Goal: Task Accomplishment & Management: Manage account settings

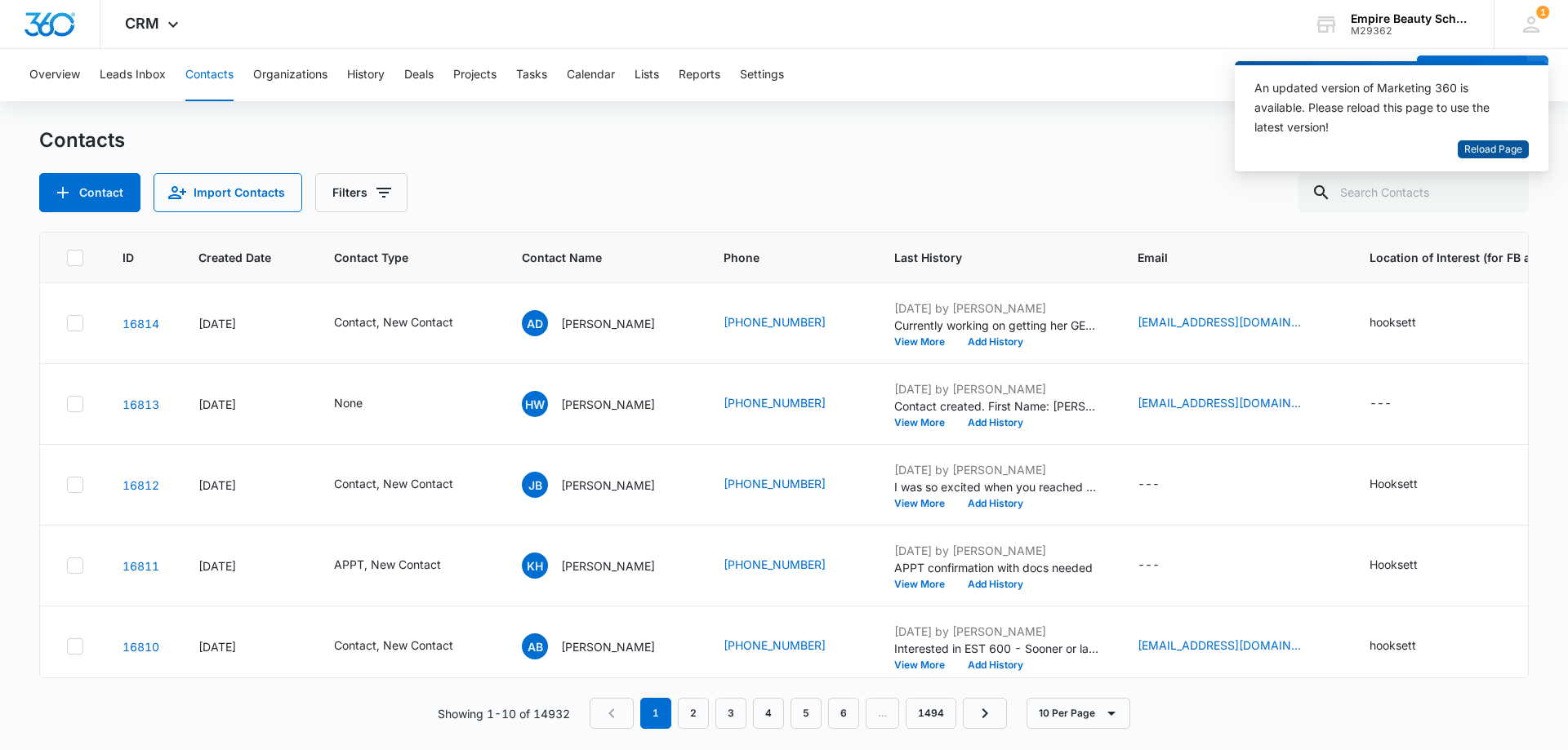
click at [1498, 149] on span "Reload Page" at bounding box center [1494, 149] width 58 height 15
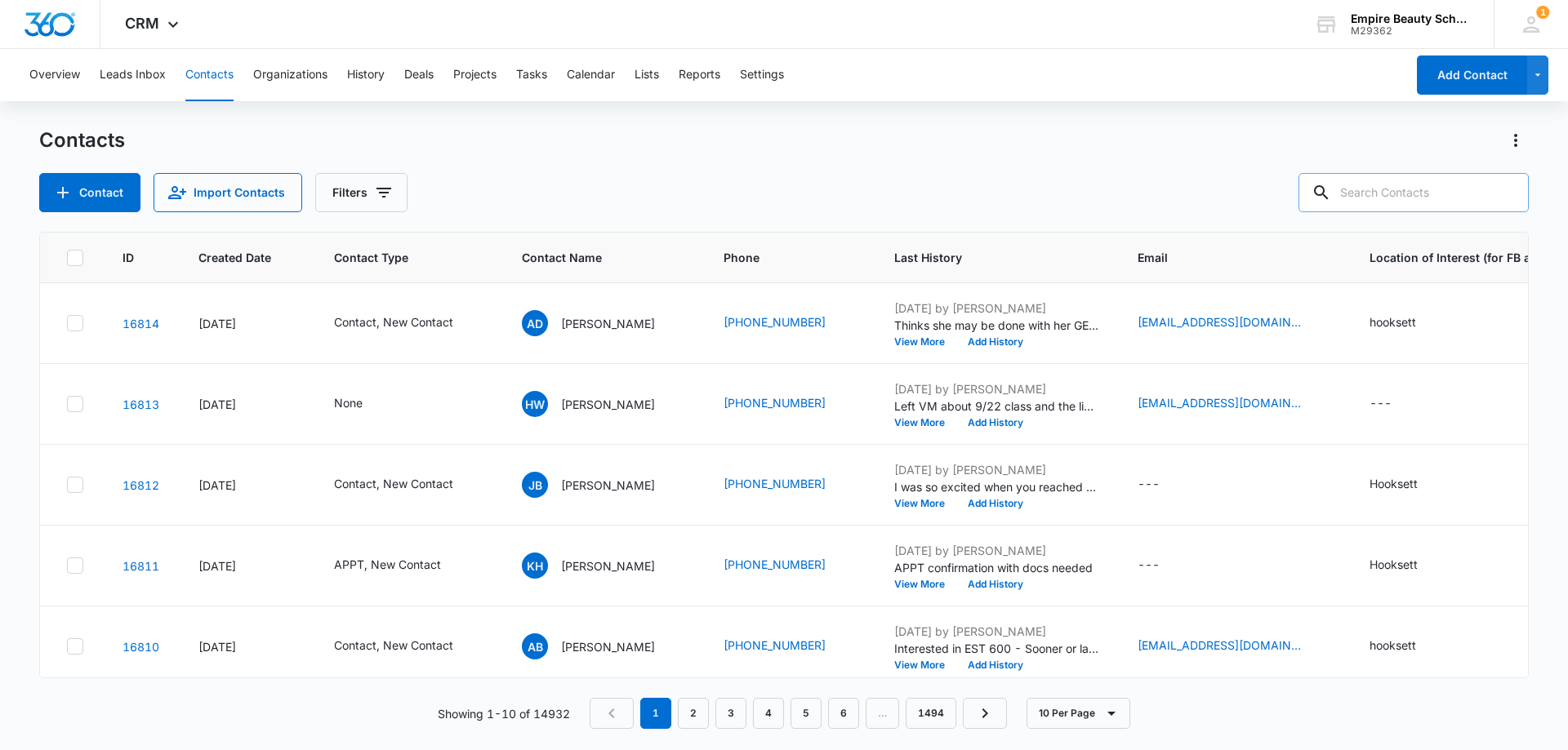
click at [1473, 179] on input "text" at bounding box center [1414, 192] width 230 height 39
type input "[PERSON_NAME]"
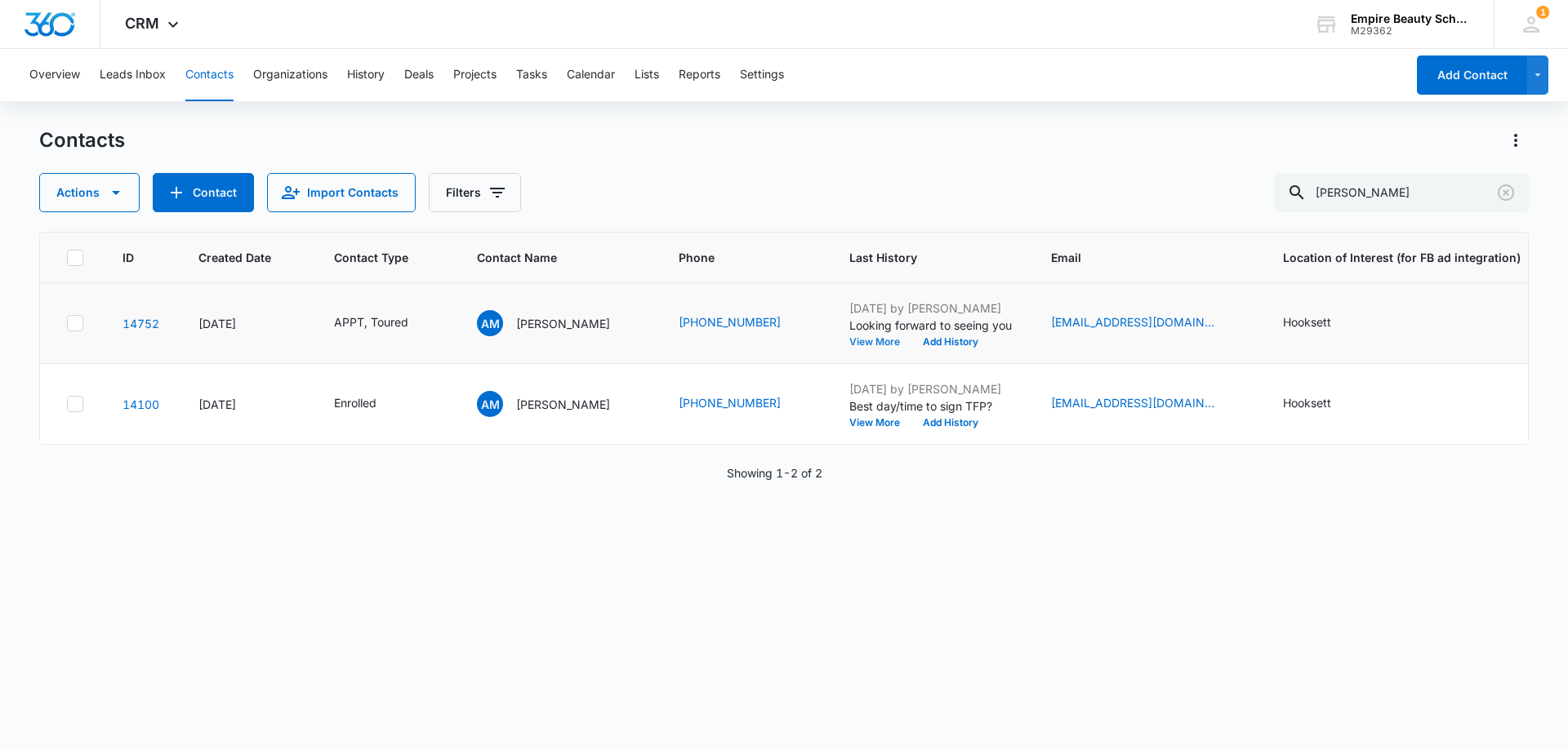
click at [858, 337] on button "View More" at bounding box center [880, 341] width 62 height 10
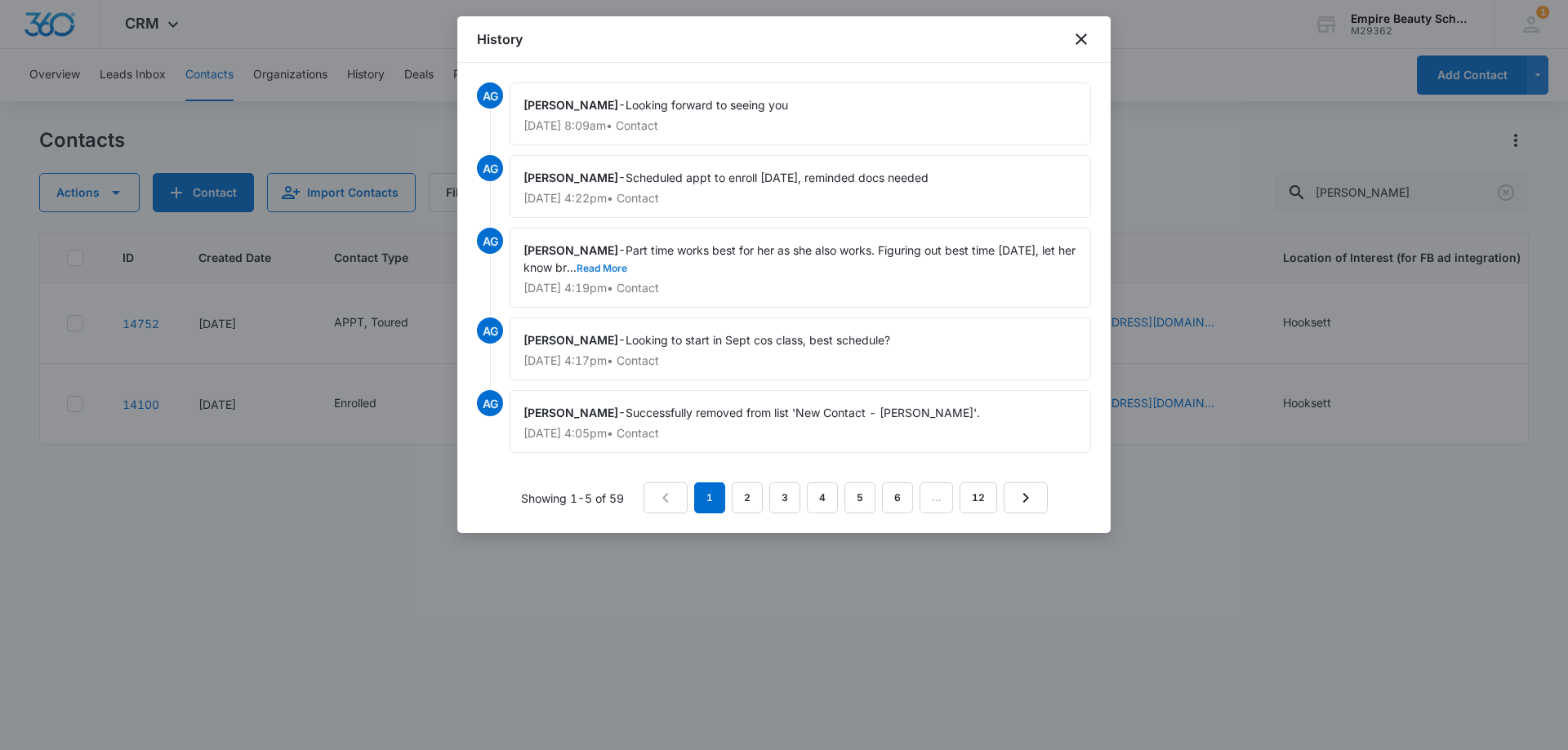
click at [627, 265] on button "Read More" at bounding box center [602, 268] width 51 height 10
click at [740, 500] on link "2" at bounding box center [748, 498] width 31 height 31
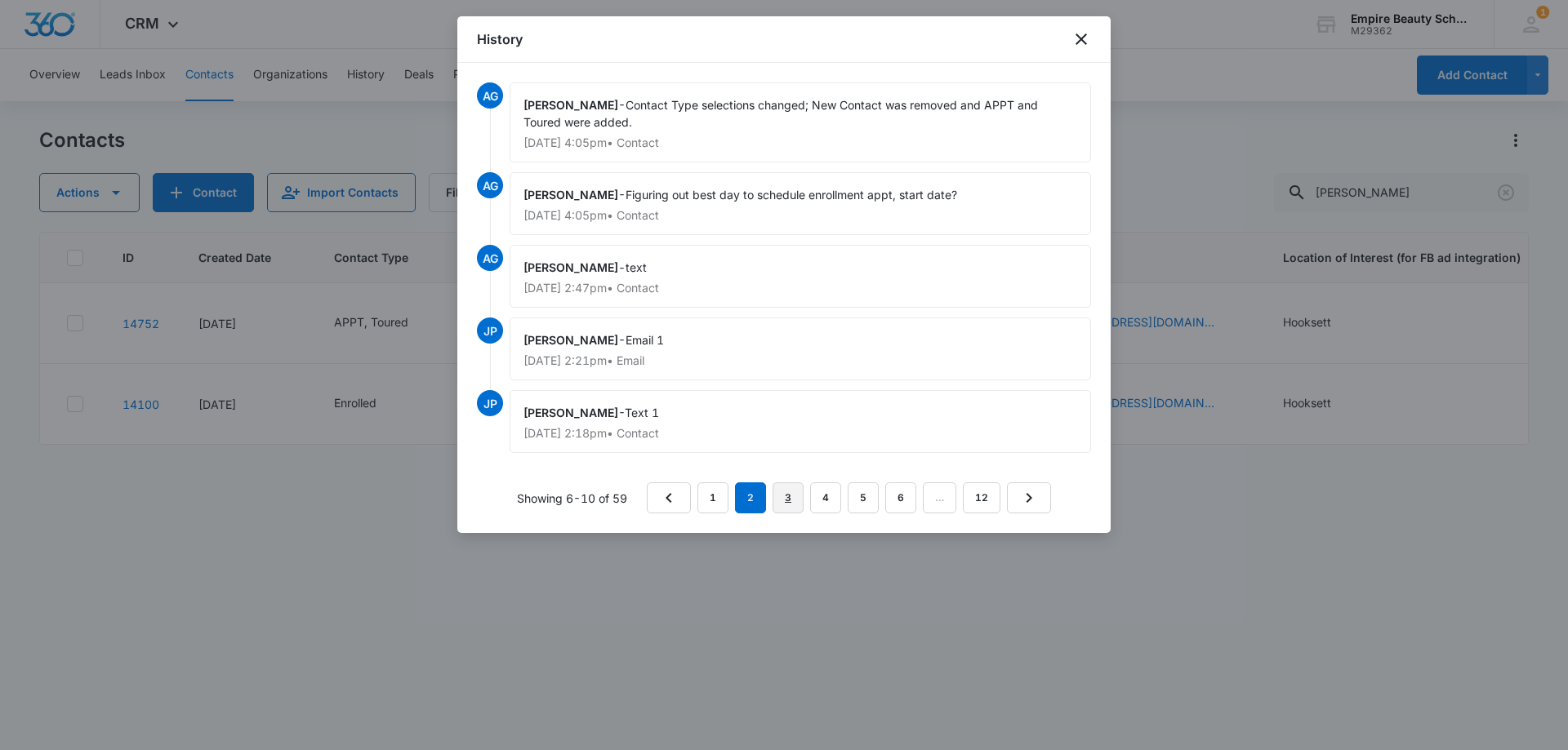
click at [789, 496] on link "3" at bounding box center [789, 498] width 31 height 31
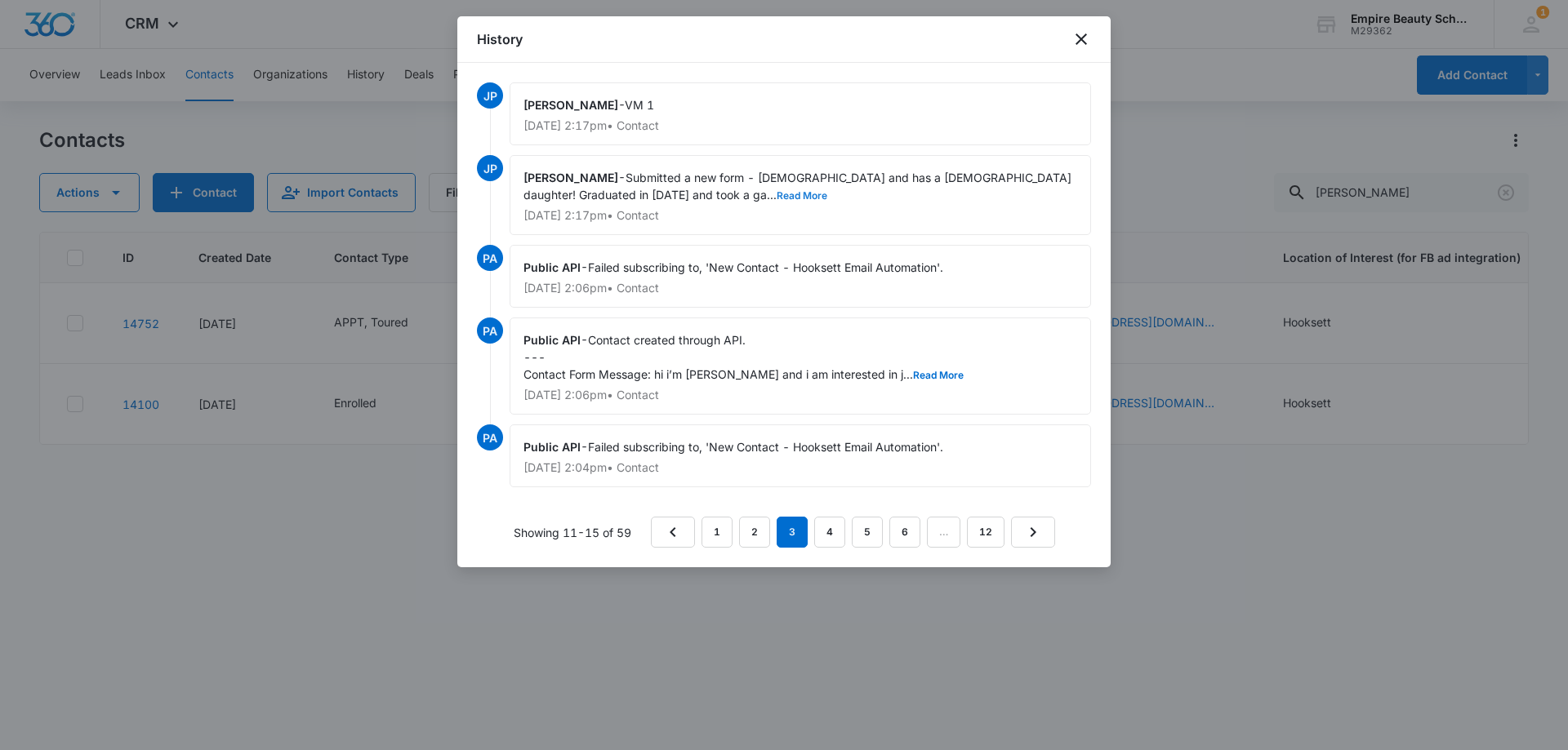
click at [777, 196] on button "Read More" at bounding box center [802, 196] width 51 height 10
click at [938, 371] on button "Read More" at bounding box center [939, 375] width 51 height 10
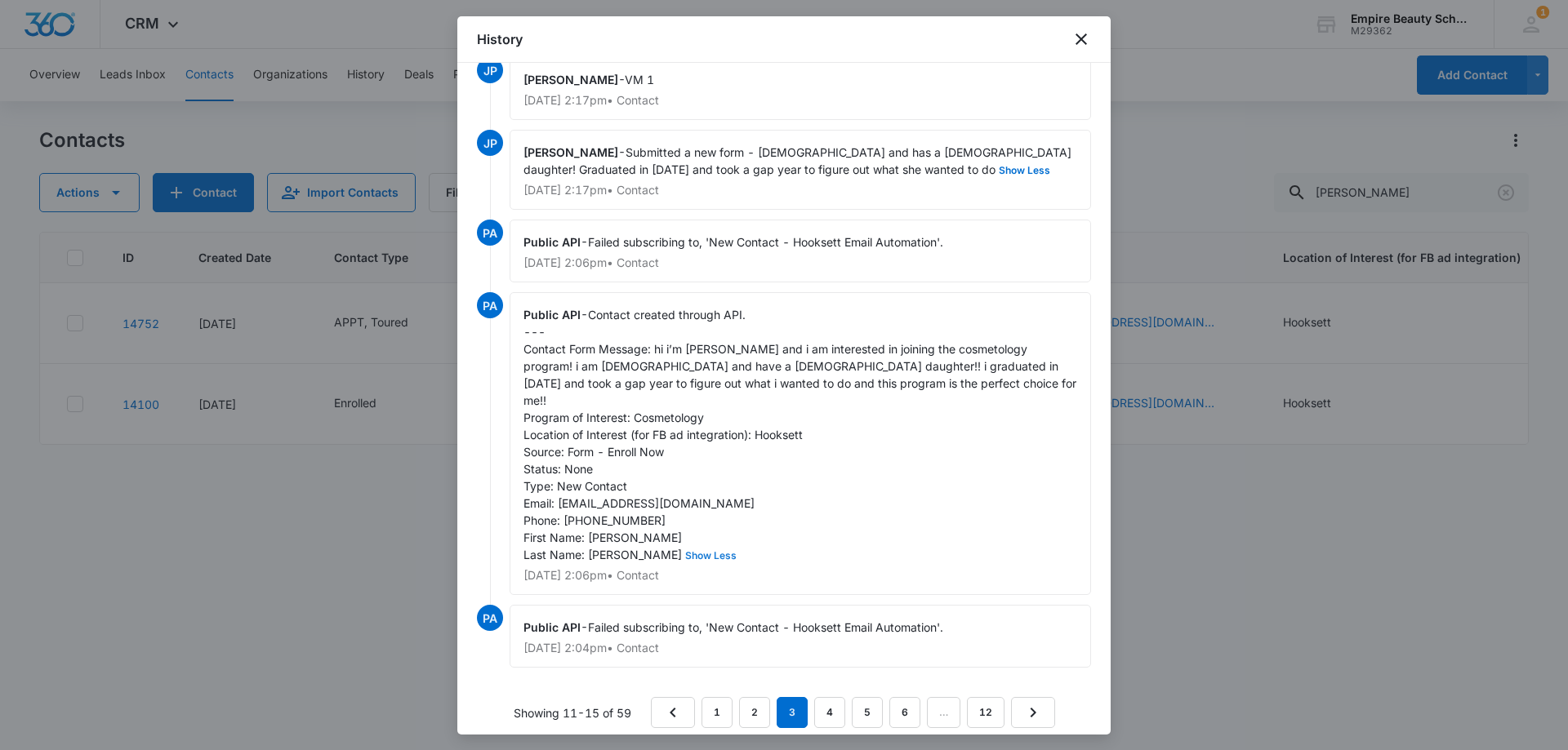
scroll to position [38, 0]
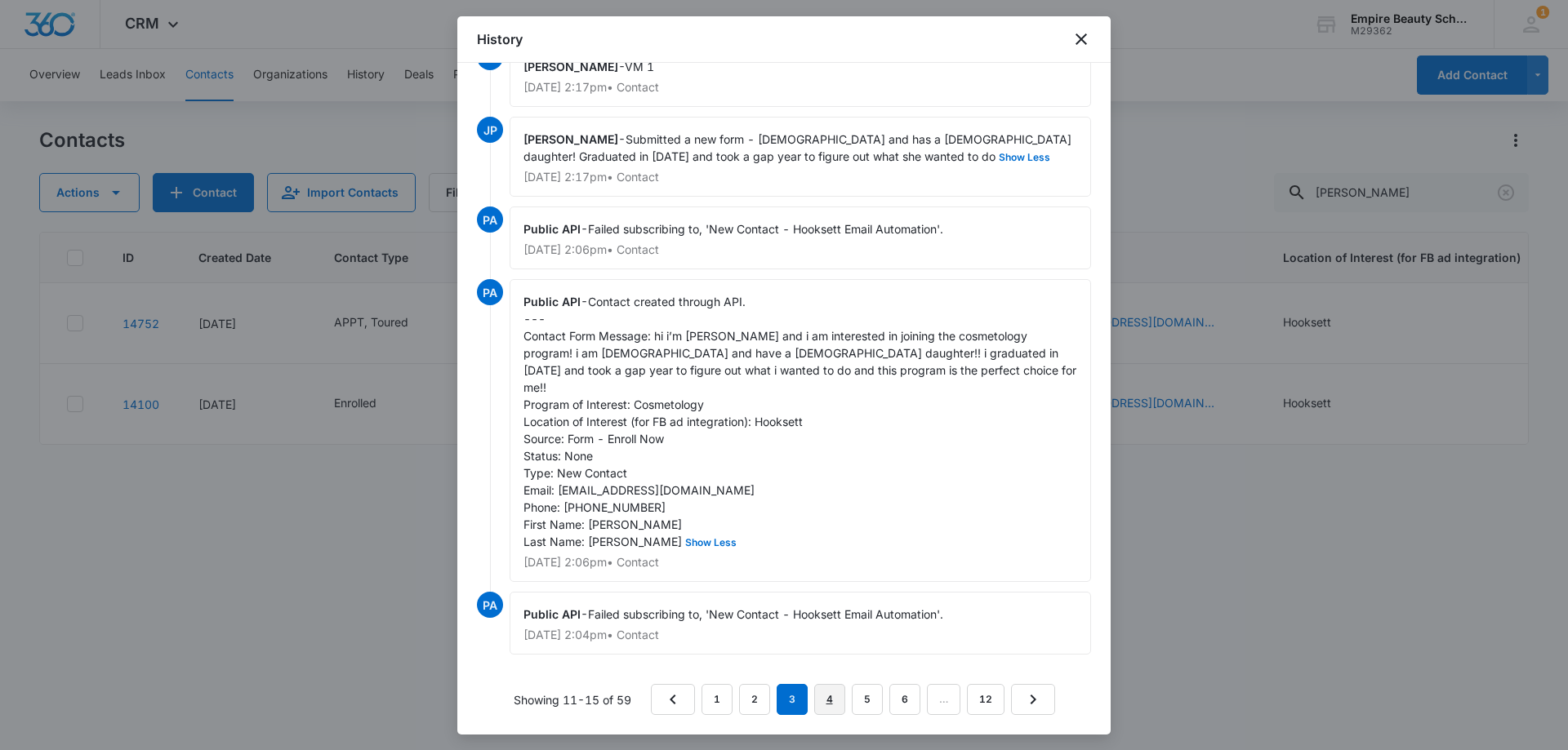
click at [818, 704] on link "4" at bounding box center [830, 699] width 31 height 31
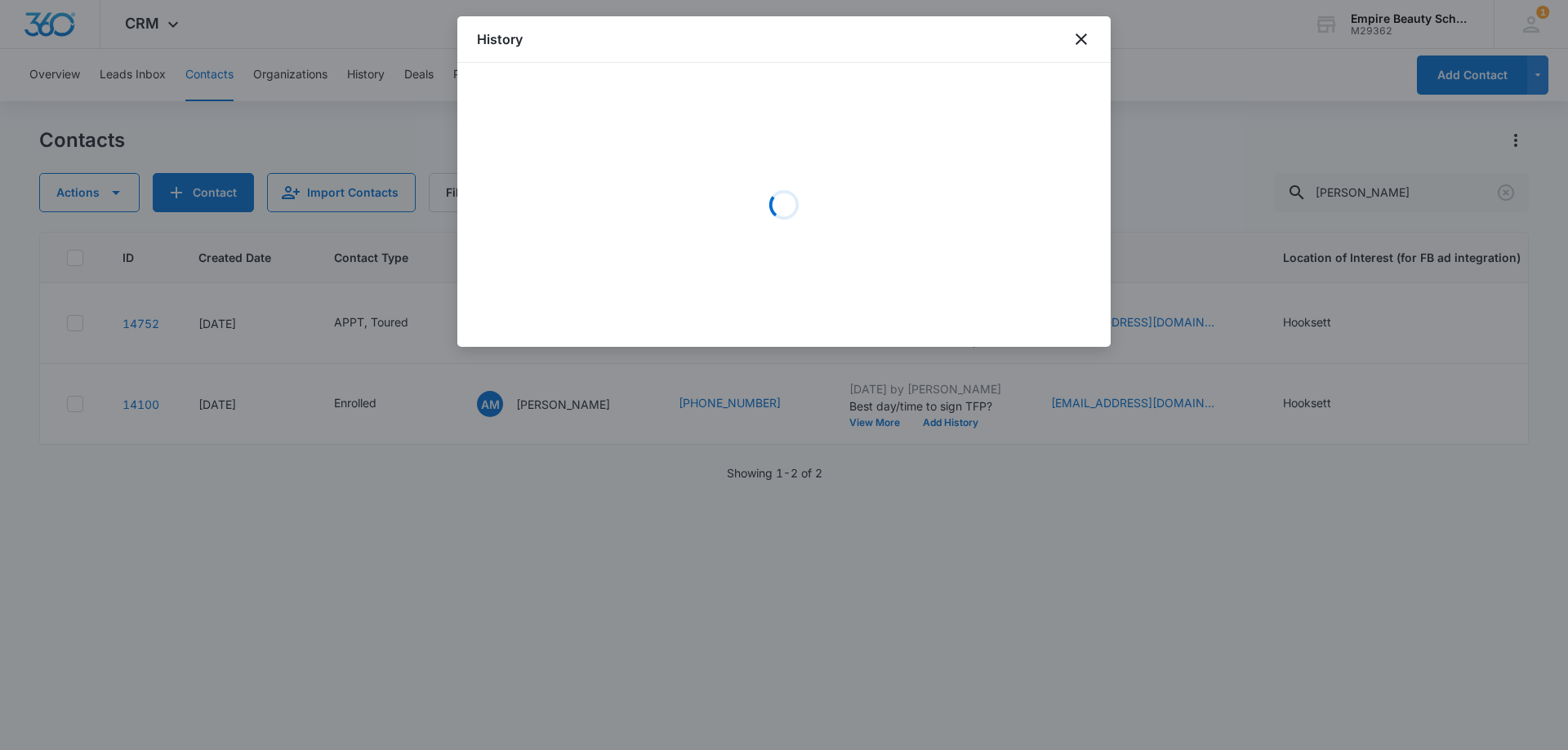
scroll to position [0, 0]
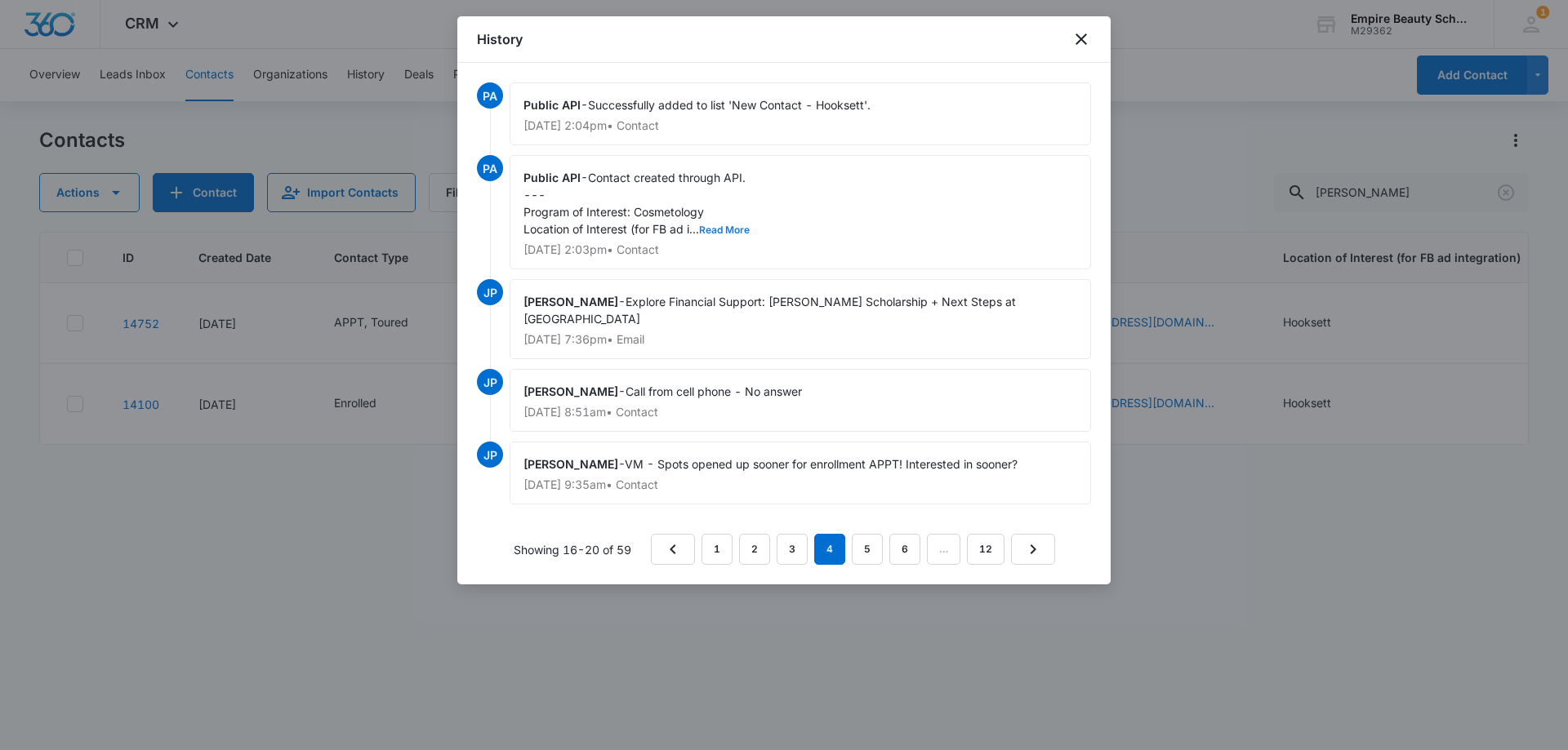
click at [744, 228] on button "Read More" at bounding box center [725, 230] width 51 height 10
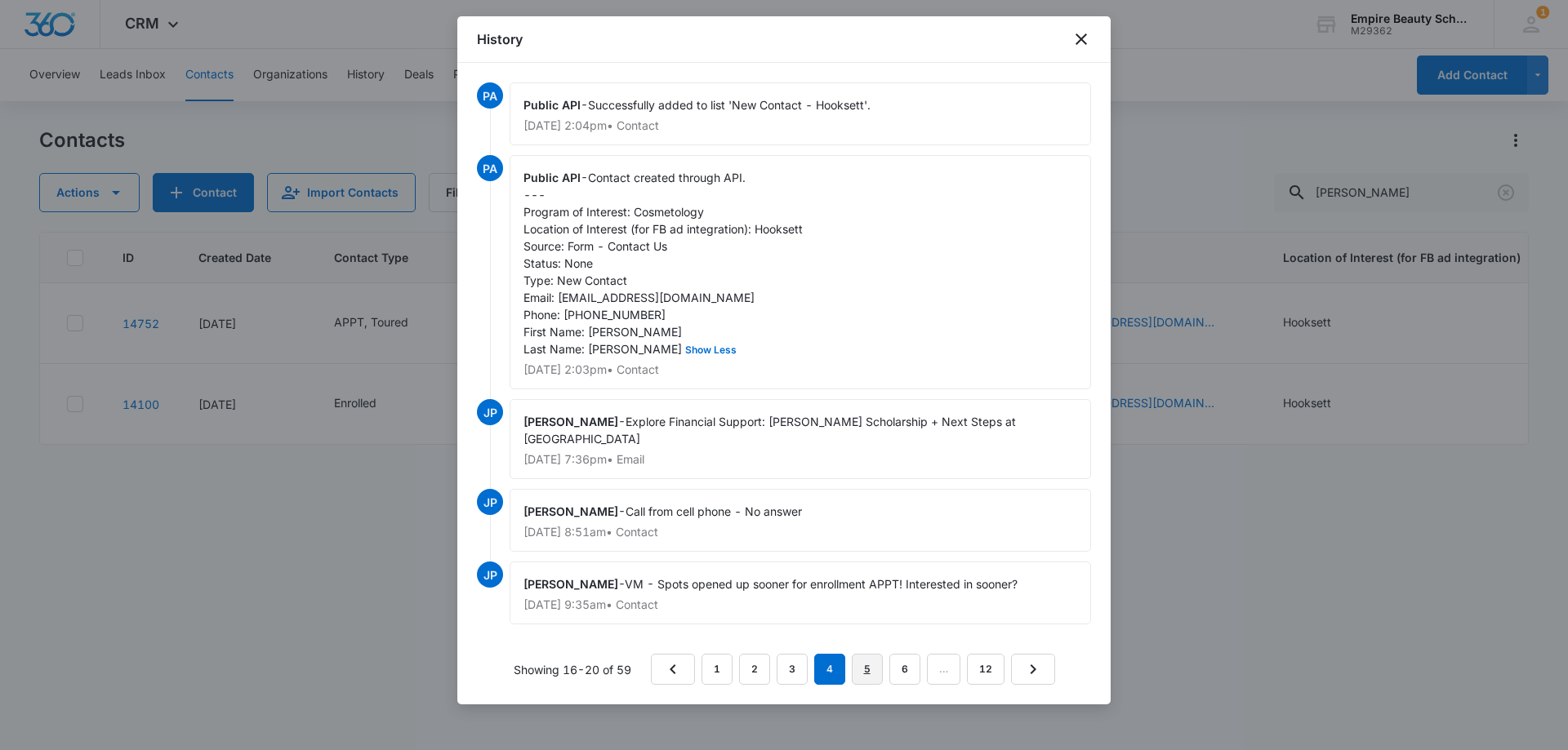
click at [866, 681] on link "5" at bounding box center [867, 669] width 31 height 31
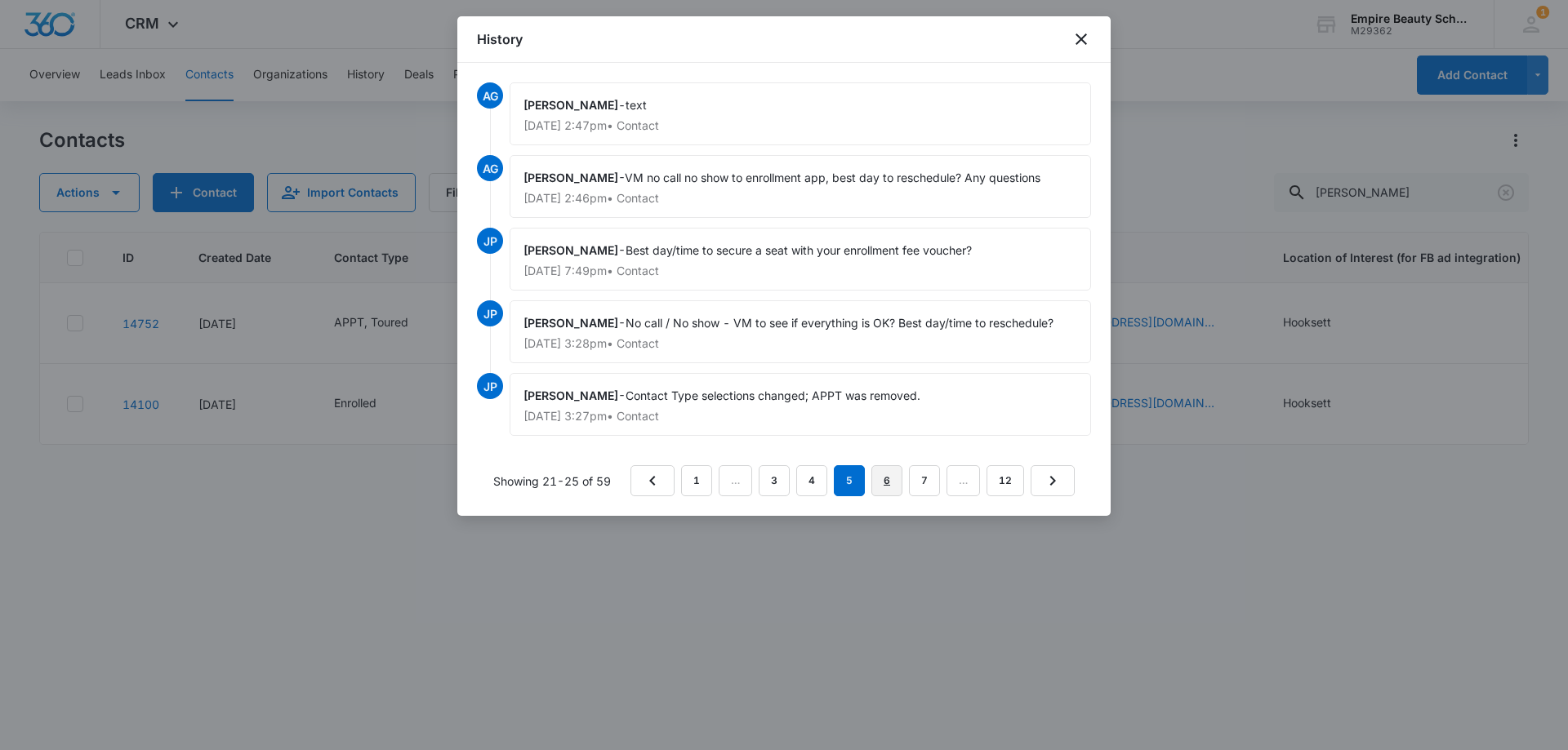
click at [890, 482] on link "6" at bounding box center [887, 481] width 31 height 31
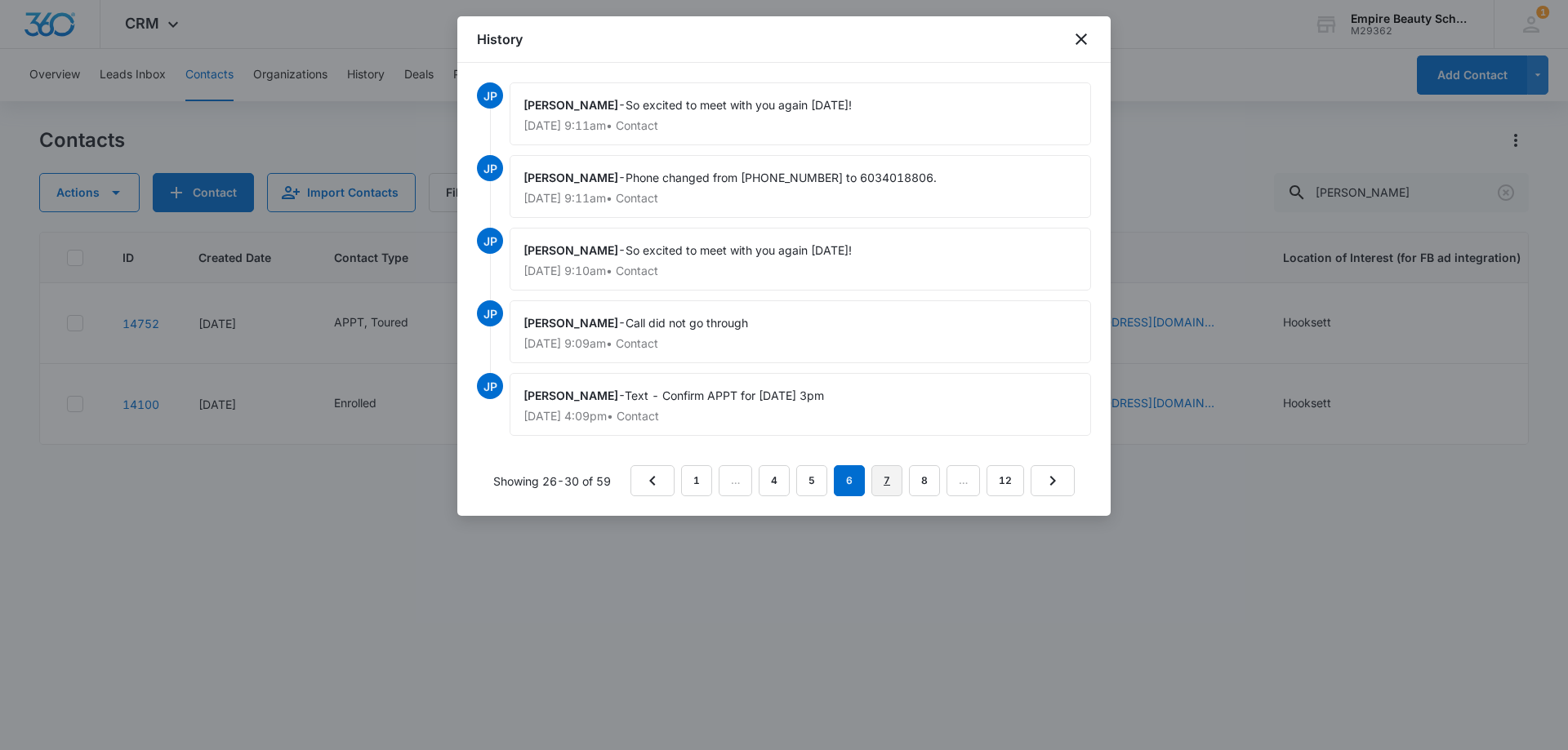
click at [881, 484] on link "7" at bounding box center [887, 481] width 31 height 31
click at [895, 477] on link "8" at bounding box center [887, 481] width 31 height 31
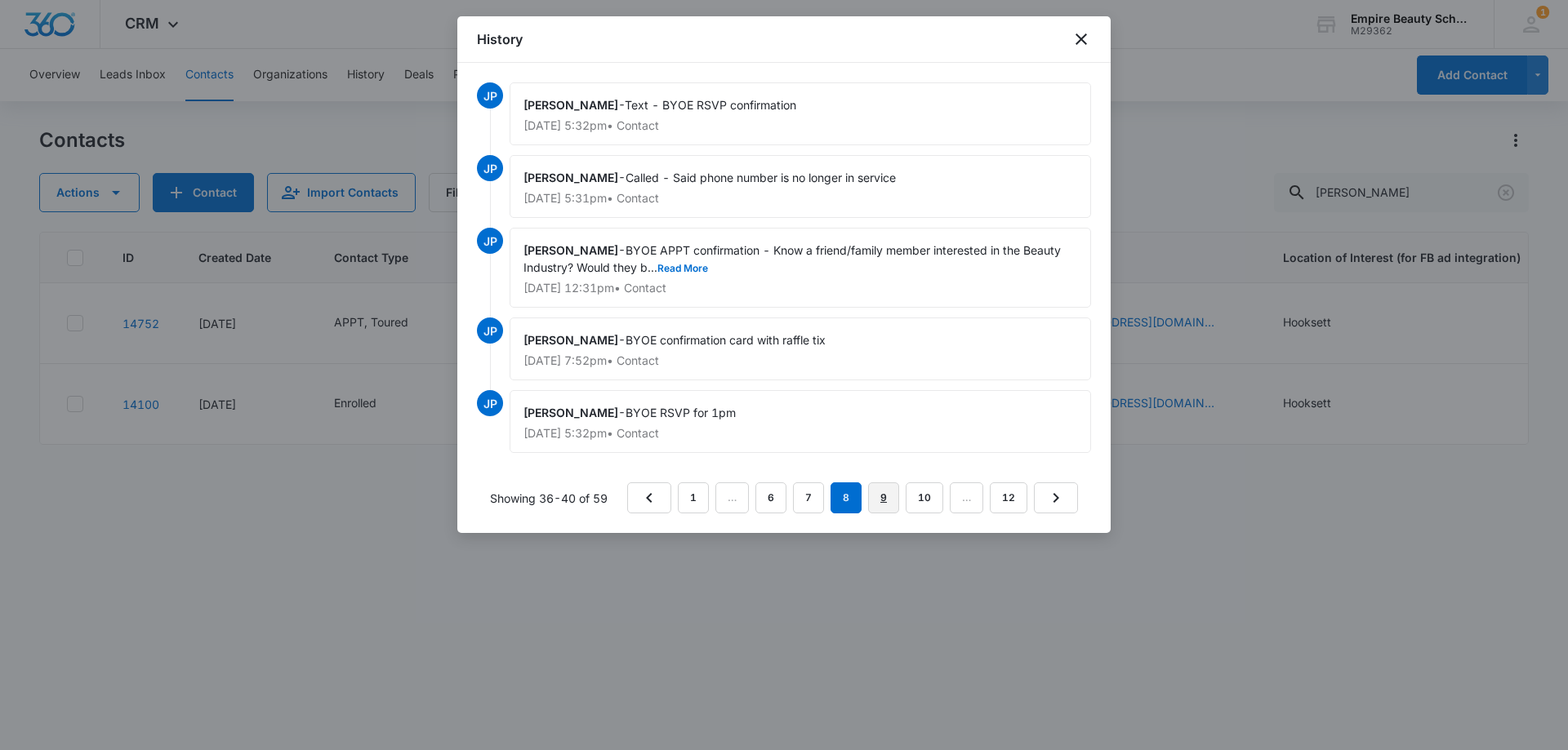
click at [886, 495] on link "9" at bounding box center [884, 498] width 31 height 31
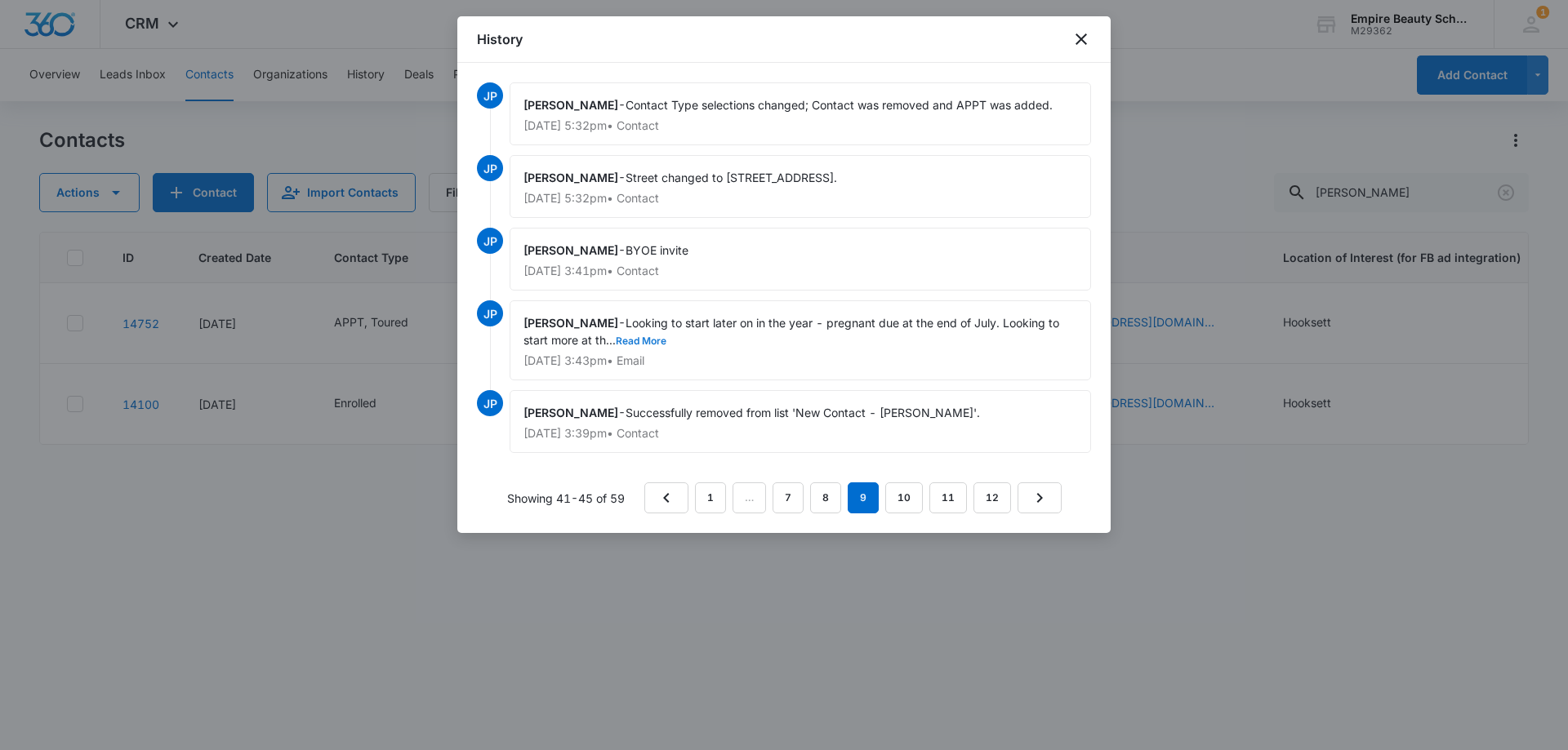
click at [653, 340] on button "Read More" at bounding box center [642, 341] width 51 height 10
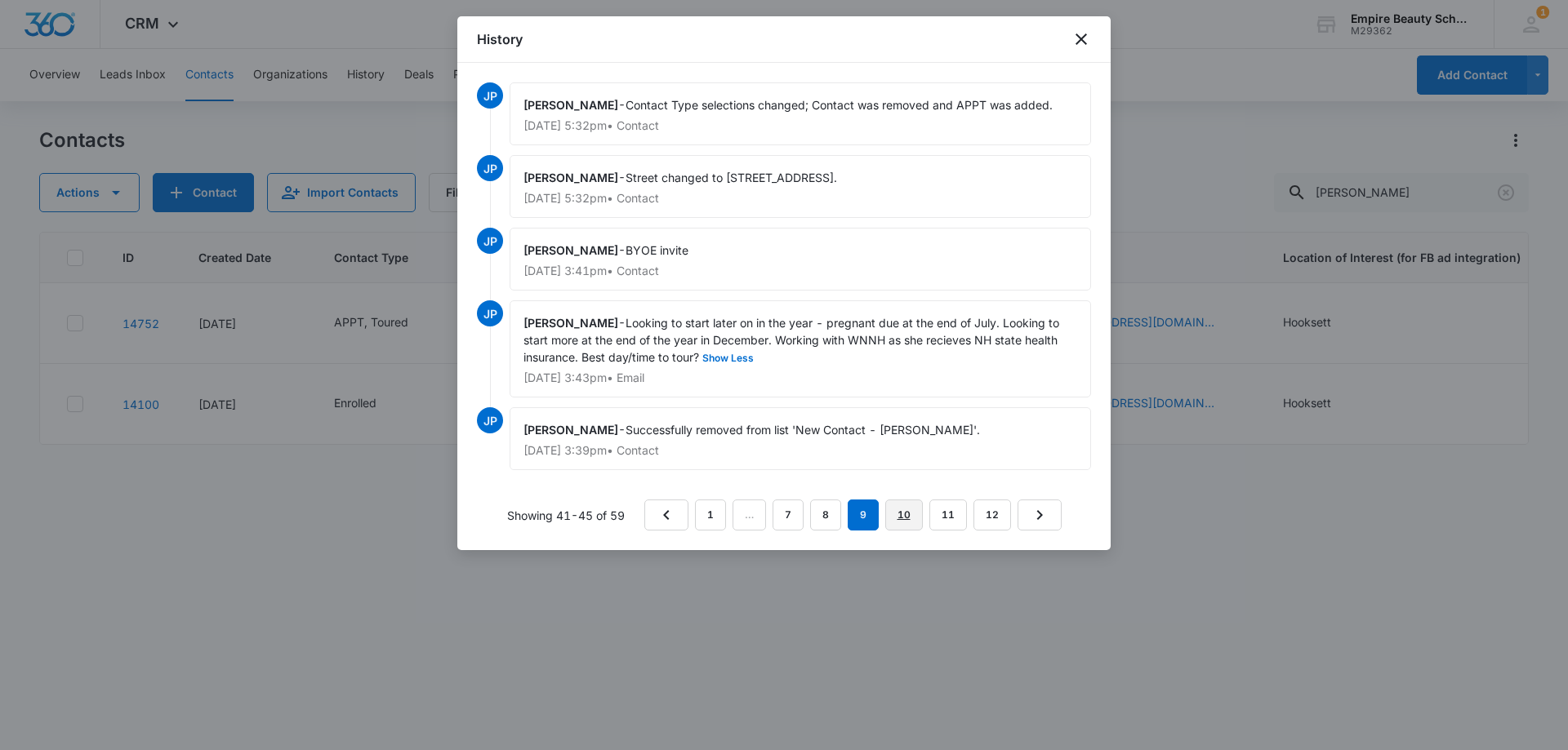
click at [901, 520] on link "10" at bounding box center [904, 515] width 37 height 31
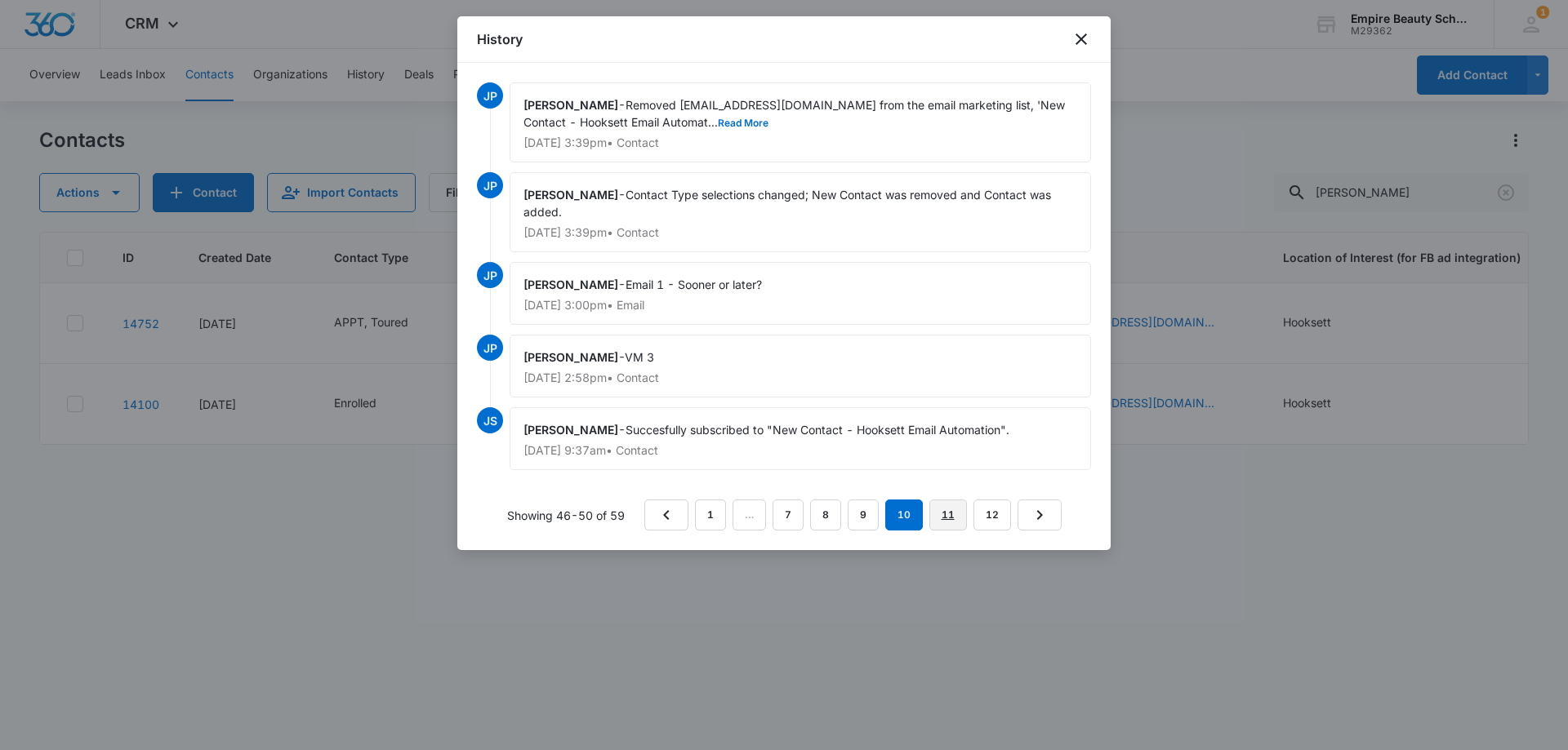
click at [951, 521] on link "11" at bounding box center [948, 515] width 37 height 31
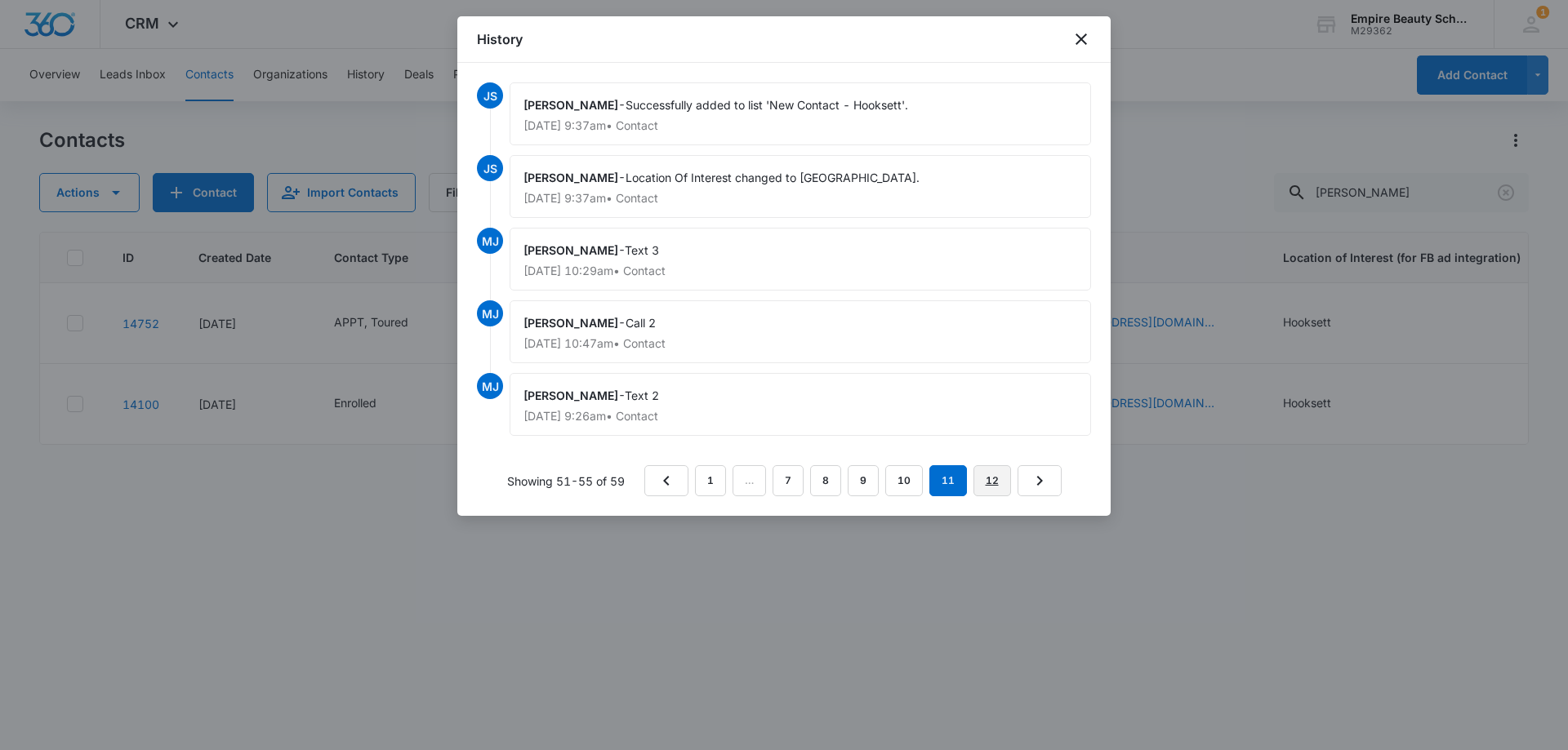
click at [983, 482] on link "12" at bounding box center [992, 481] width 37 height 31
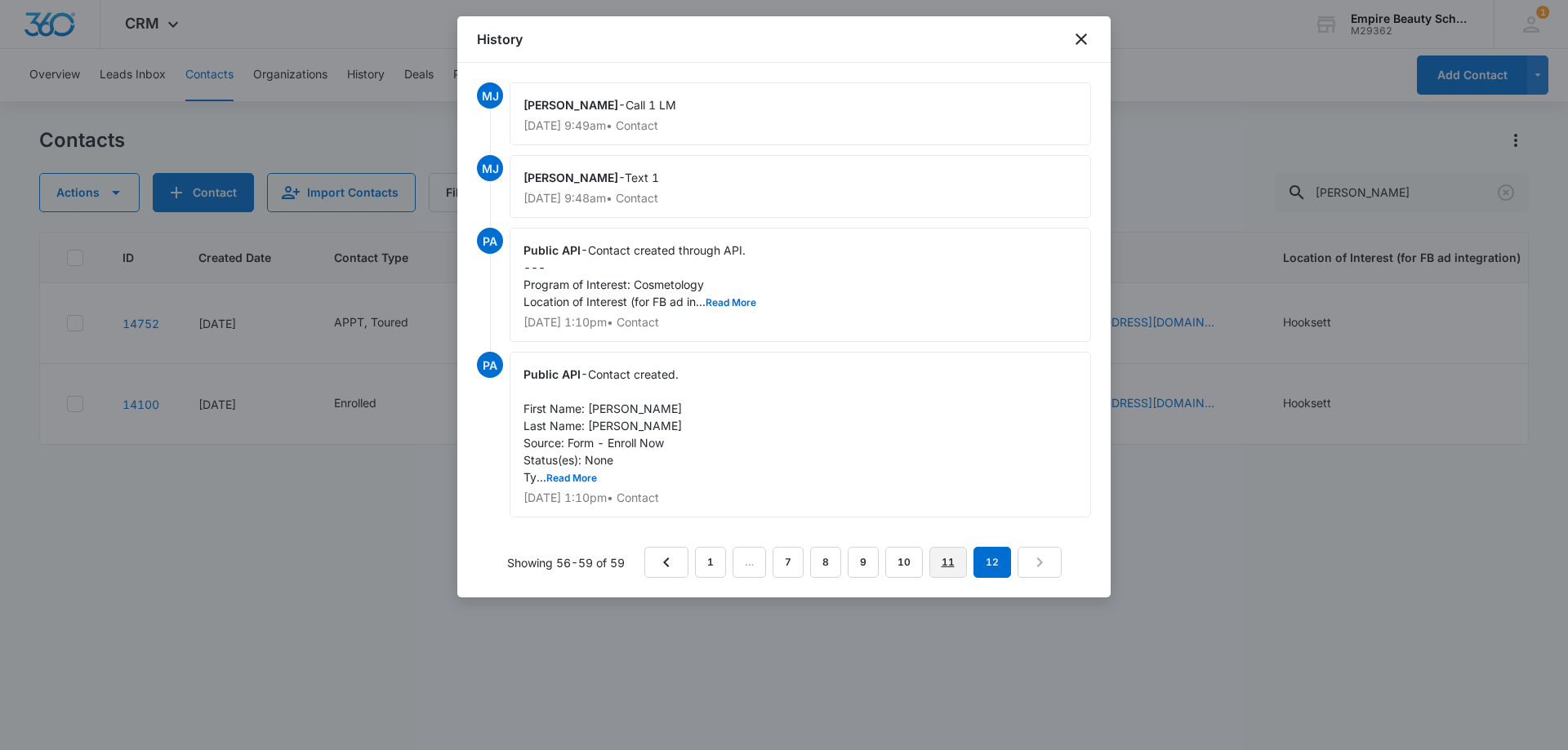
click at [940, 558] on link "11" at bounding box center [948, 562] width 37 height 31
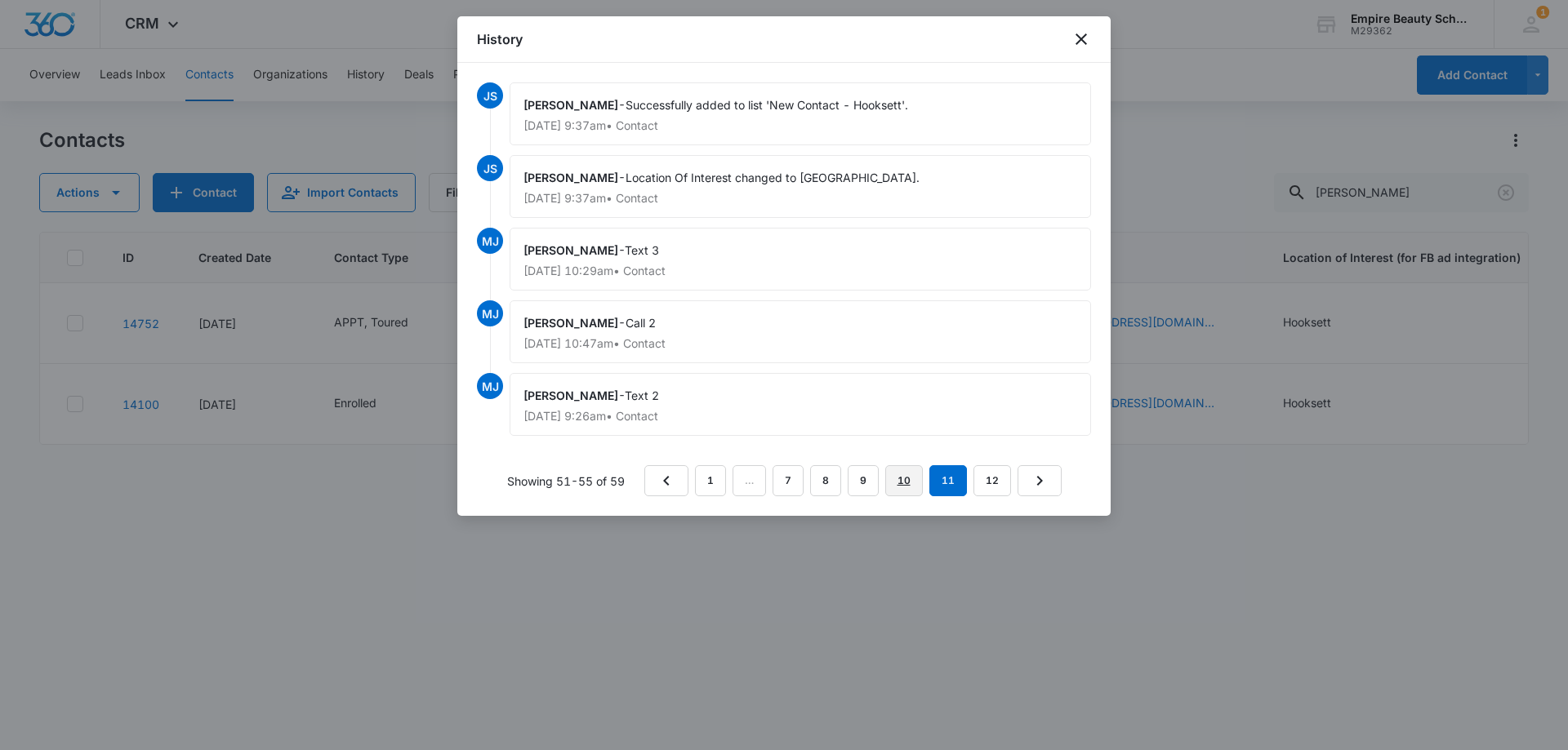
click at [907, 485] on link "10" at bounding box center [904, 481] width 37 height 31
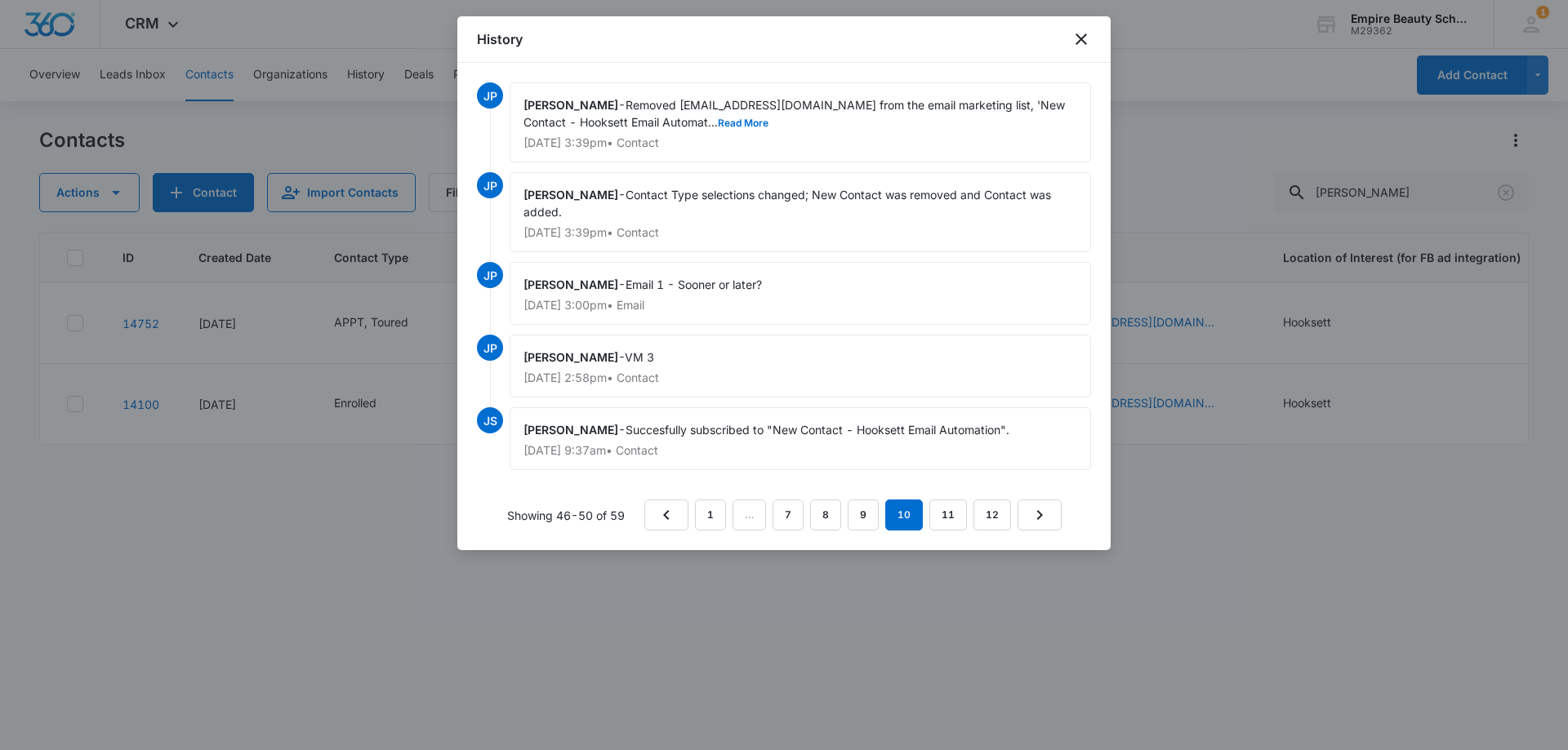
click at [881, 519] on nav "1 … 7 8 9 10 11 12" at bounding box center [853, 515] width 418 height 31
click at [873, 520] on link "9" at bounding box center [864, 515] width 31 height 31
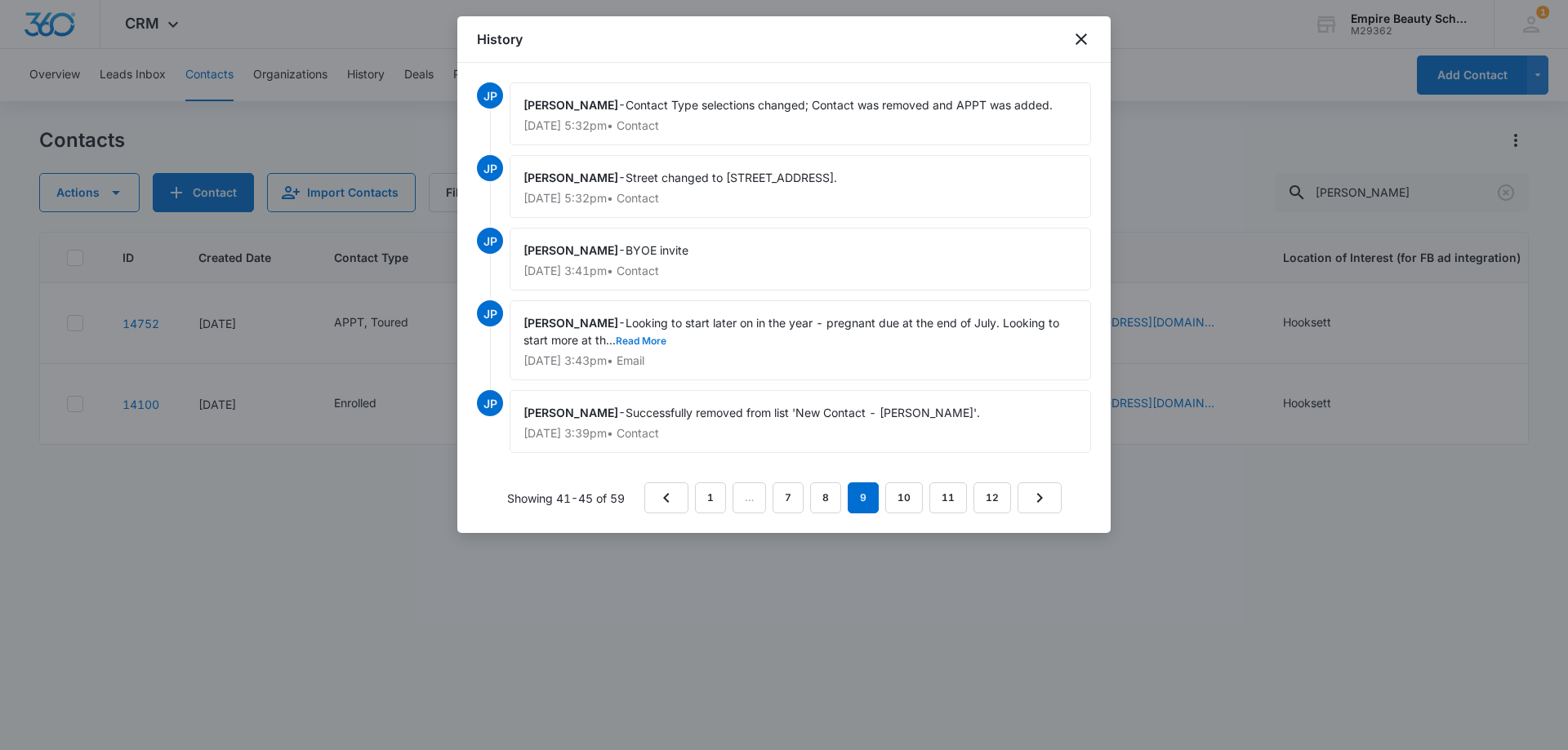
click at [646, 343] on button "Read More" at bounding box center [642, 341] width 51 height 10
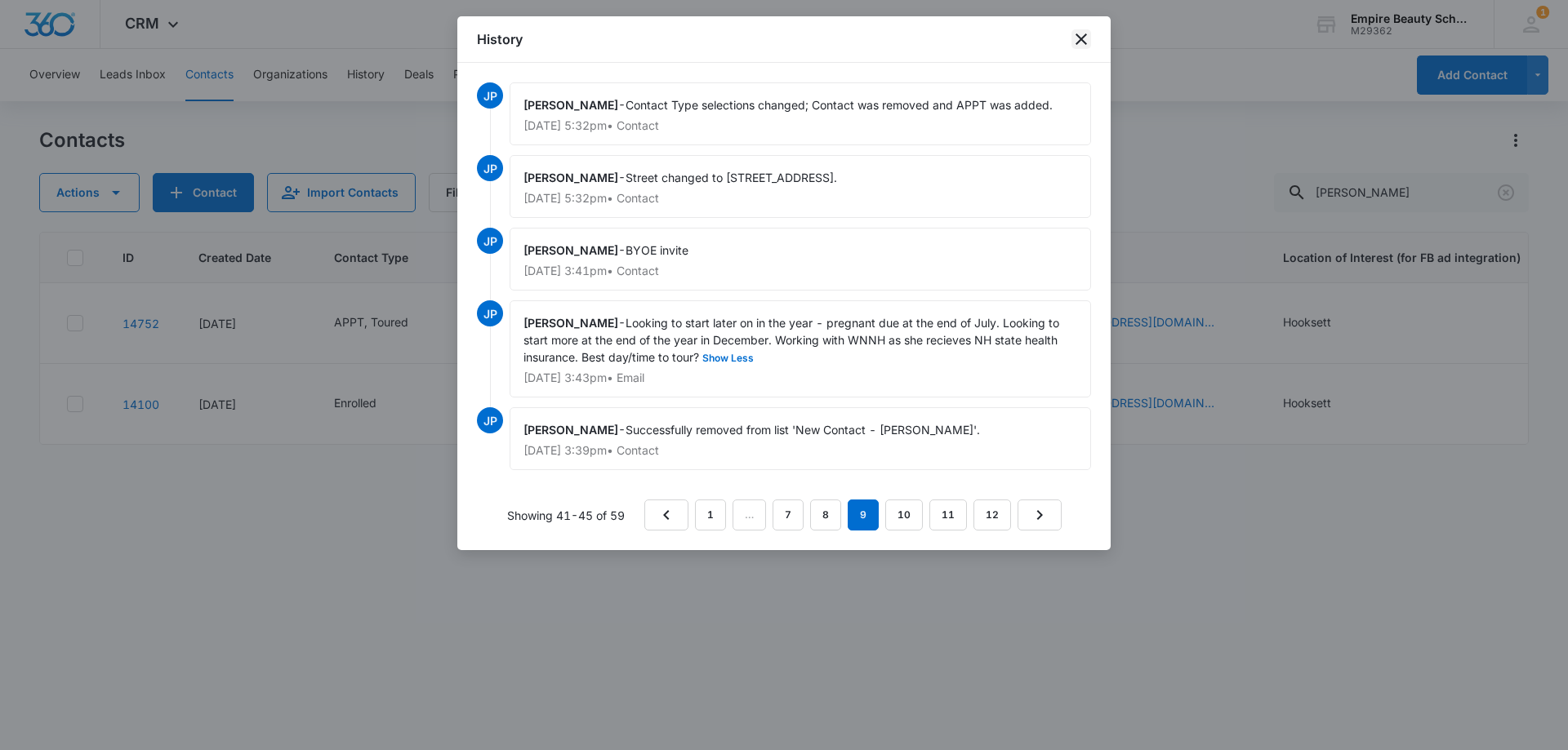
click at [1085, 44] on icon "close" at bounding box center [1081, 39] width 20 height 20
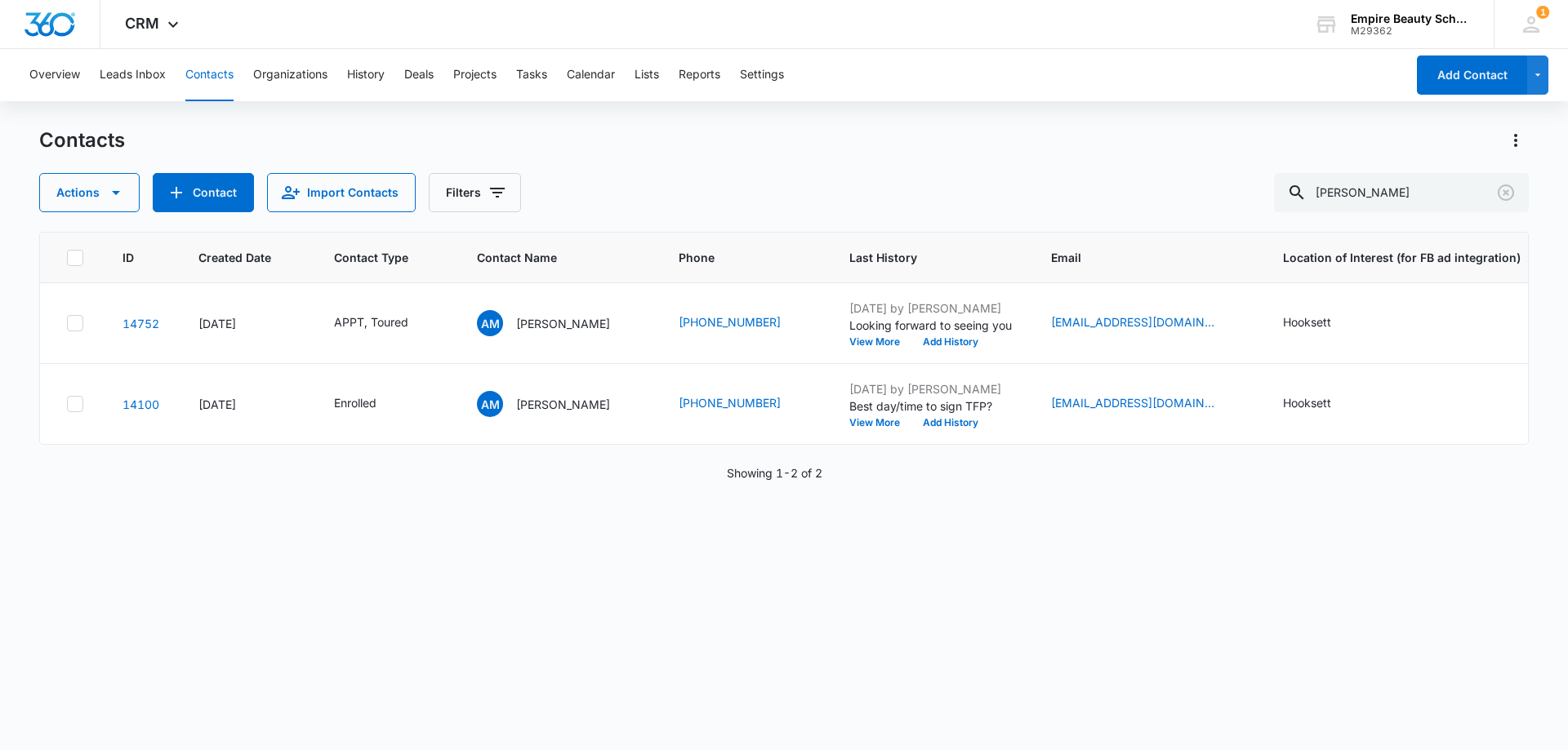
click at [578, 519] on div "ID Created Date Contact Type Contact Name Phone Last History Email Location of …" at bounding box center [784, 480] width 1490 height 497
click at [1511, 191] on icon "Clear" at bounding box center [1506, 193] width 20 height 20
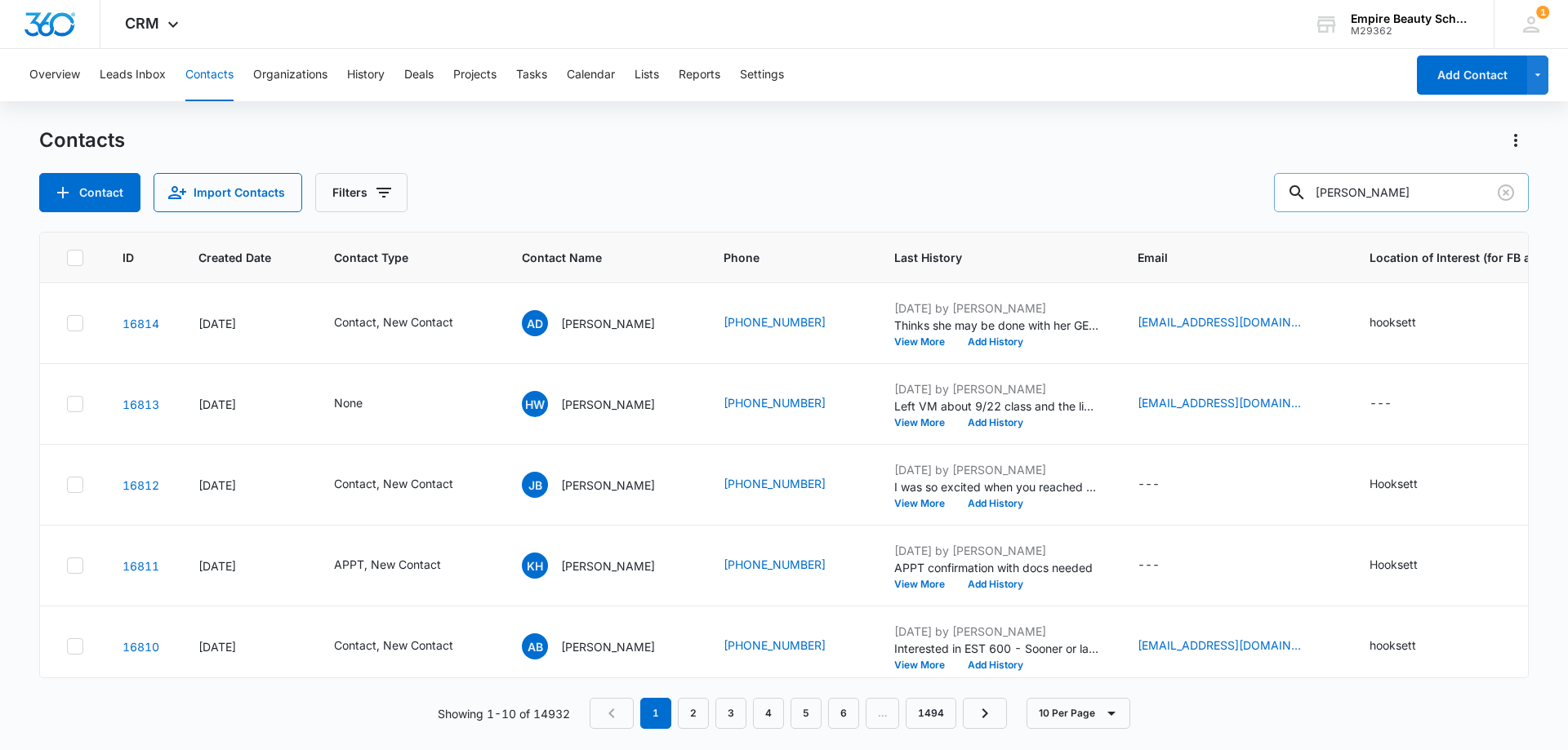
type input "[PERSON_NAME]"
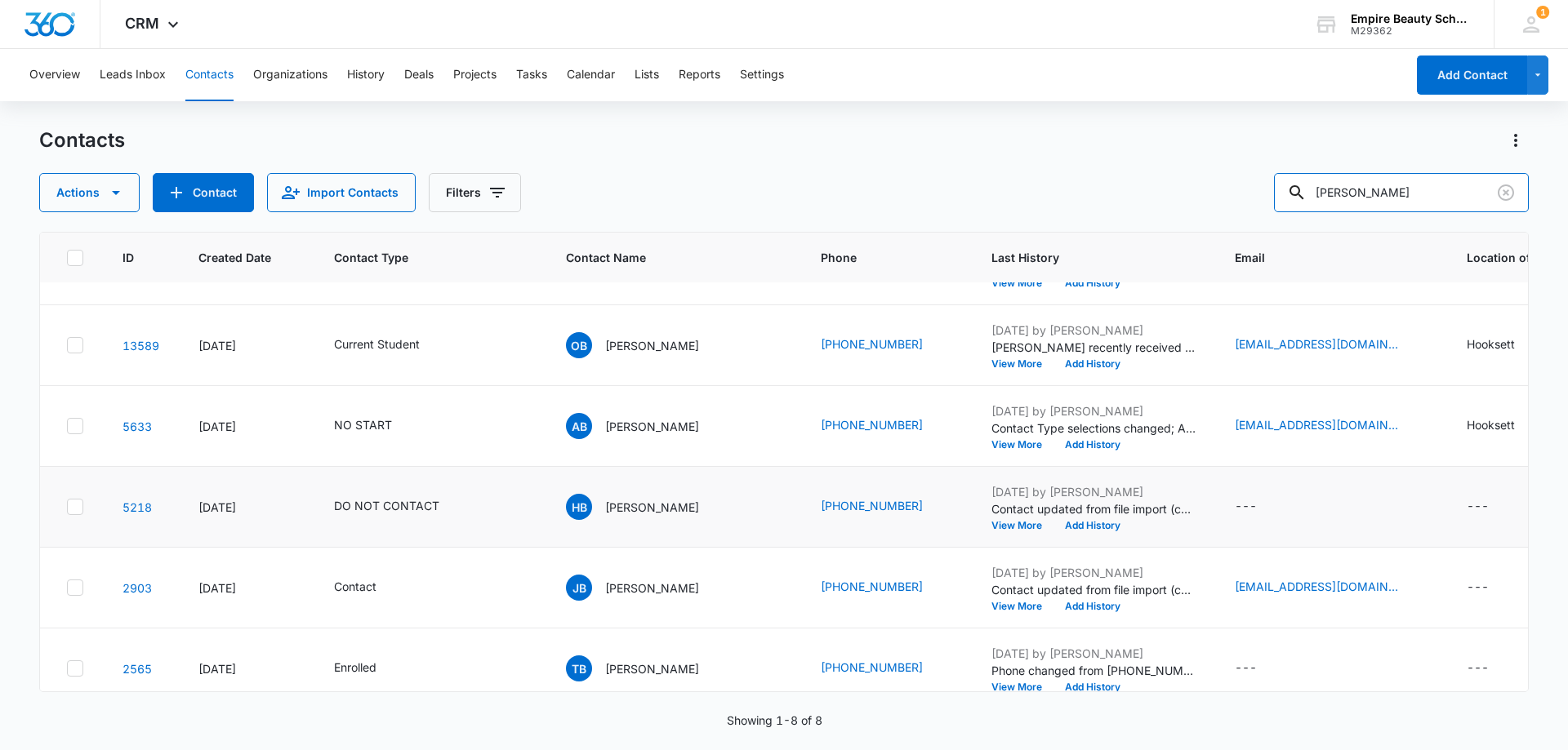
scroll to position [163, 0]
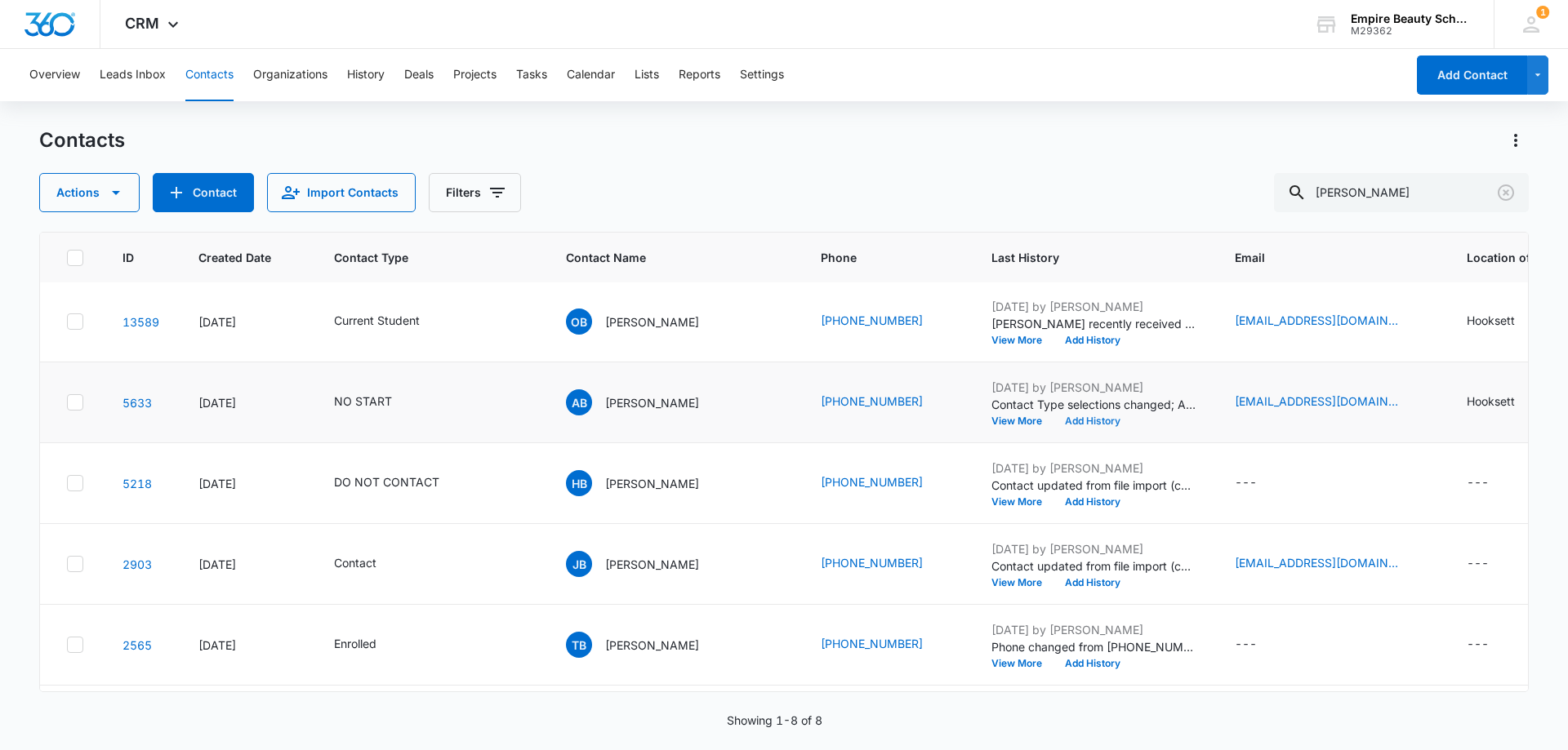
click at [1054, 419] on button "Add History" at bounding box center [1093, 421] width 79 height 10
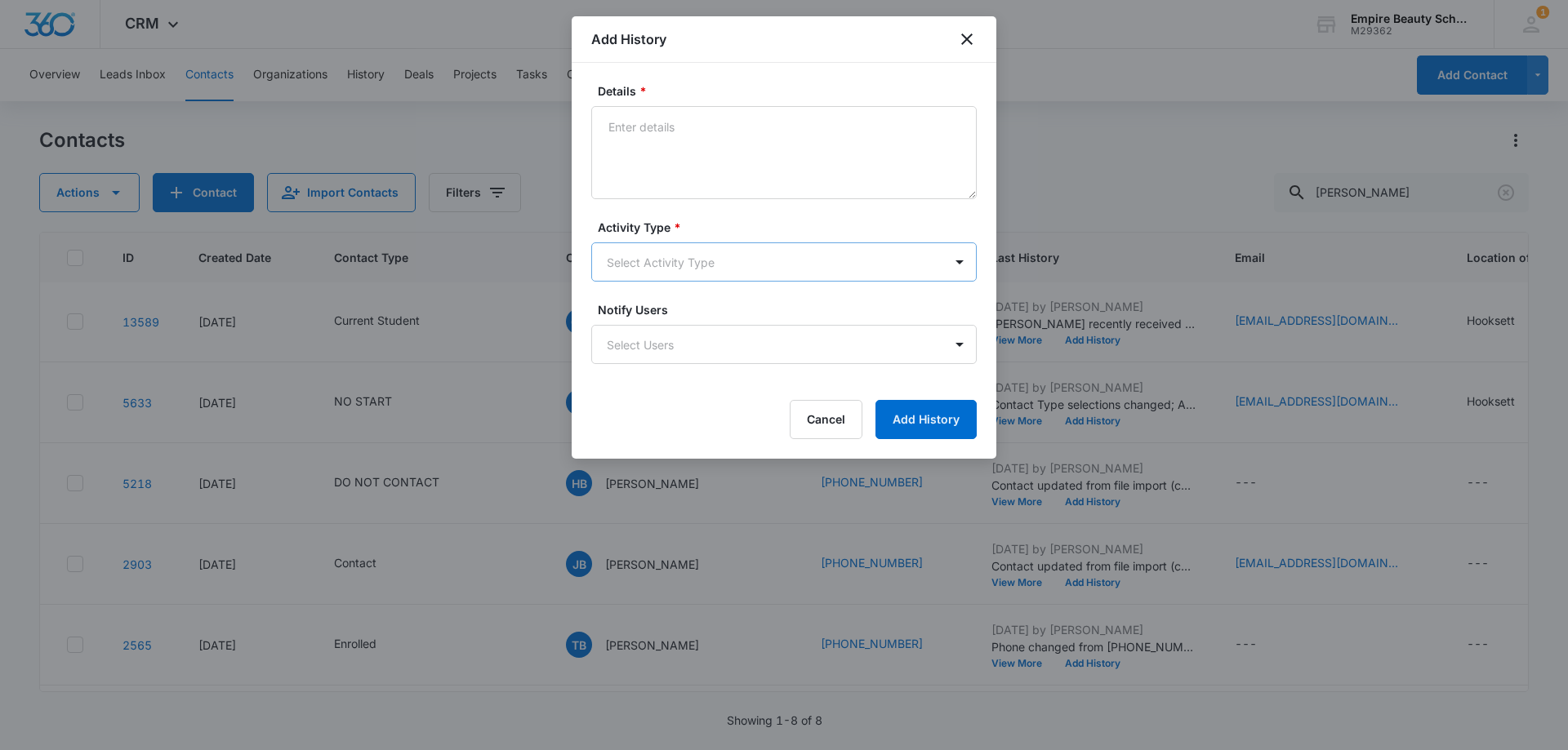
click at [649, 250] on body "CRM Apps Forms CRM Email Shop Payments POS Files Brand Settings Empire Beauty S…" at bounding box center [784, 375] width 1568 height 750
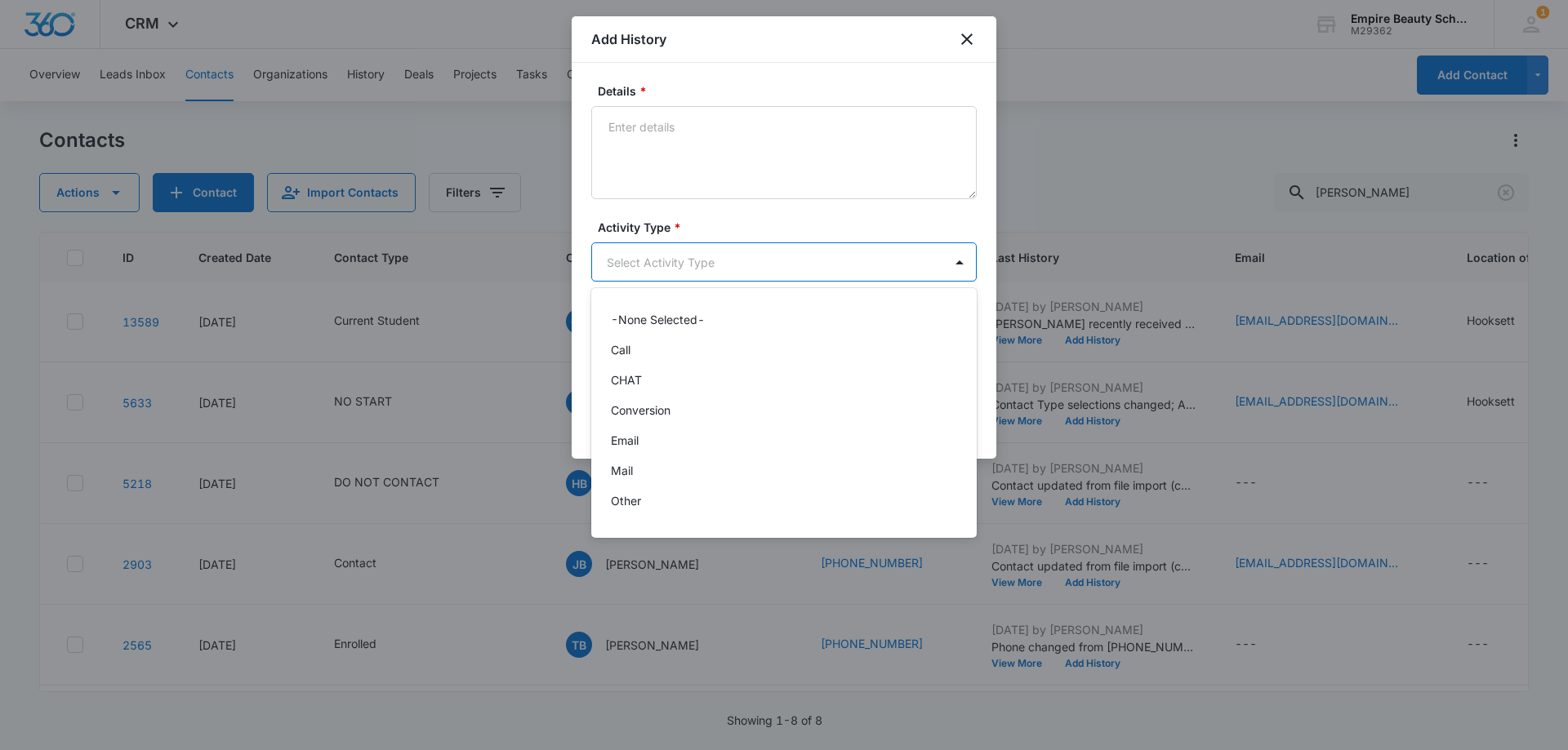
scroll to position [85, 0]
click at [644, 502] on div "Text" at bounding box center [782, 506] width 344 height 17
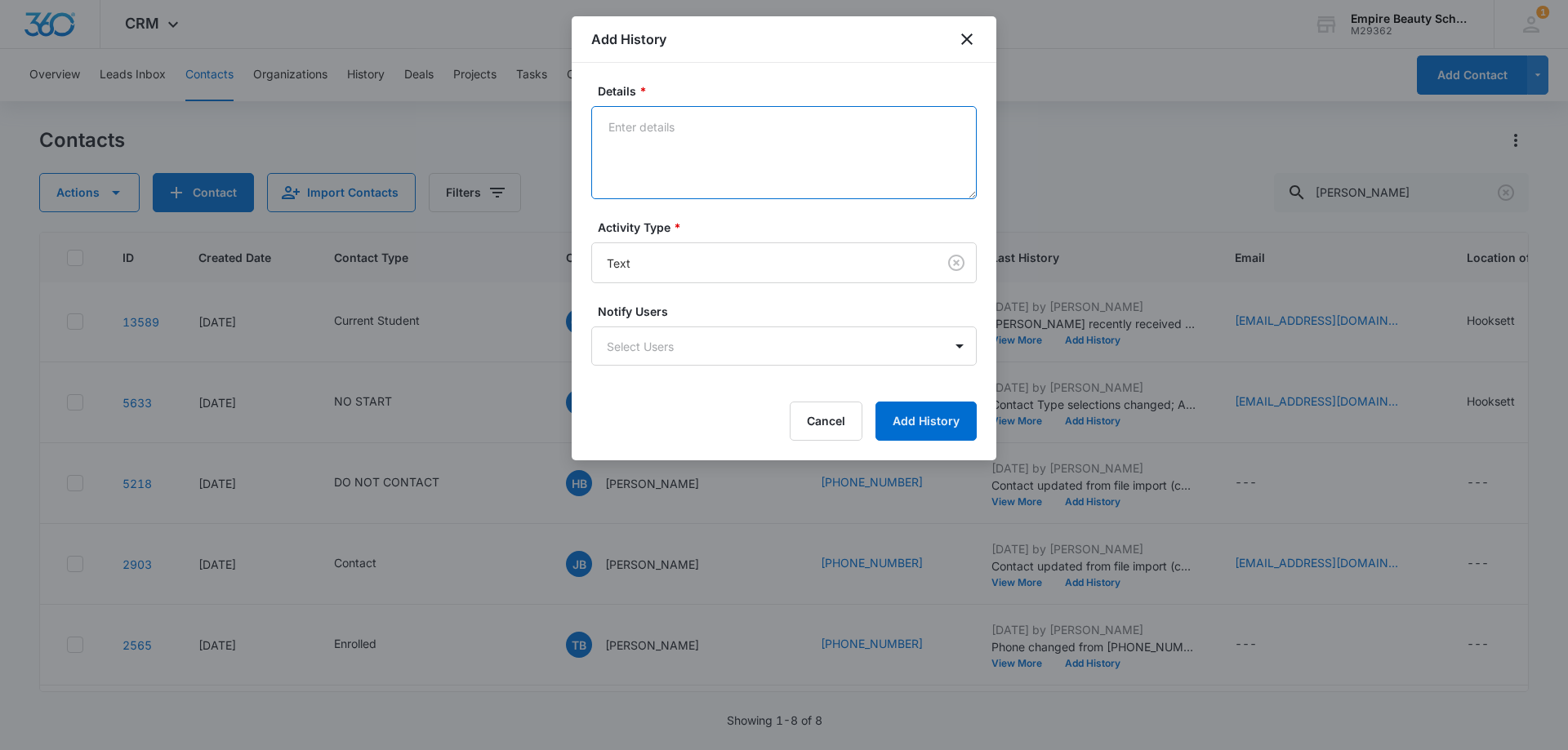
click at [769, 151] on textarea "Details *" at bounding box center [784, 152] width 385 height 93
type textarea "figure out best day to reschedule?"
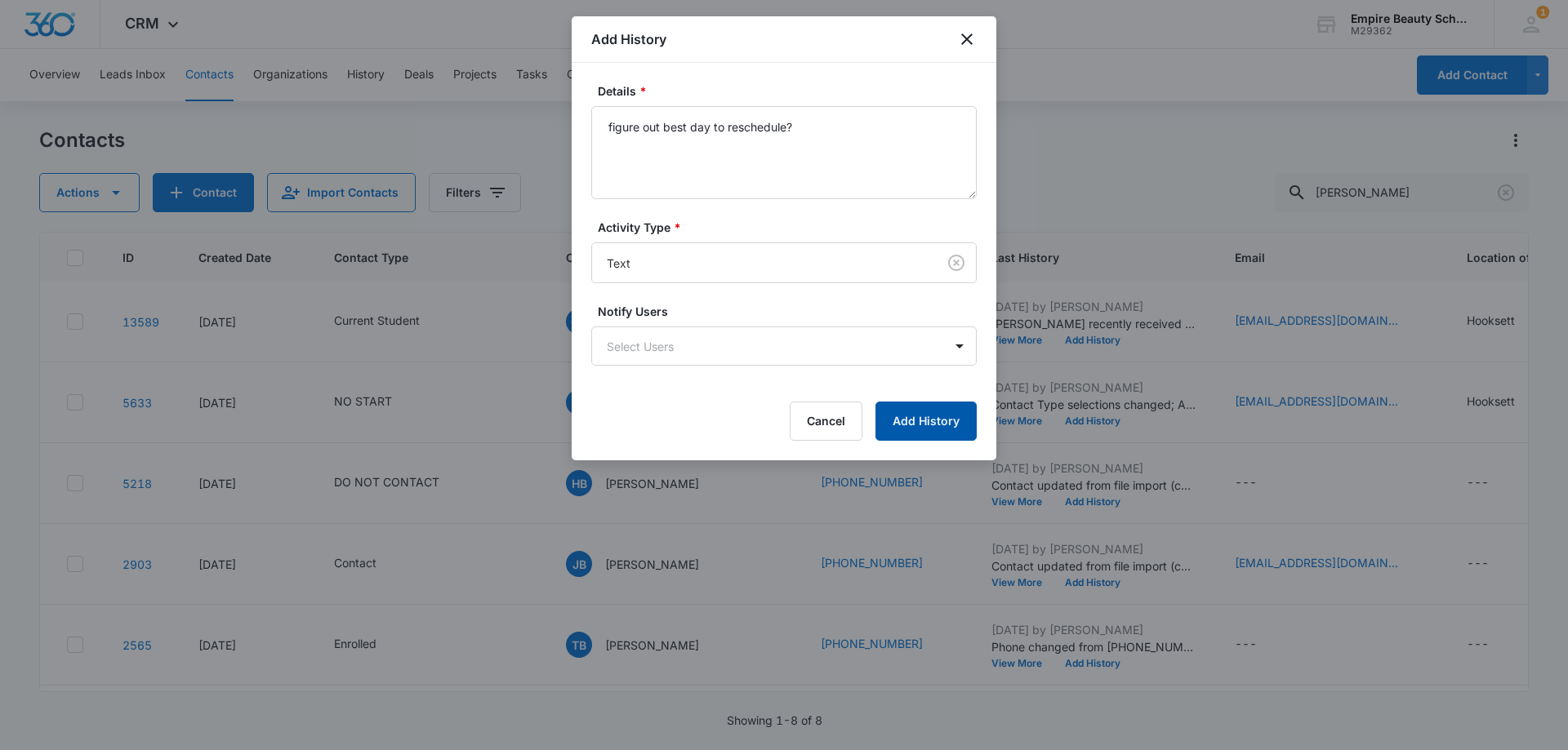
click at [896, 402] on button "Add History" at bounding box center [926, 420] width 102 height 39
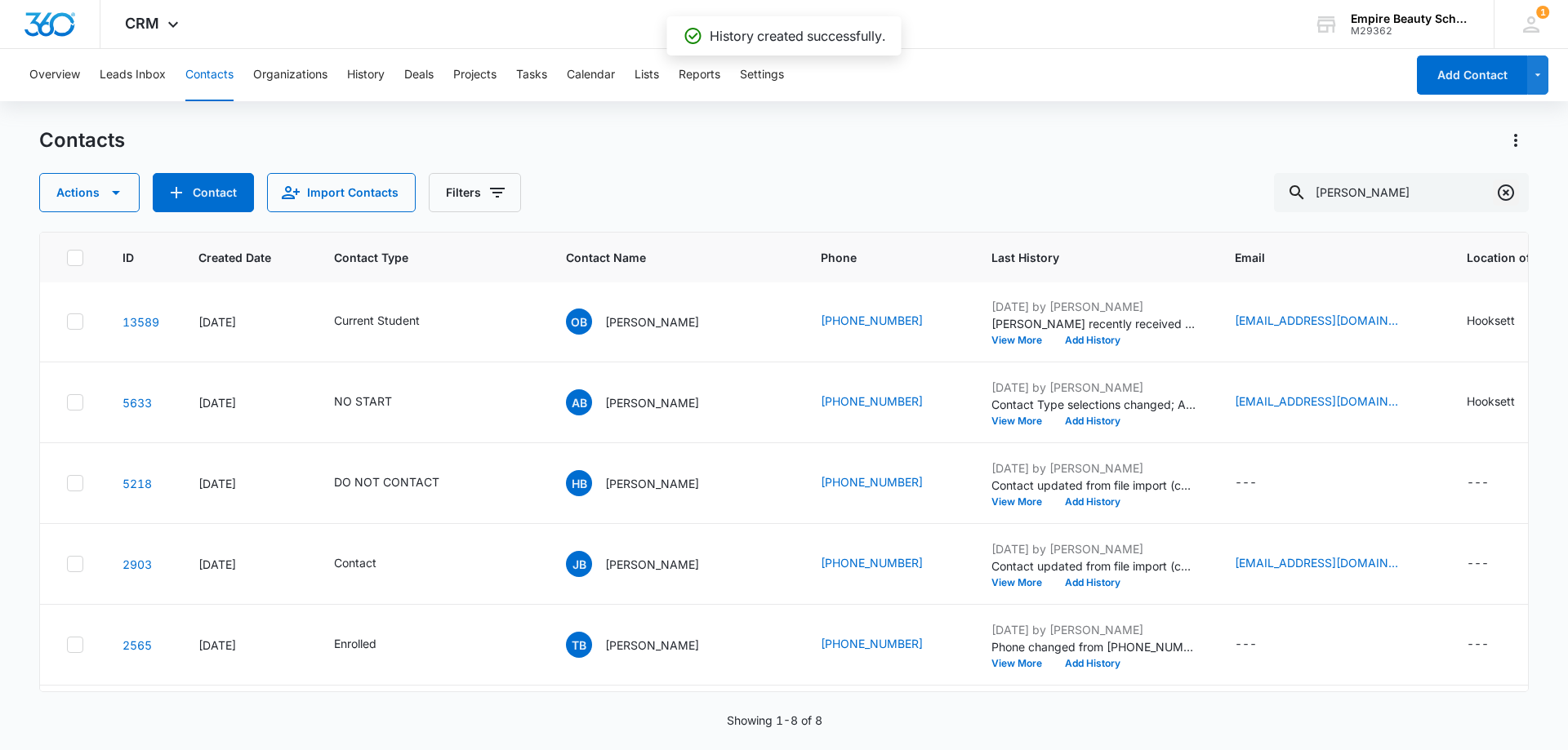
click at [1519, 197] on button "Clear" at bounding box center [1506, 192] width 26 height 26
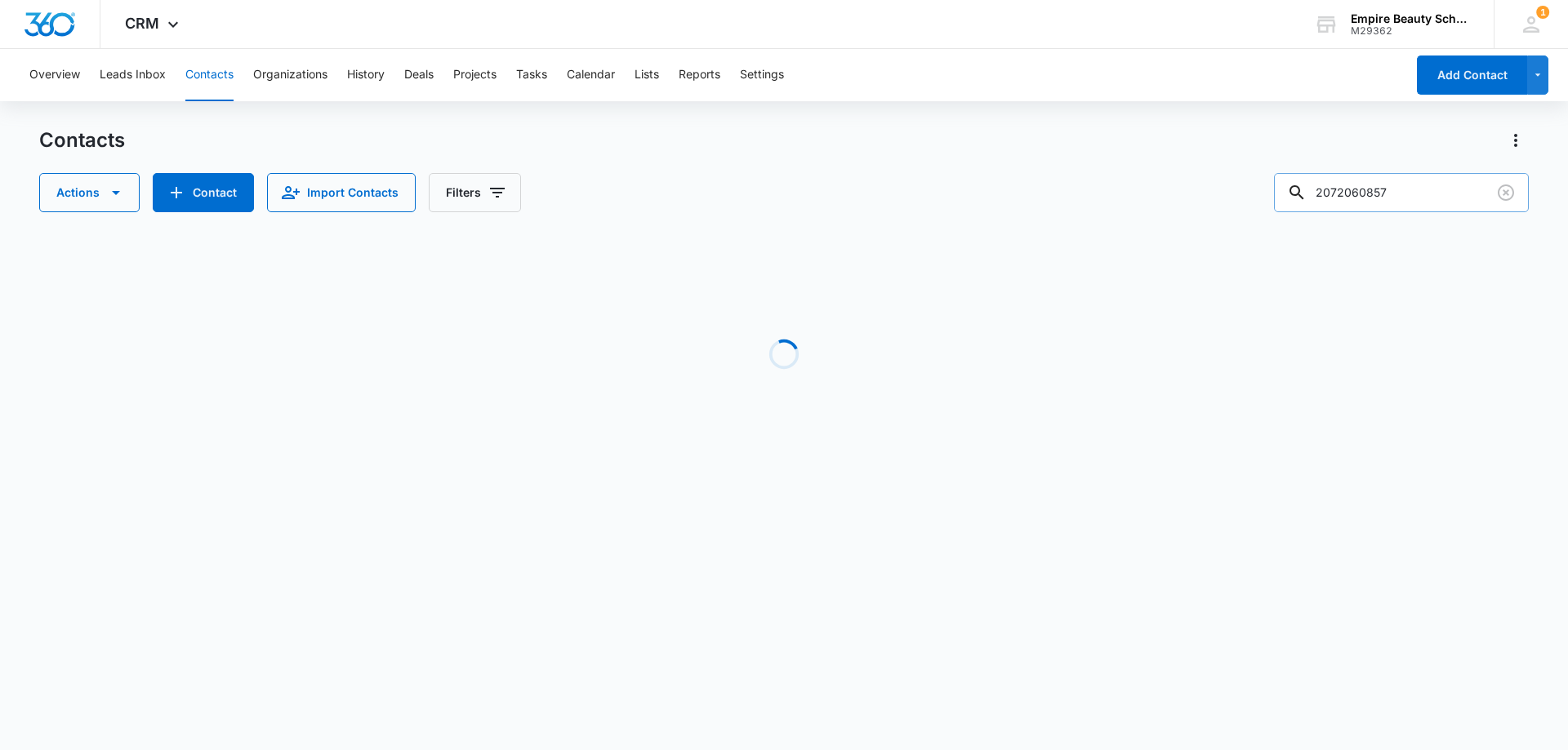
scroll to position [0, 0]
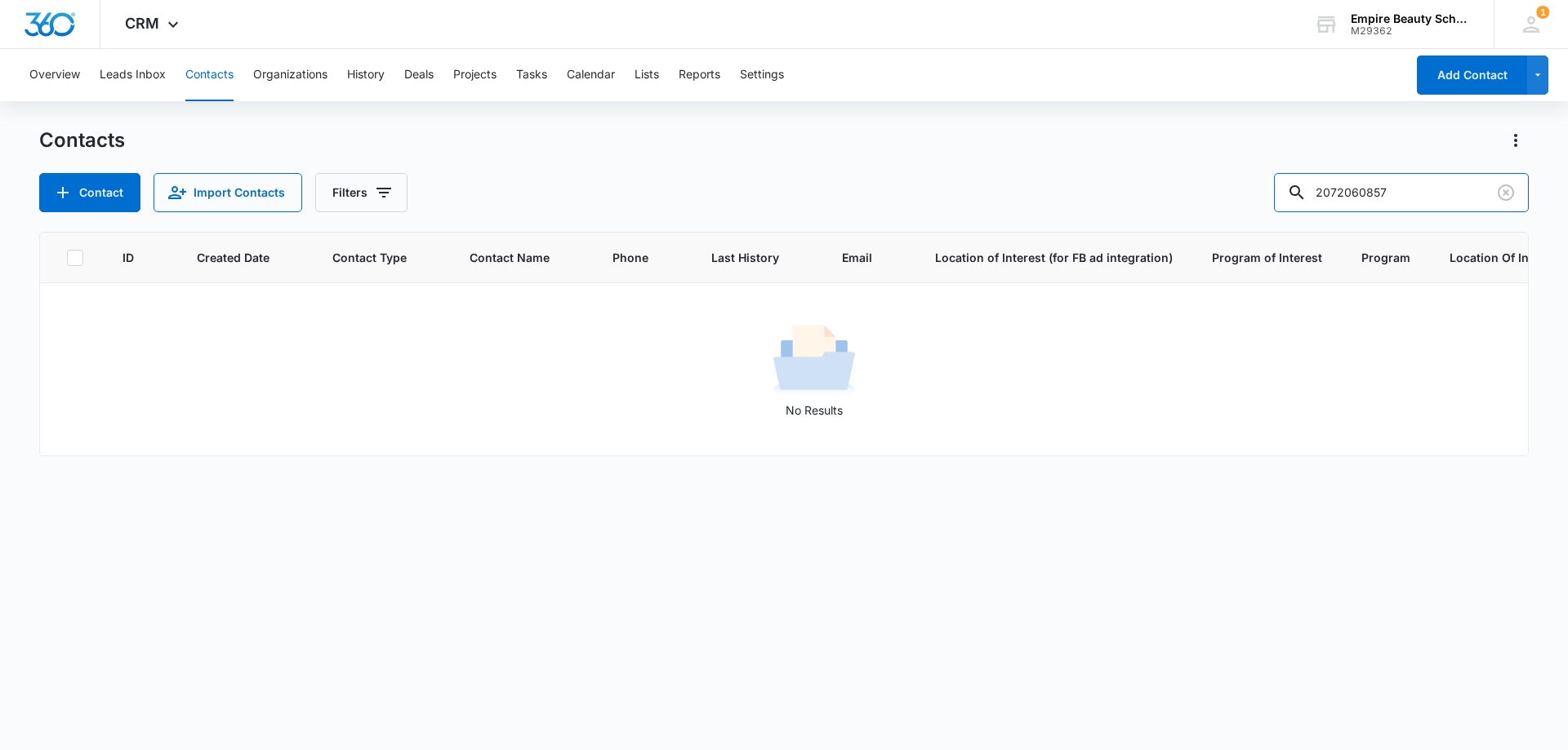
drag, startPoint x: 1372, startPoint y: 190, endPoint x: 1166, endPoint y: 197, distance: 206.1
click at [1163, 200] on div "Contact Import Contacts Filters 2072060857" at bounding box center [784, 192] width 1490 height 39
type input "0857"
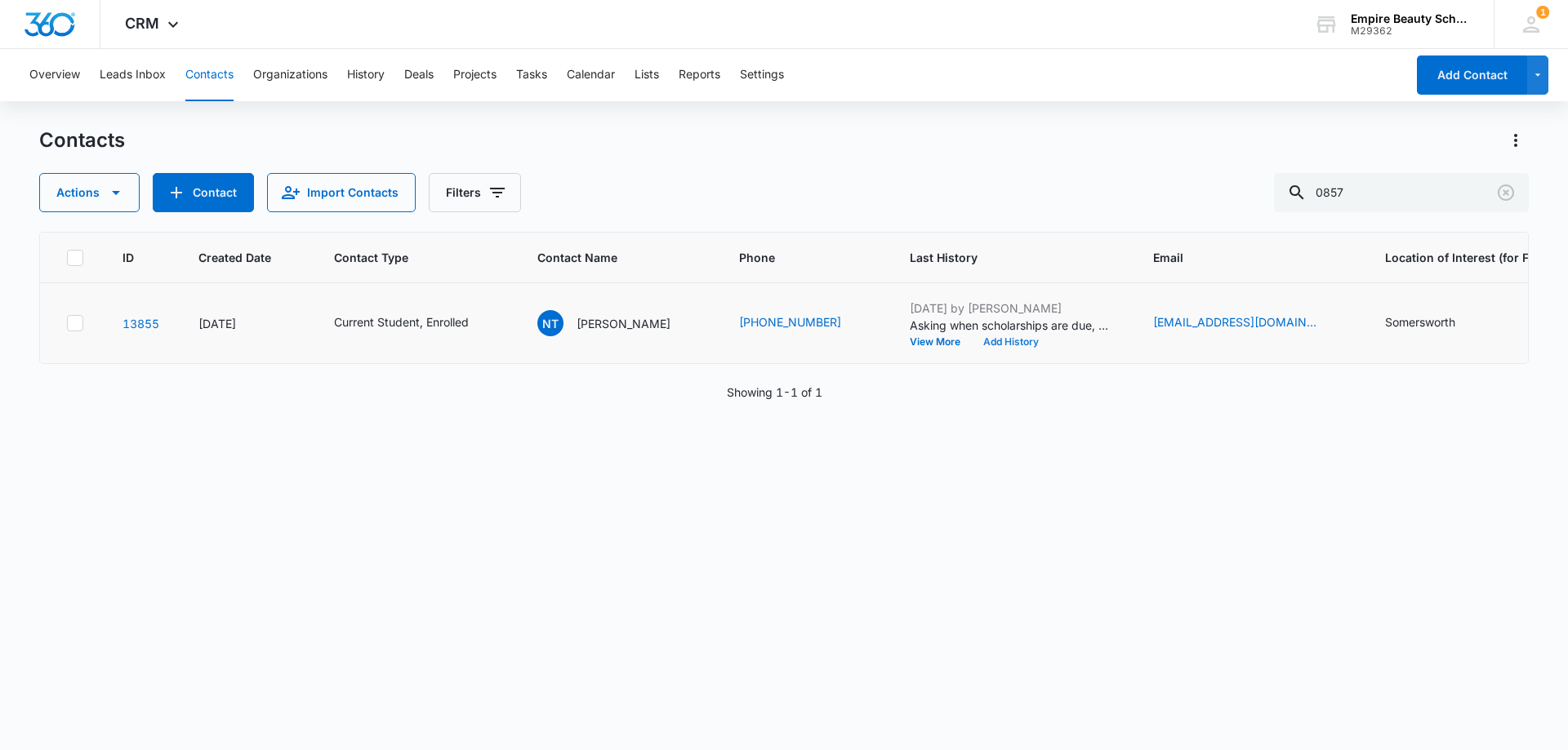
click at [973, 343] on button "Add History" at bounding box center [1011, 341] width 79 height 10
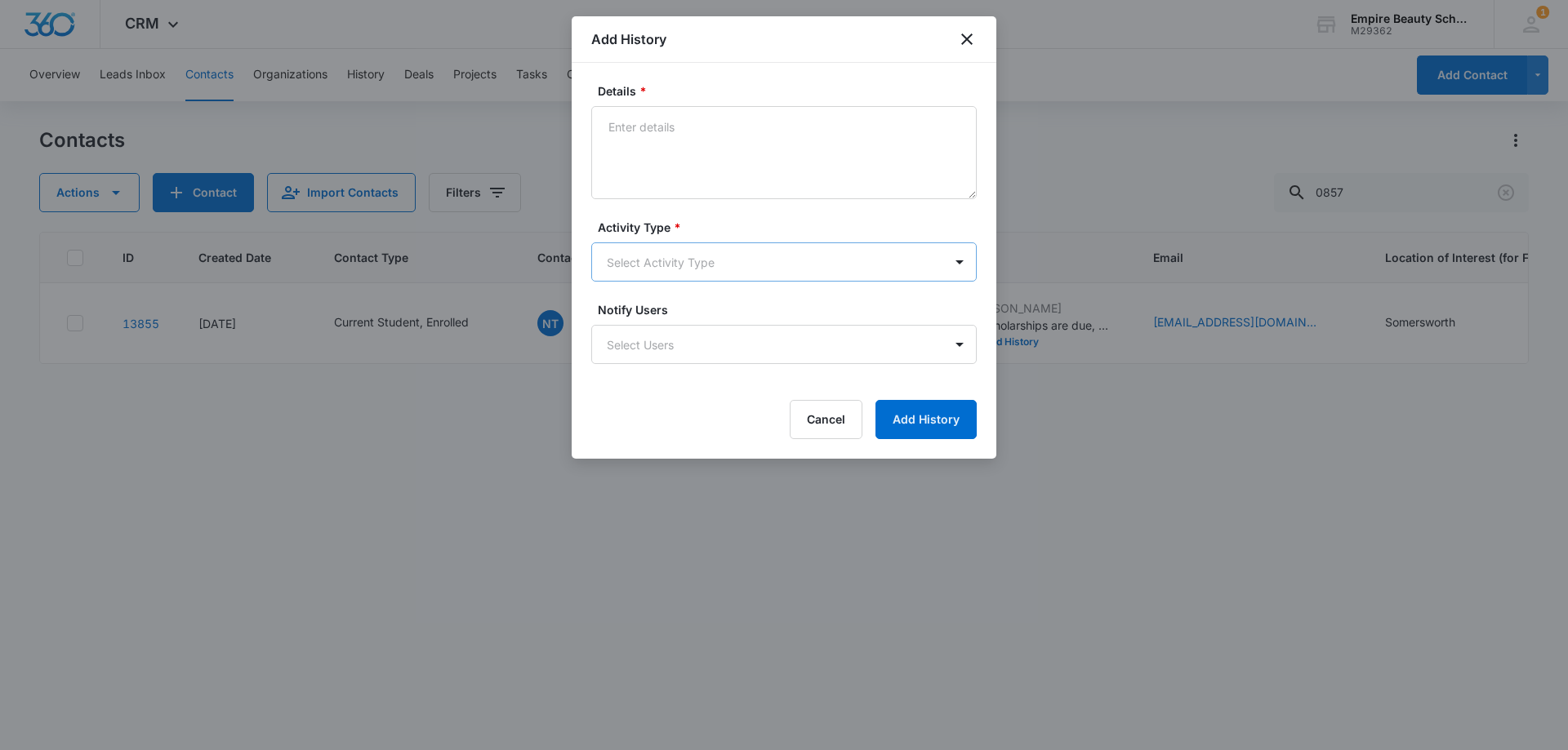
click at [643, 273] on body "CRM Apps Forms CRM Email Shop Payments POS Files Brand Settings Empire Beauty S…" at bounding box center [784, 375] width 1568 height 750
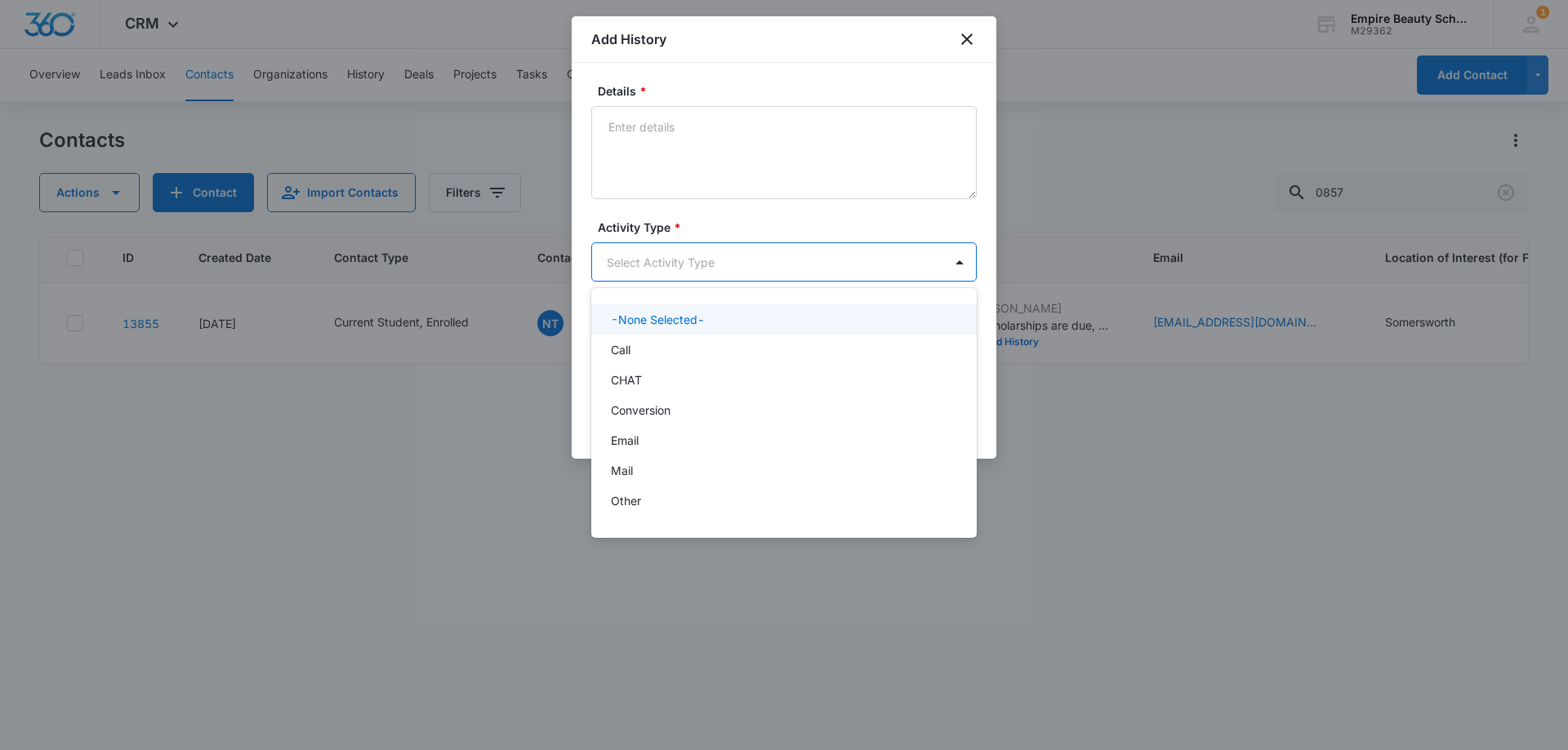
click at [639, 264] on div at bounding box center [784, 375] width 1568 height 750
click at [632, 258] on body "CRM Apps Forms CRM Email Shop Payments POS Files Brand Settings Empire Beauty S…" at bounding box center [784, 375] width 1568 height 750
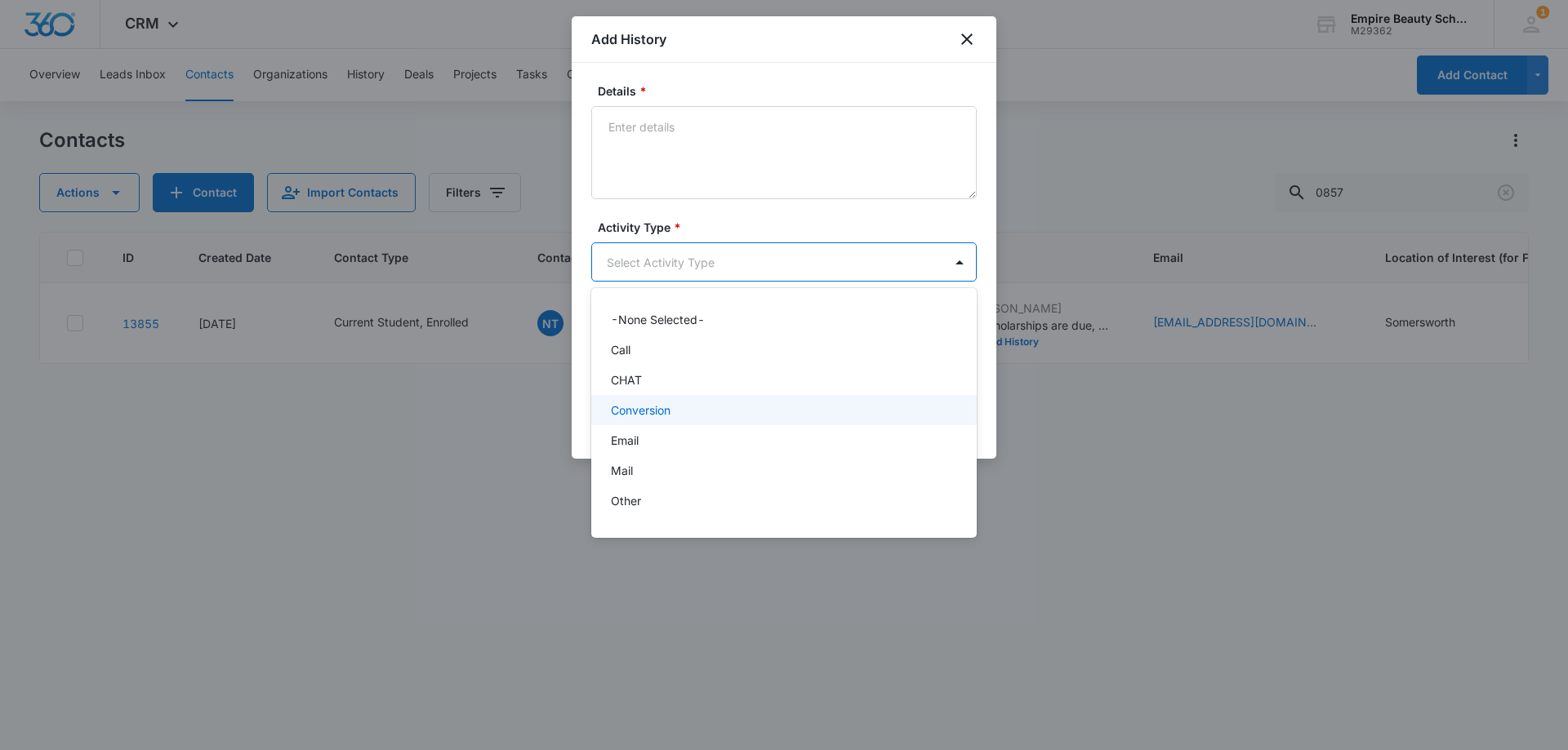
scroll to position [85, 0]
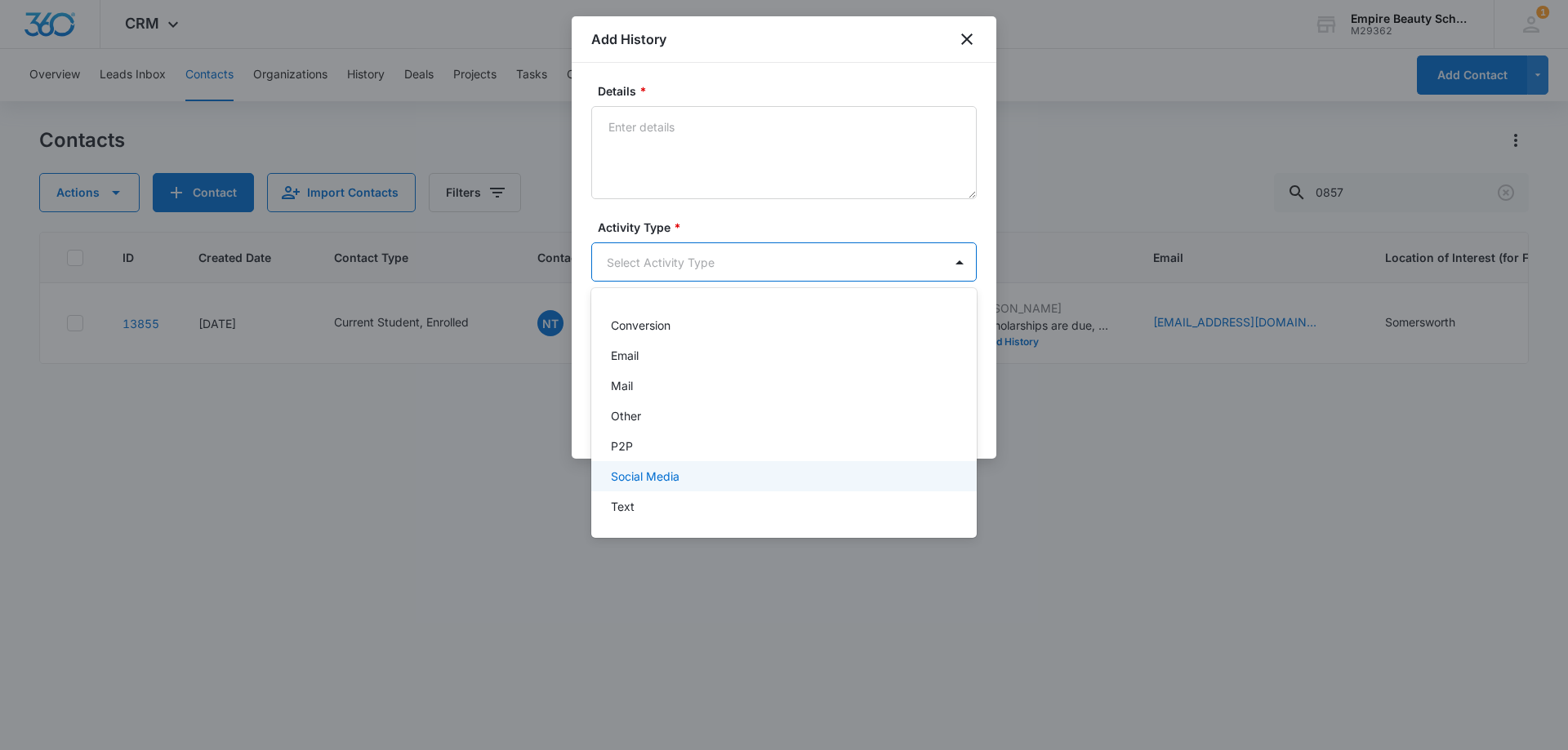
click at [630, 503] on p "Text" at bounding box center [623, 506] width 24 height 17
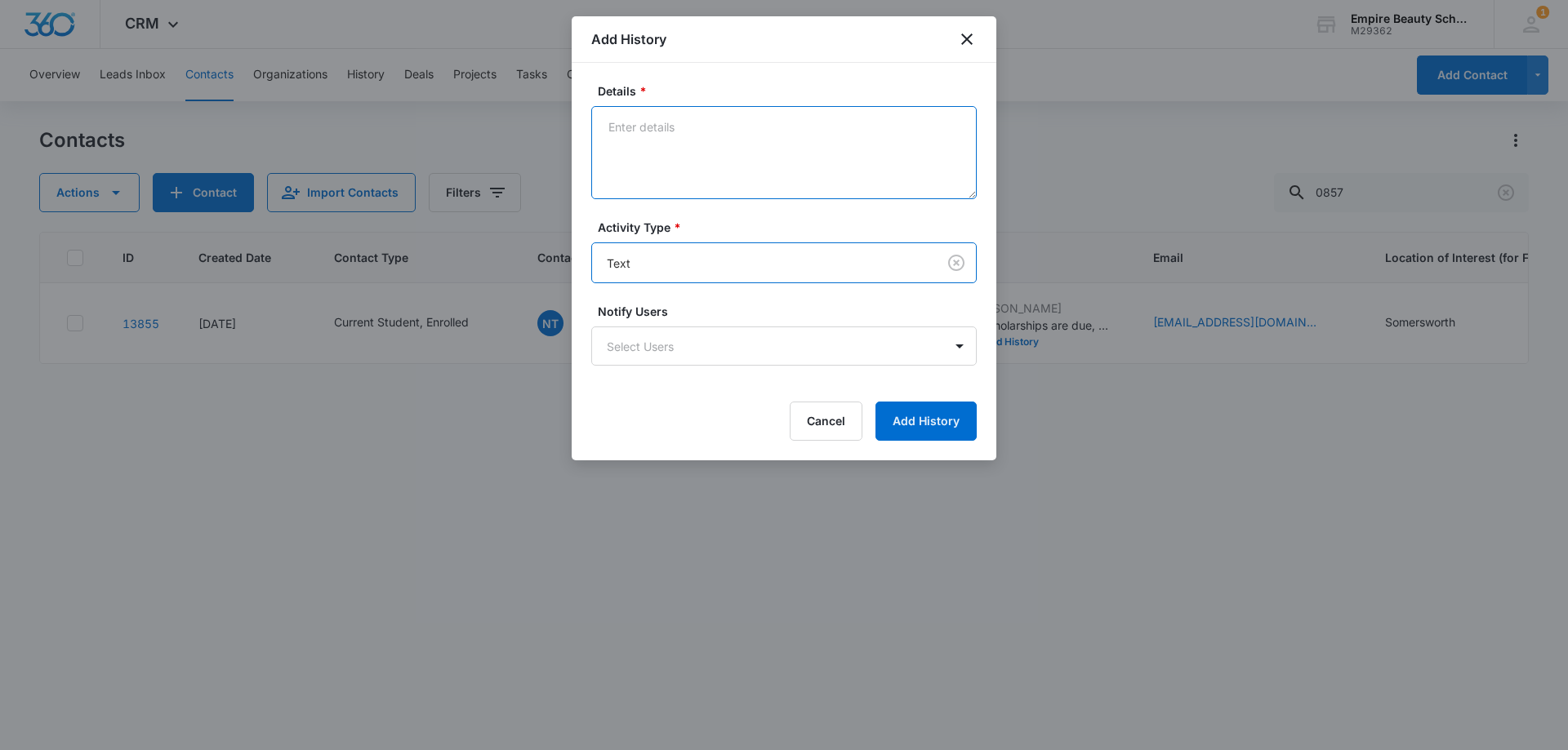
click at [665, 161] on textarea "Details *" at bounding box center [784, 152] width 385 height 93
type textarea "W"
drag, startPoint x: 749, startPoint y: 124, endPoint x: 742, endPoint y: 174, distance: 50.5
click at [749, 127] on textarea "Wants to schedule fa appt, [DATE] works best. Figuring out time" at bounding box center [784, 152] width 385 height 93
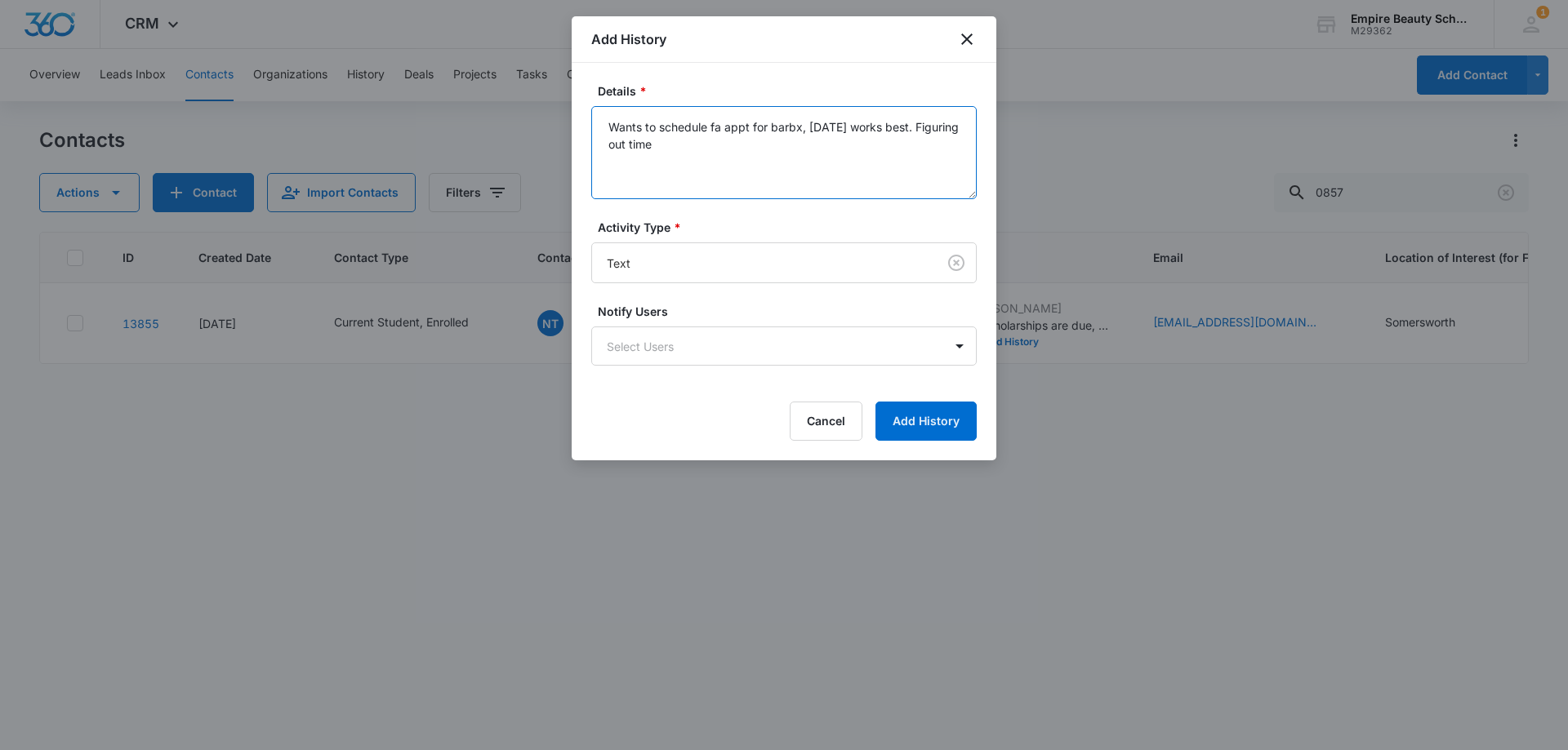
click at [757, 129] on textarea "Wants to schedule fa appt for barbx, [DATE] works best. Figuring out time" at bounding box center [784, 152] width 385 height 93
type textarea "Wants to schedule fa appt for barbx, [DATE] works best. Figuring out time"
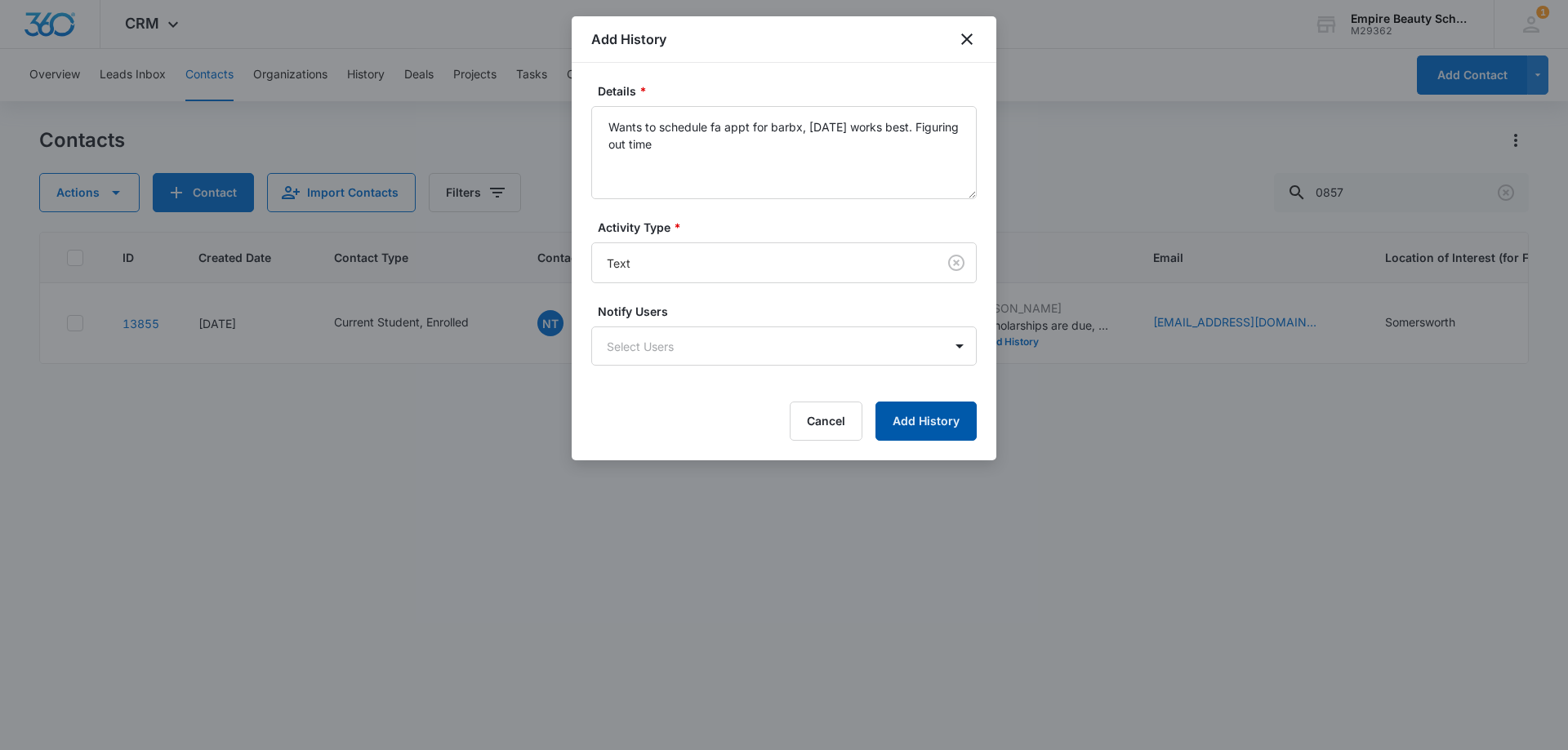
click at [905, 422] on button "Add History" at bounding box center [926, 420] width 102 height 39
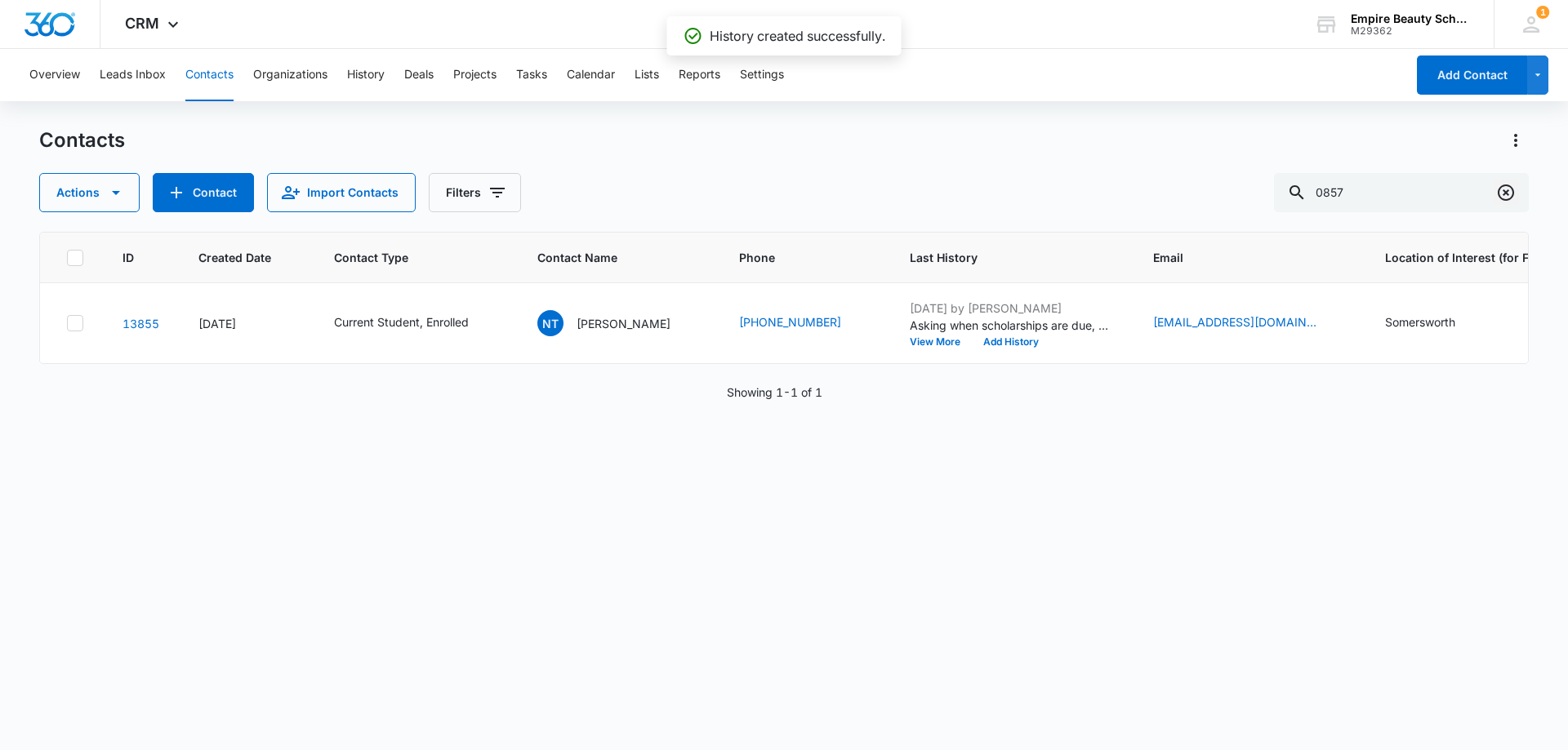
click at [1506, 195] on icon "Clear" at bounding box center [1506, 193] width 20 height 20
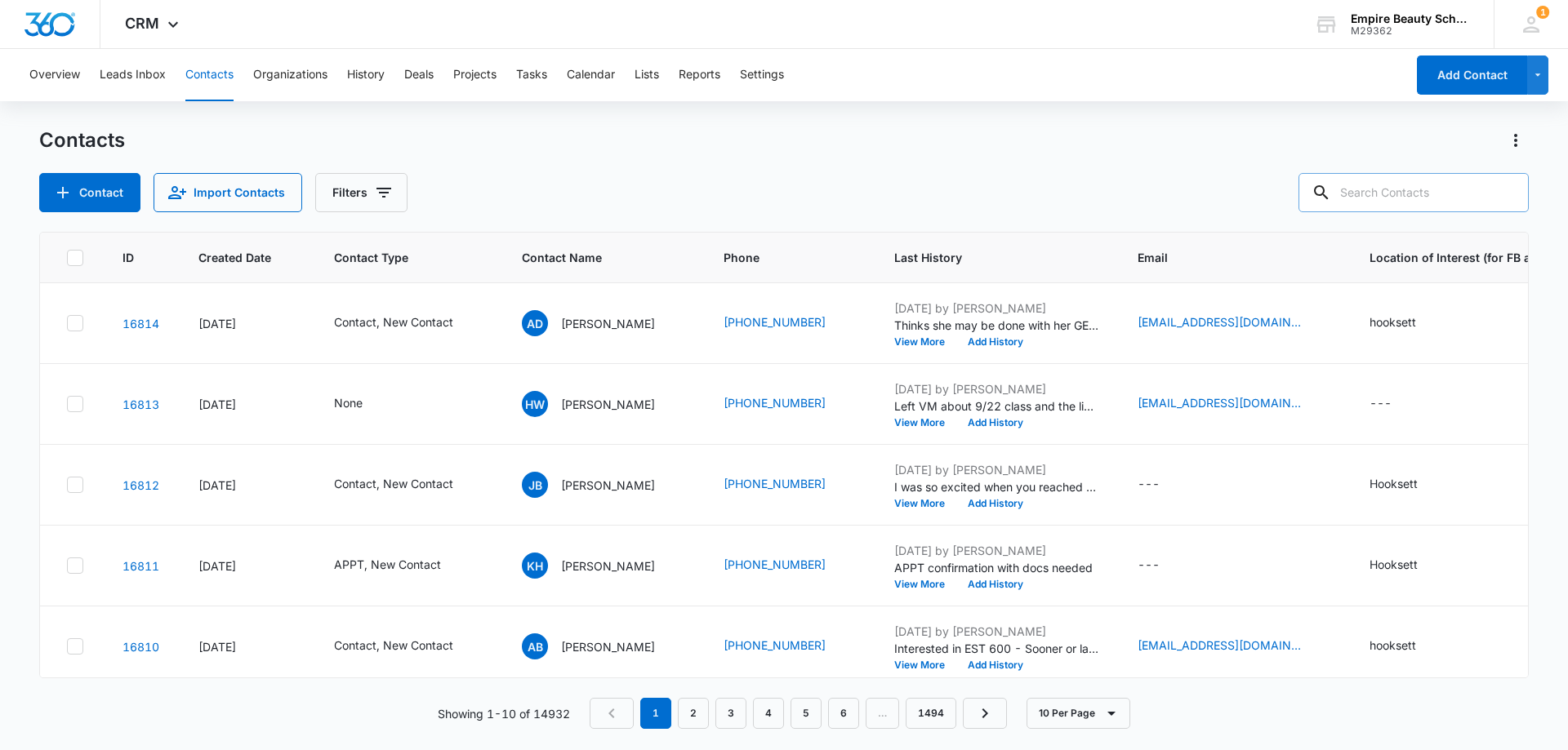
click at [1415, 195] on input "text" at bounding box center [1414, 192] width 230 height 39
type input "0394"
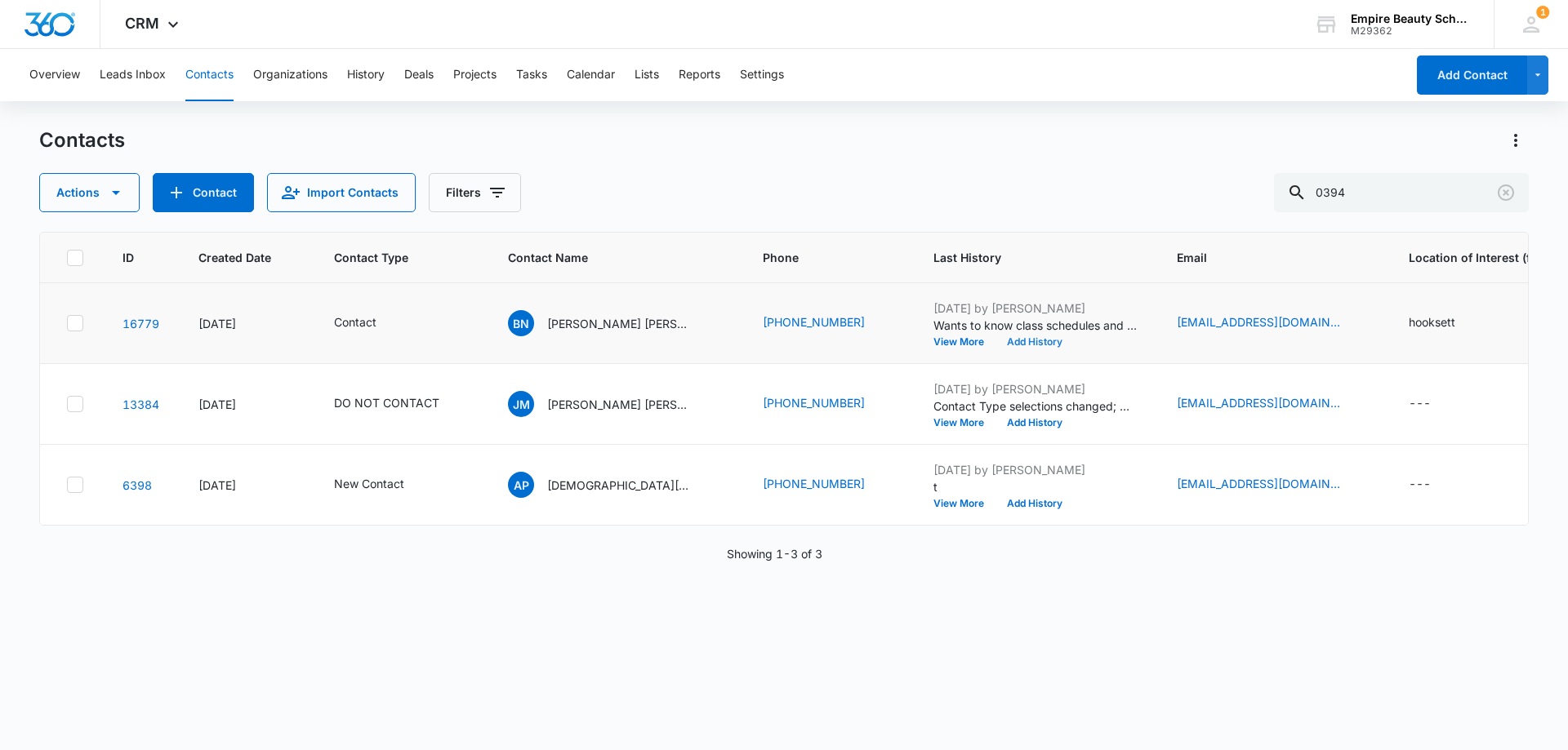
click at [996, 342] on button "Add History" at bounding box center [1035, 341] width 79 height 10
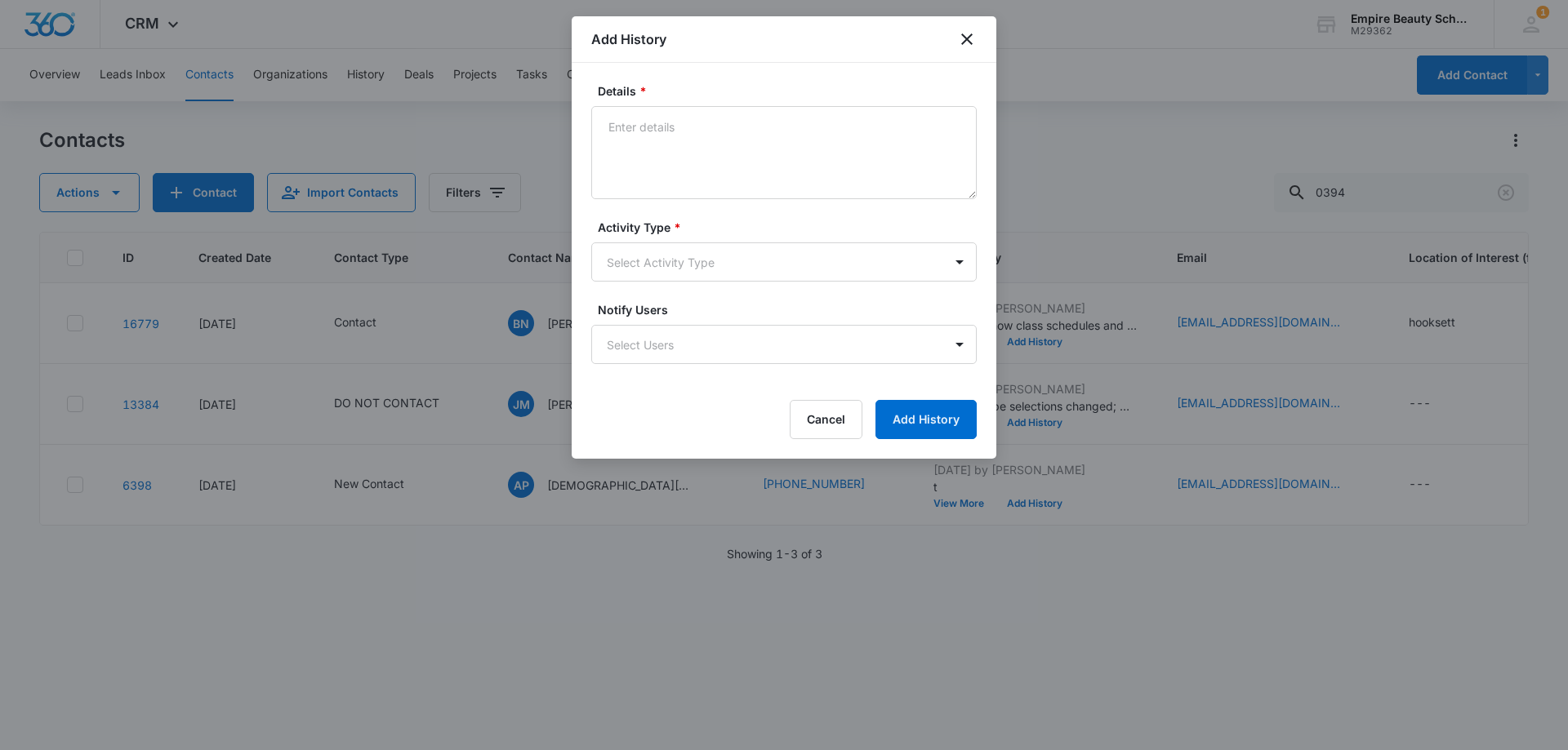
click at [644, 261] on body "CRM Apps Forms CRM Email Shop Payments POS Files Brand Settings Empire Beauty S…" at bounding box center [784, 375] width 1568 height 750
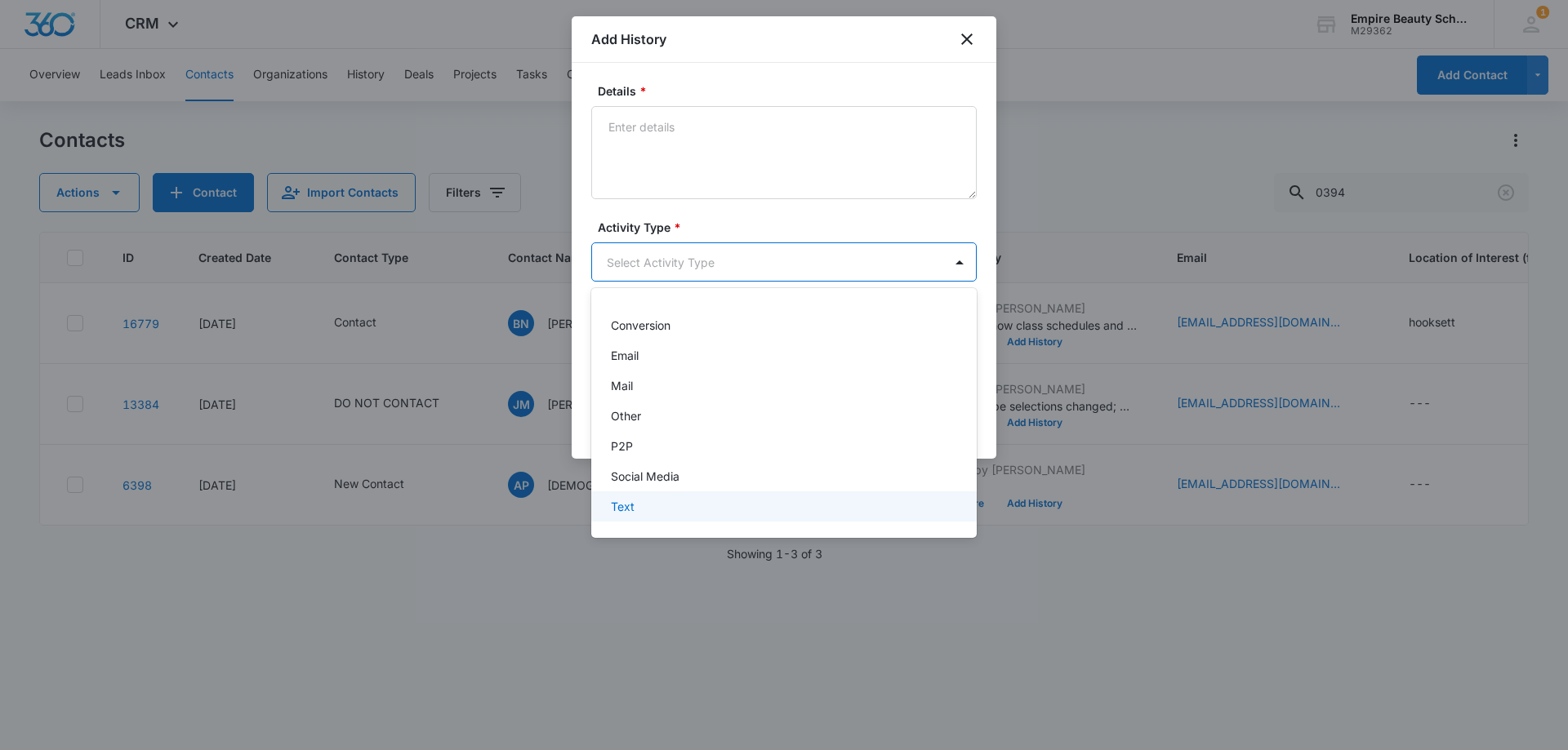
click at [634, 505] on div "Text" at bounding box center [782, 506] width 344 height 17
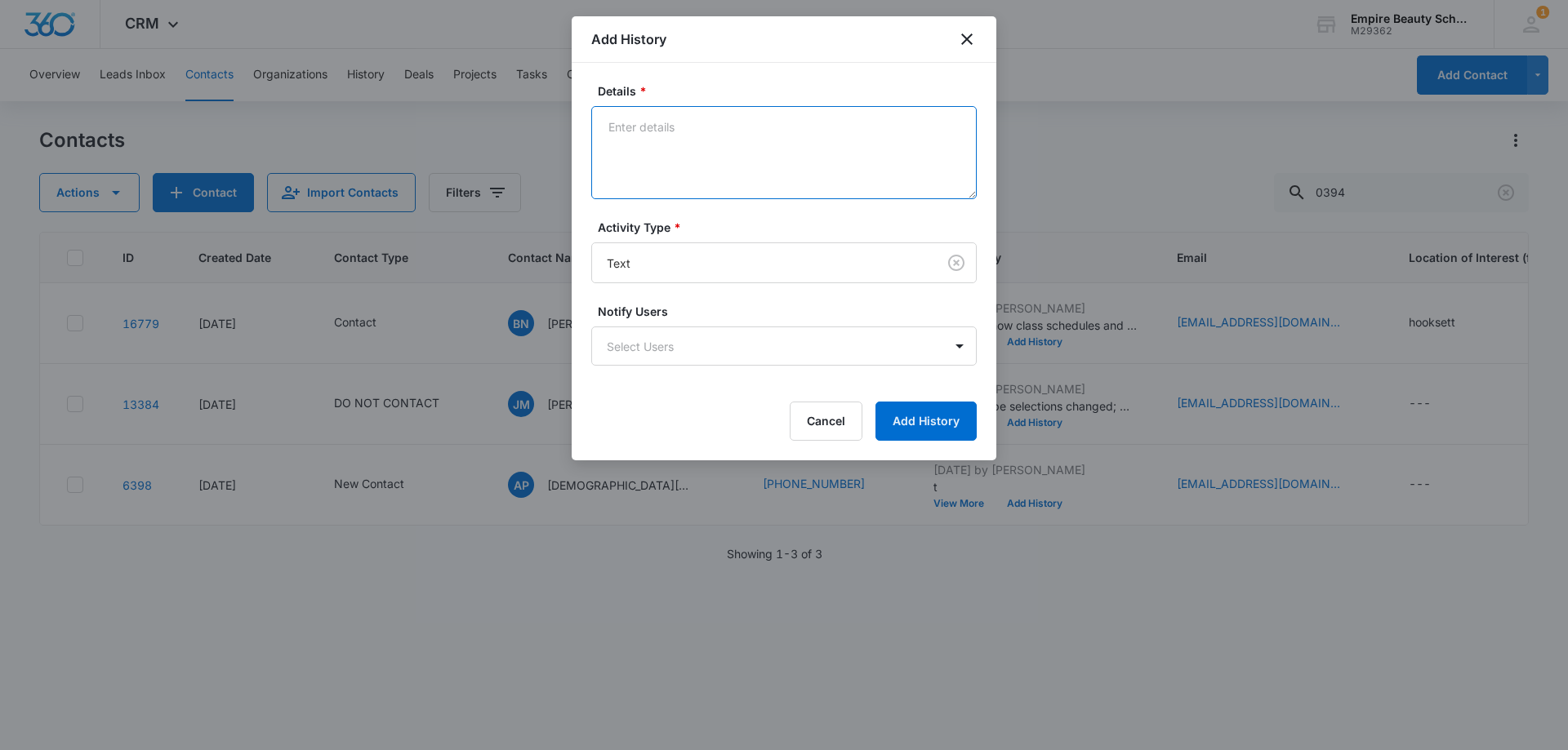
click at [705, 173] on textarea "Details *" at bounding box center [784, 152] width 385 height 93
click at [663, 176] on textarea "Probably nights. Provided eve schedule, let her know next available eve class i…" at bounding box center [784, 152] width 385 height 93
click at [895, 178] on textarea "Probably nights. Provided eve schedule, let her know next available eve class i…" at bounding box center [784, 152] width 385 height 93
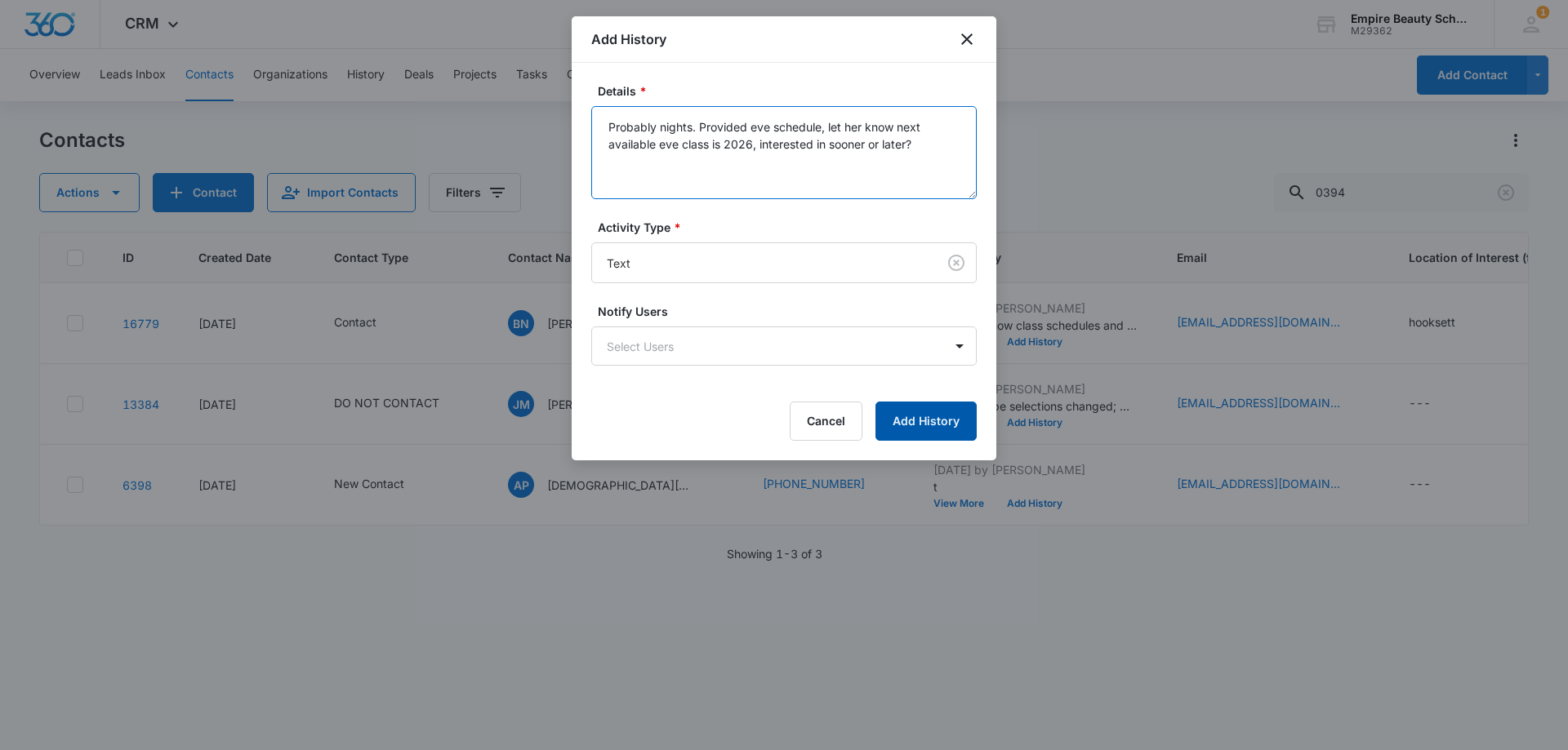
type textarea "Probably nights. Provided eve schedule, let her know next available eve class i…"
click at [936, 422] on button "Add History" at bounding box center [926, 420] width 102 height 39
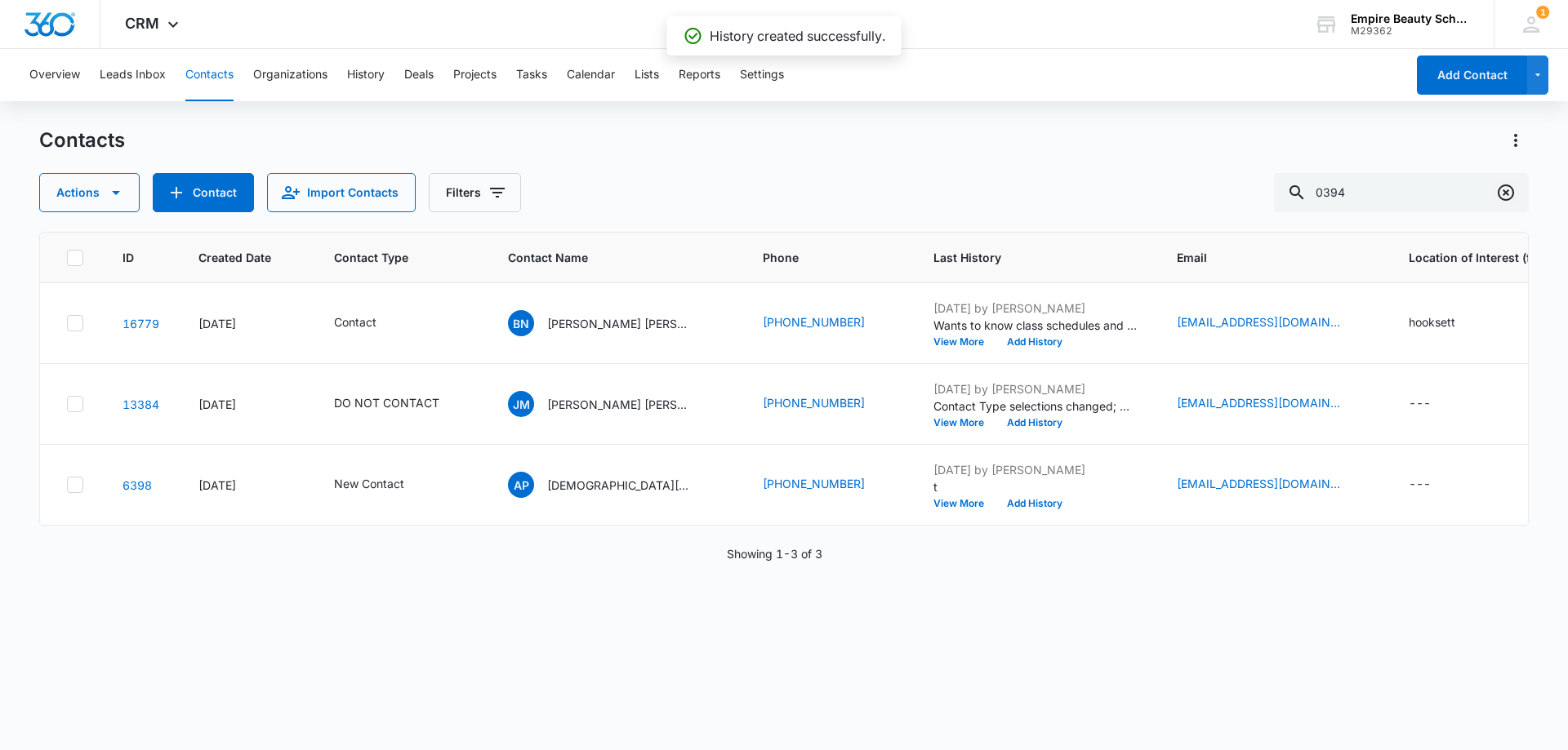
click at [1506, 192] on icon "Clear" at bounding box center [1506, 193] width 16 height 16
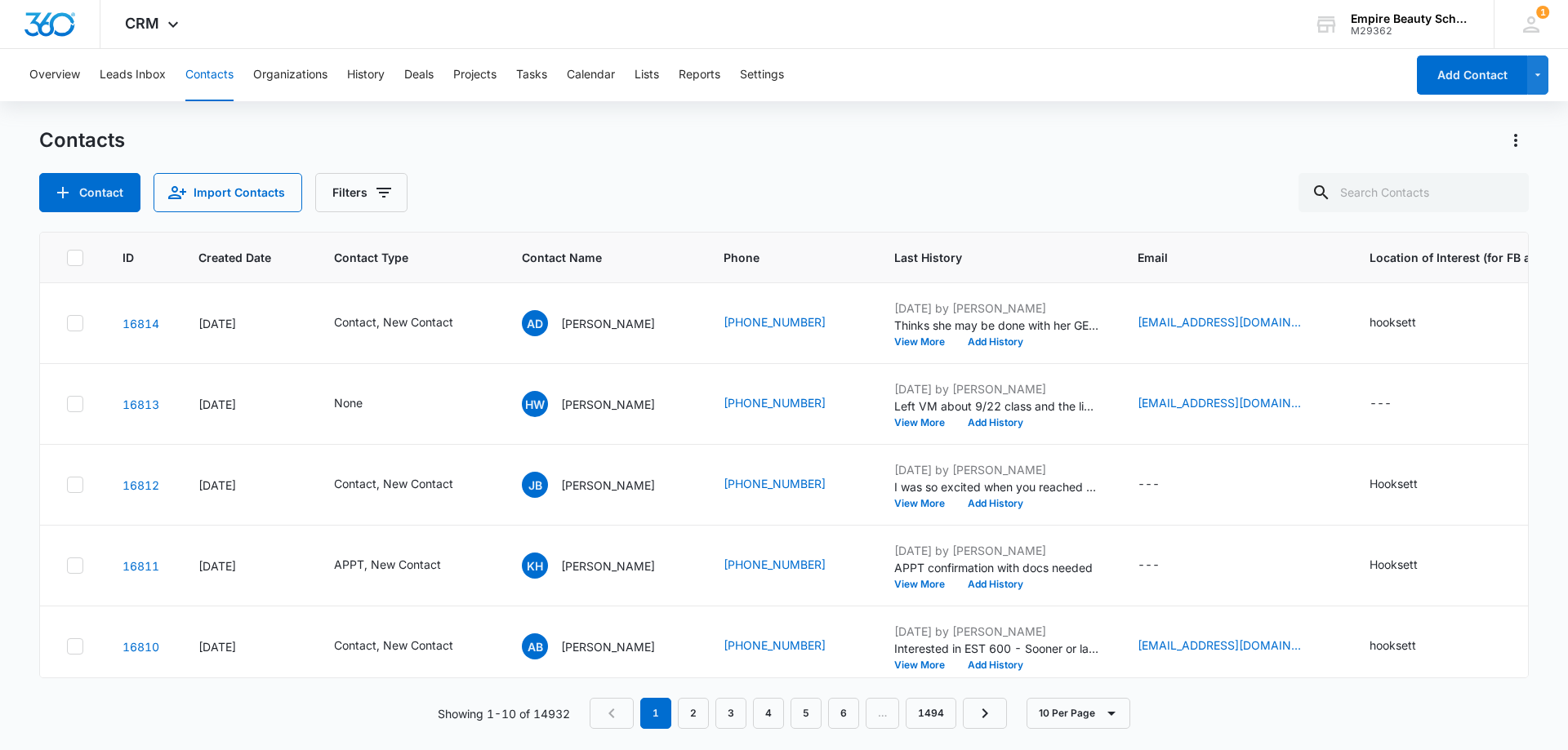
click at [516, 194] on div "Contact Import Contacts Filters" at bounding box center [784, 192] width 1490 height 39
click at [1388, 201] on input "text" at bounding box center [1414, 192] width 230 height 39
type input "[PERSON_NAME]"
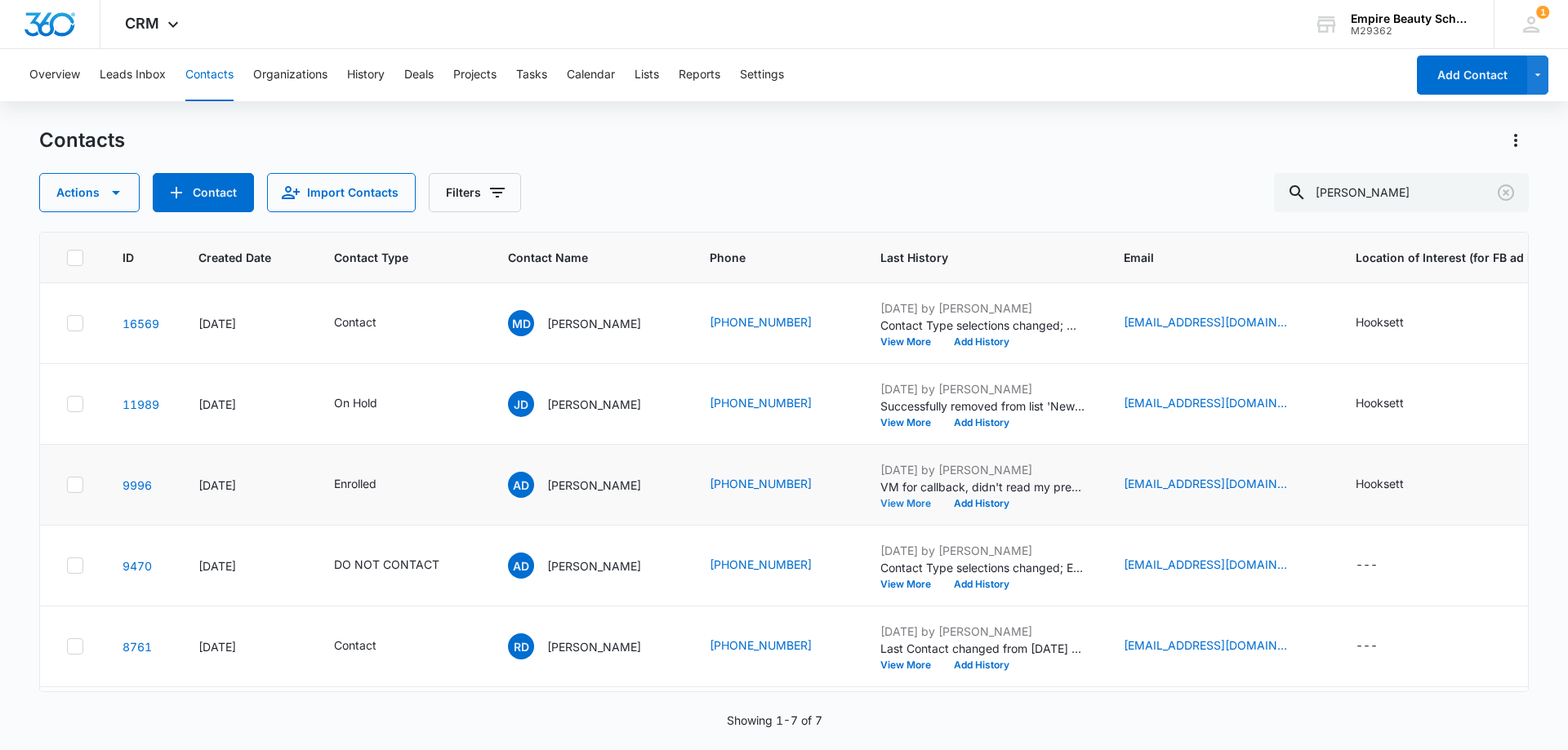
click at [904, 505] on button "View More" at bounding box center [912, 504] width 62 height 10
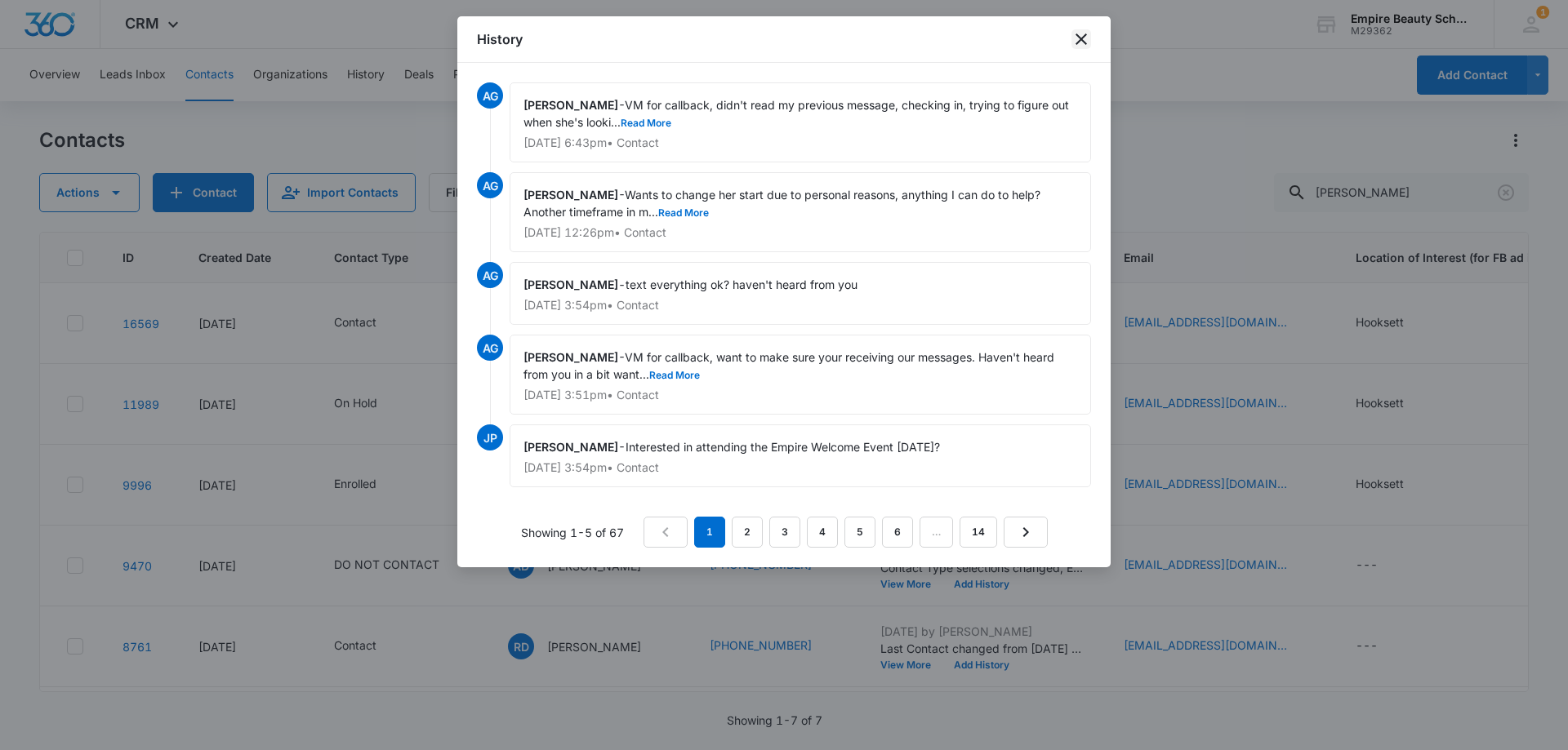
click at [1083, 39] on icon "close" at bounding box center [1081, 39] width 20 height 20
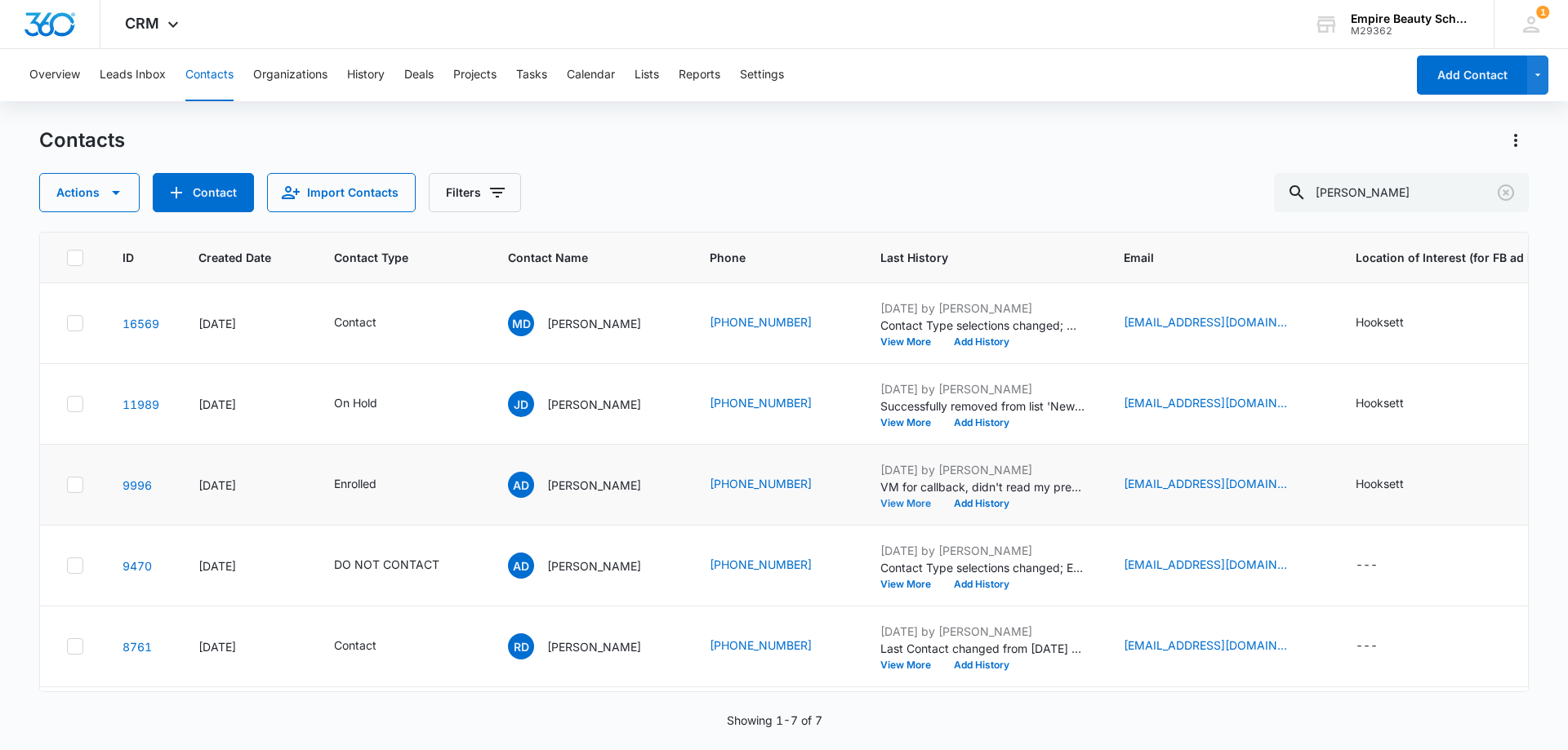
click at [889, 502] on button "View More" at bounding box center [912, 504] width 62 height 10
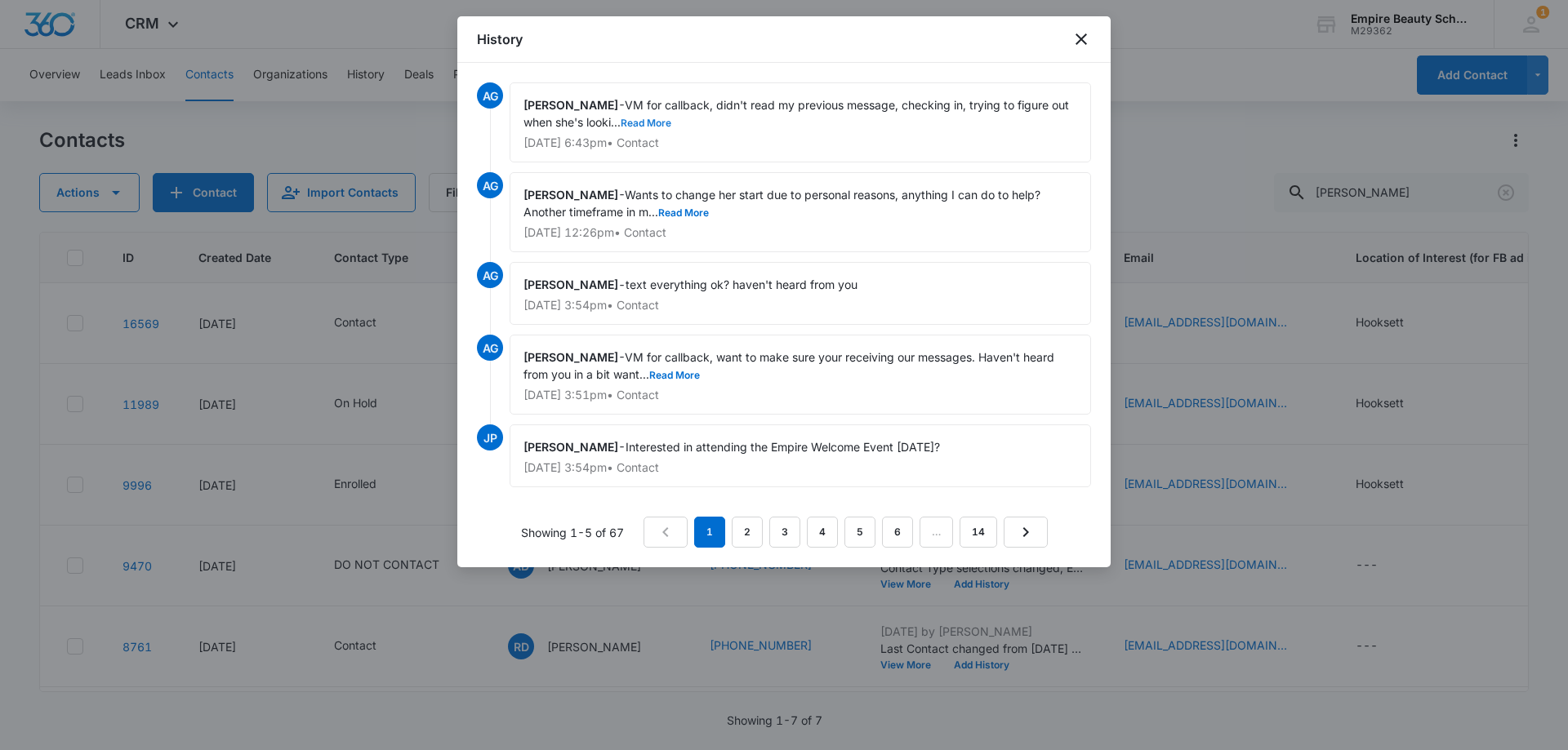
click at [653, 120] on button "Read More" at bounding box center [646, 123] width 51 height 10
click at [1081, 34] on icon "close" at bounding box center [1081, 39] width 20 height 20
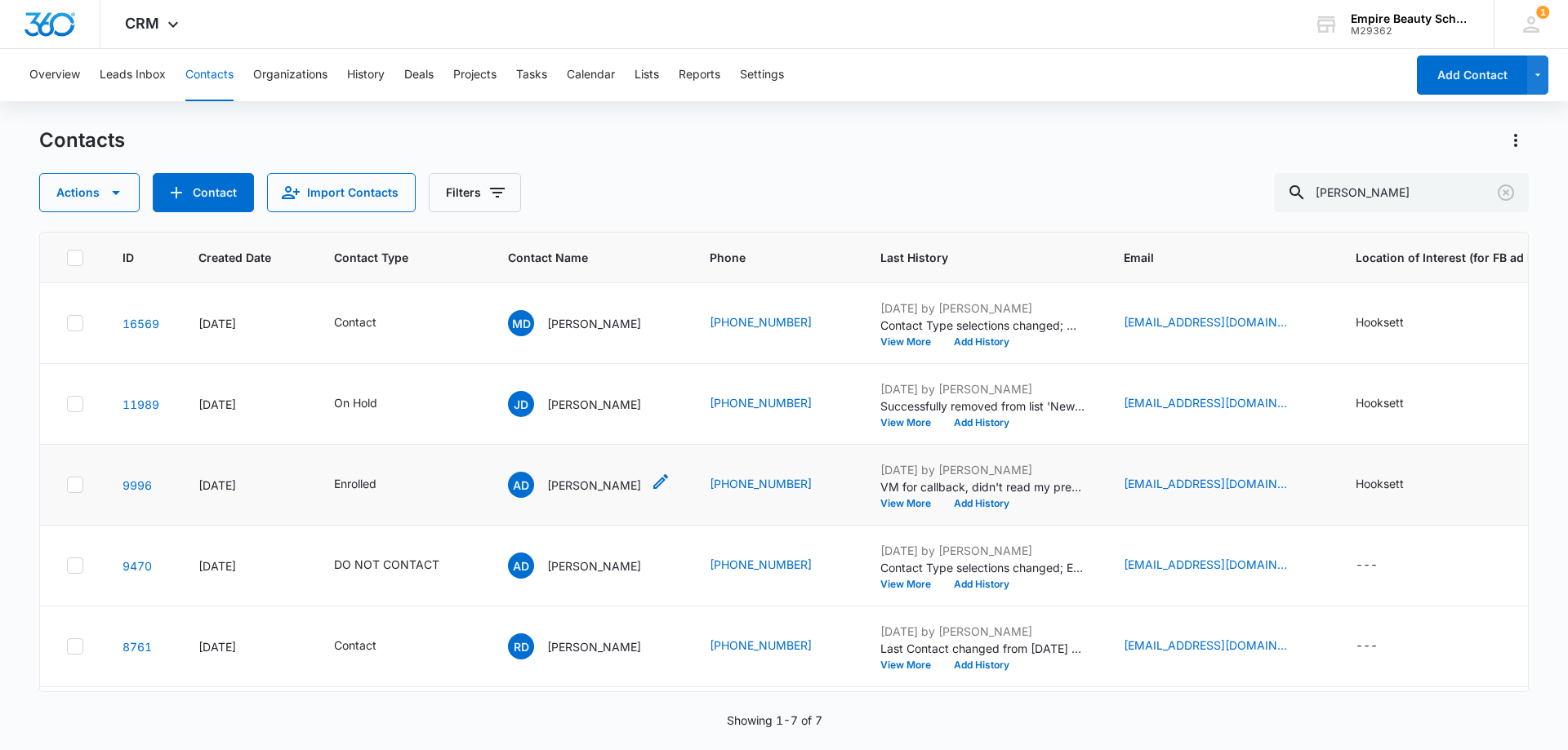
click at [587, 476] on div "AD [PERSON_NAME]" at bounding box center [575, 485] width 133 height 26
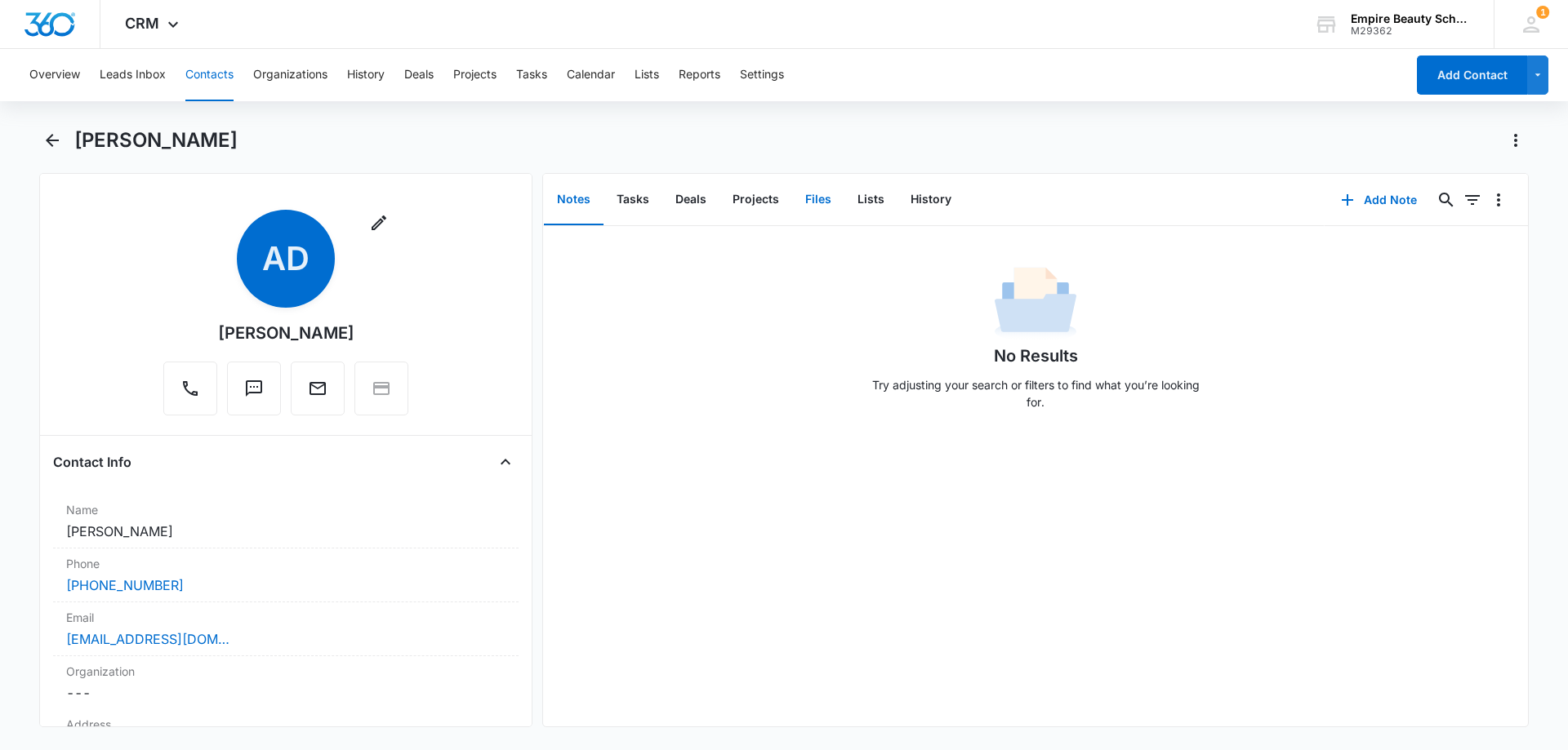
click at [808, 200] on button "Files" at bounding box center [818, 200] width 53 height 51
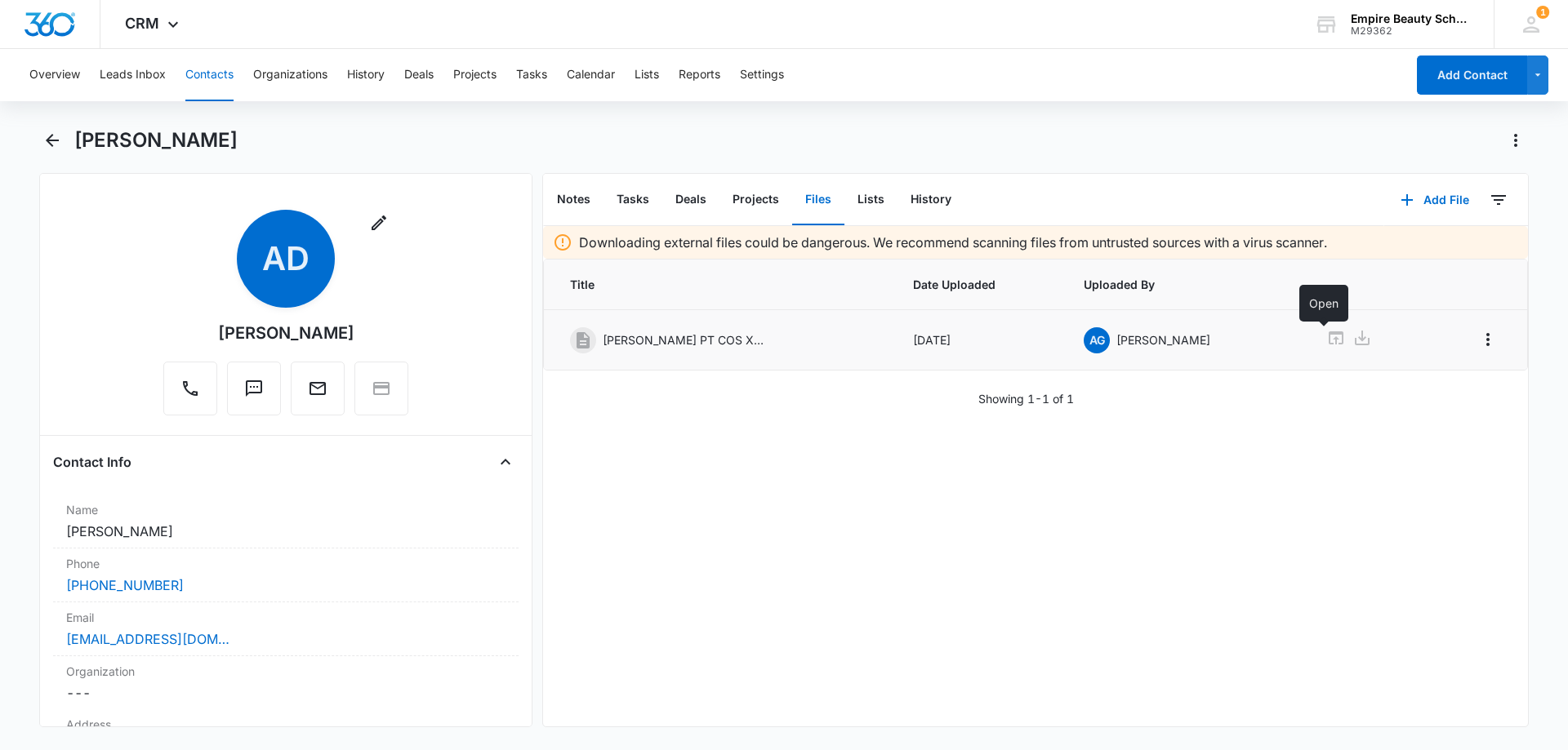
click at [1329, 342] on icon at bounding box center [1336, 338] width 15 height 13
click at [44, 131] on icon "Back" at bounding box center [53, 140] width 20 height 20
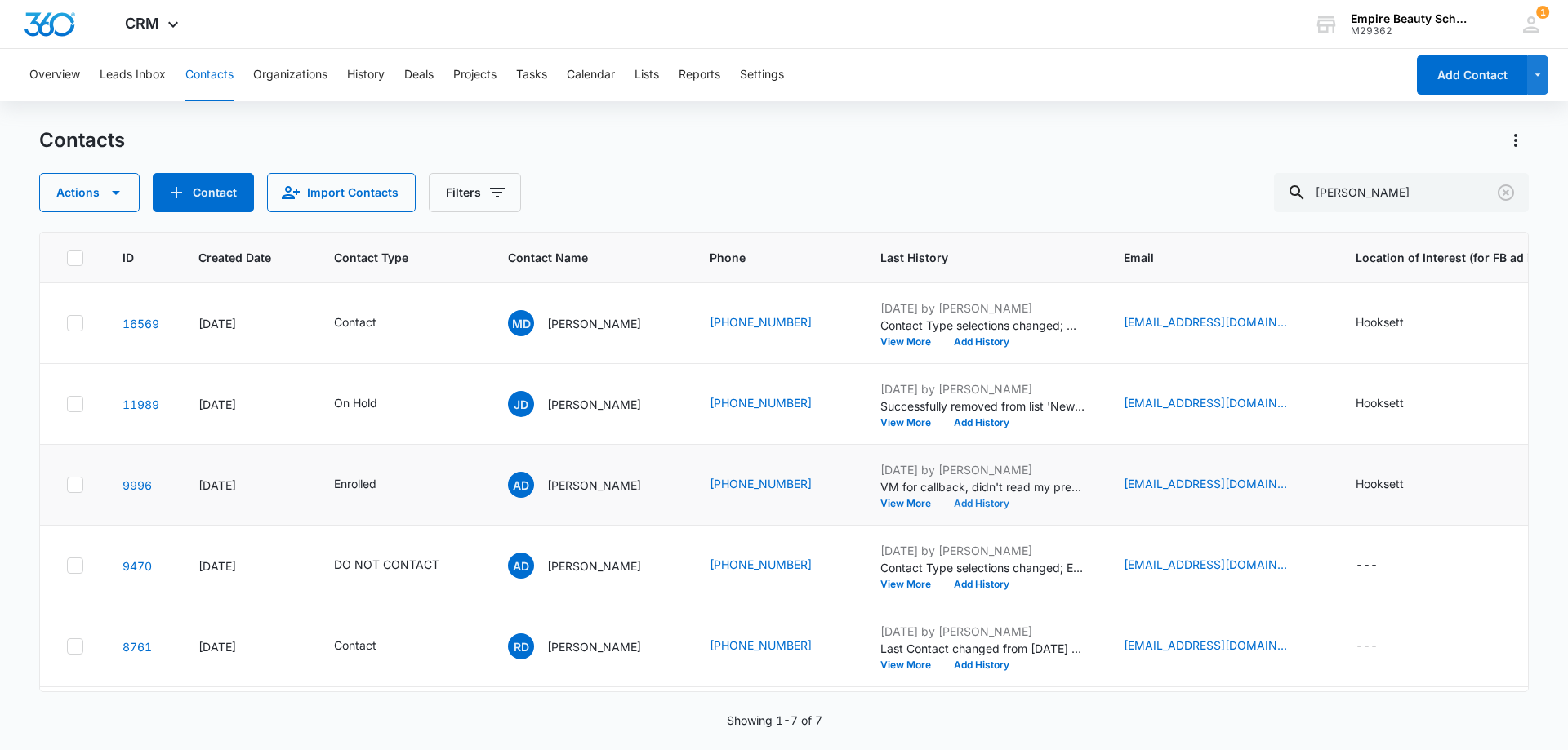
click at [974, 502] on button "Add History" at bounding box center [982, 504] width 79 height 10
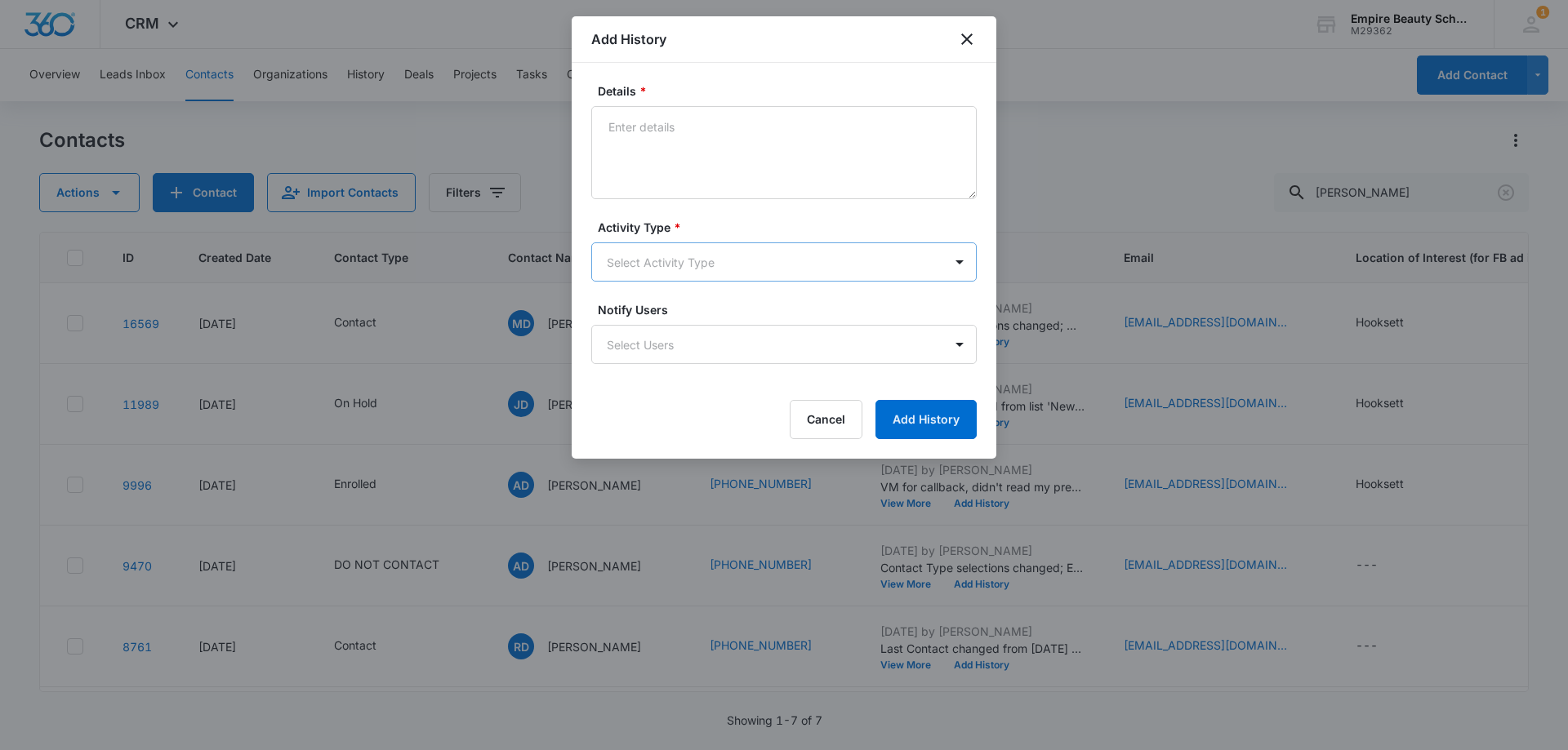
click at [650, 263] on body "CRM Apps Forms CRM Email Shop Payments POS Files Brand Settings Empire Beauty S…" at bounding box center [784, 375] width 1568 height 750
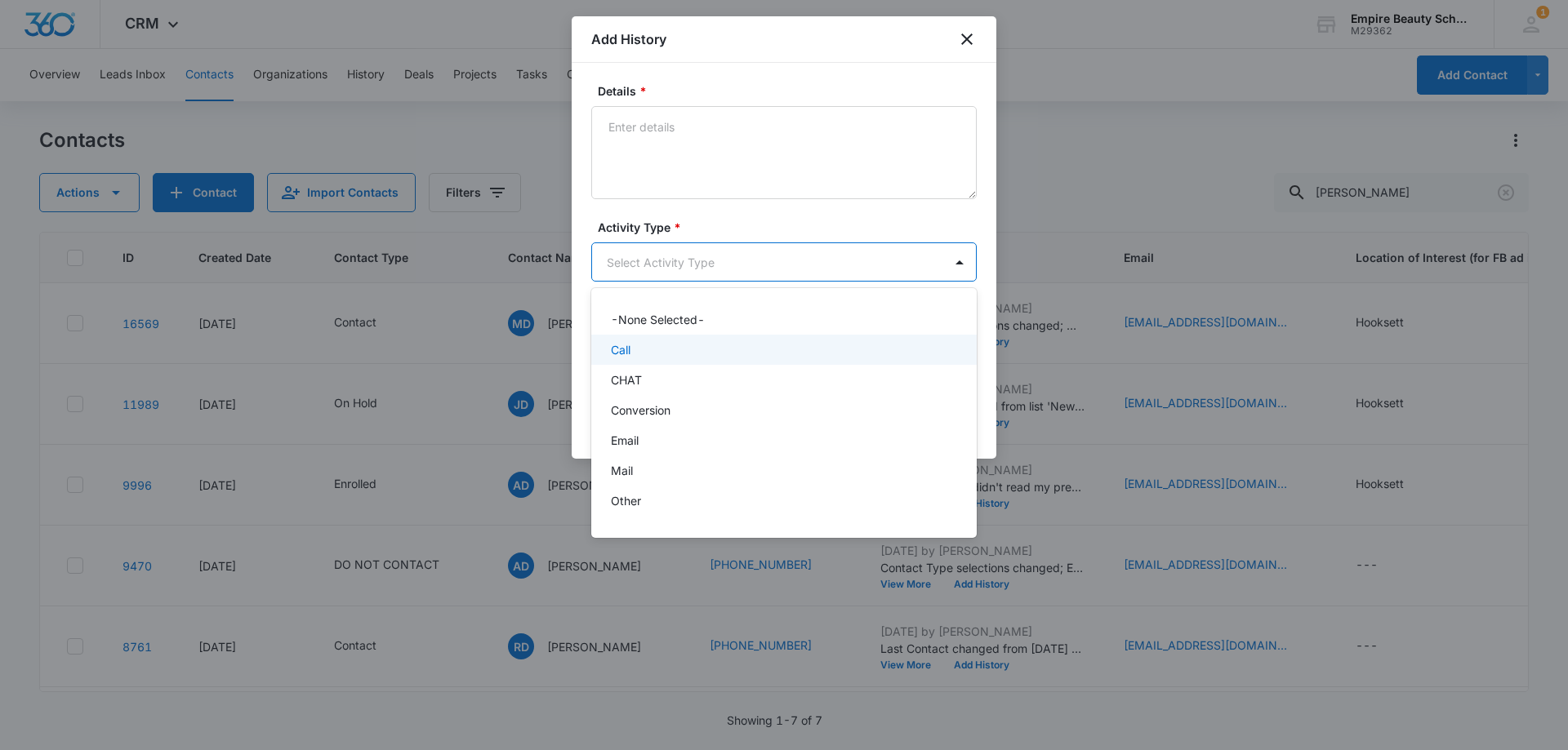
drag, startPoint x: 641, startPoint y: 351, endPoint x: 660, endPoint y: 215, distance: 137.3
click at [641, 351] on div "Call" at bounding box center [782, 350] width 344 height 17
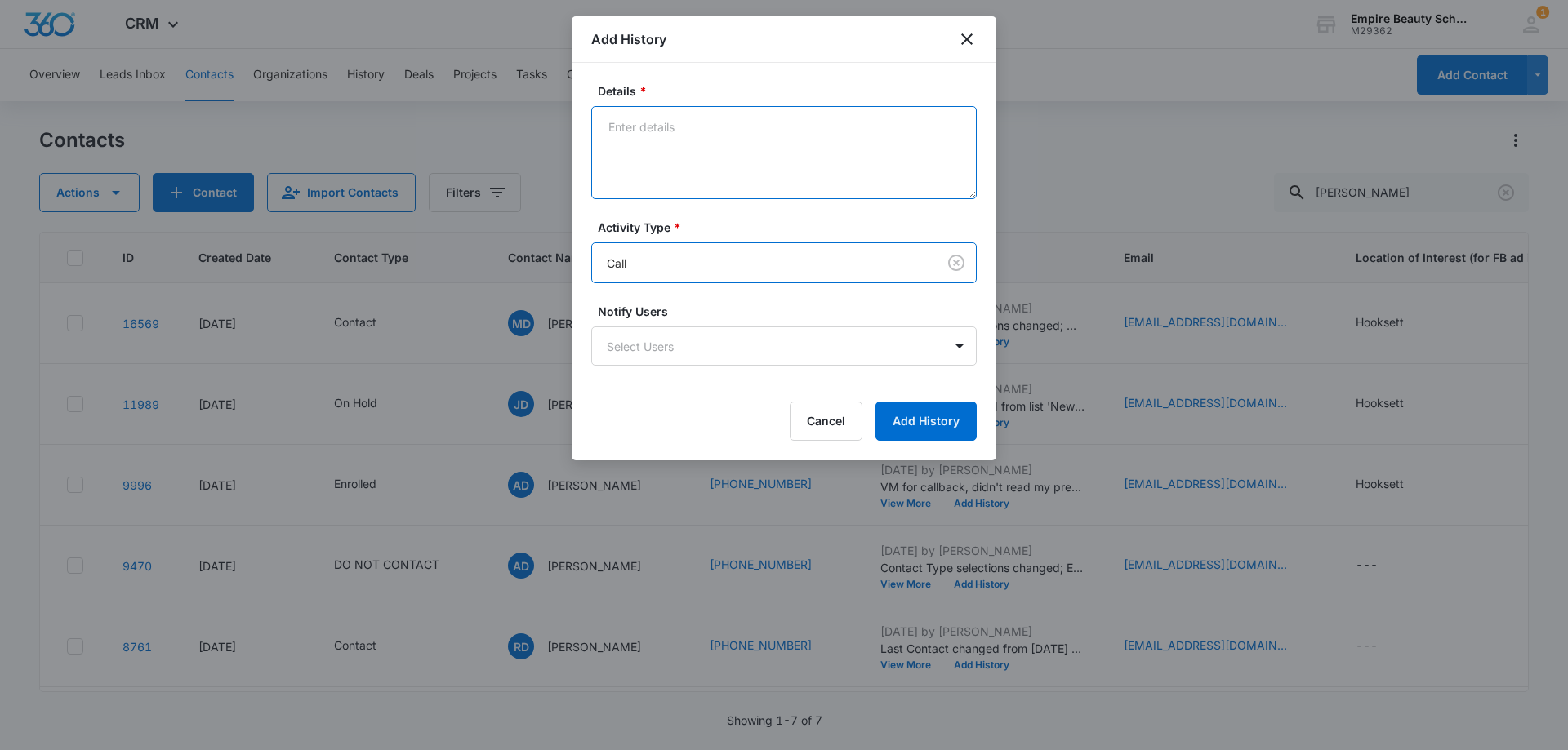
click at [671, 169] on textarea "Details *" at bounding box center [784, 152] width 385 height 93
type textarea "VM on emergency contact moms number to get intouch"
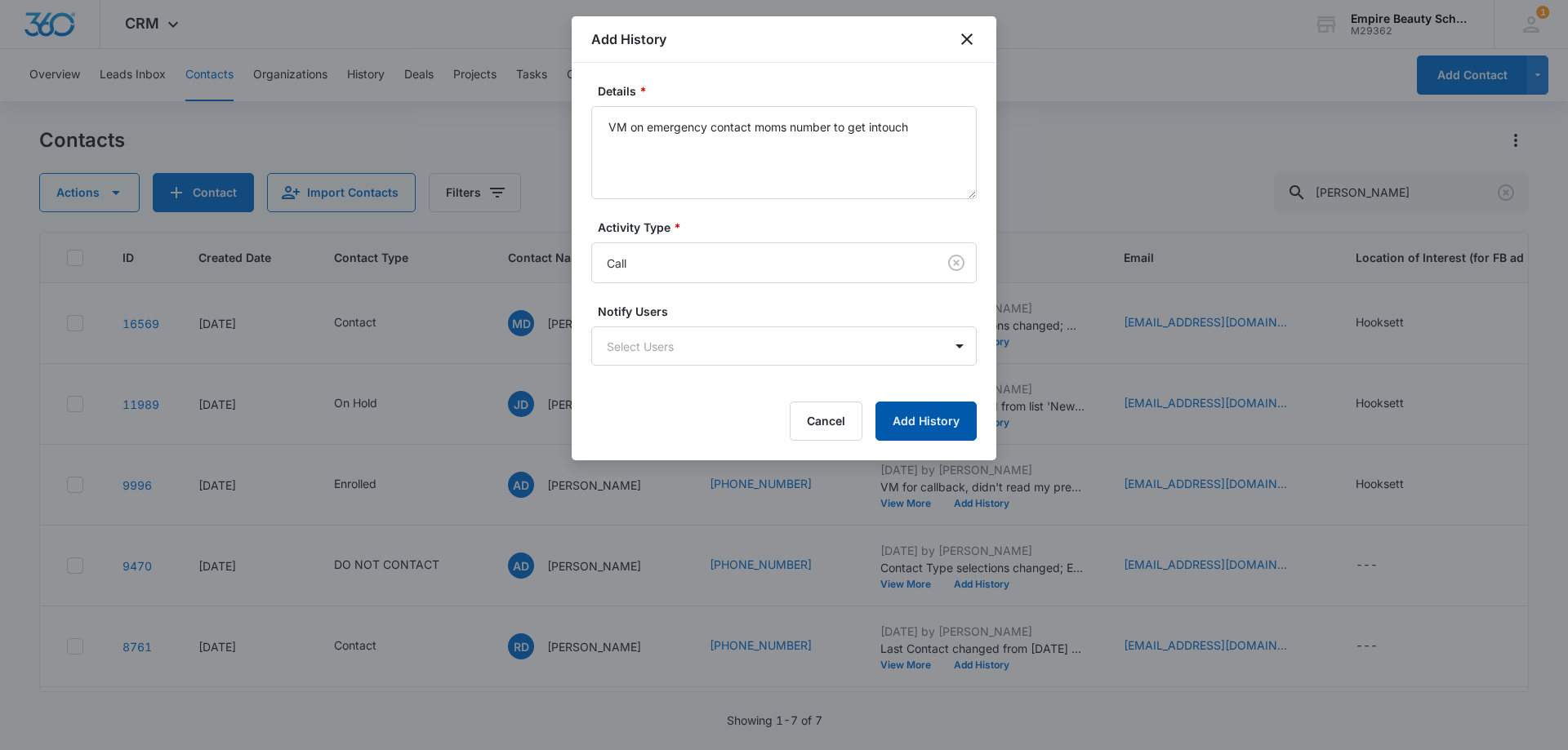
click at [926, 414] on button "Add History" at bounding box center [926, 420] width 102 height 39
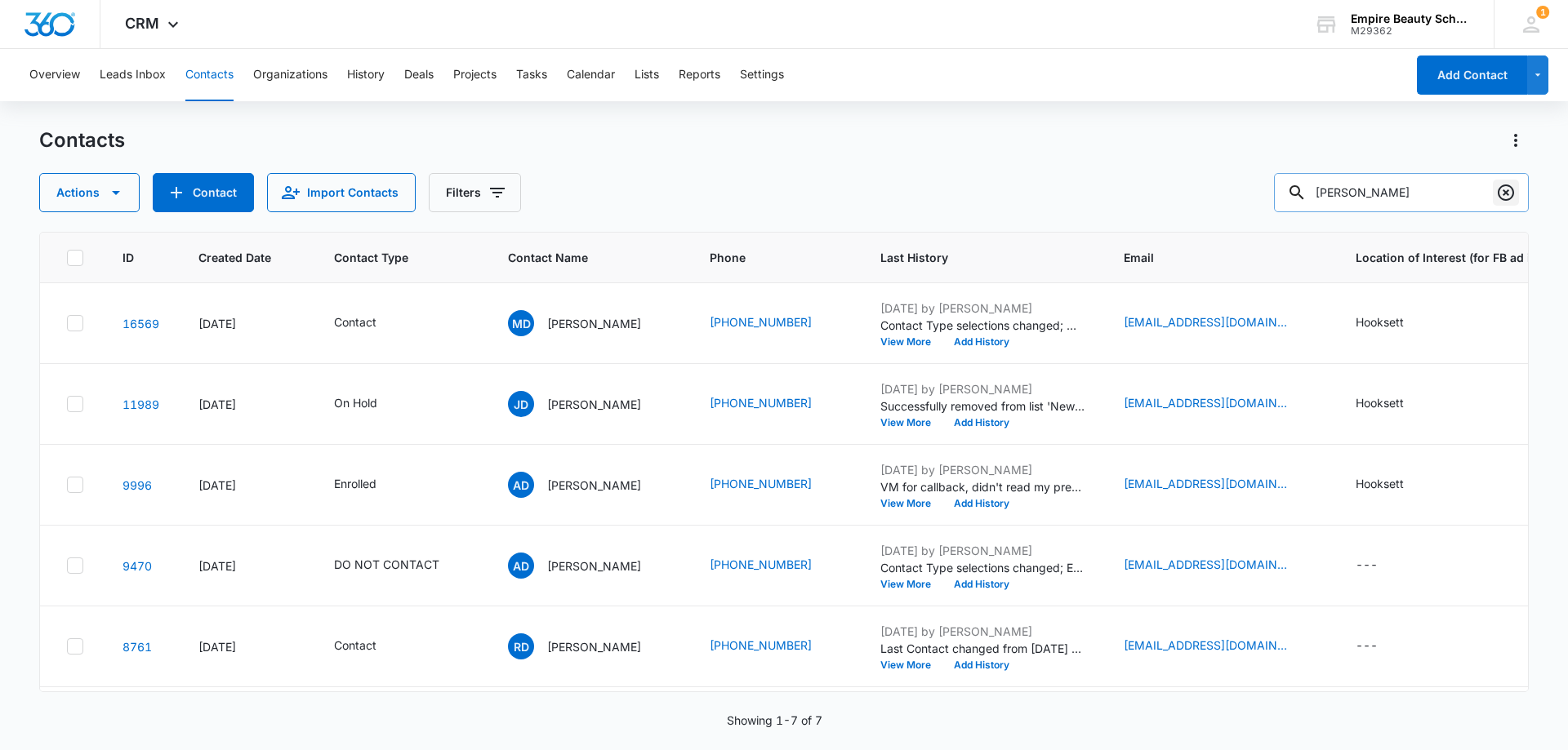
click at [1496, 190] on icon "Clear" at bounding box center [1506, 193] width 20 height 20
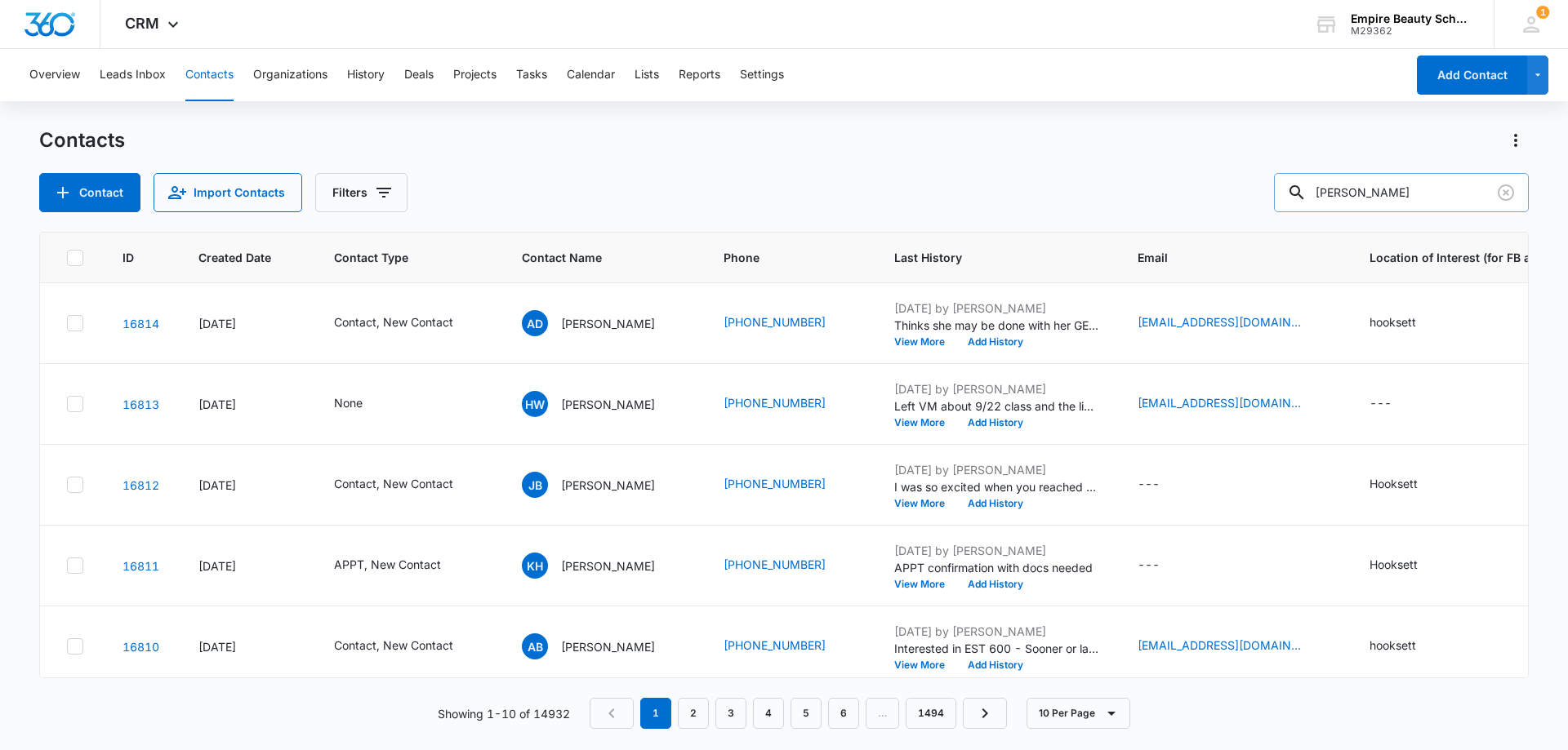
type input "[PERSON_NAME]"
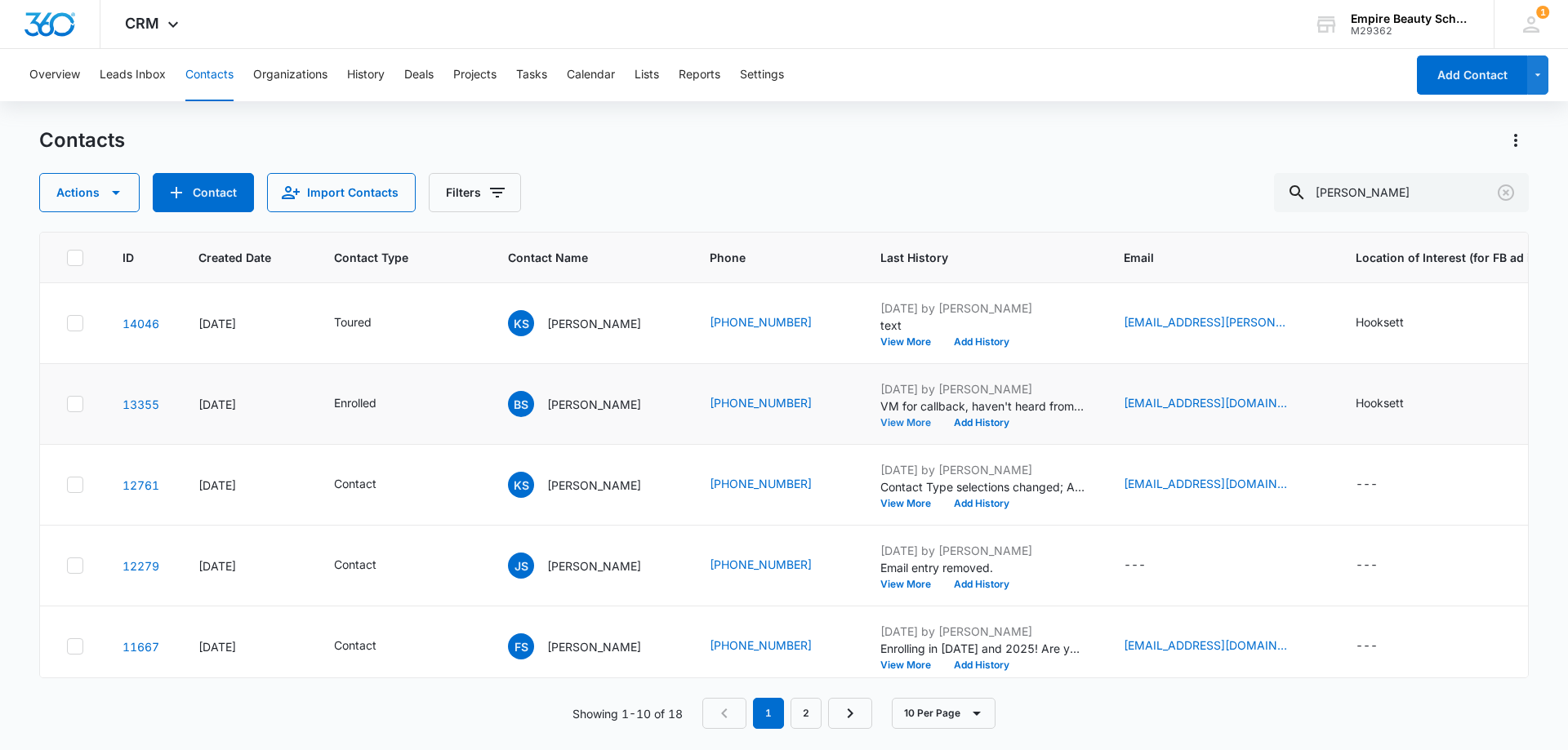
click at [881, 420] on button "View More" at bounding box center [912, 422] width 62 height 10
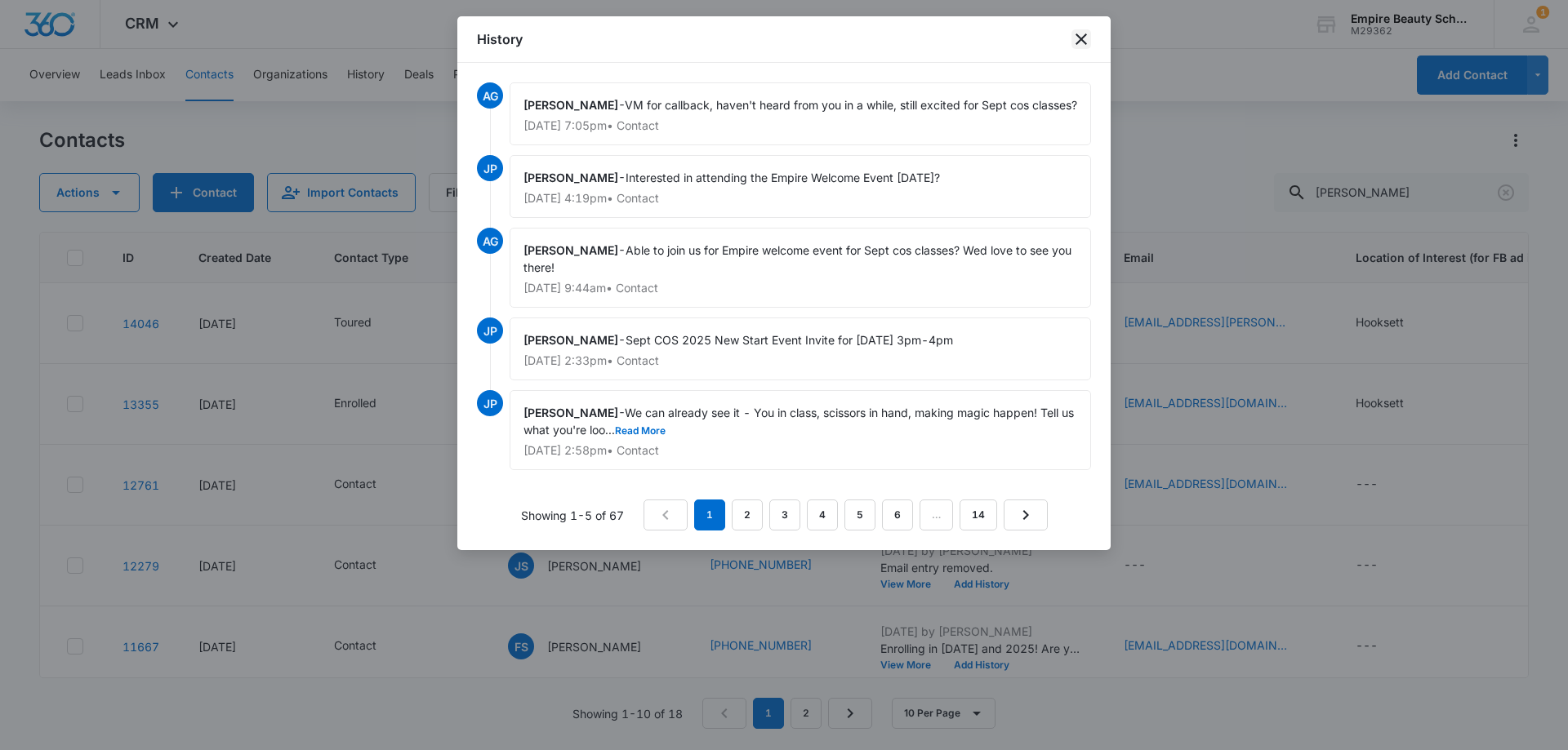
click at [1079, 39] on icon "close" at bounding box center [1081, 39] width 20 height 20
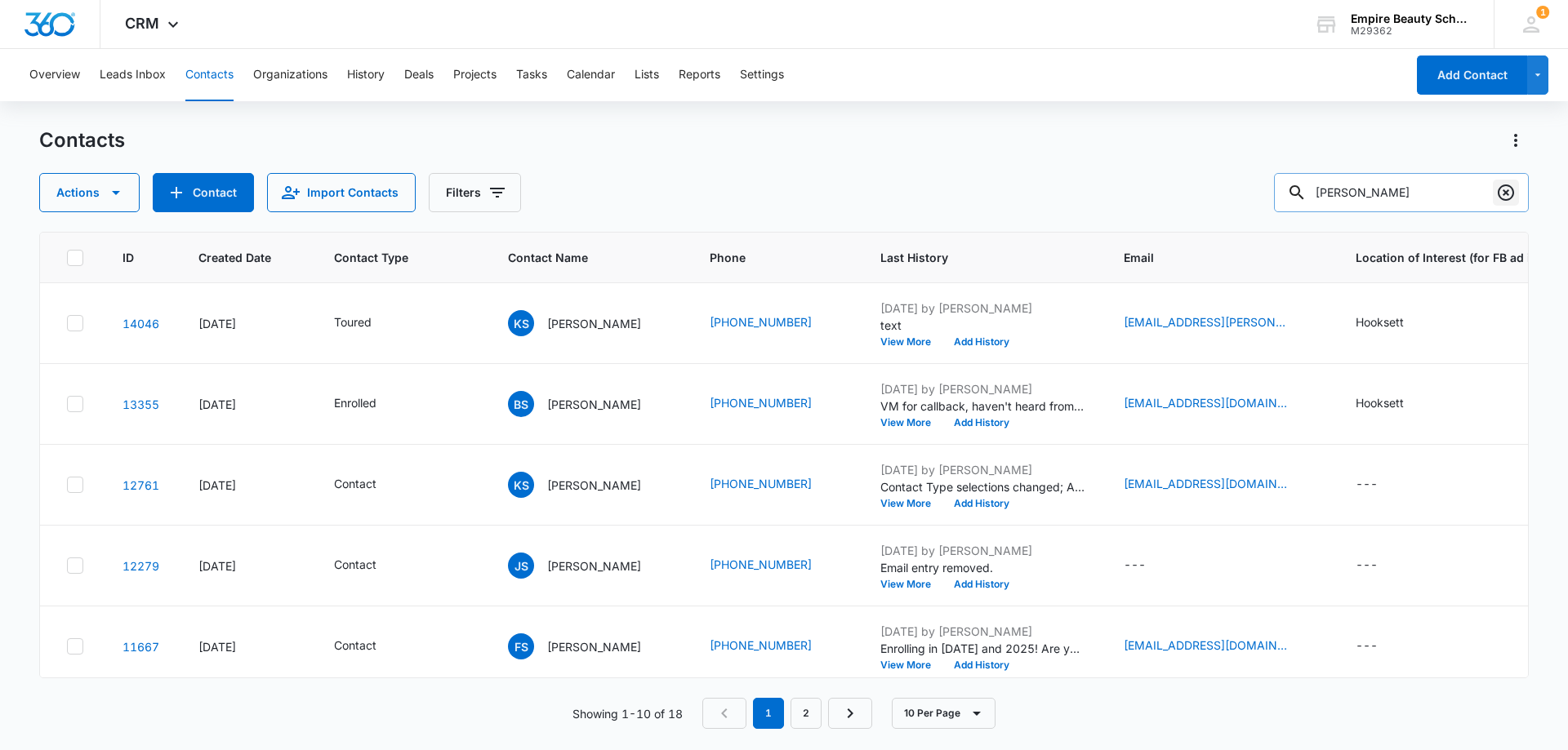
click at [1496, 197] on icon "Clear" at bounding box center [1506, 193] width 20 height 20
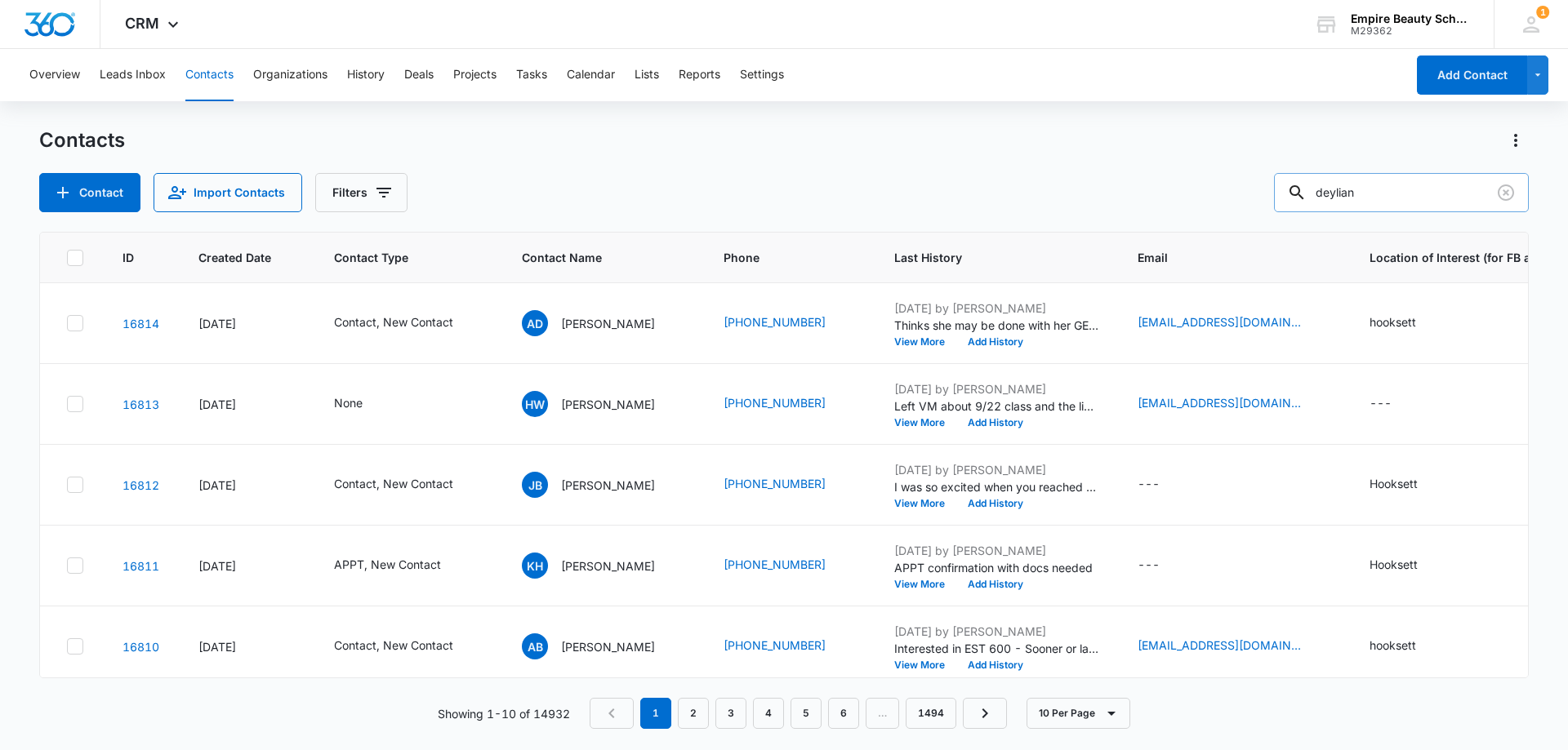
type input "deylian"
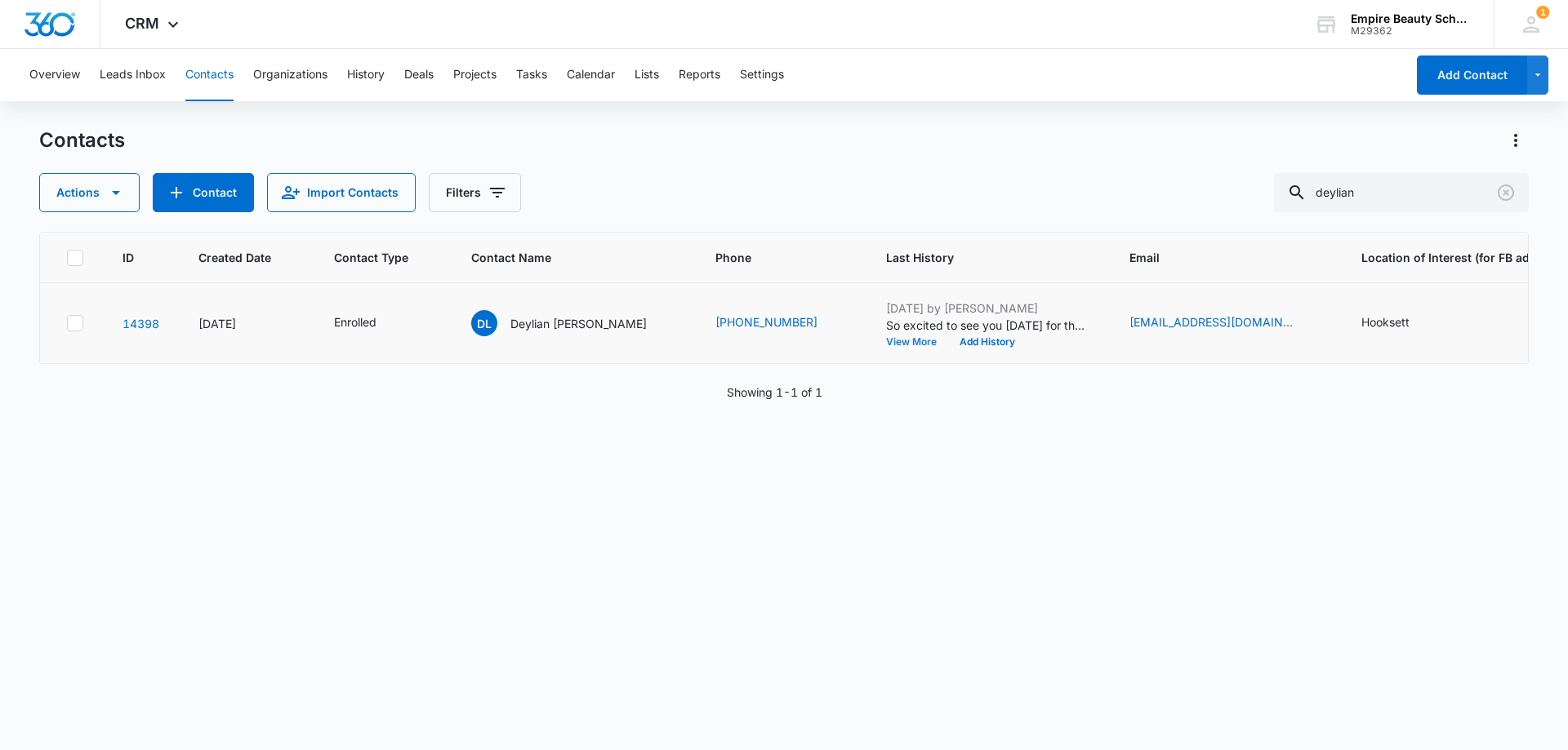
click at [886, 339] on button "View More" at bounding box center [917, 341] width 62 height 10
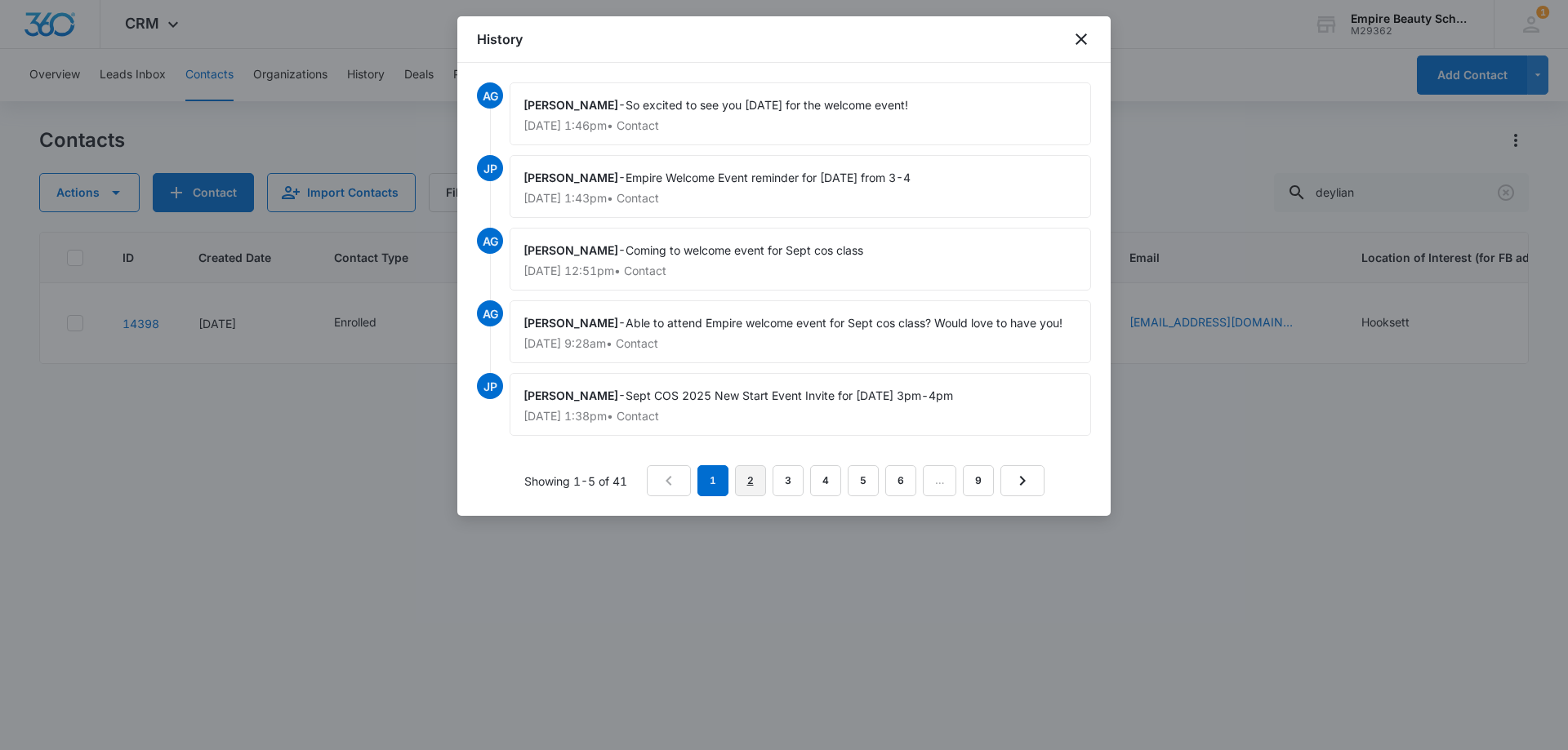
click at [749, 481] on link "2" at bounding box center [750, 481] width 31 height 31
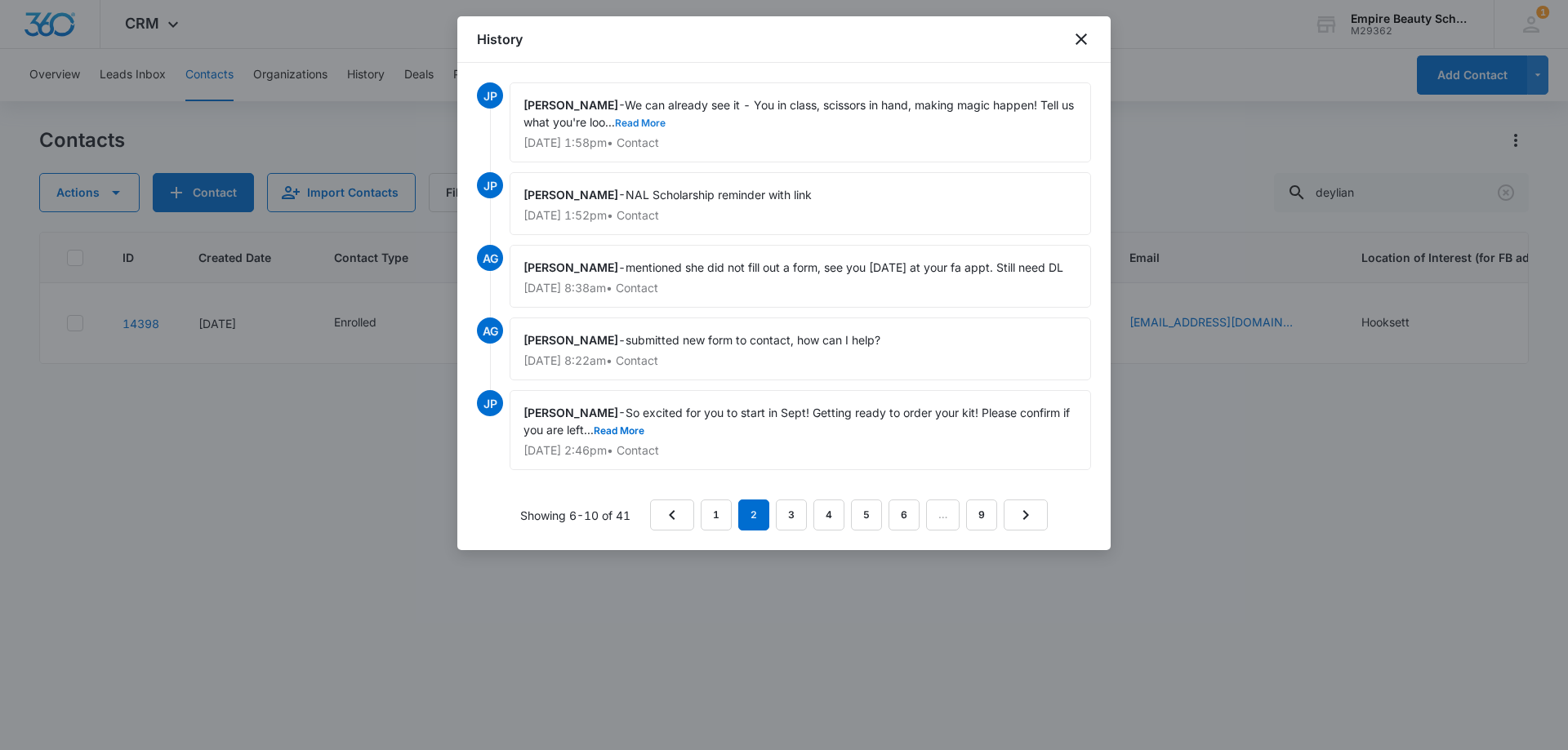
click at [663, 120] on button "Read More" at bounding box center [641, 123] width 51 height 10
click at [799, 515] on link "3" at bounding box center [791, 515] width 31 height 31
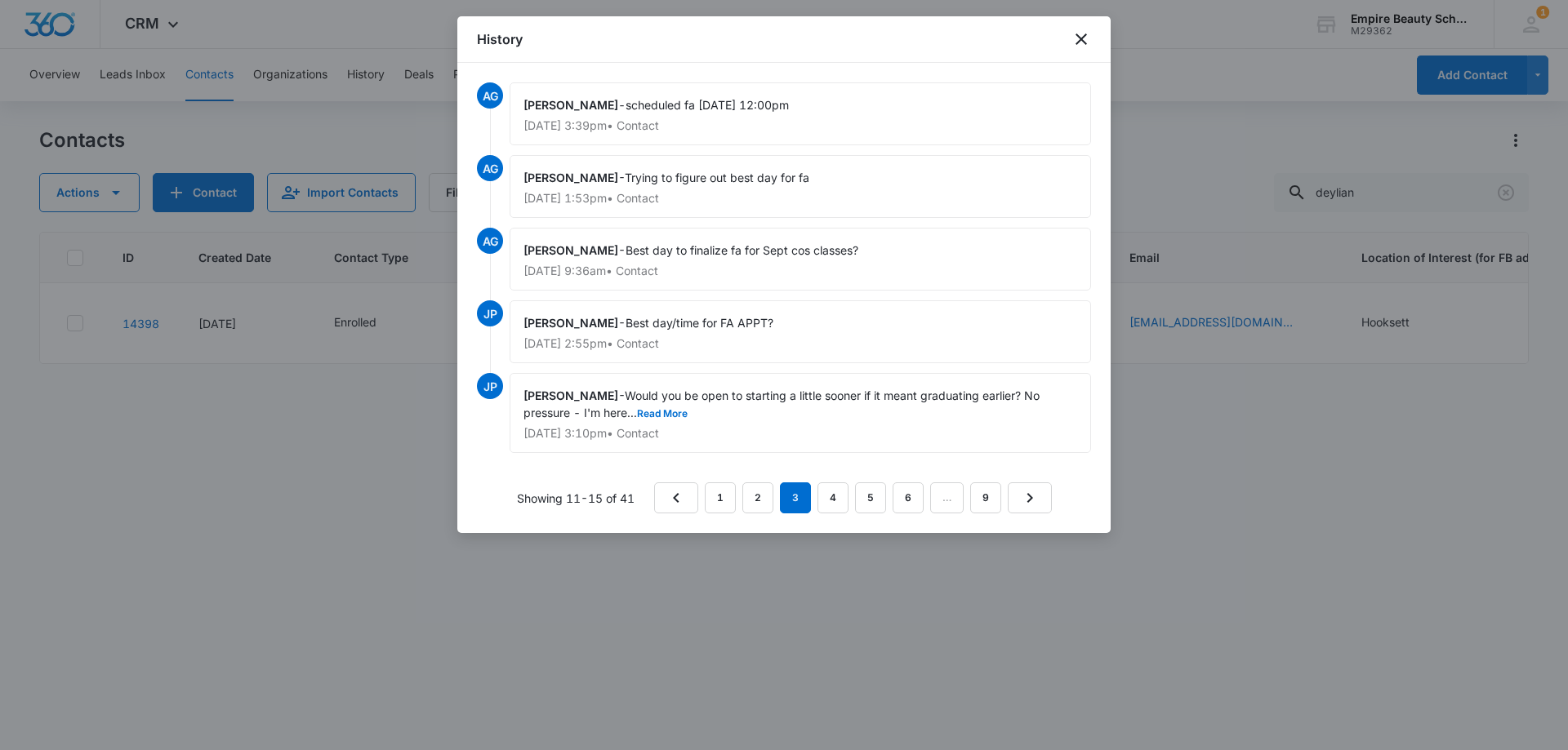
click at [657, 420] on div "[PERSON_NAME] - Would you be open to starting a little sooner if it meant gradu…" at bounding box center [800, 413] width 582 height 80
click at [662, 411] on button "Read More" at bounding box center [663, 414] width 51 height 10
click at [830, 495] on link "4" at bounding box center [833, 498] width 31 height 31
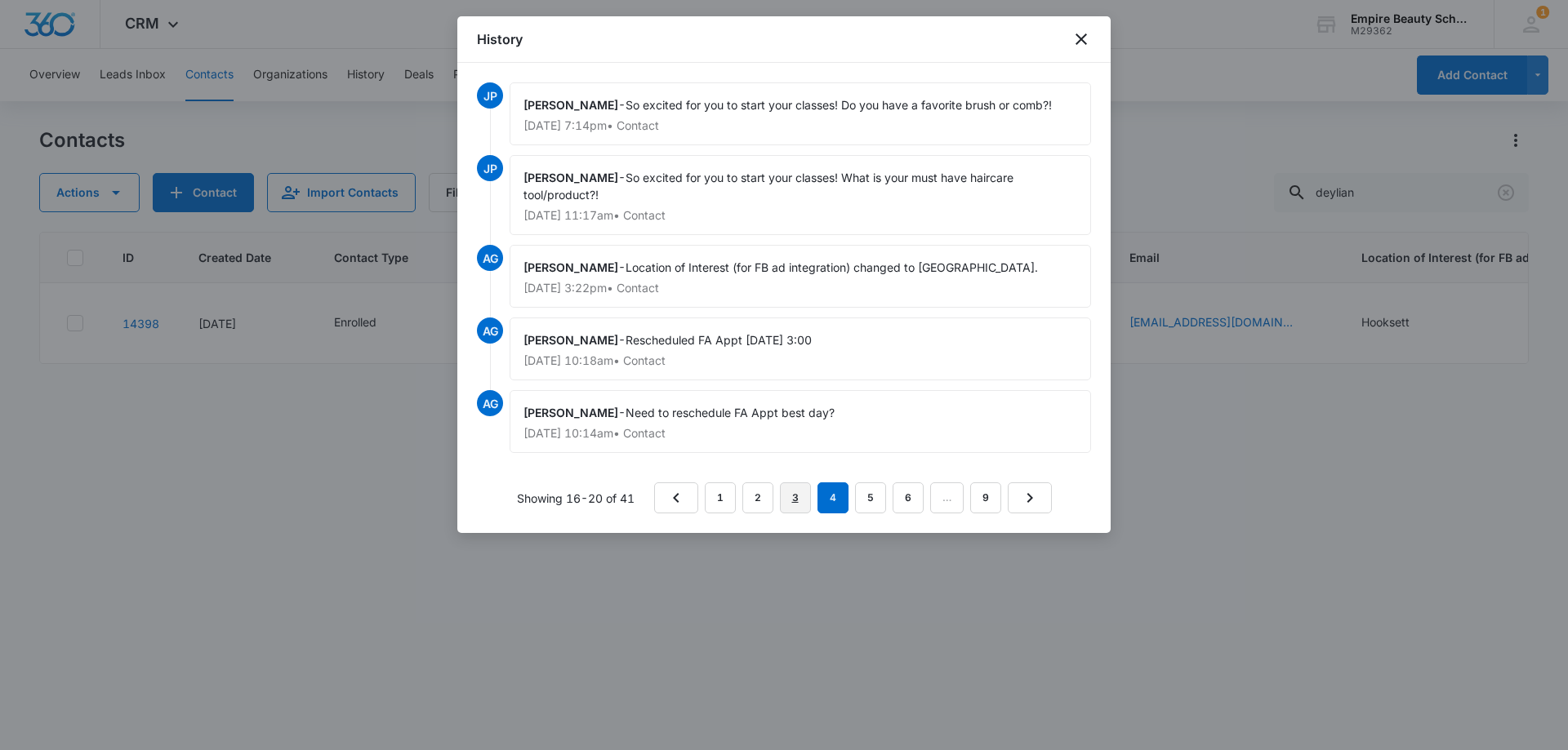
click at [796, 496] on link "3" at bounding box center [796, 498] width 31 height 31
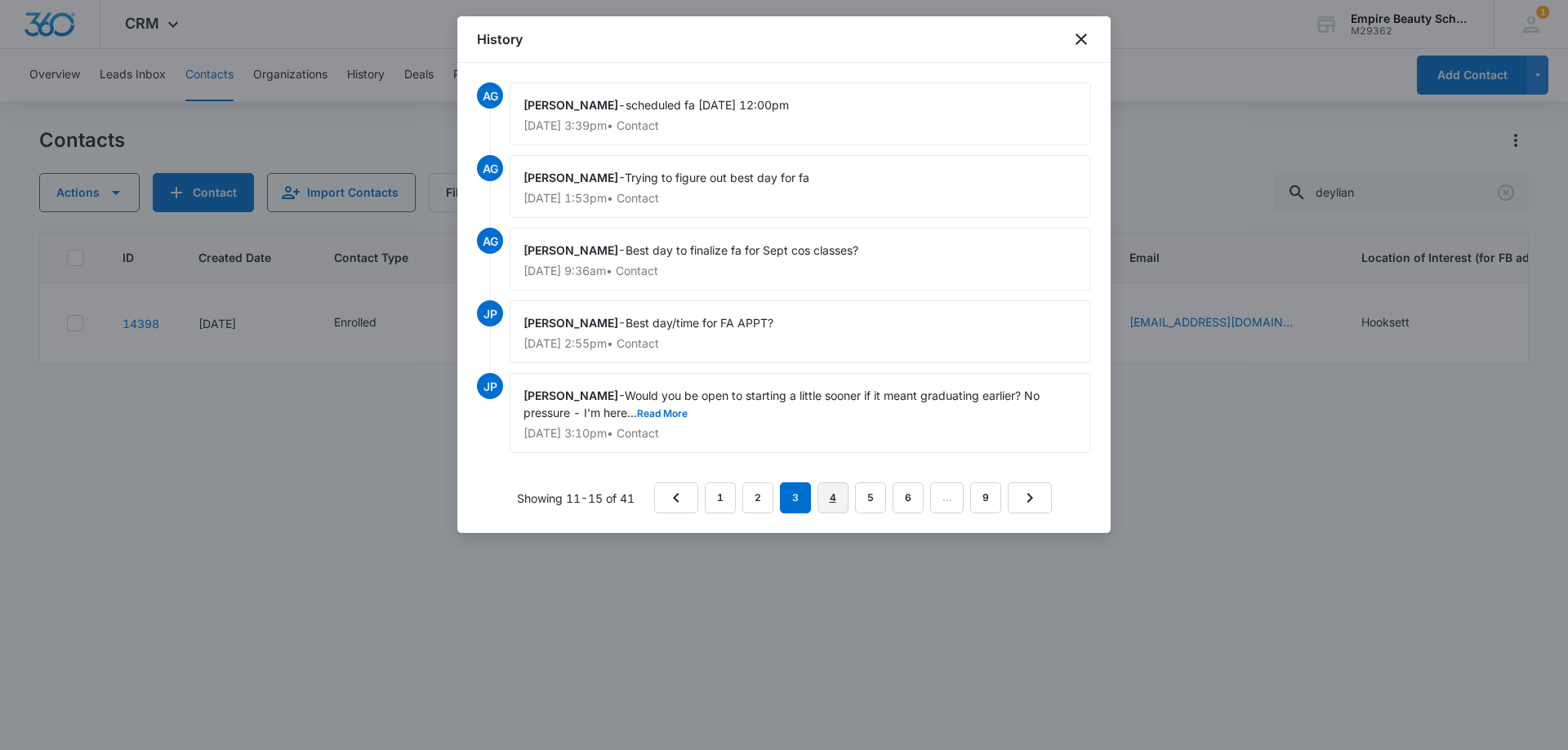
click at [831, 494] on link "4" at bounding box center [833, 498] width 31 height 31
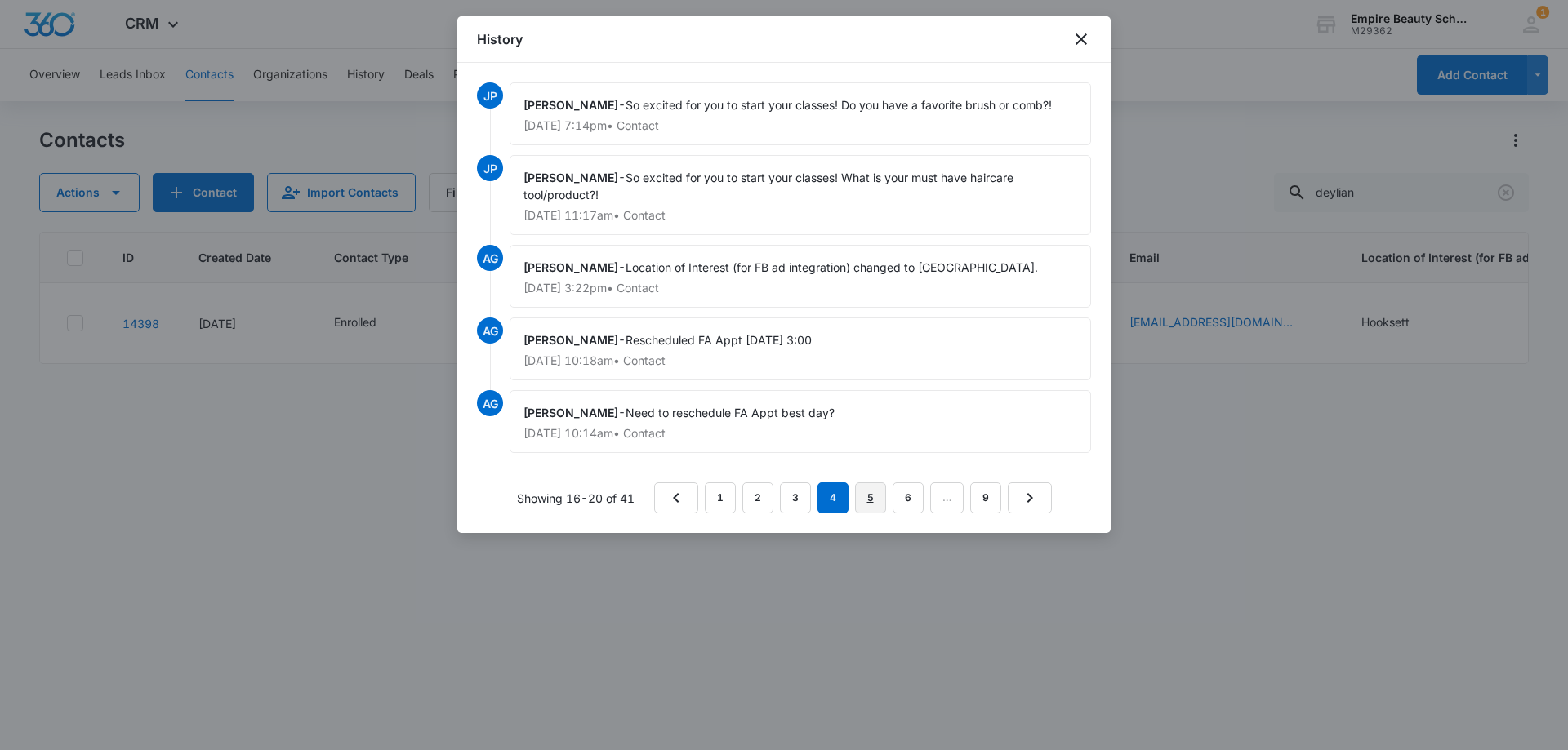
click at [867, 495] on link "5" at bounding box center [871, 498] width 31 height 31
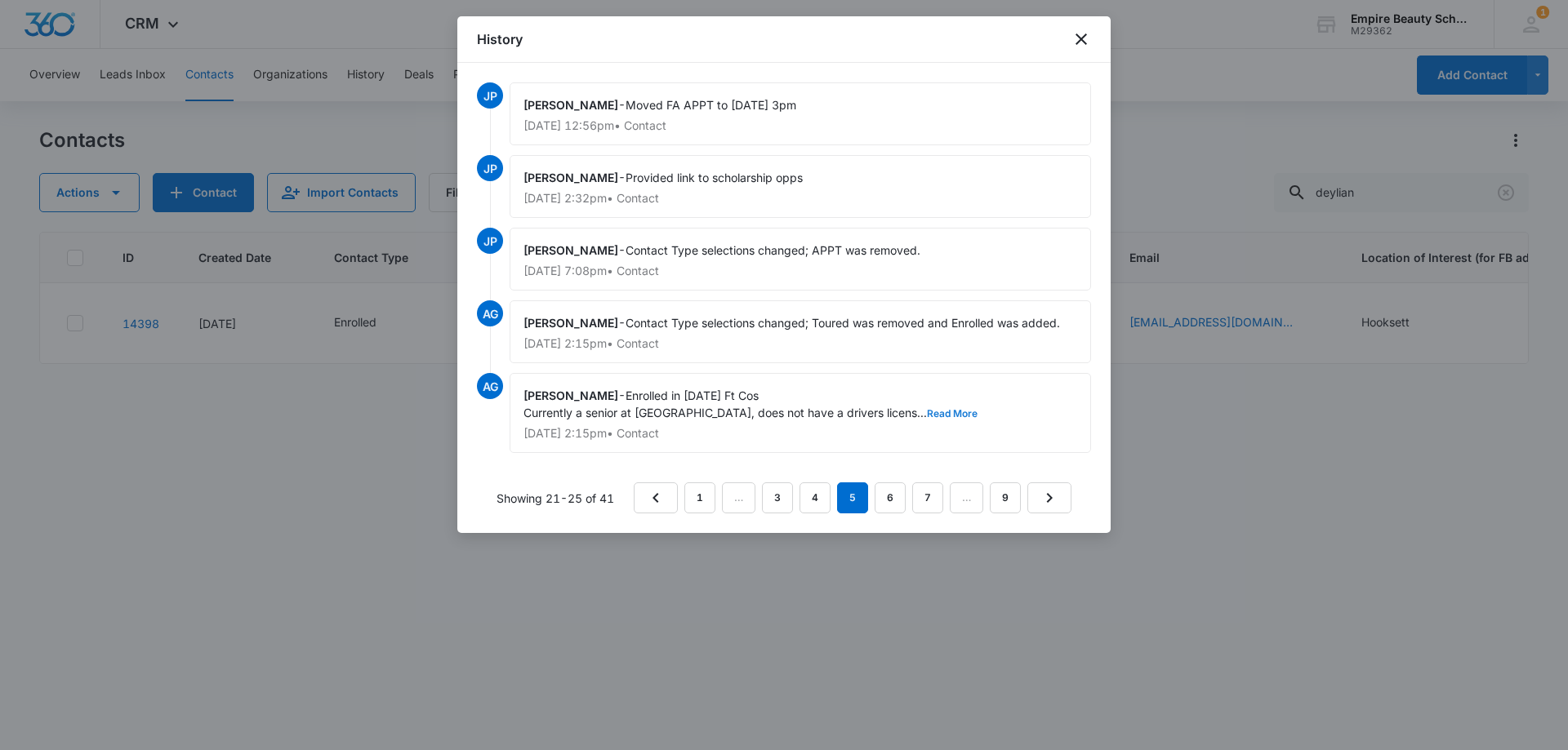
click at [947, 411] on button "Read More" at bounding box center [953, 414] width 51 height 10
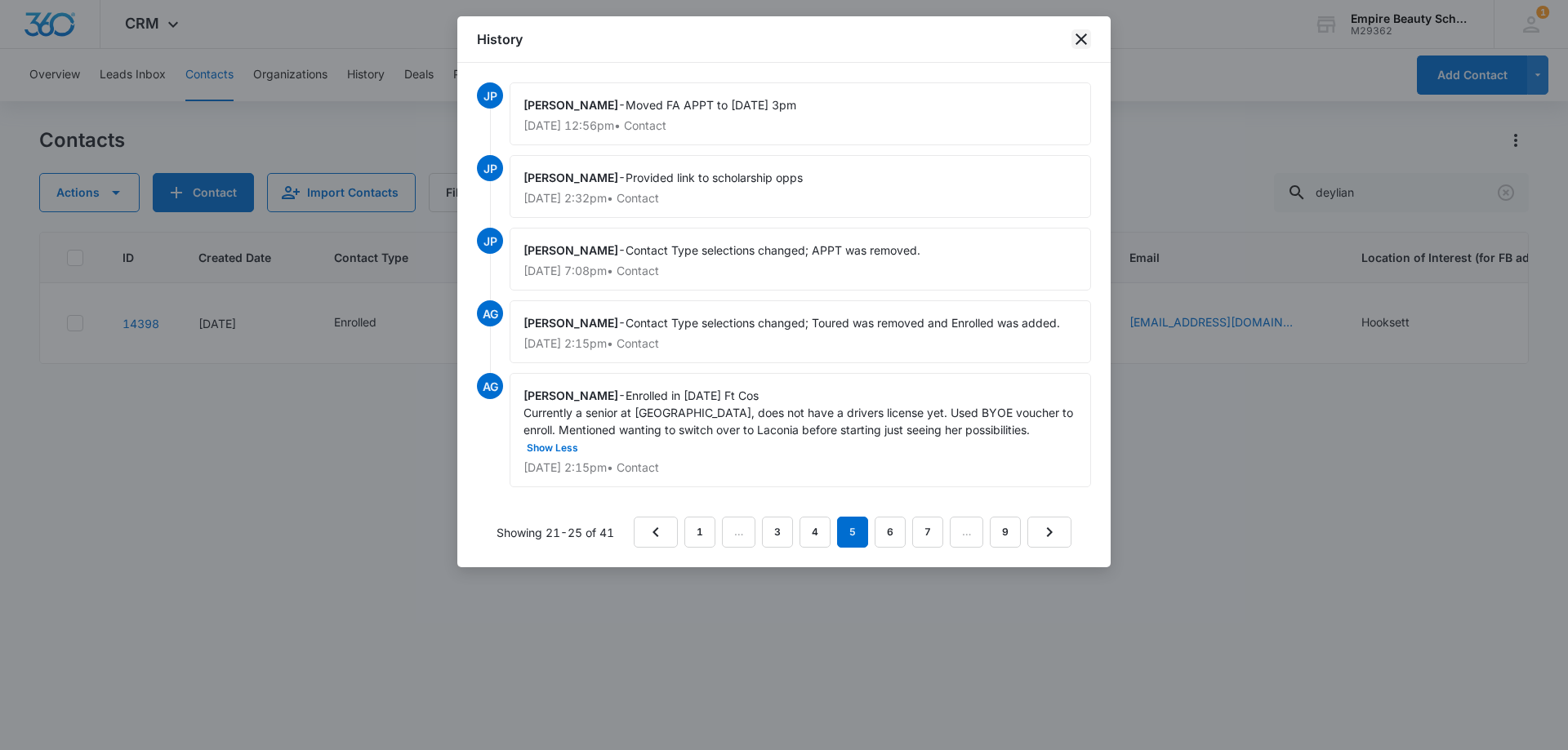
click at [1078, 34] on icon "close" at bounding box center [1081, 39] width 12 height 12
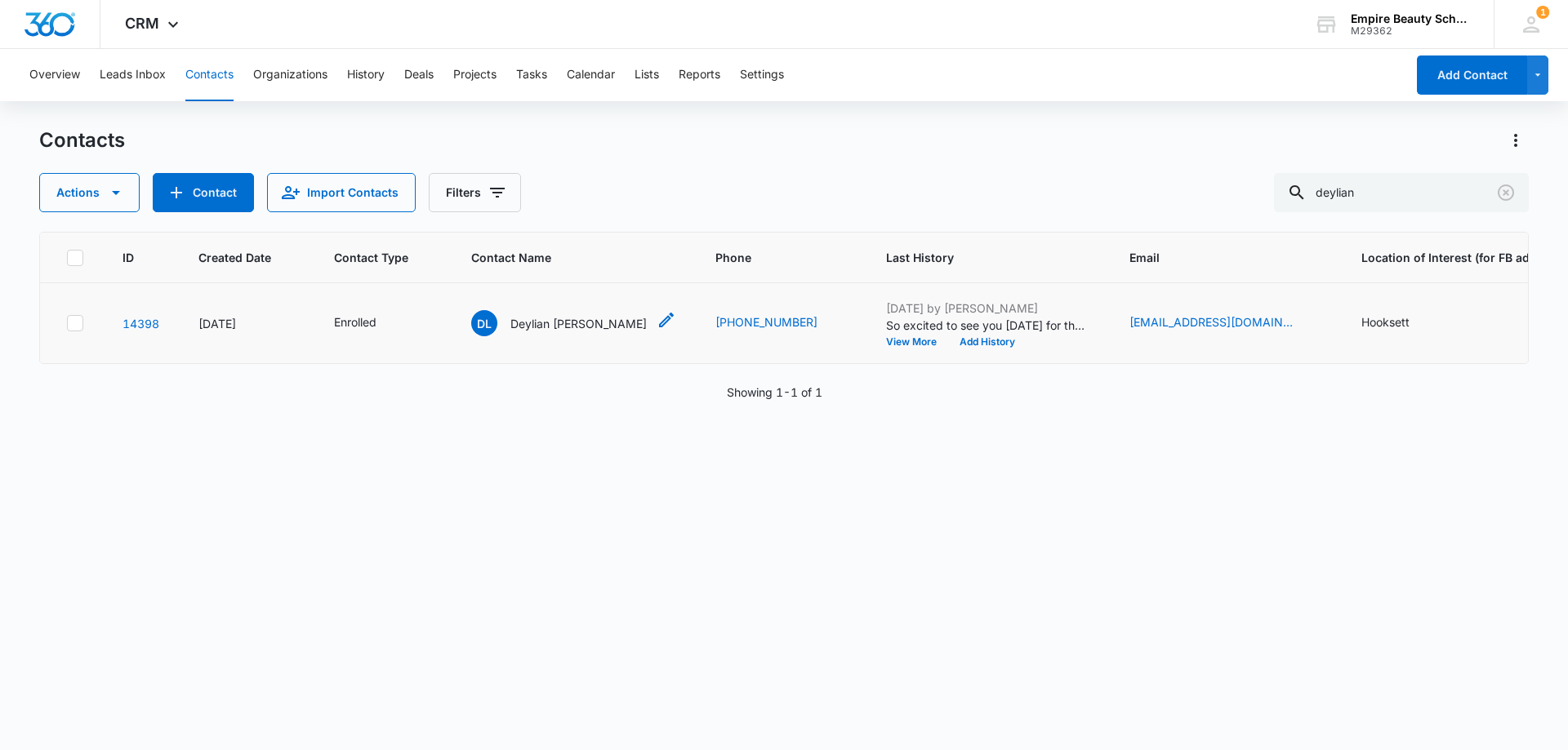
click at [563, 312] on div "DL Deylian [PERSON_NAME]" at bounding box center [559, 322] width 176 height 26
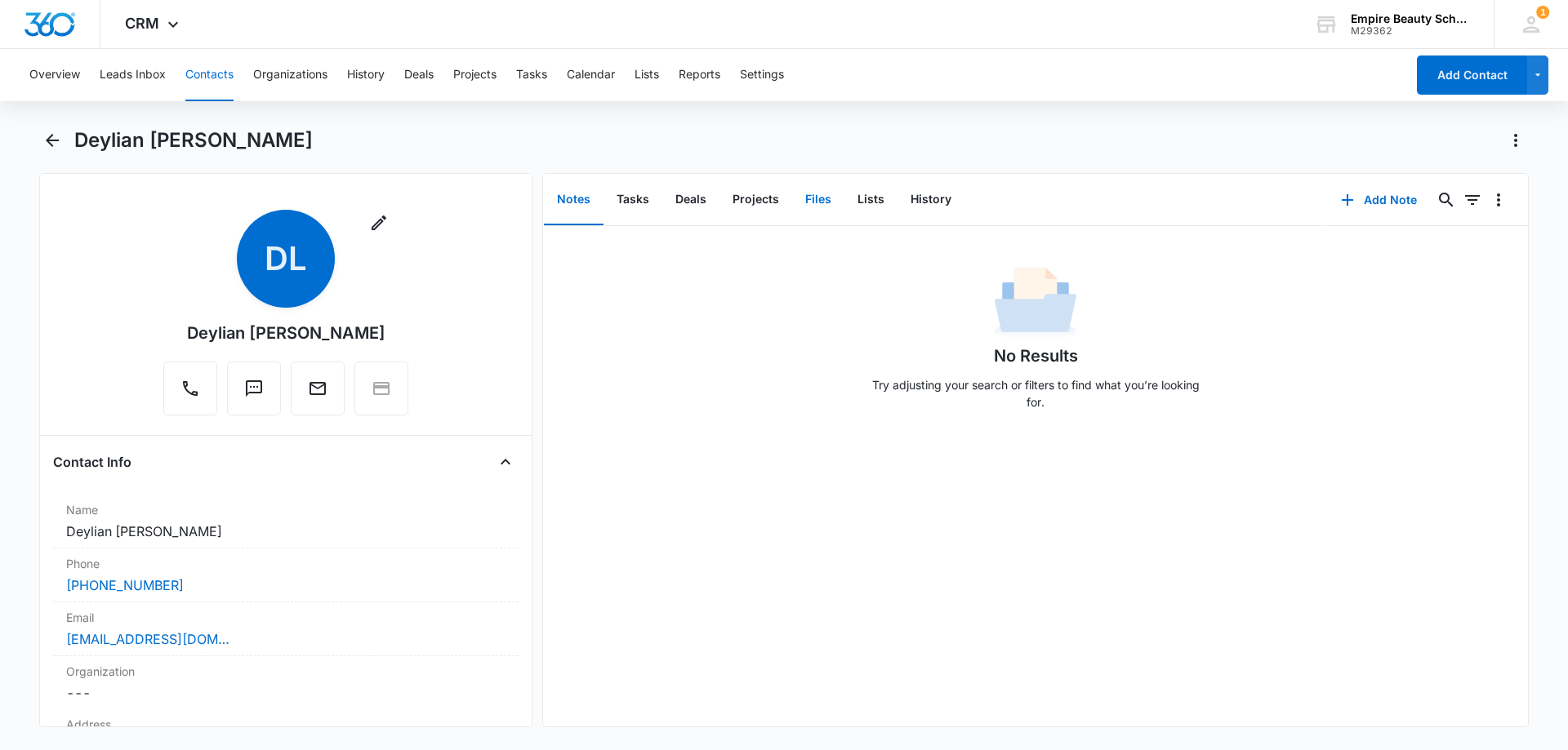
click at [804, 192] on button "Files" at bounding box center [818, 200] width 53 height 51
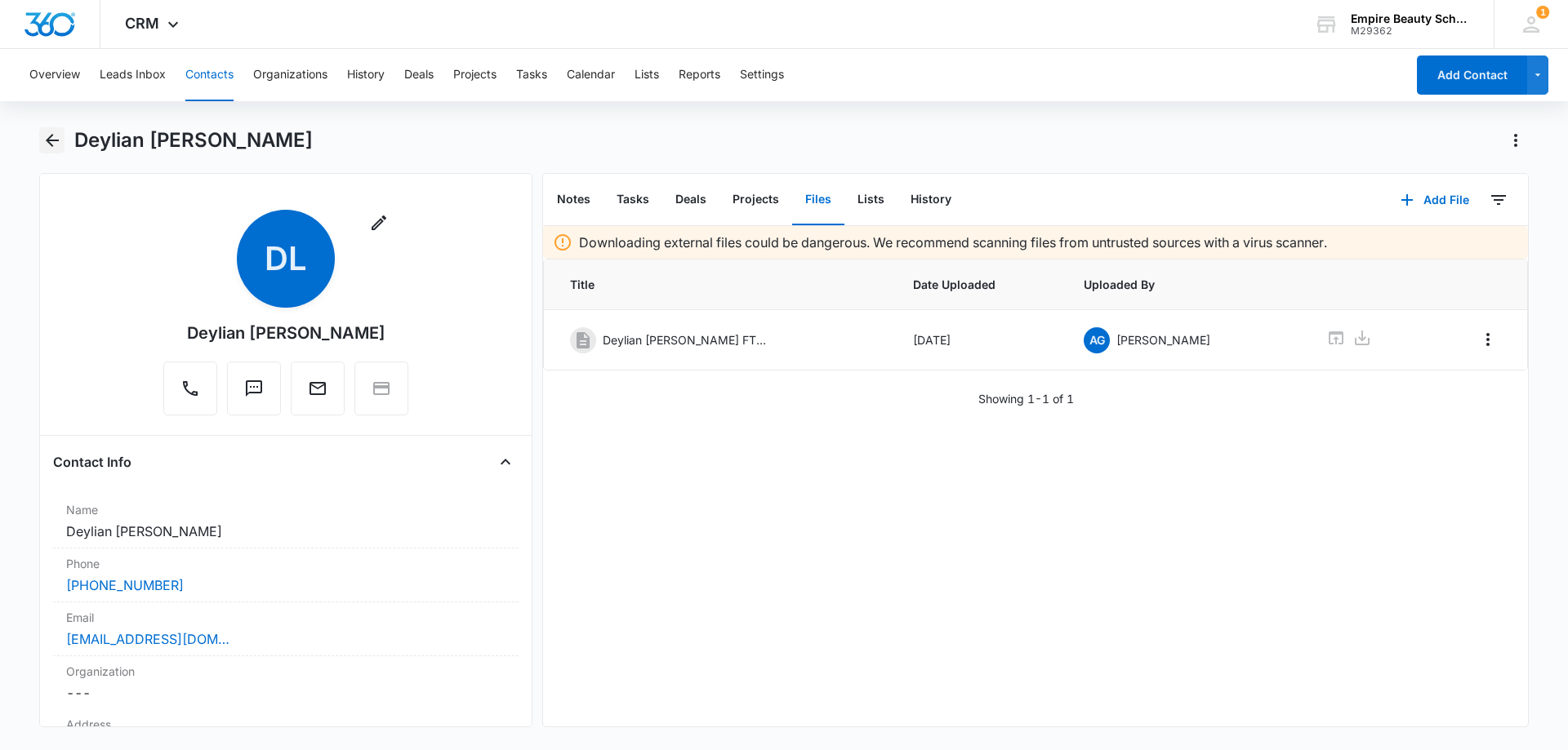
click at [60, 137] on icon "Back" at bounding box center [53, 140] width 20 height 20
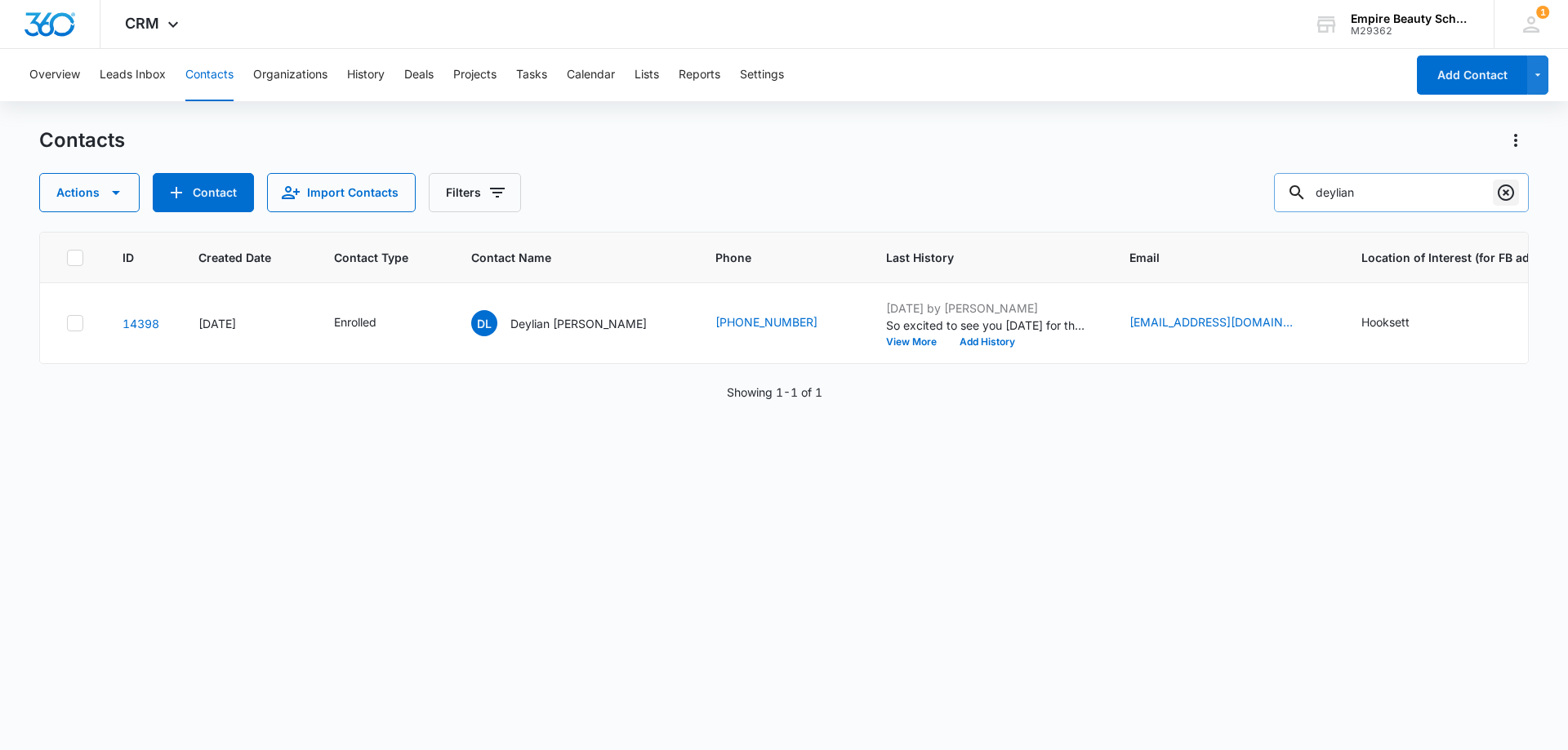
click at [1510, 192] on icon "Clear" at bounding box center [1506, 193] width 20 height 20
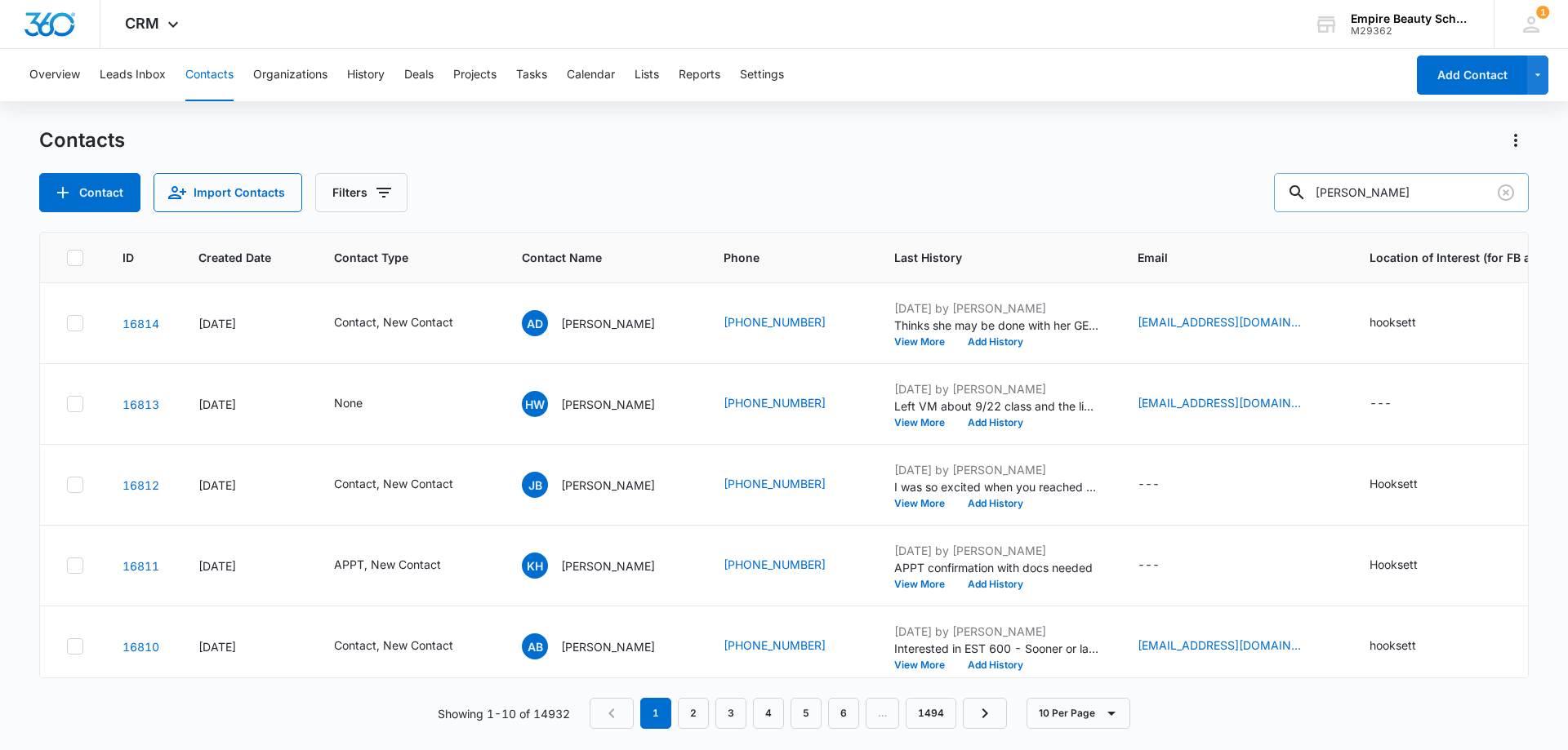
type input "[PERSON_NAME]"
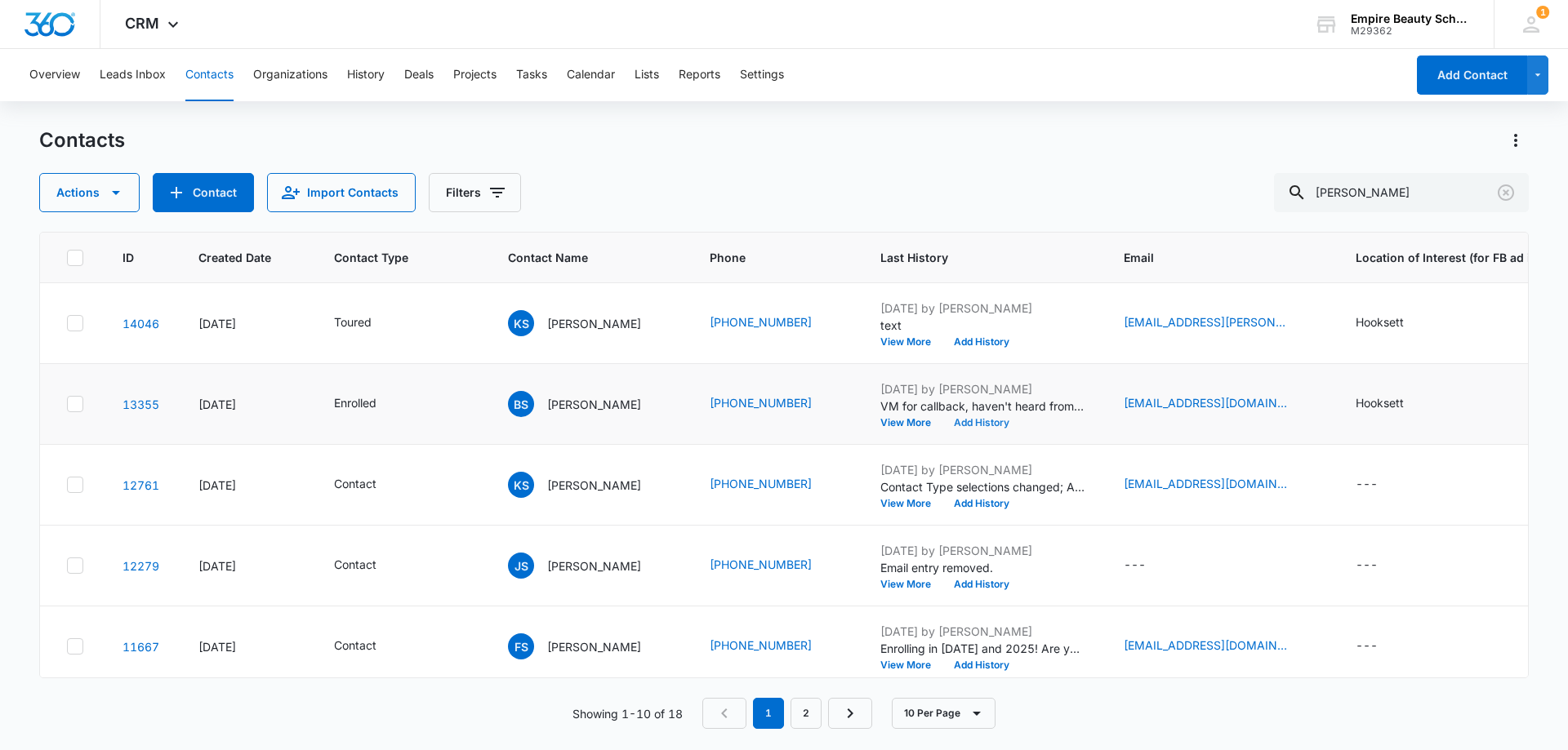
click at [981, 426] on button "Add History" at bounding box center [982, 422] width 79 height 10
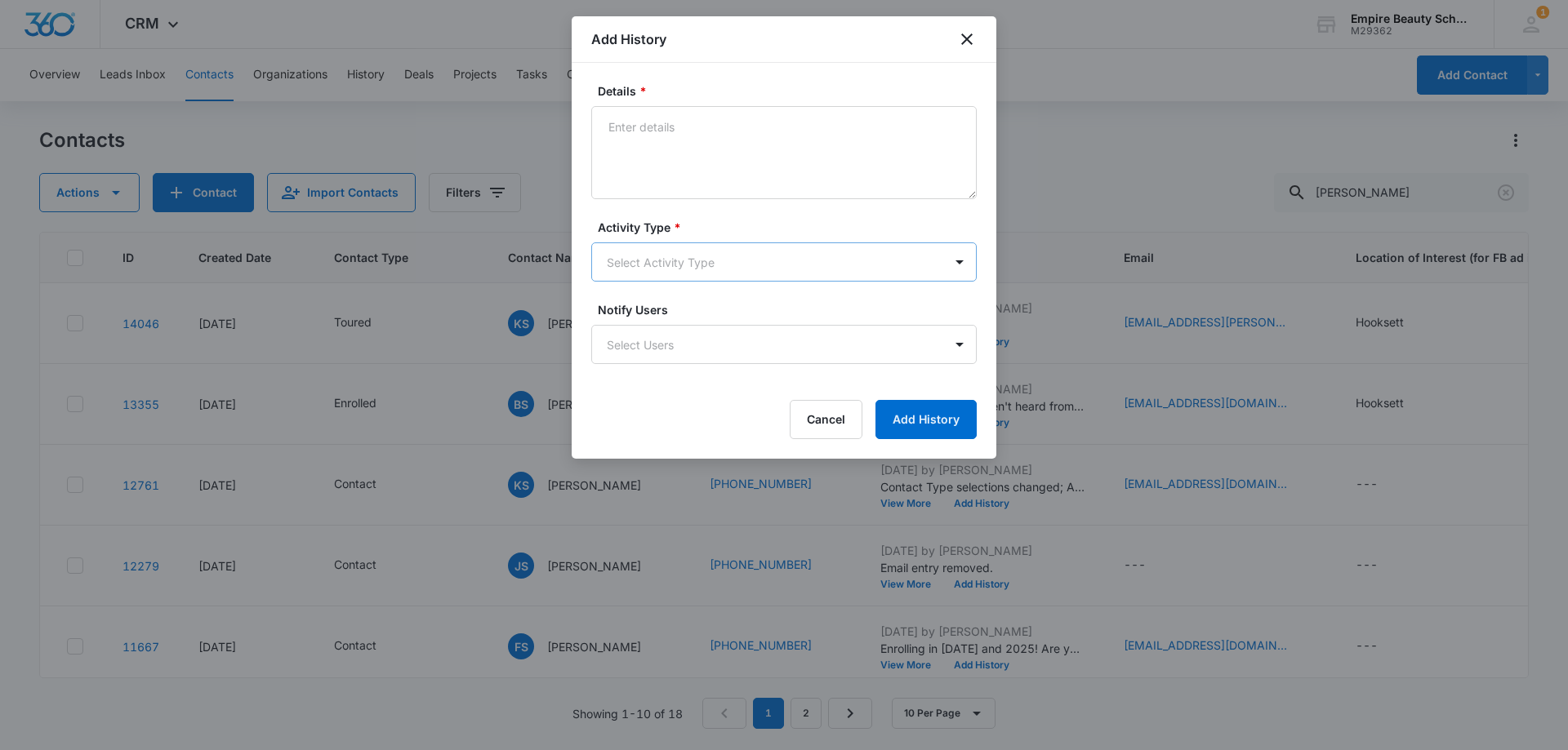
click at [663, 266] on body "CRM Apps Forms CRM Email Shop Payments POS Files Brand Settings Empire Beauty S…" at bounding box center [784, 375] width 1568 height 750
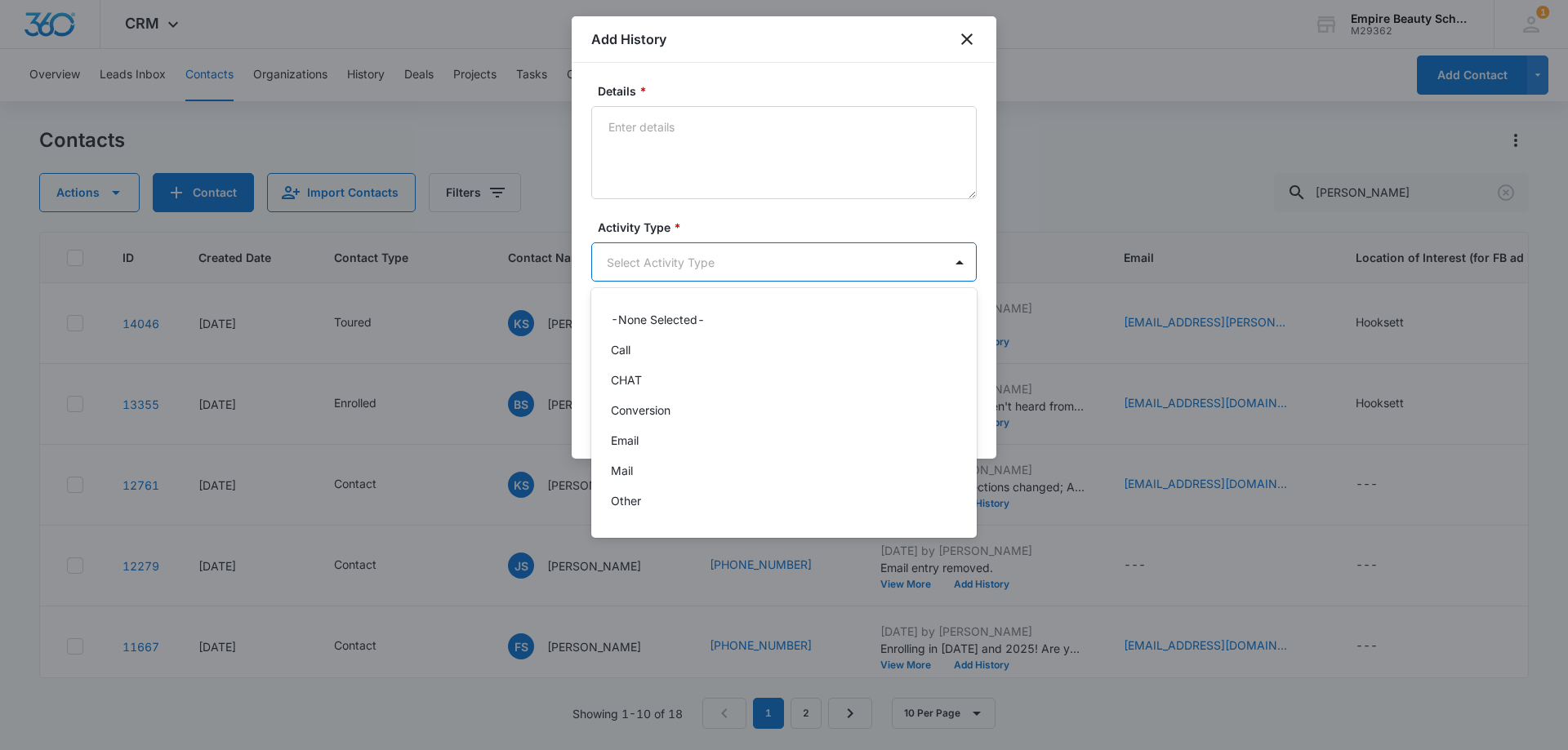
scroll to position [85, 0]
click at [670, 505] on div "Text" at bounding box center [782, 506] width 344 height 17
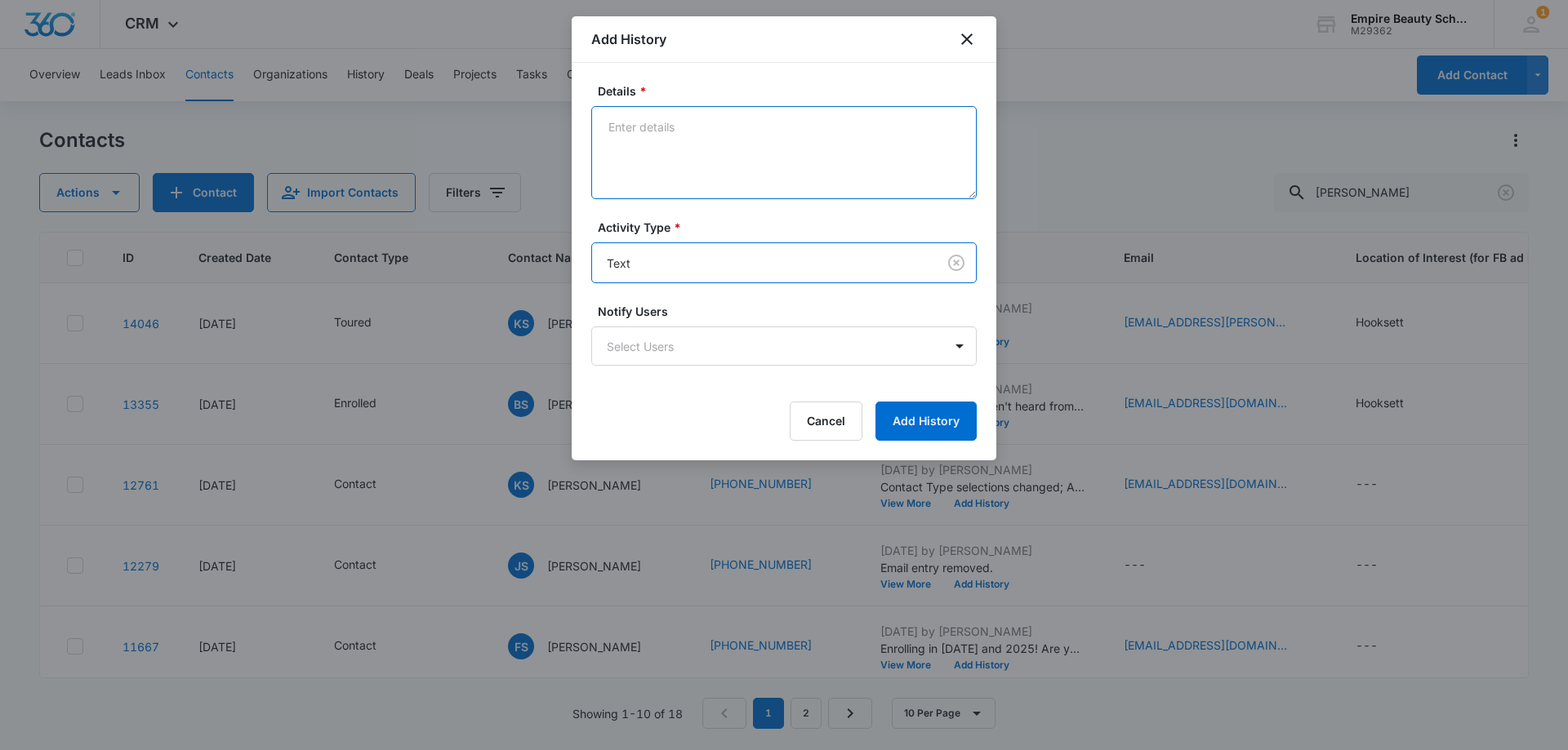
click at [665, 161] on textarea "Details *" at bounding box center [784, 152] width 385 height 93
click at [782, 147] on textarea "text checking in haven't heard from you" at bounding box center [784, 152] width 385 height 93
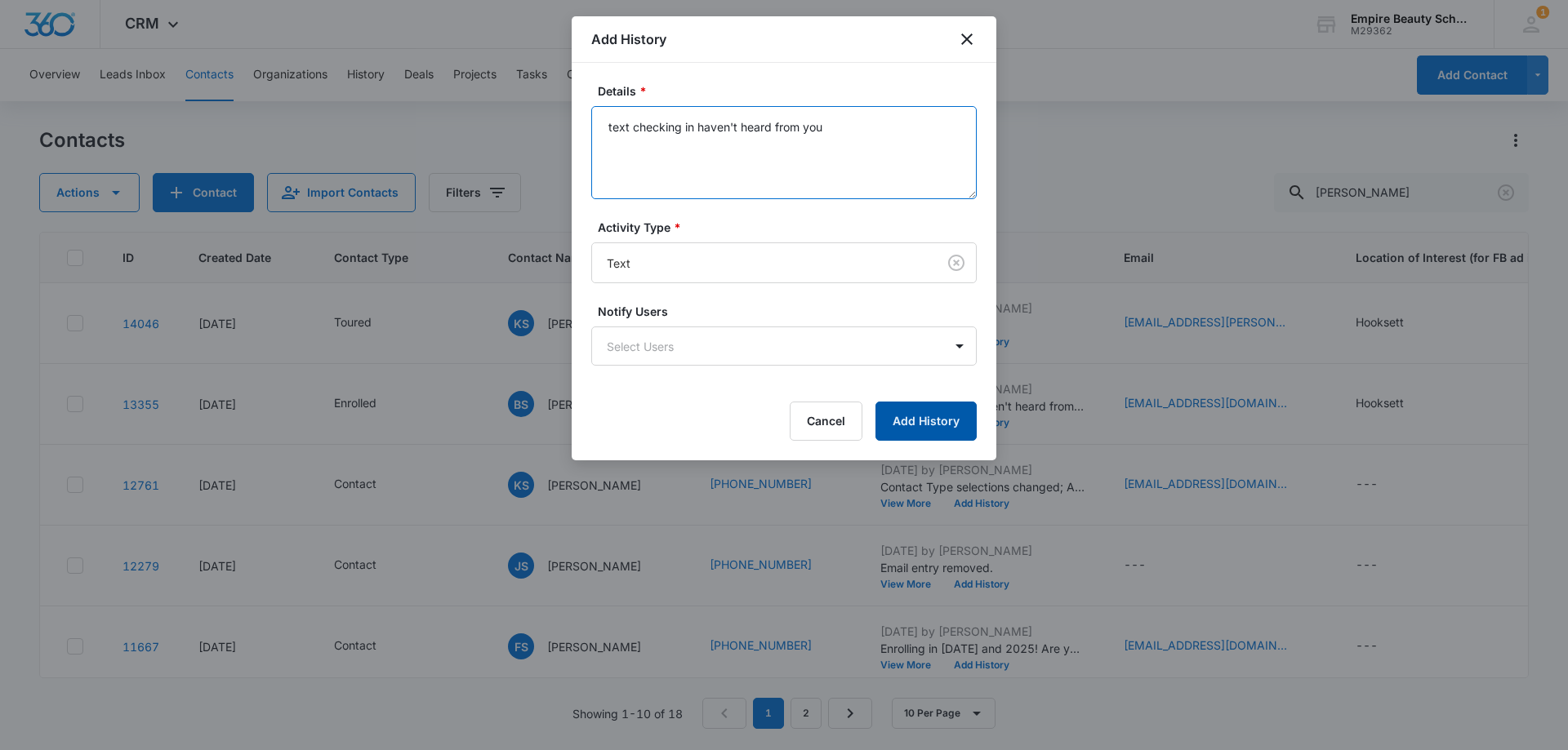
type textarea "text checking in haven't heard from you"
click at [908, 427] on button "Add History" at bounding box center [926, 420] width 102 height 39
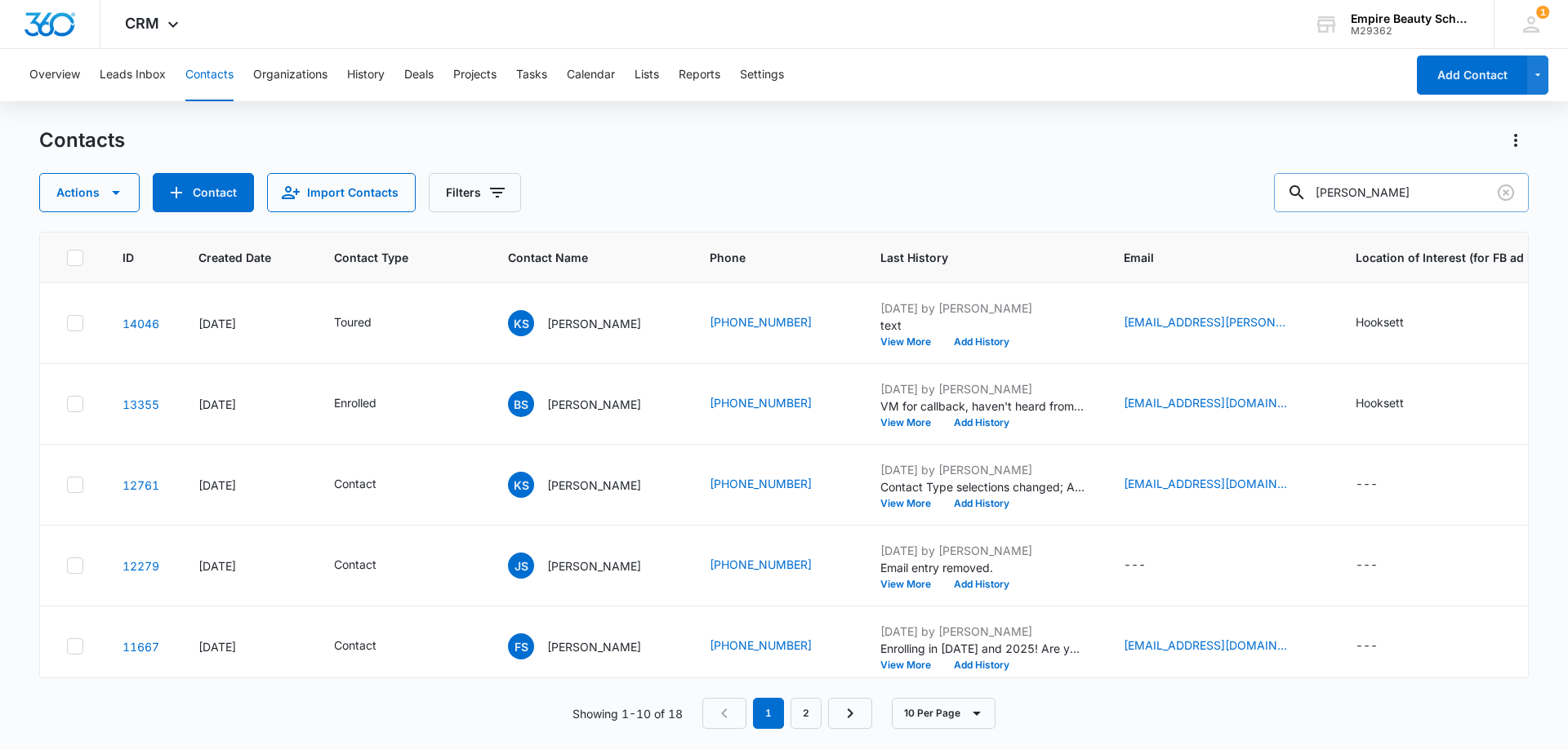
click at [1520, 197] on input "[PERSON_NAME]" at bounding box center [1401, 192] width 255 height 39
click at [1515, 197] on icon "Clear" at bounding box center [1506, 193] width 20 height 20
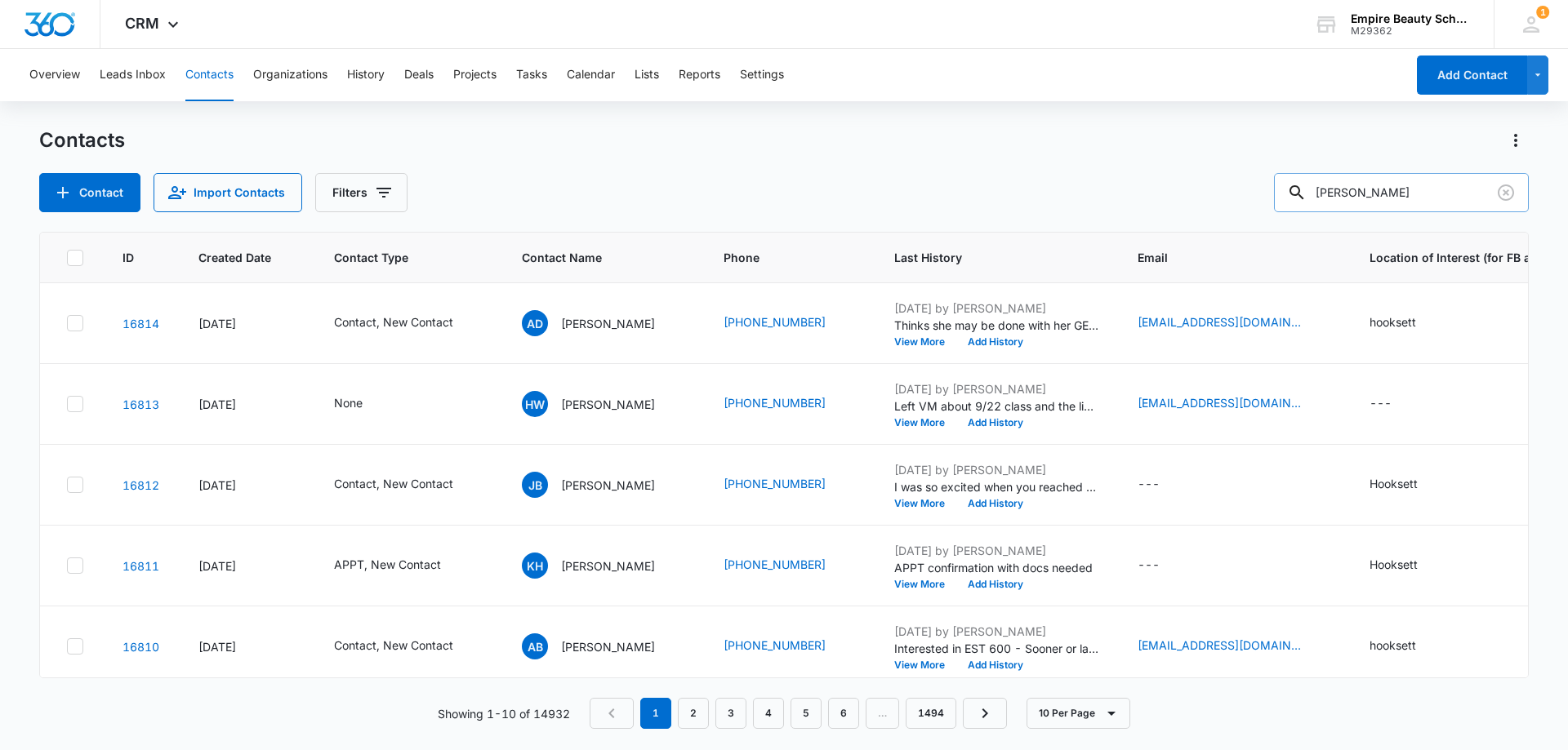
type input "[PERSON_NAME]"
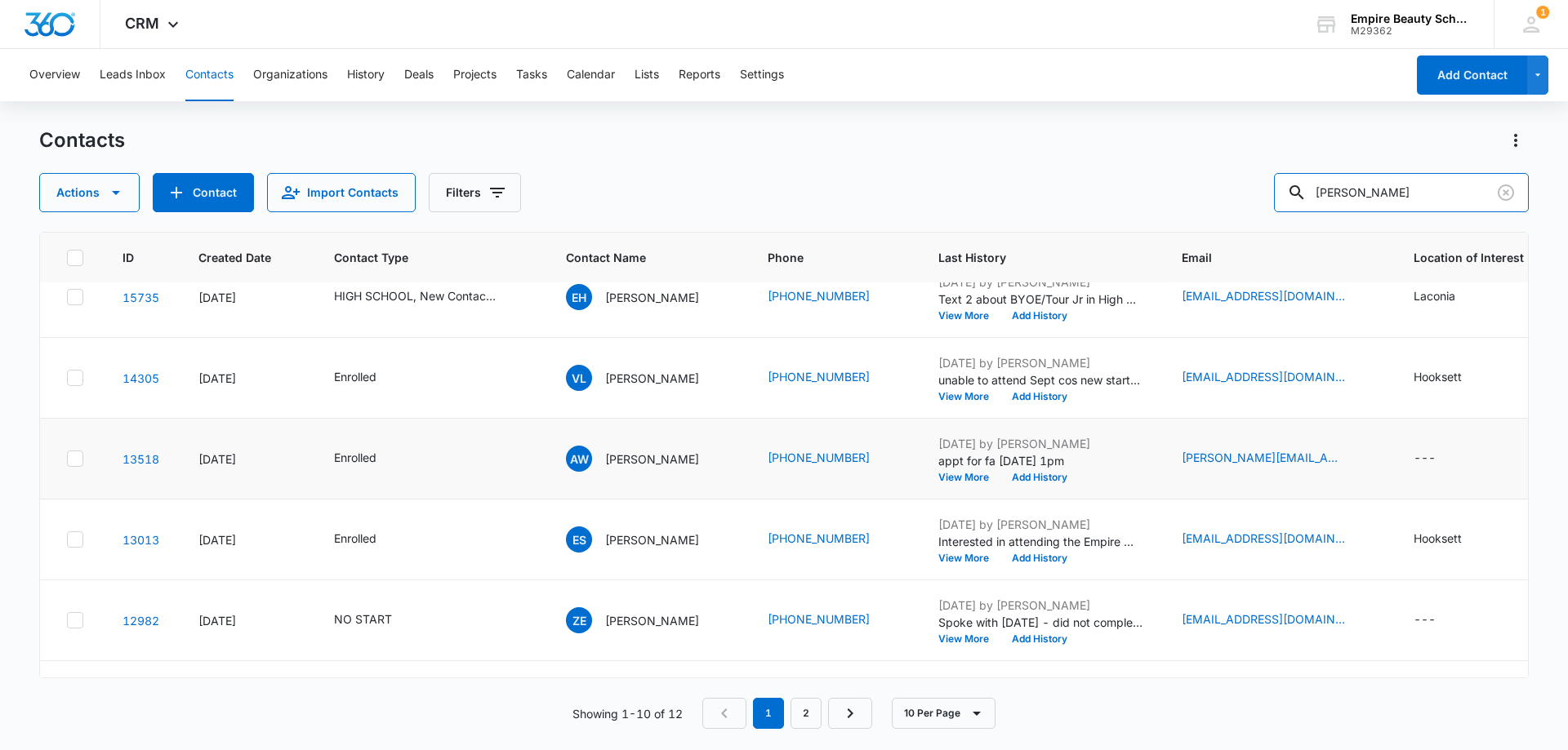
scroll to position [245, 0]
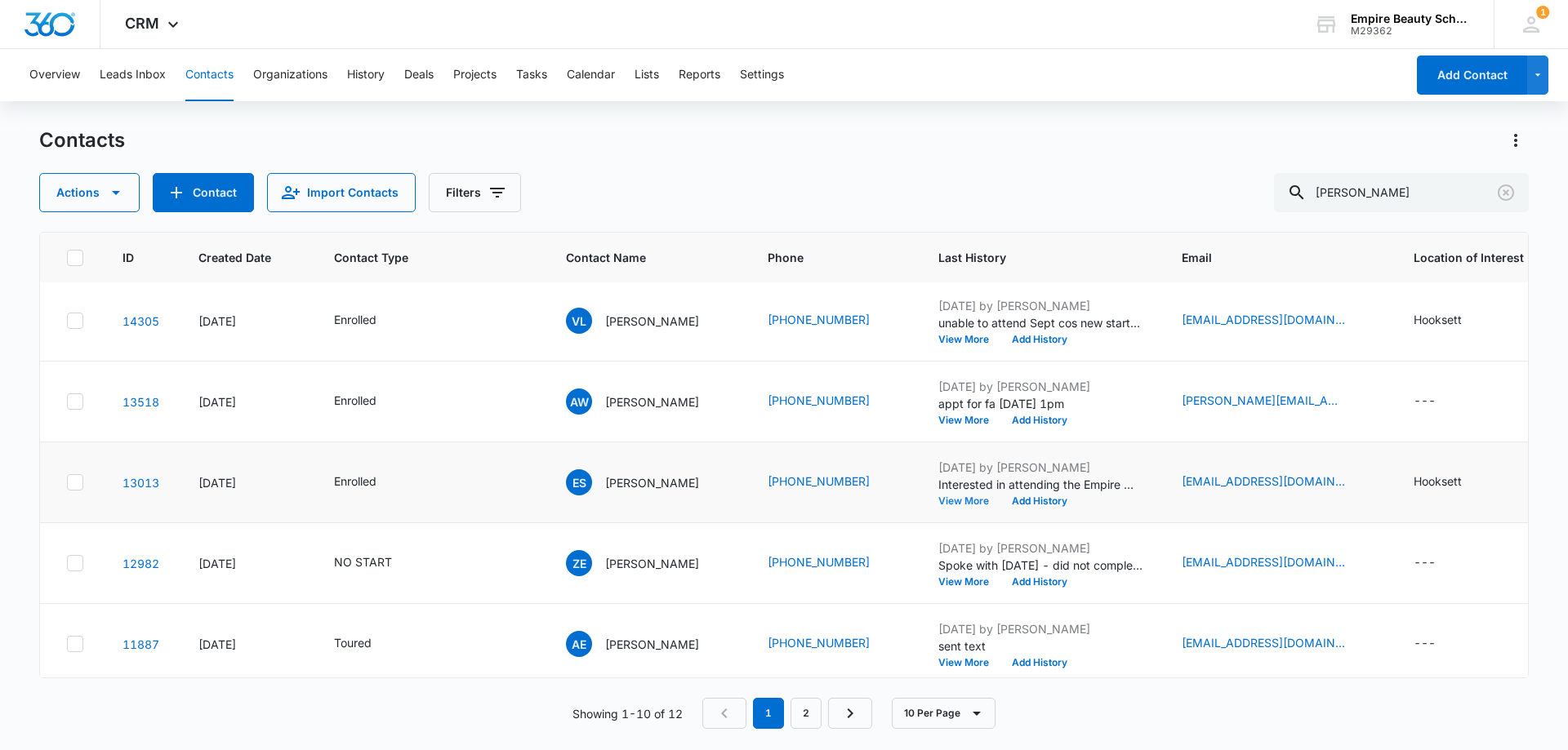
click at [991, 500] on button "View More" at bounding box center [970, 501] width 62 height 10
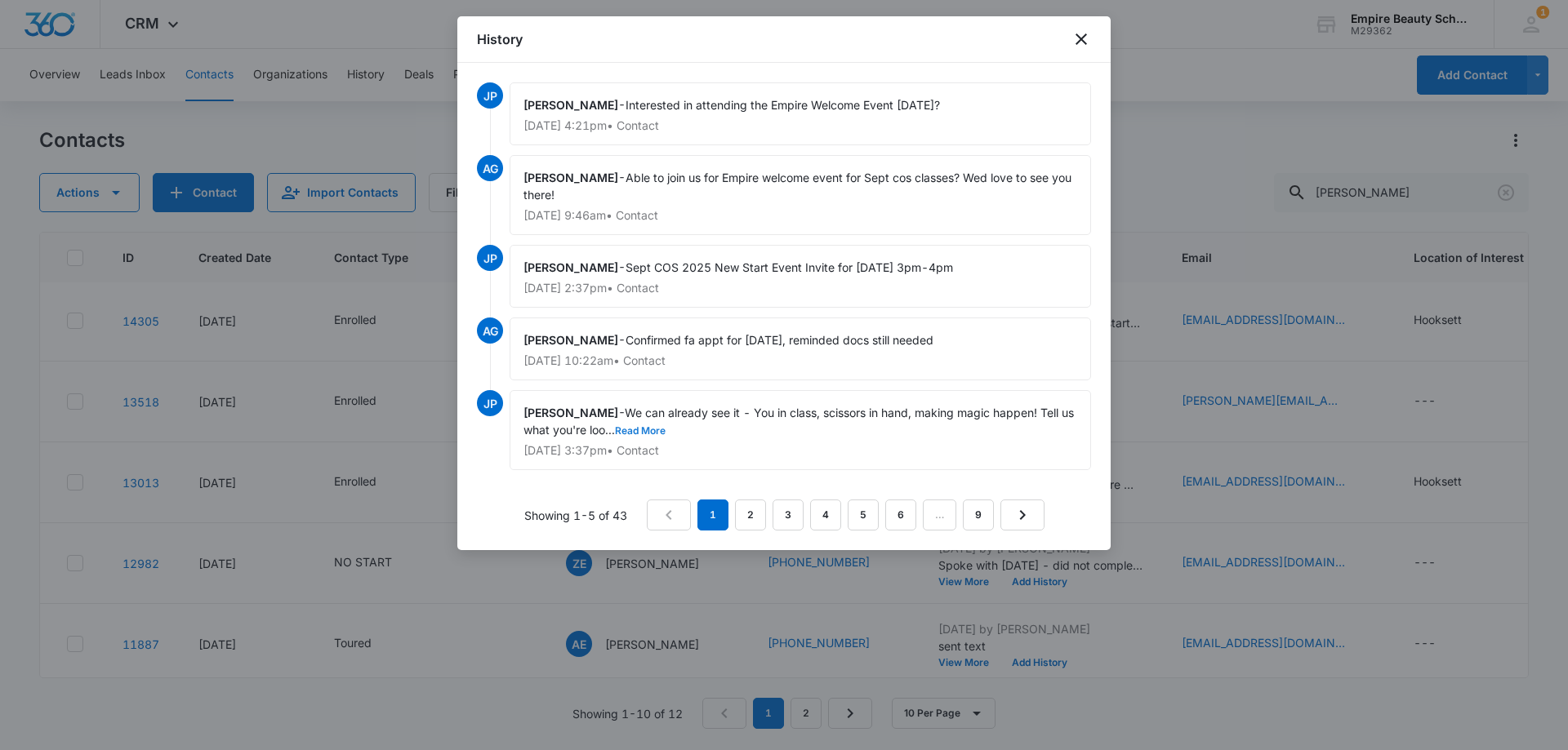
click at [666, 431] on button "Read More" at bounding box center [641, 430] width 51 height 10
click at [1085, 36] on icon "close" at bounding box center [1081, 39] width 12 height 12
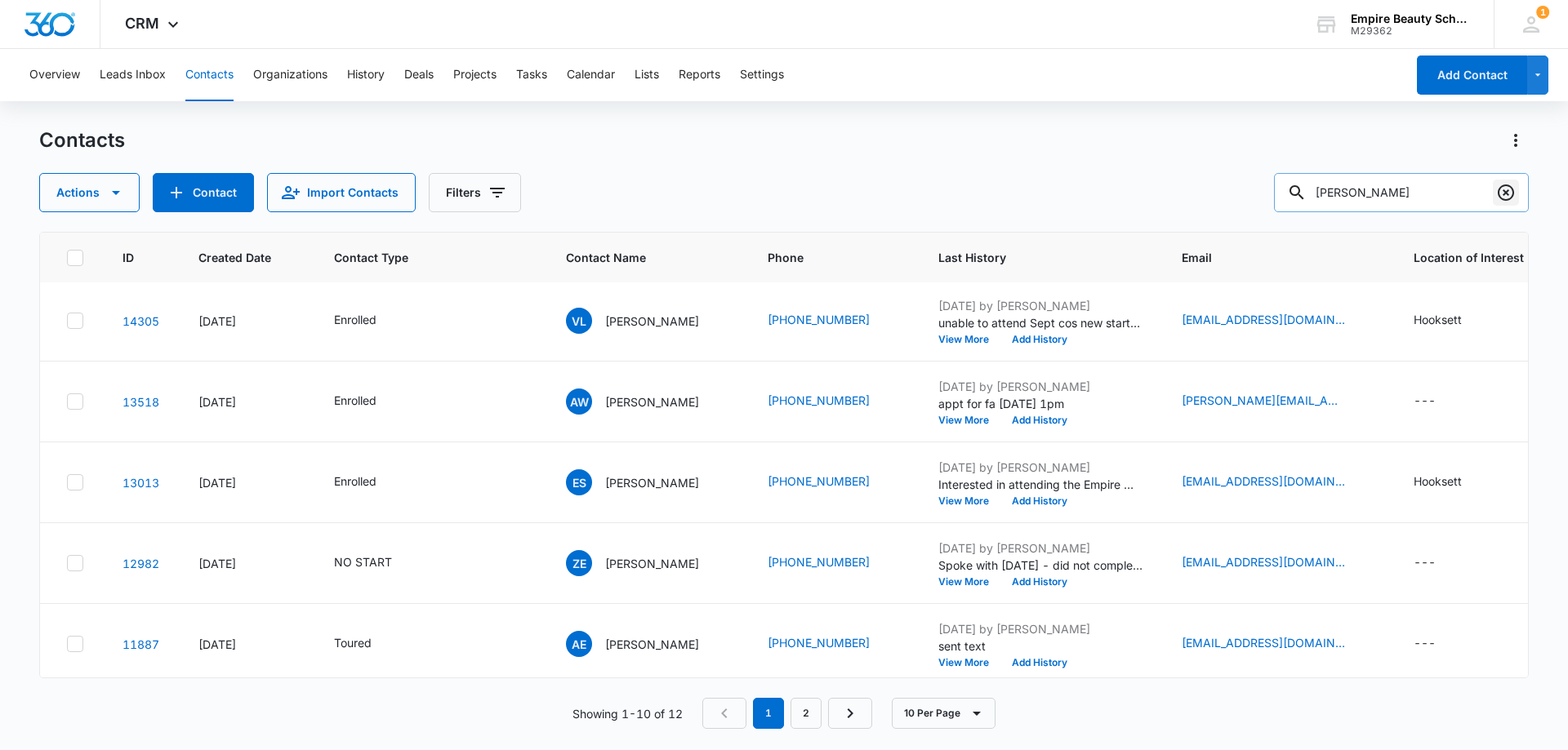
click at [1500, 197] on icon "Clear" at bounding box center [1506, 193] width 16 height 16
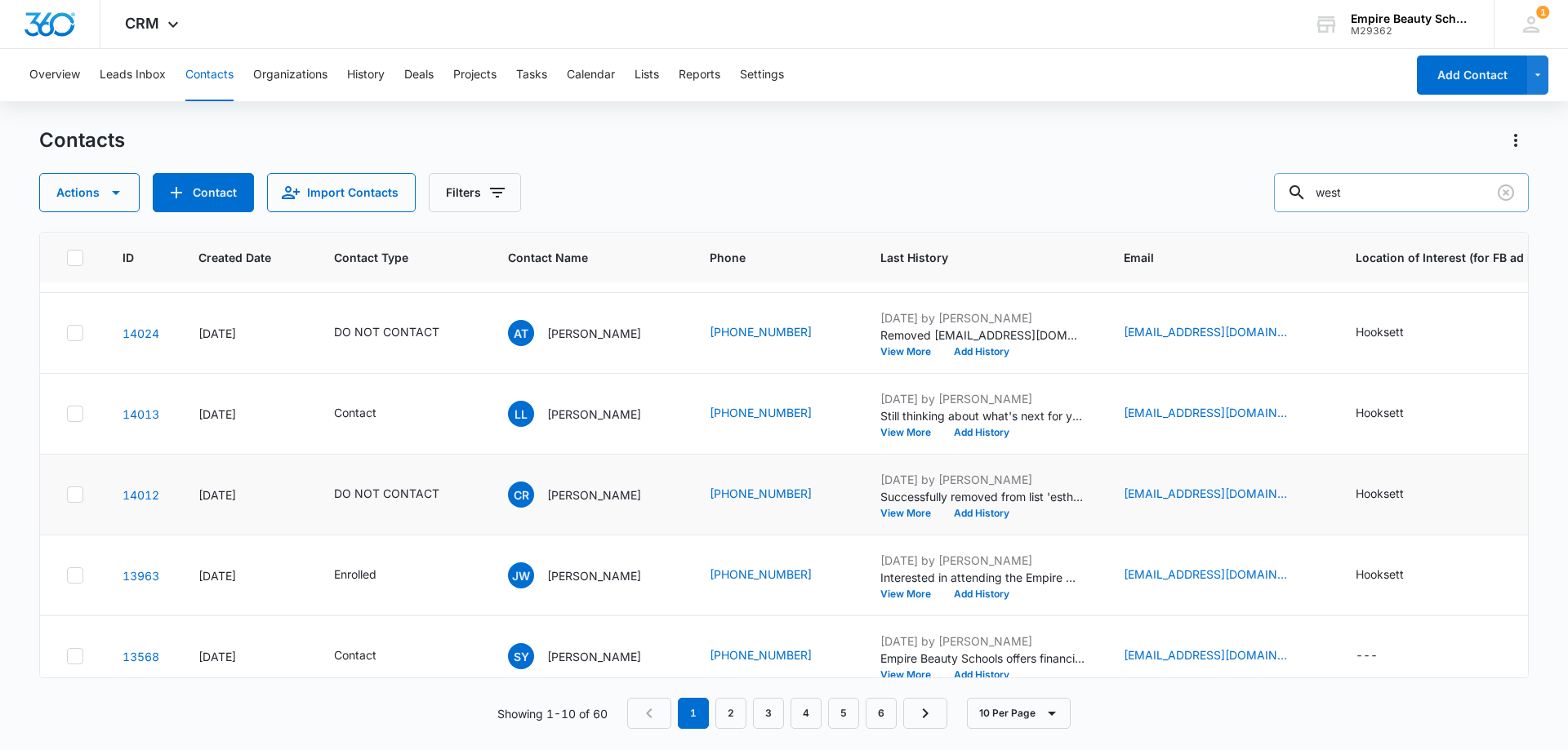
scroll to position [327, 0]
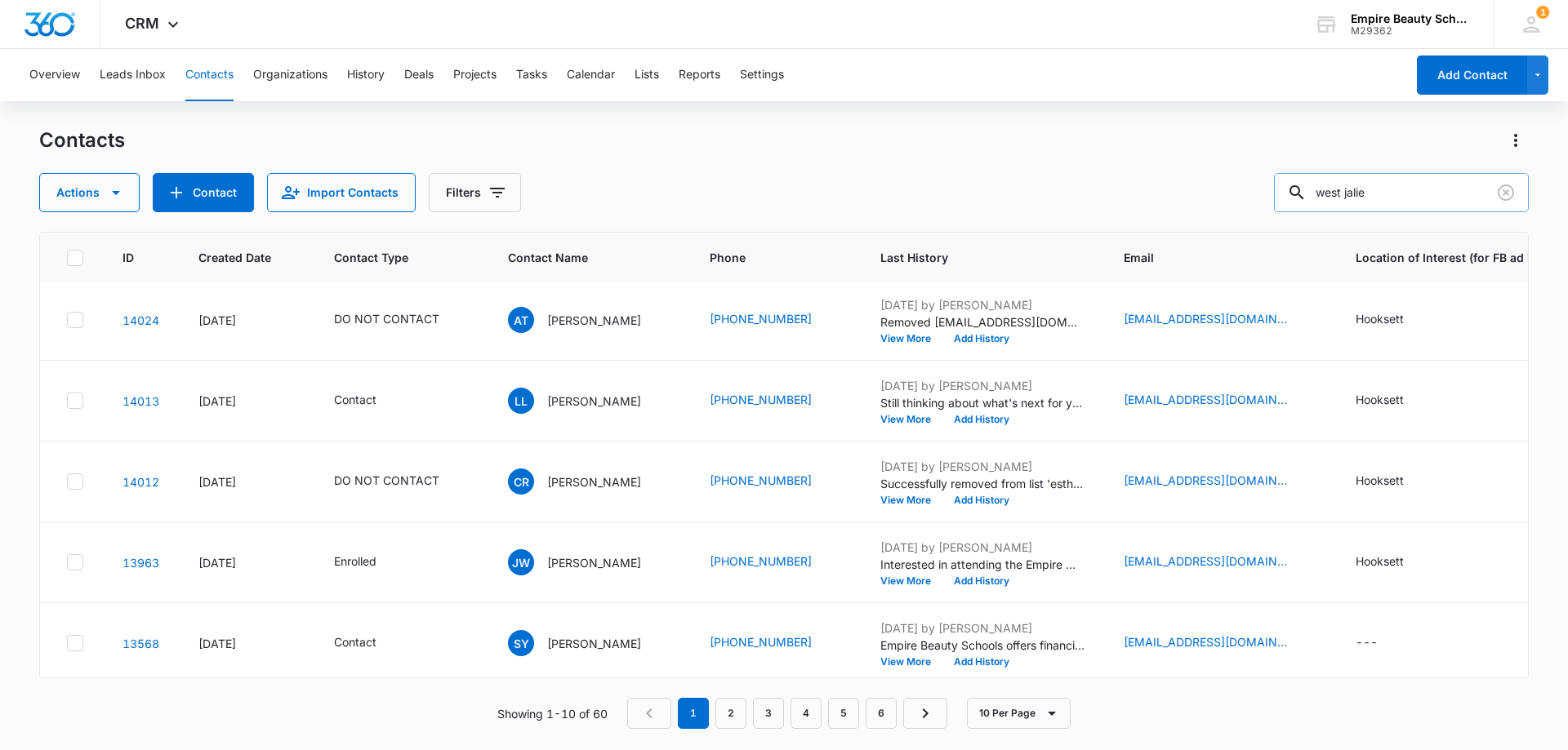
type input "west jalie"
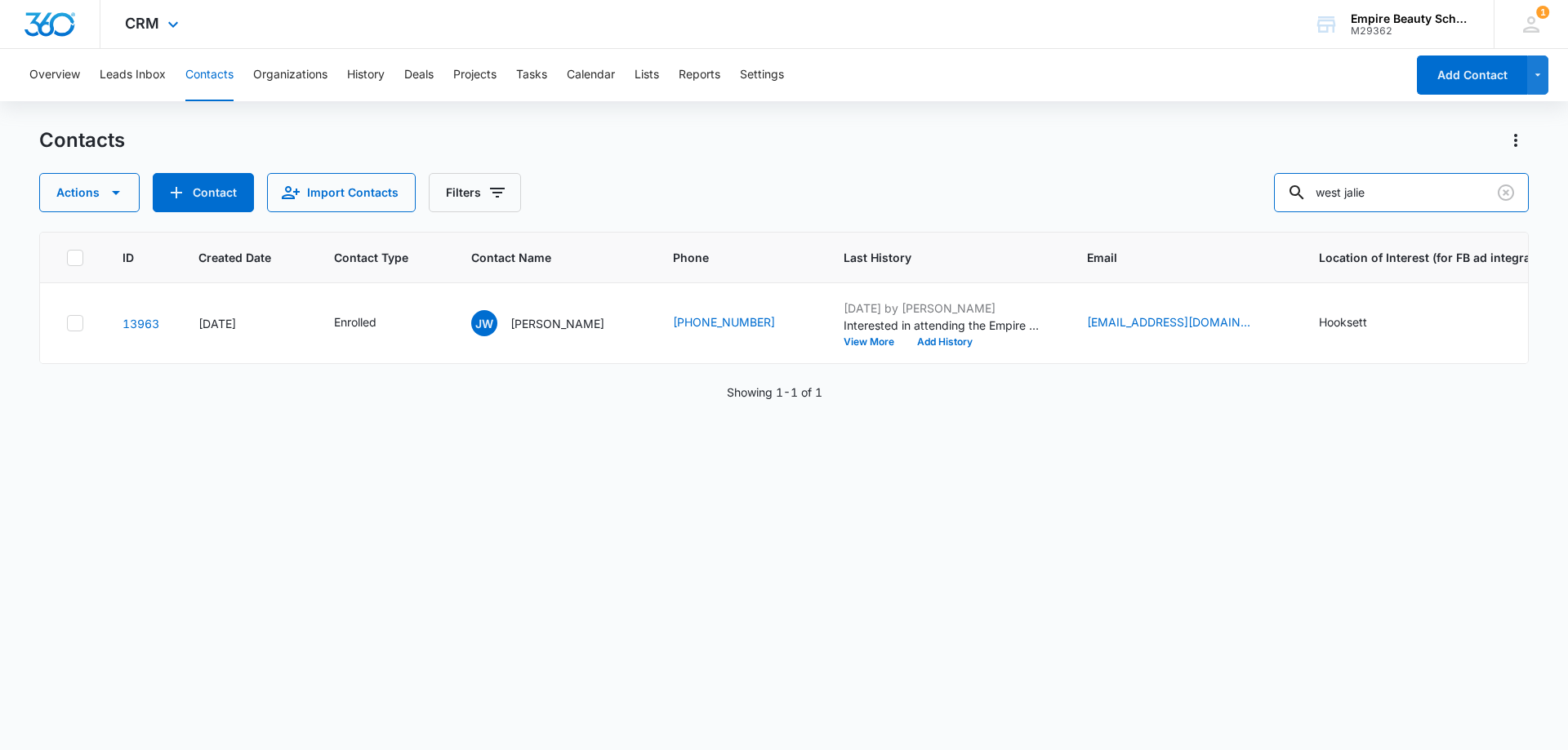
scroll to position [0, 0]
click at [844, 342] on button "View More" at bounding box center [875, 341] width 62 height 10
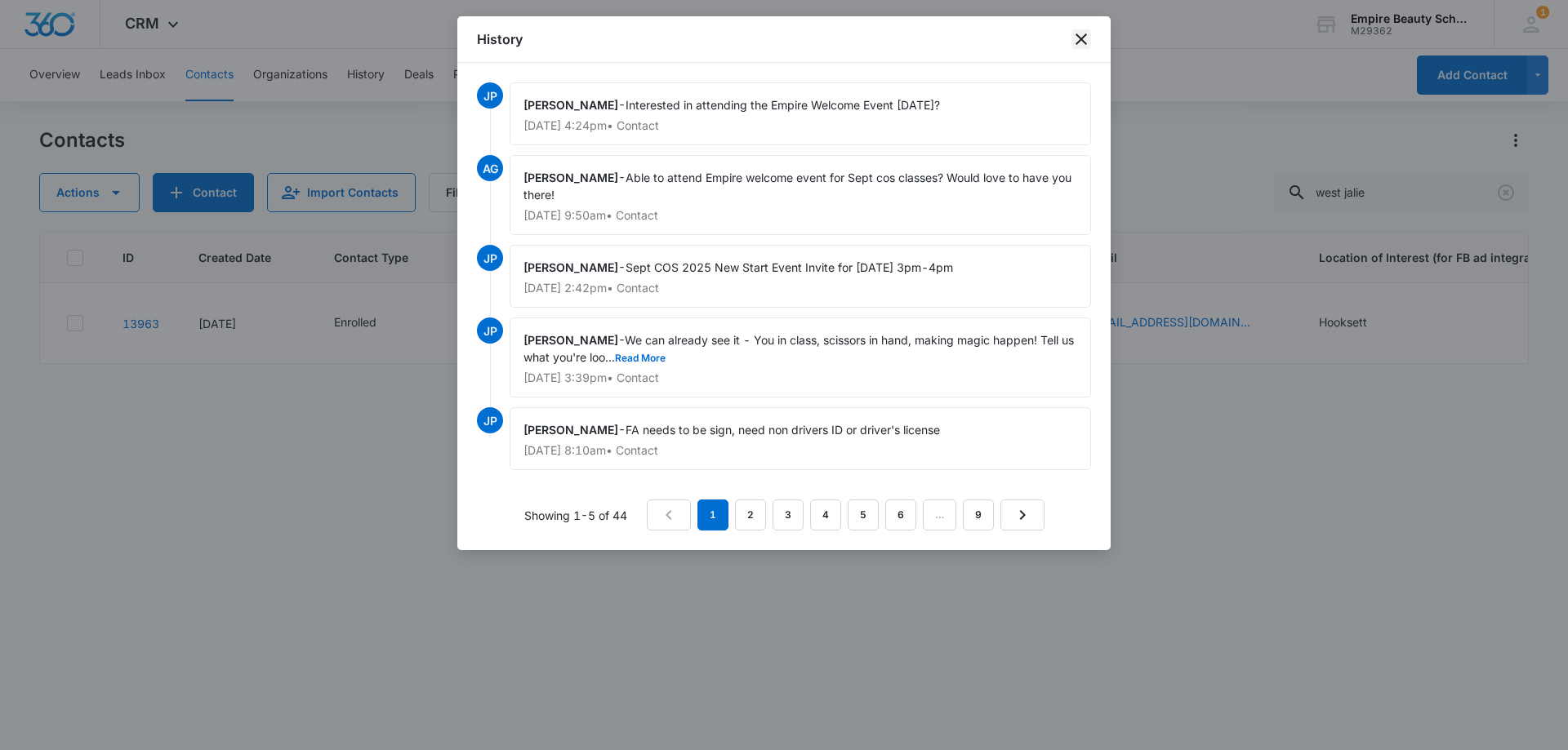
drag, startPoint x: 1084, startPoint y: 32, endPoint x: 1399, endPoint y: 203, distance: 358.4
click at [1086, 34] on icon "close" at bounding box center [1081, 39] width 20 height 20
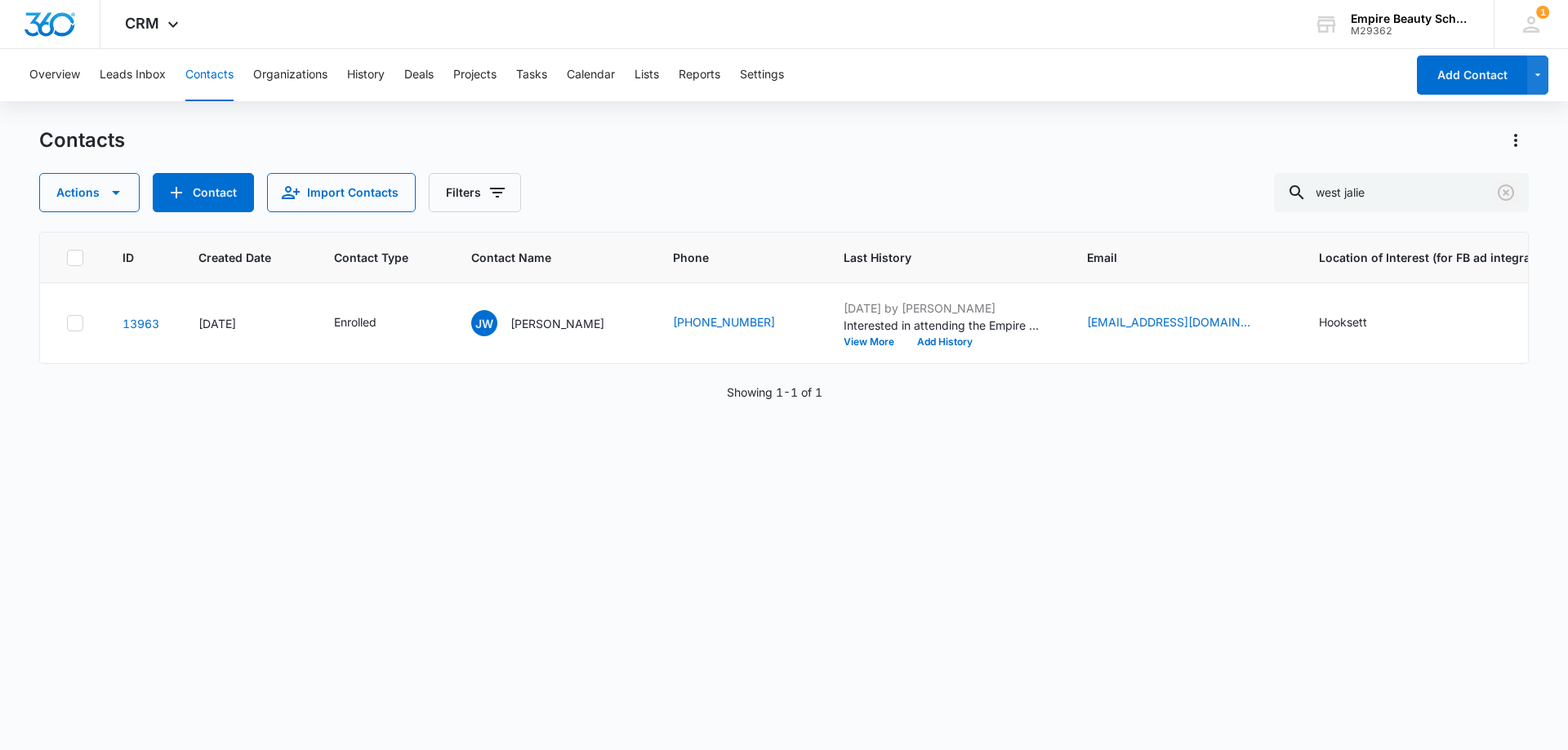
click at [1515, 191] on icon "Clear" at bounding box center [1506, 193] width 20 height 20
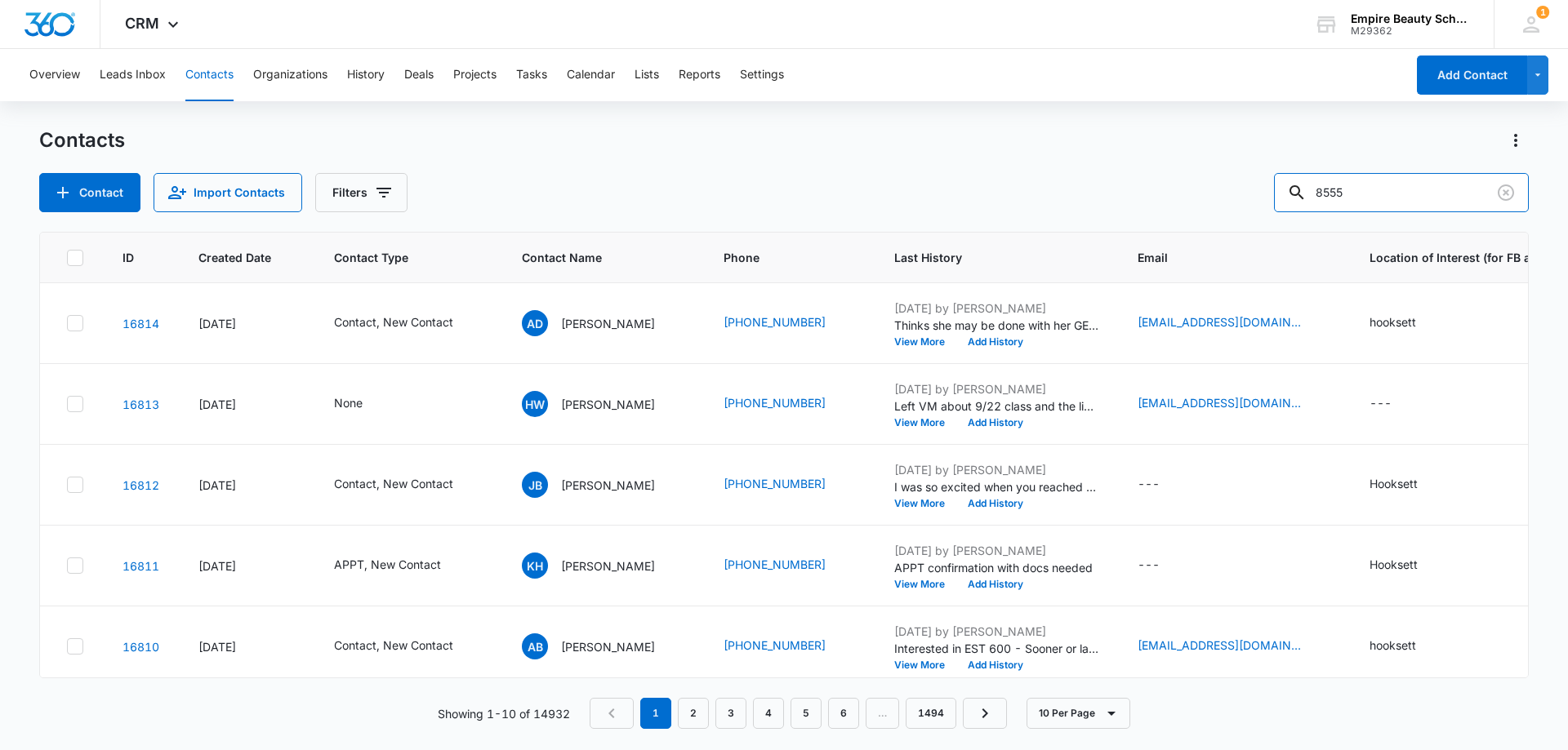
type input "8555"
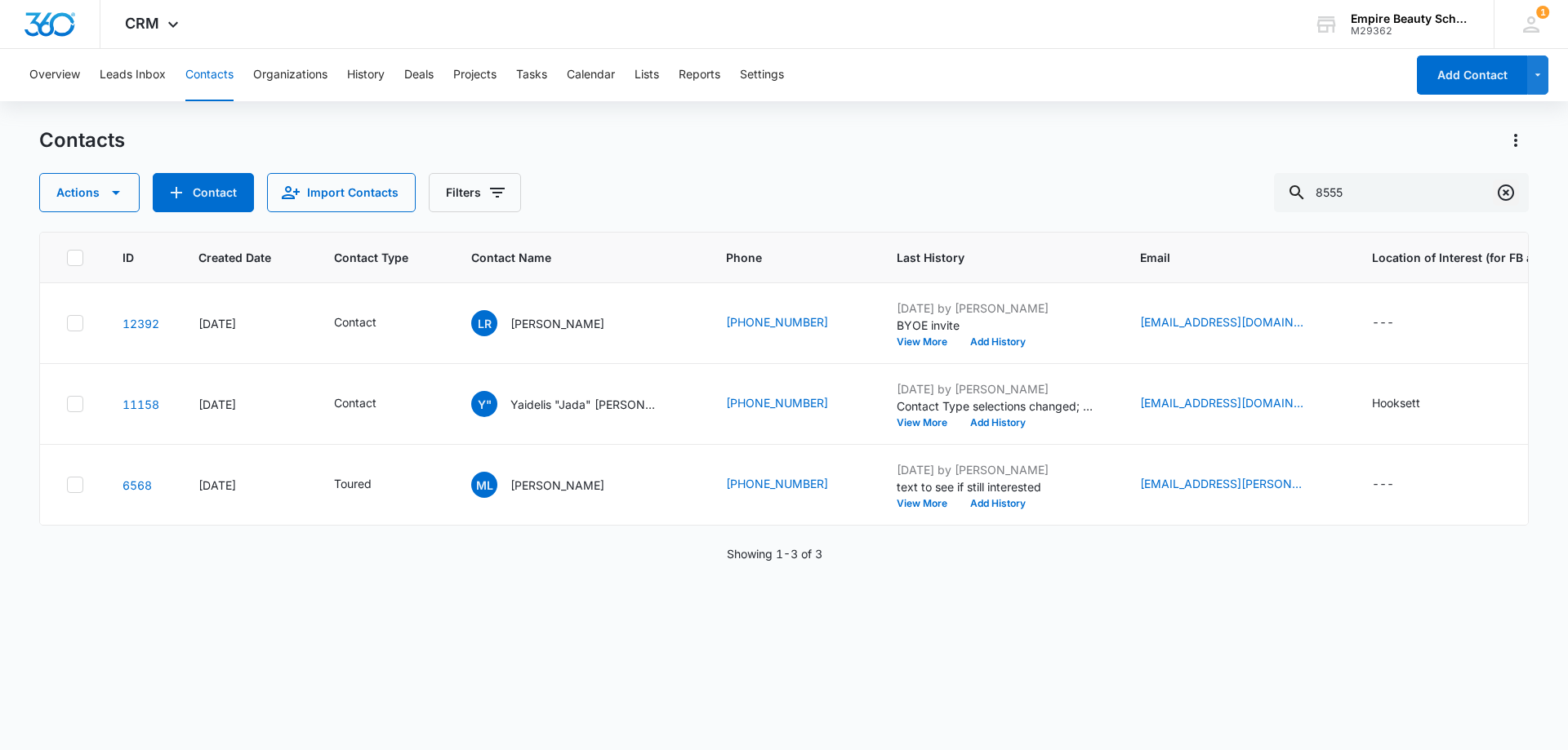
click at [1503, 193] on icon "Clear" at bounding box center [1506, 193] width 20 height 20
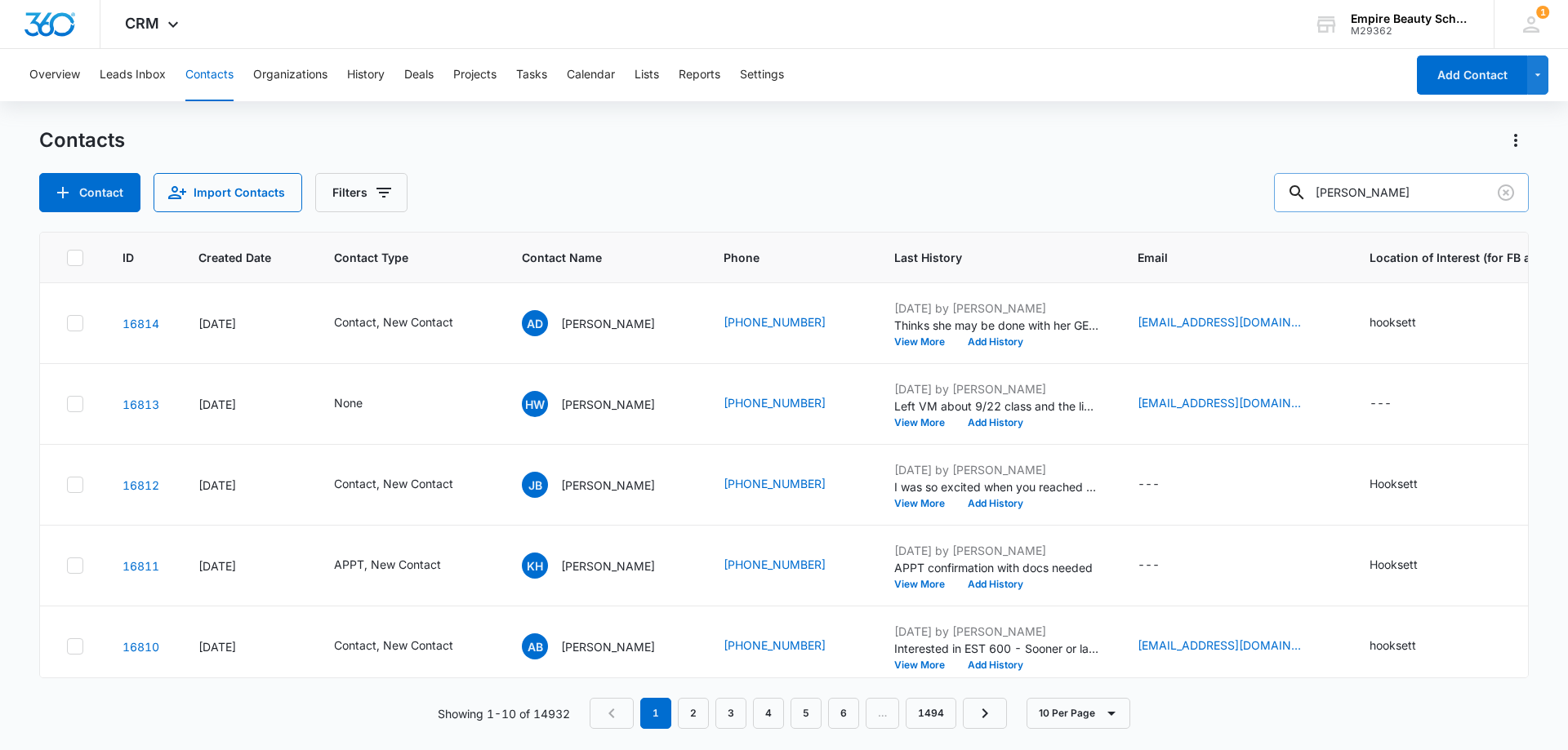
type input "[PERSON_NAME]"
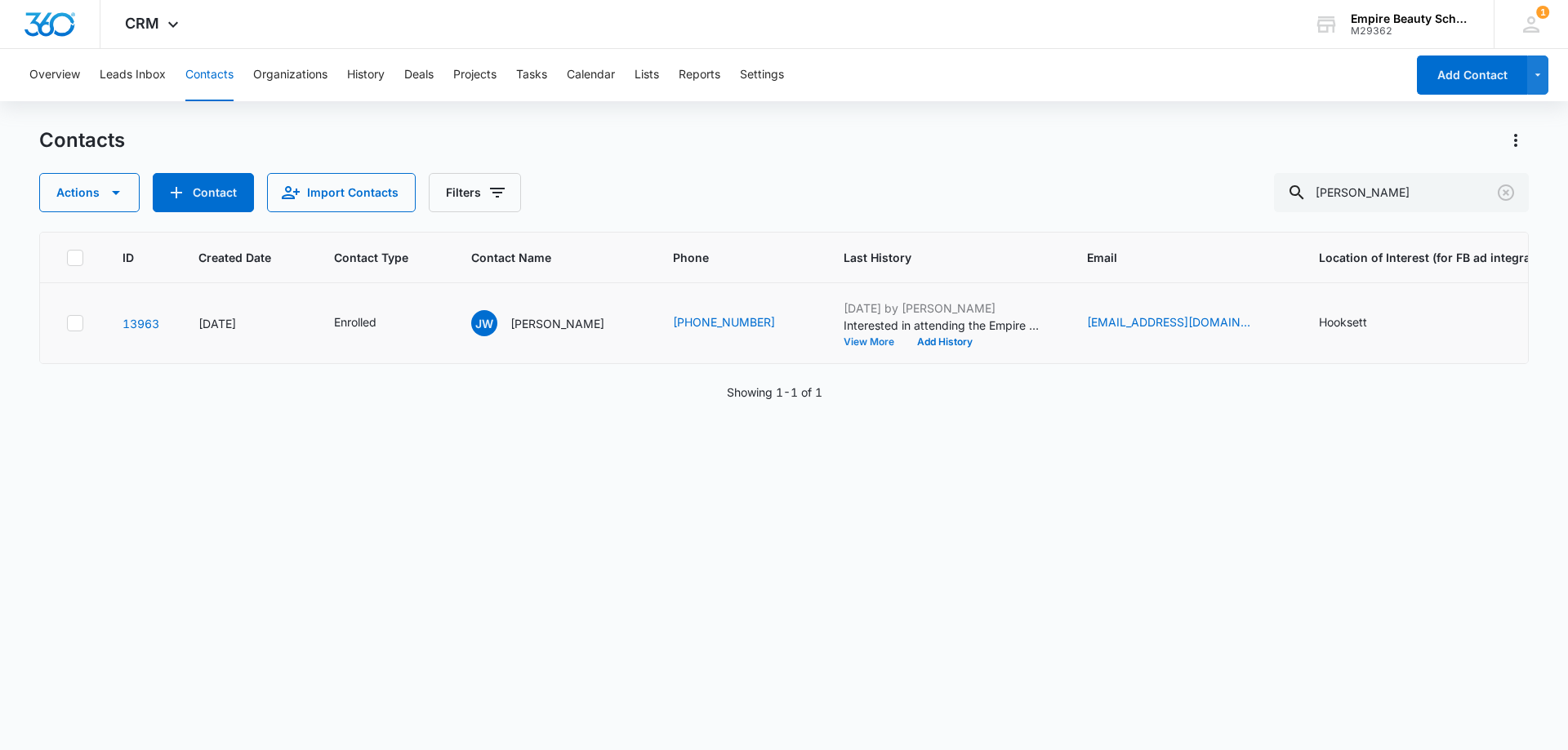
click at [844, 338] on button "View More" at bounding box center [875, 341] width 62 height 10
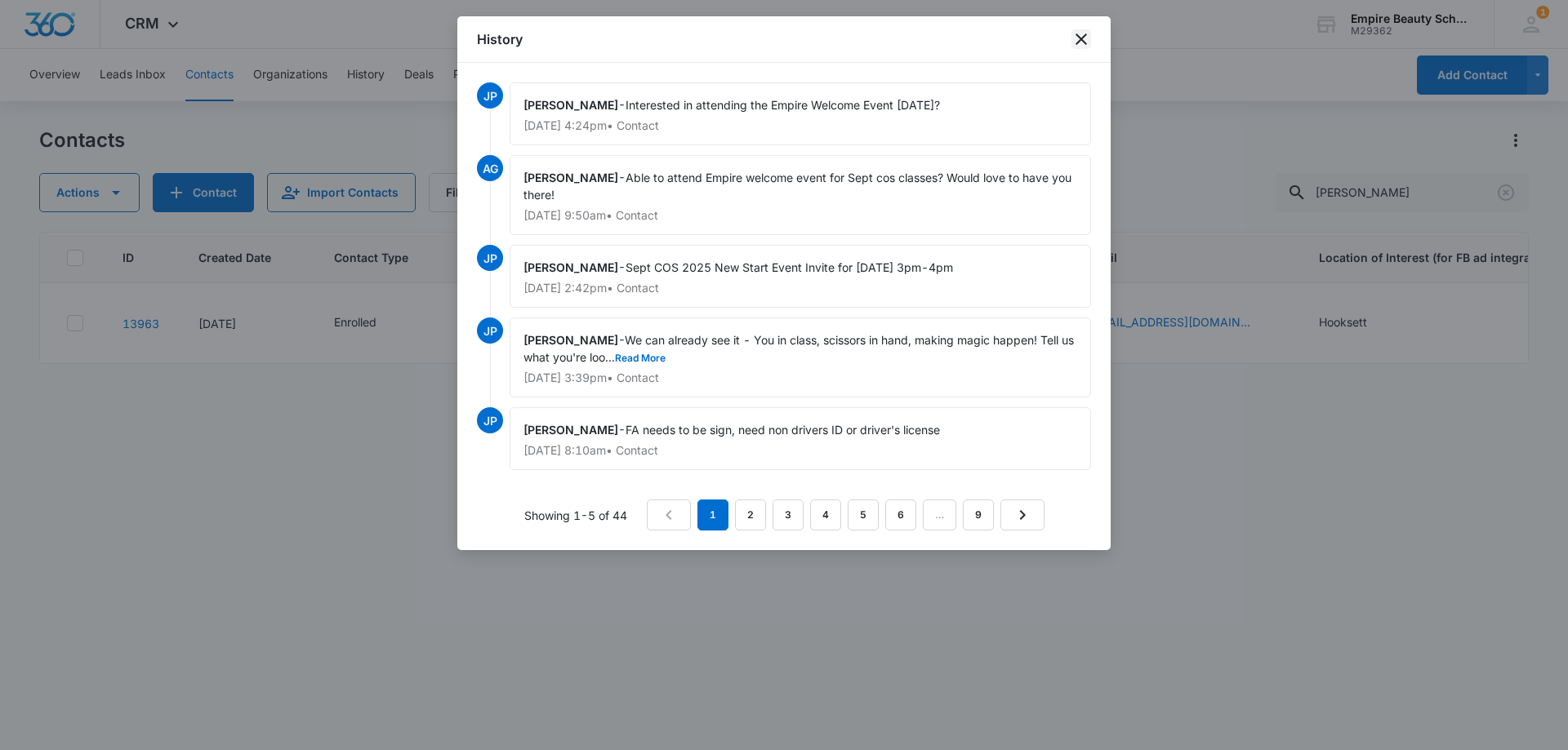
click at [1087, 37] on icon "close" at bounding box center [1081, 39] width 20 height 20
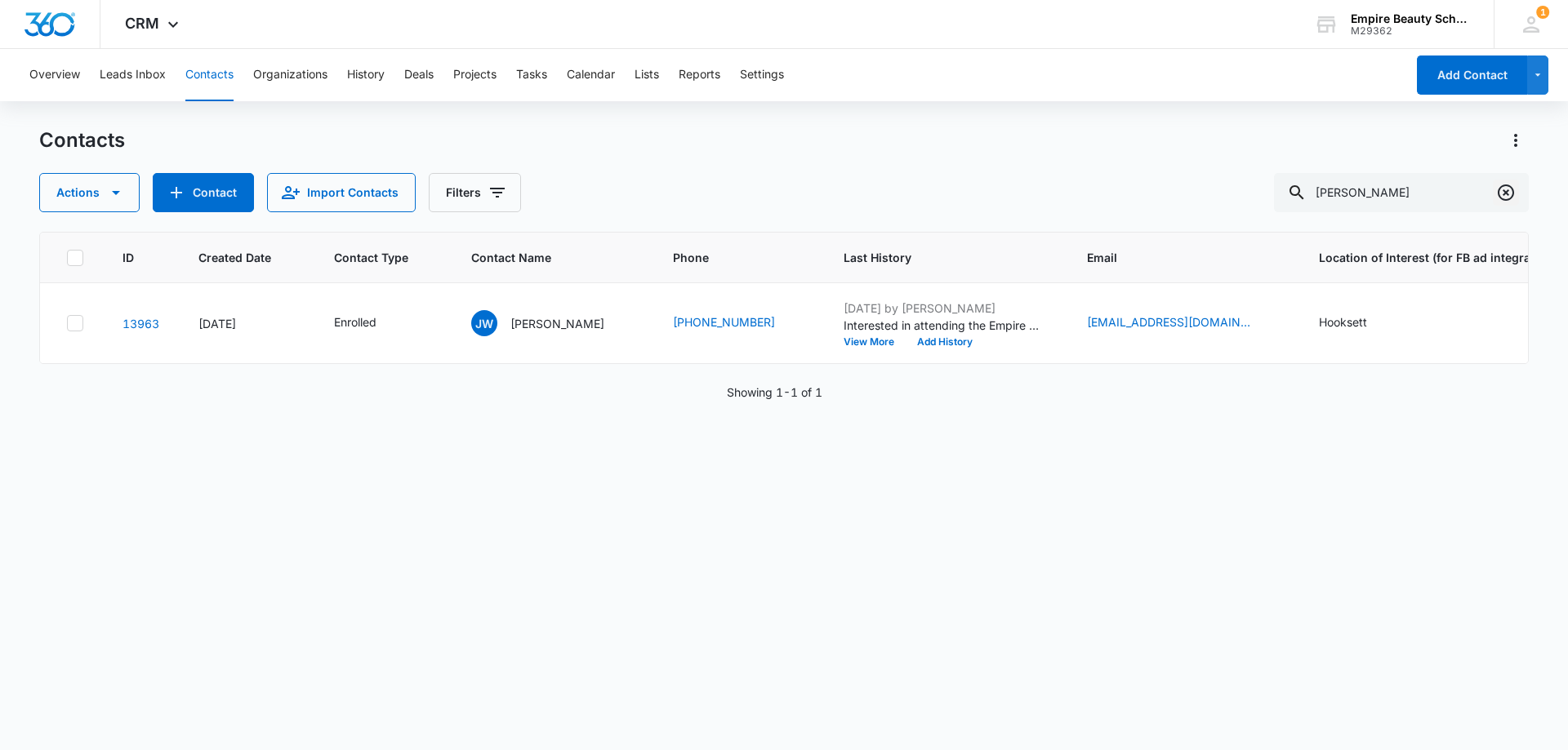
click at [1507, 195] on icon "Clear" at bounding box center [1506, 193] width 16 height 16
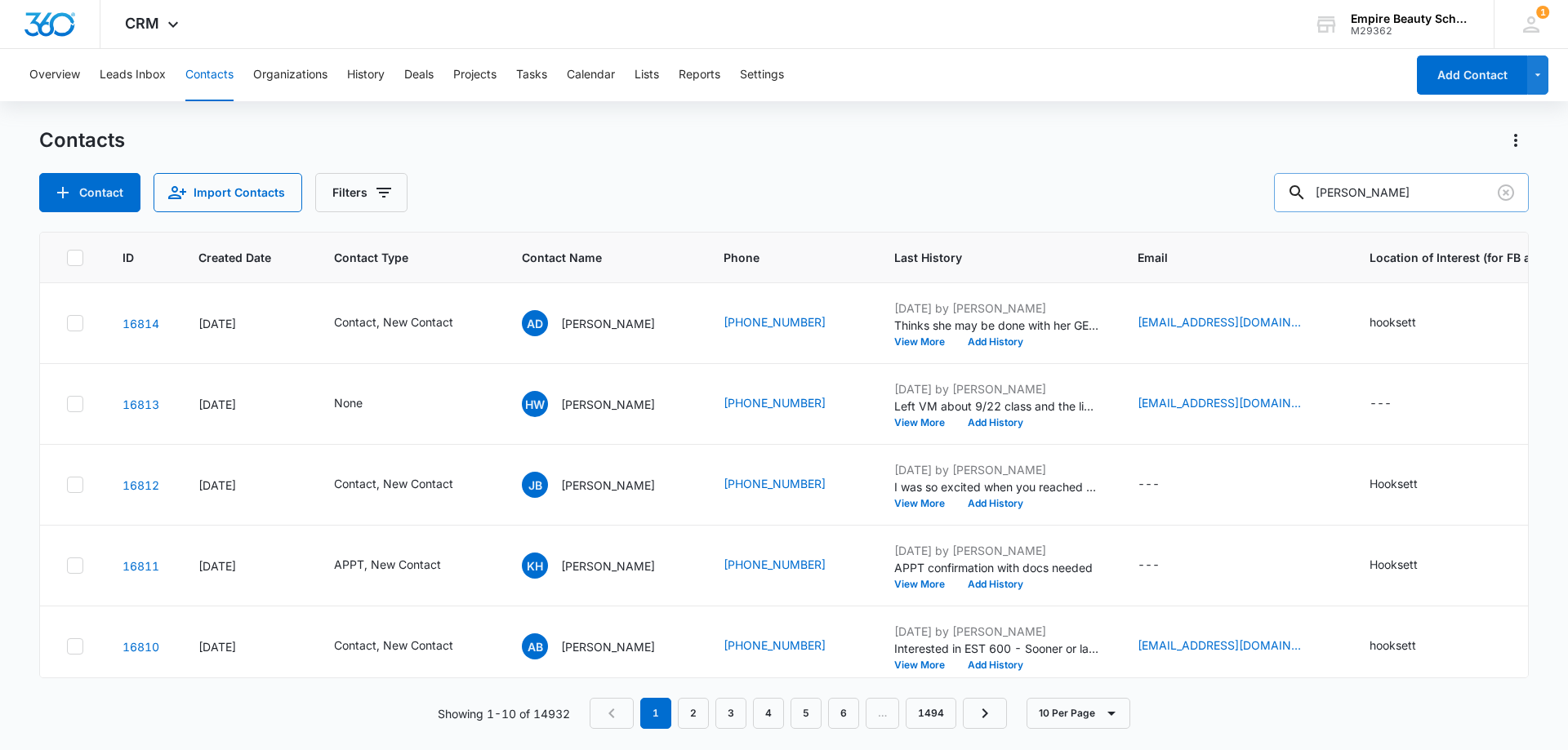
type input "[PERSON_NAME]"
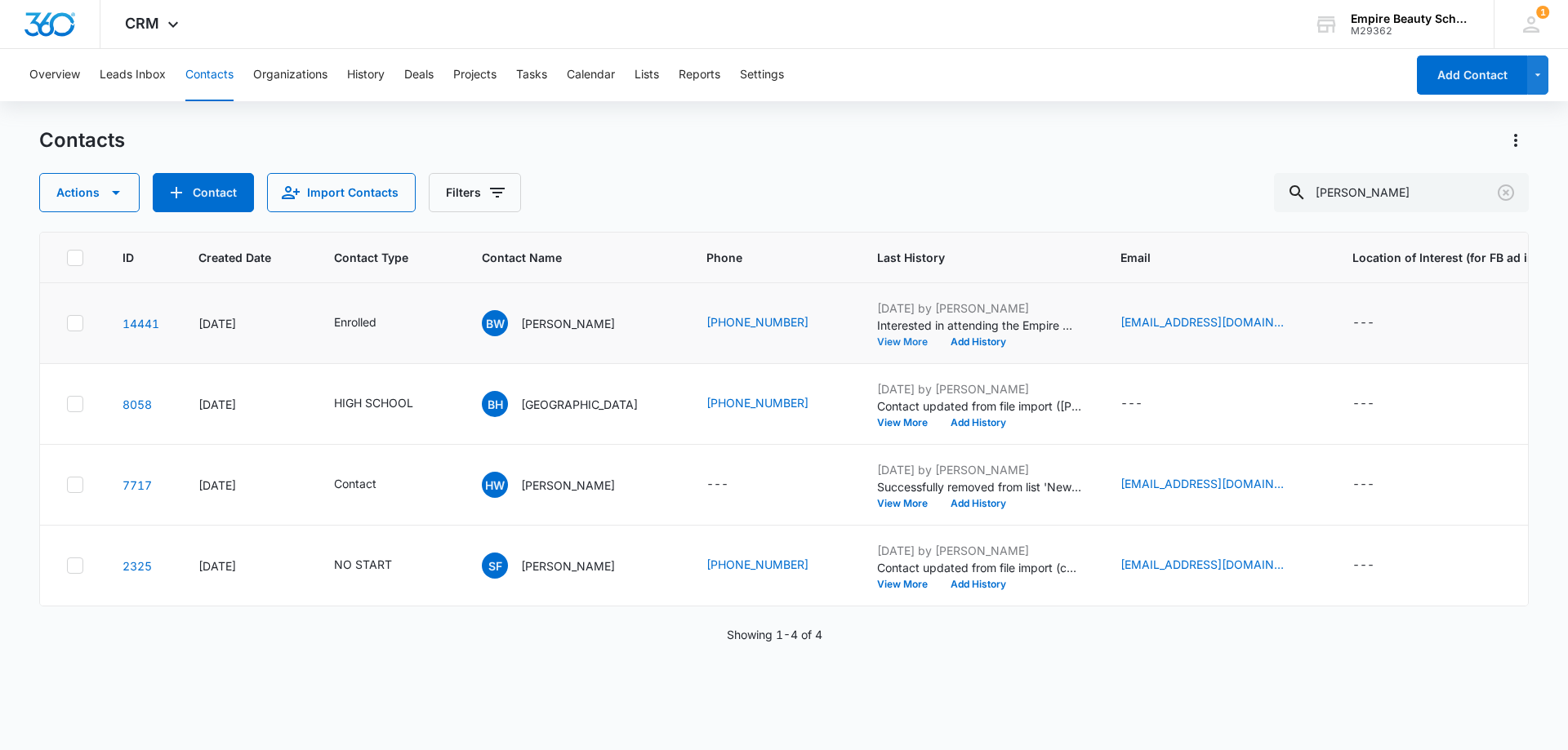
click at [877, 343] on button "View More" at bounding box center [908, 341] width 62 height 10
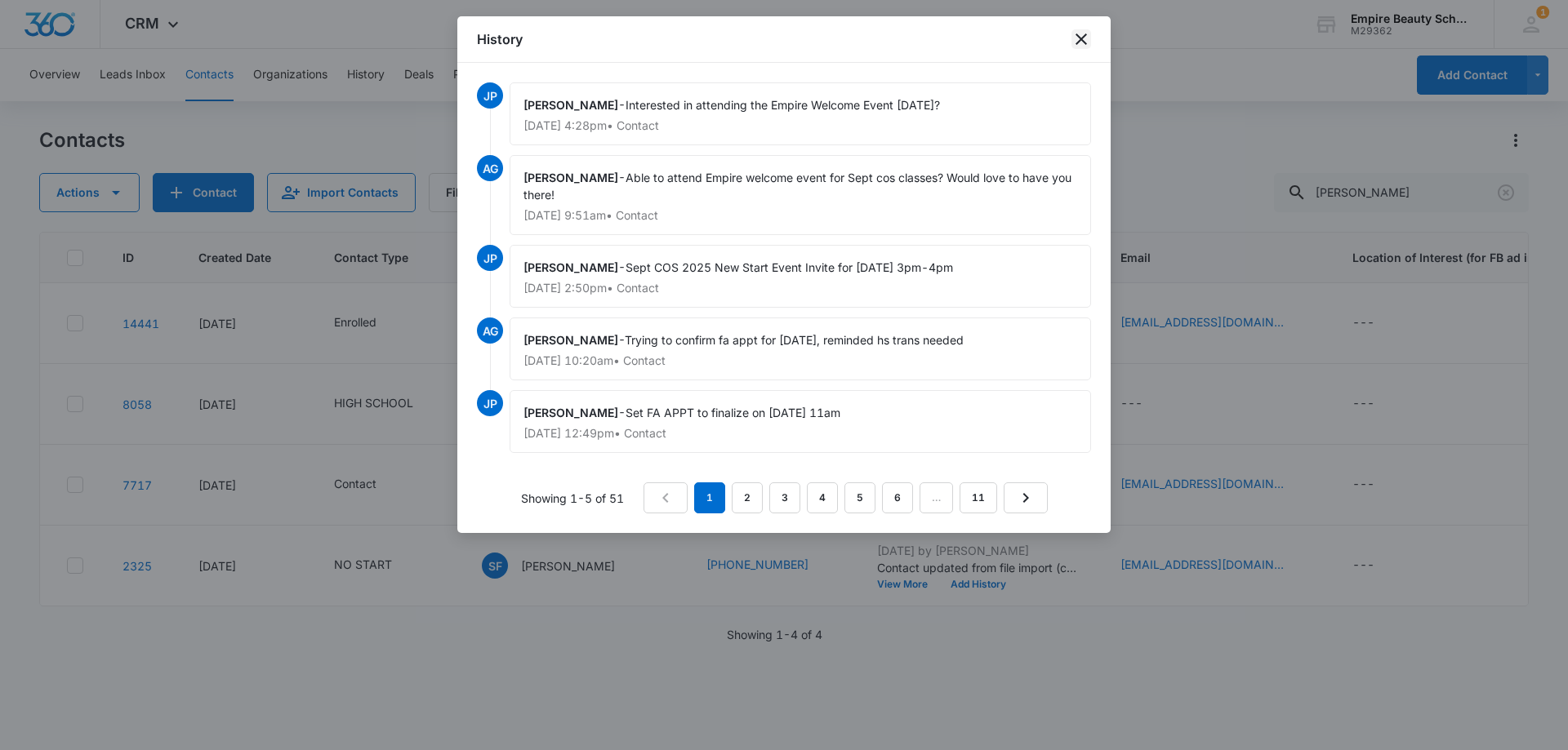
click at [1087, 34] on icon "close" at bounding box center [1081, 39] width 20 height 20
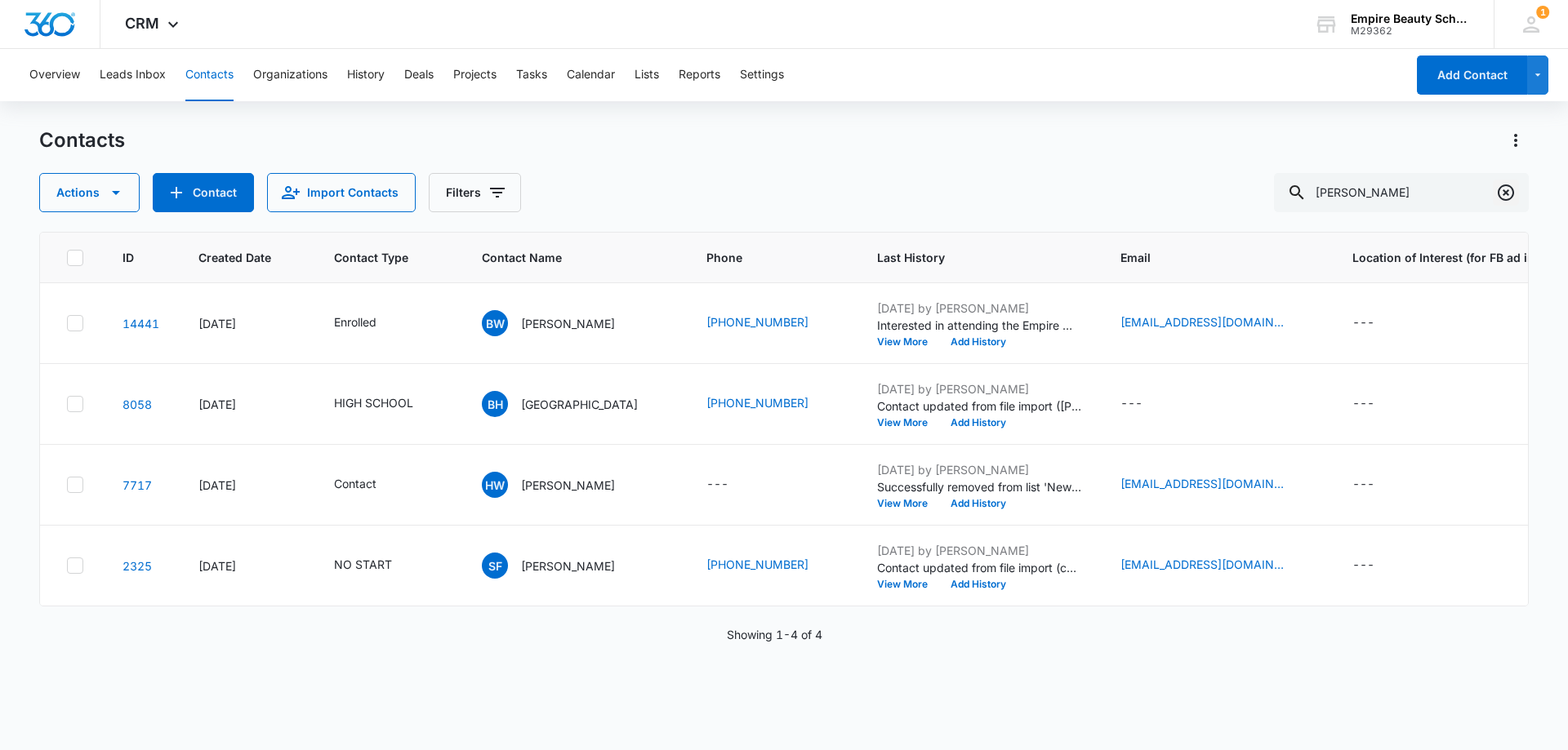
click at [1505, 192] on icon "Clear" at bounding box center [1506, 193] width 16 height 16
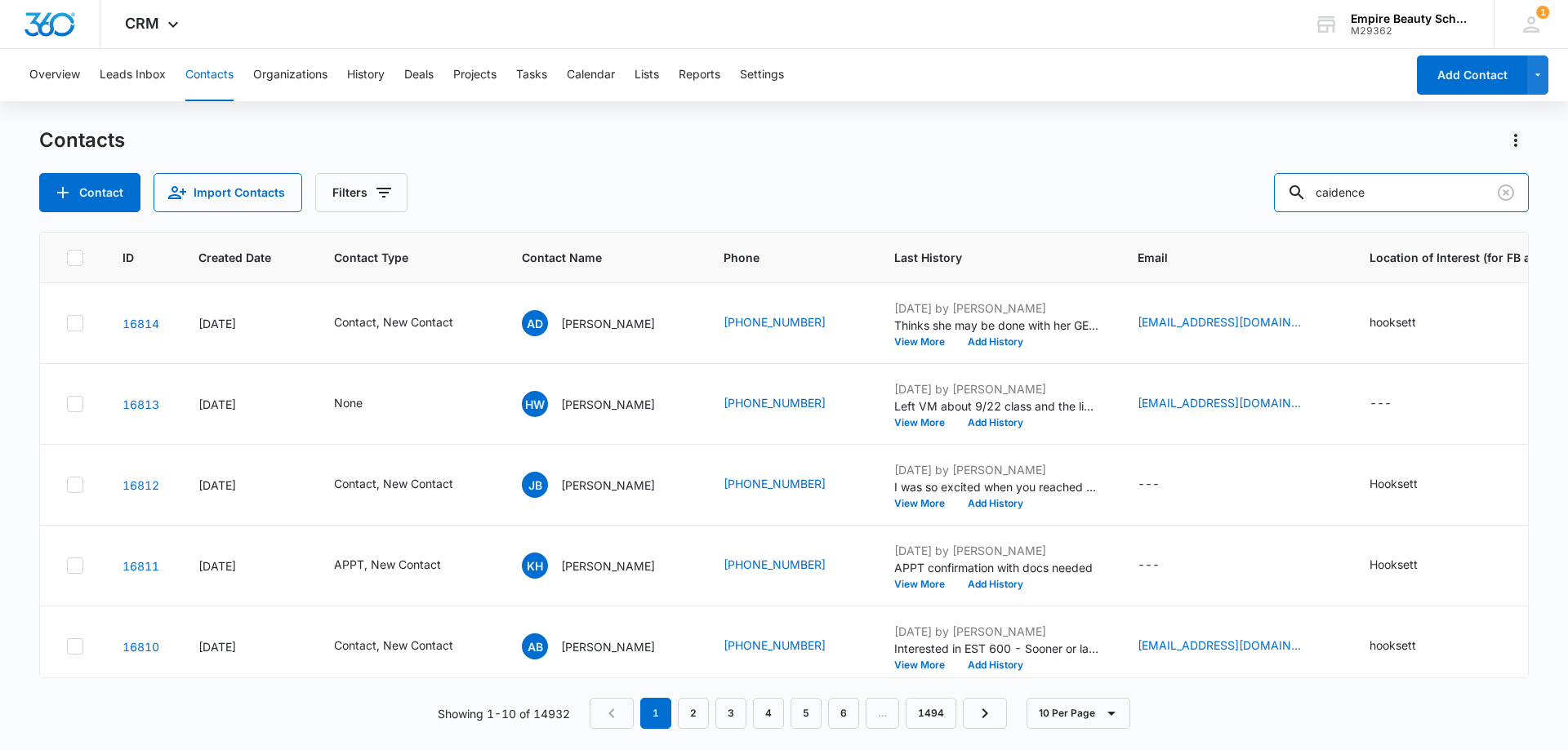
type input "caidence"
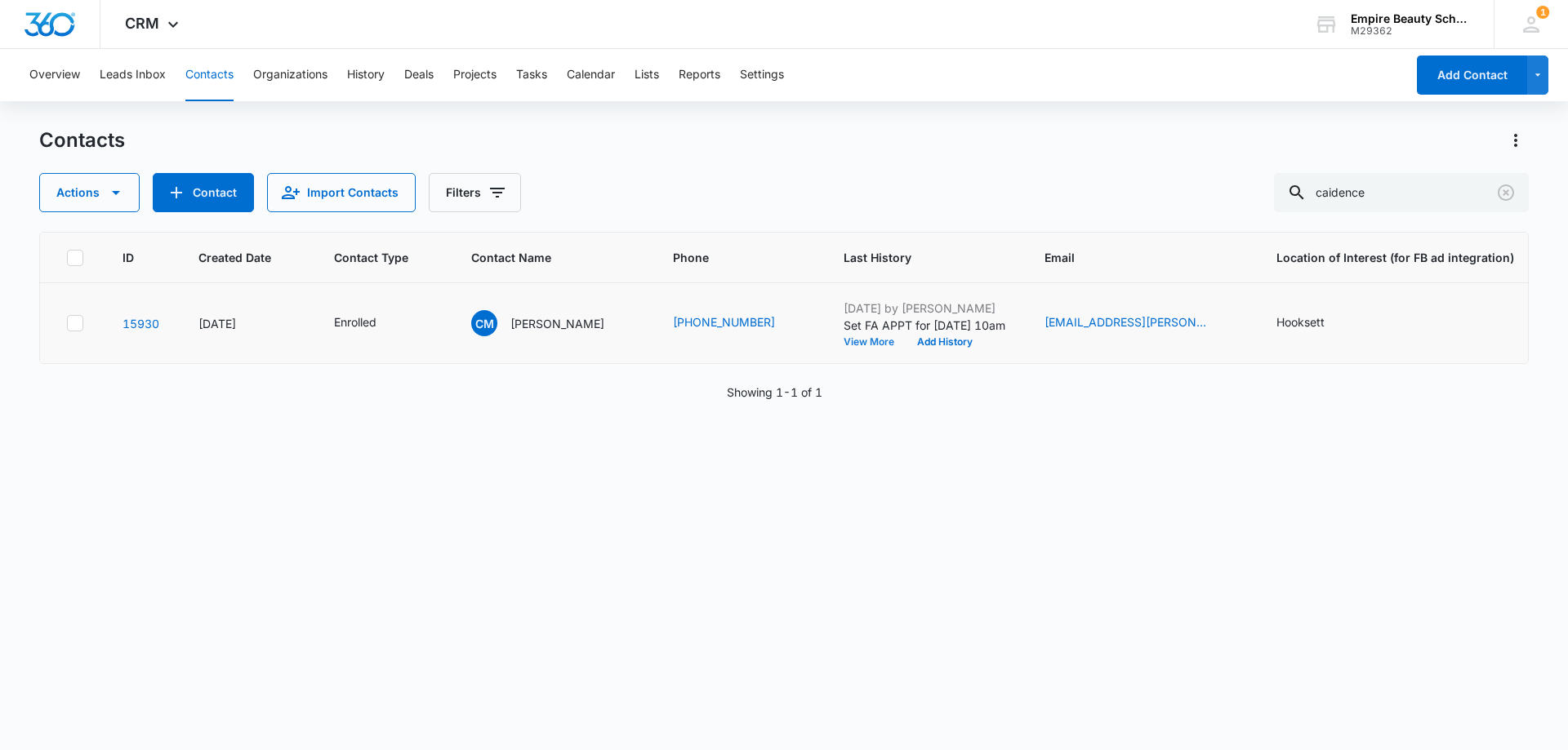
click at [859, 341] on button "View More" at bounding box center [875, 341] width 62 height 10
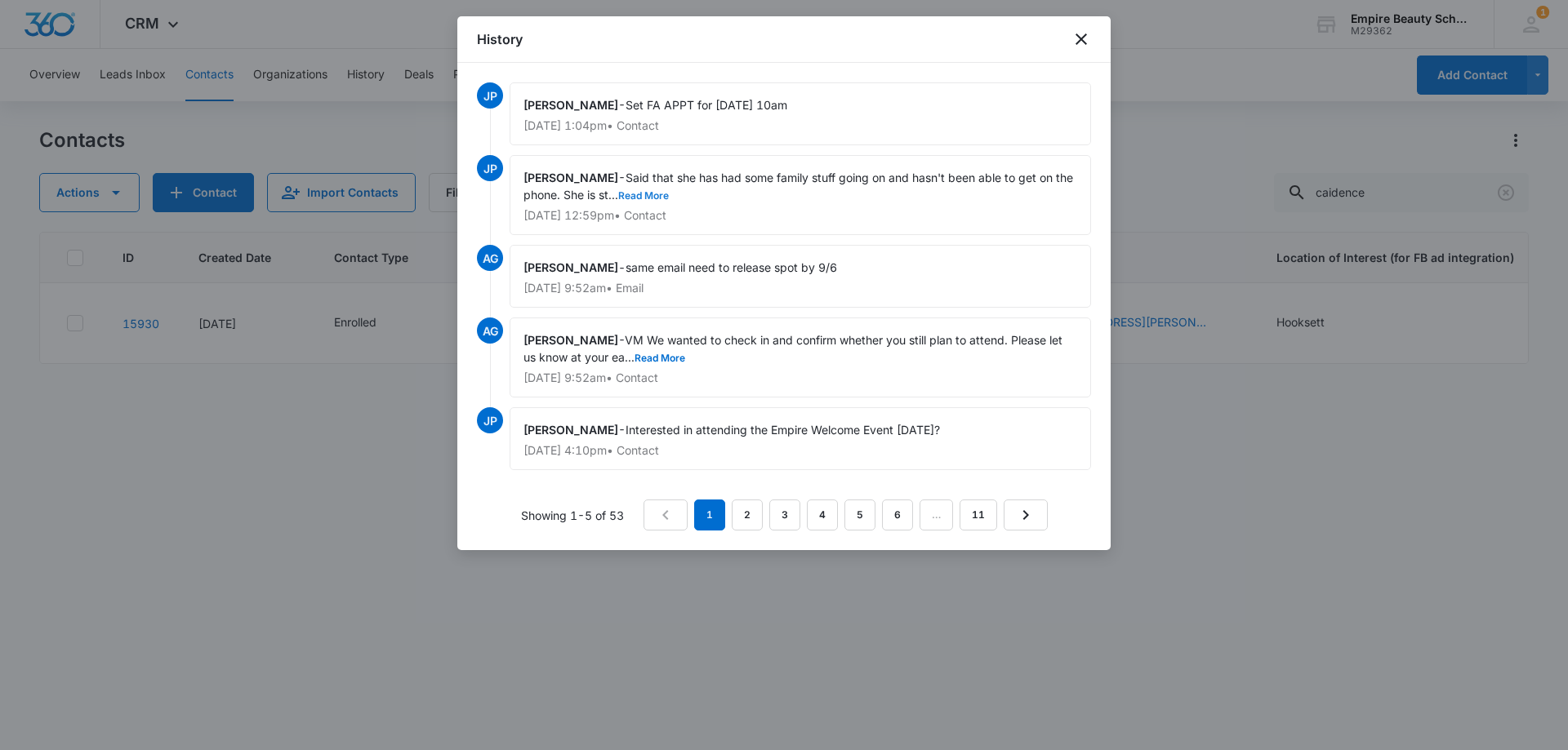
click at [658, 194] on button "Read More" at bounding box center [644, 196] width 51 height 10
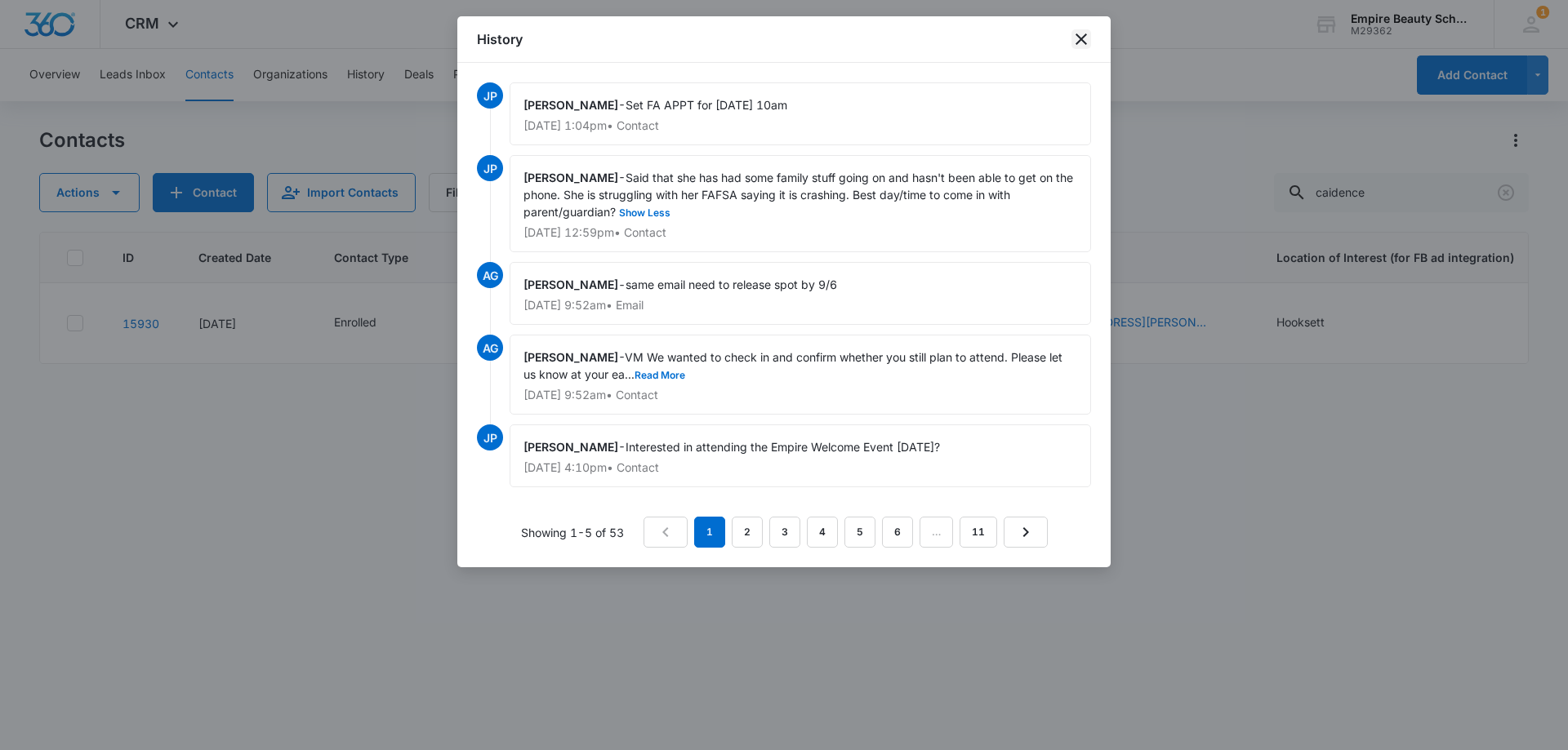
drag, startPoint x: 1080, startPoint y: 45, endPoint x: 1070, endPoint y: 53, distance: 12.8
click at [1080, 45] on icon "close" at bounding box center [1081, 39] width 20 height 20
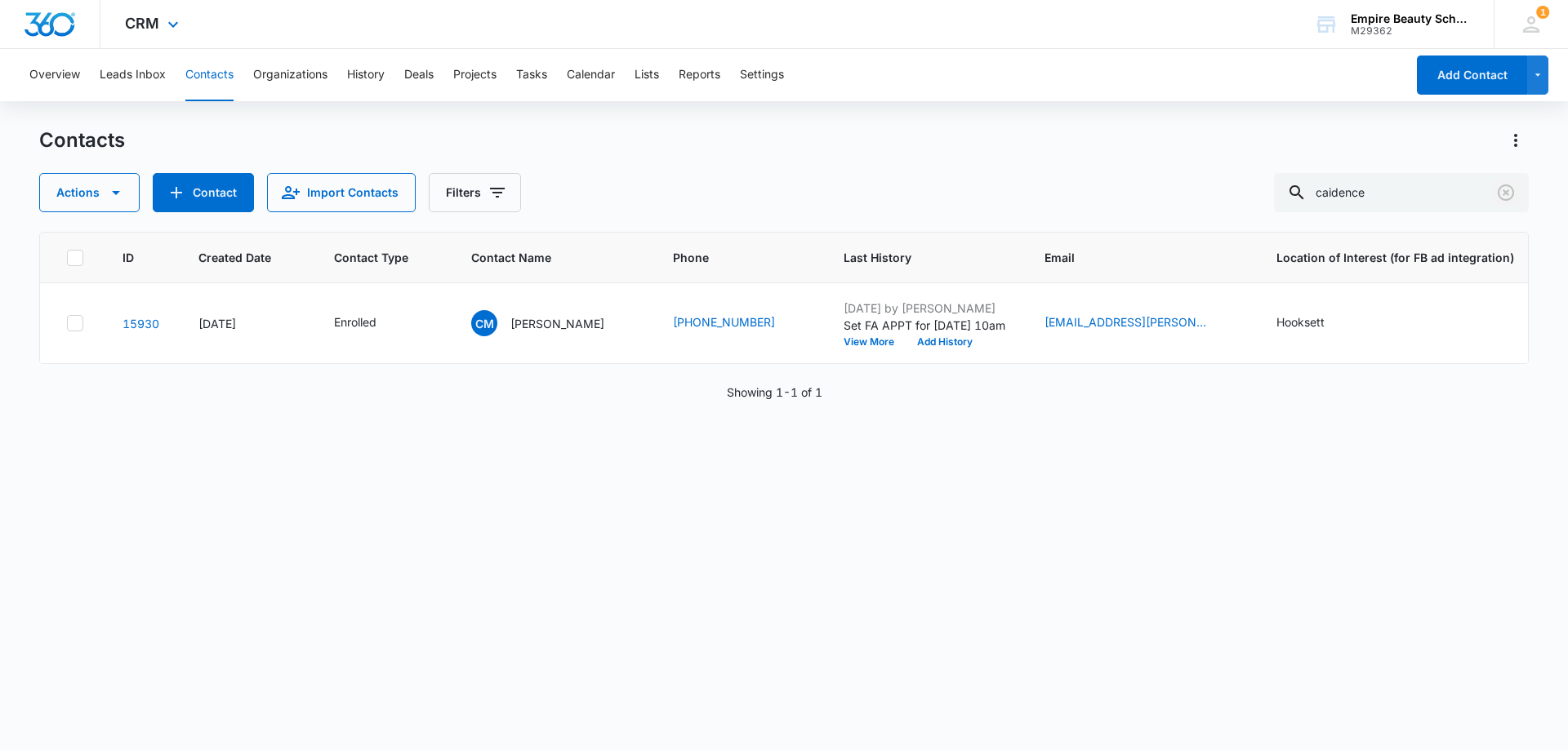
click at [1500, 194] on icon "Clear" at bounding box center [1506, 193] width 16 height 16
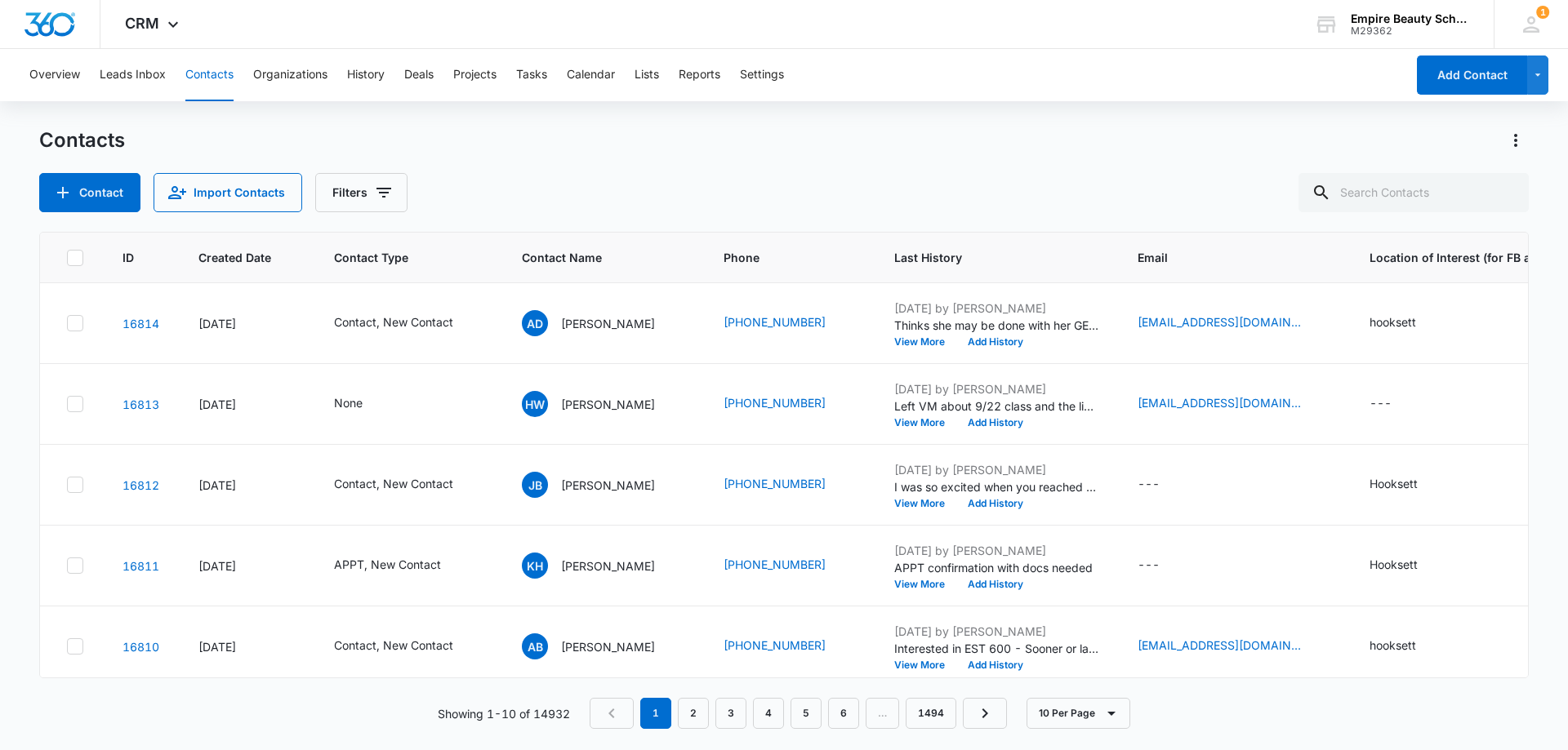
click at [616, 184] on div "Contact Import Contacts Filters" at bounding box center [784, 192] width 1490 height 39
click at [1432, 201] on input "text" at bounding box center [1414, 192] width 230 height 39
type input "addisyn"
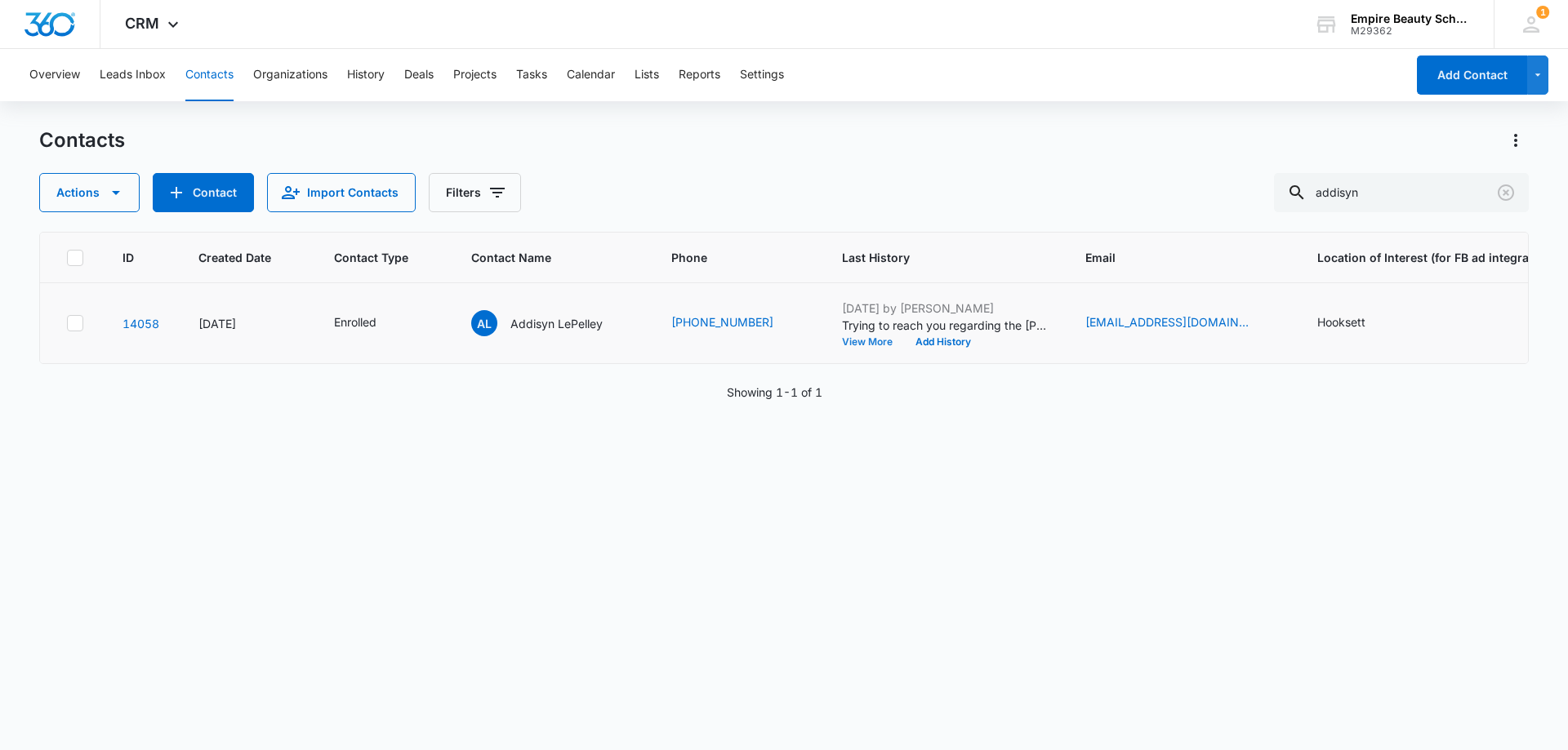
click at [859, 341] on button "View More" at bounding box center [873, 341] width 62 height 10
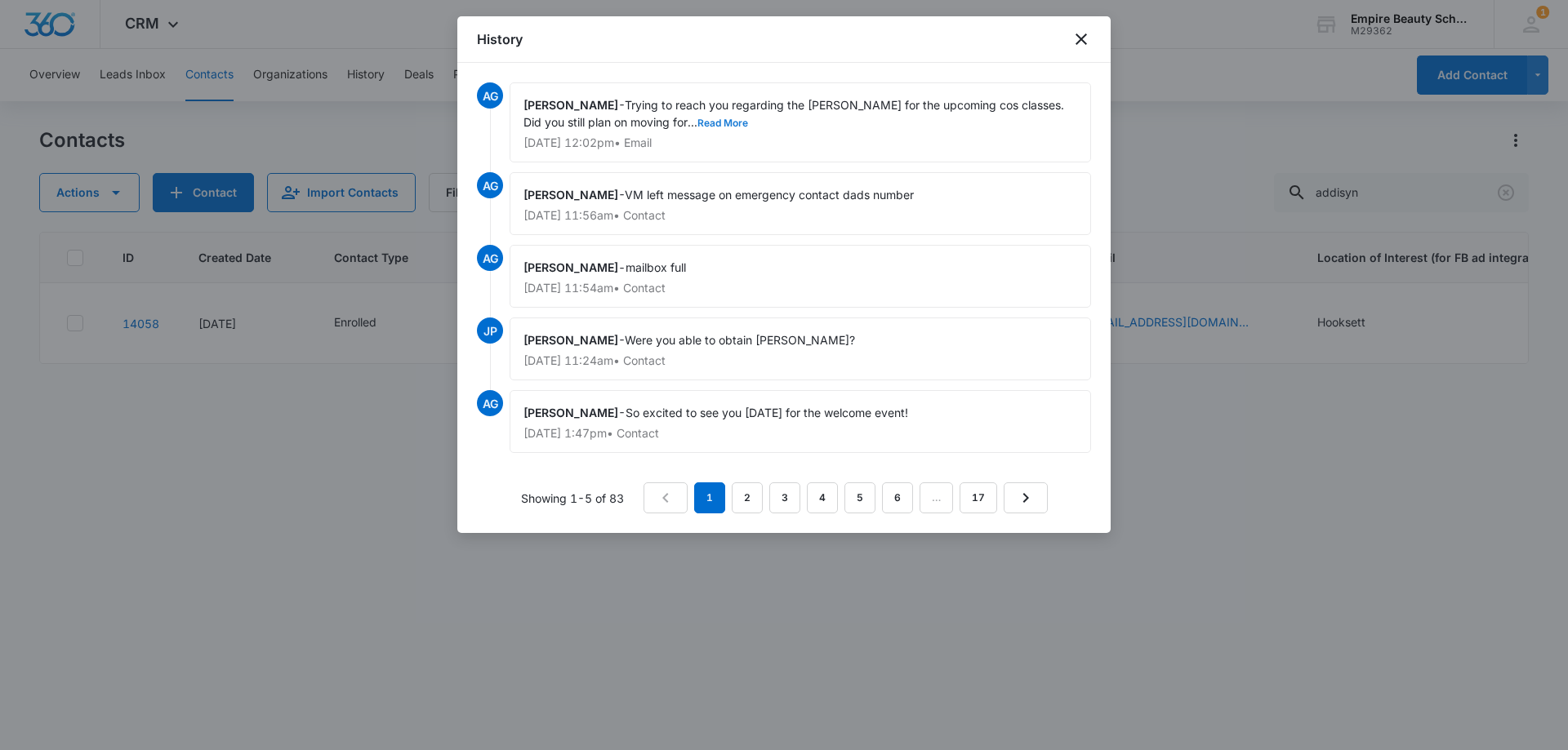
click at [698, 119] on button "Read More" at bounding box center [723, 123] width 51 height 10
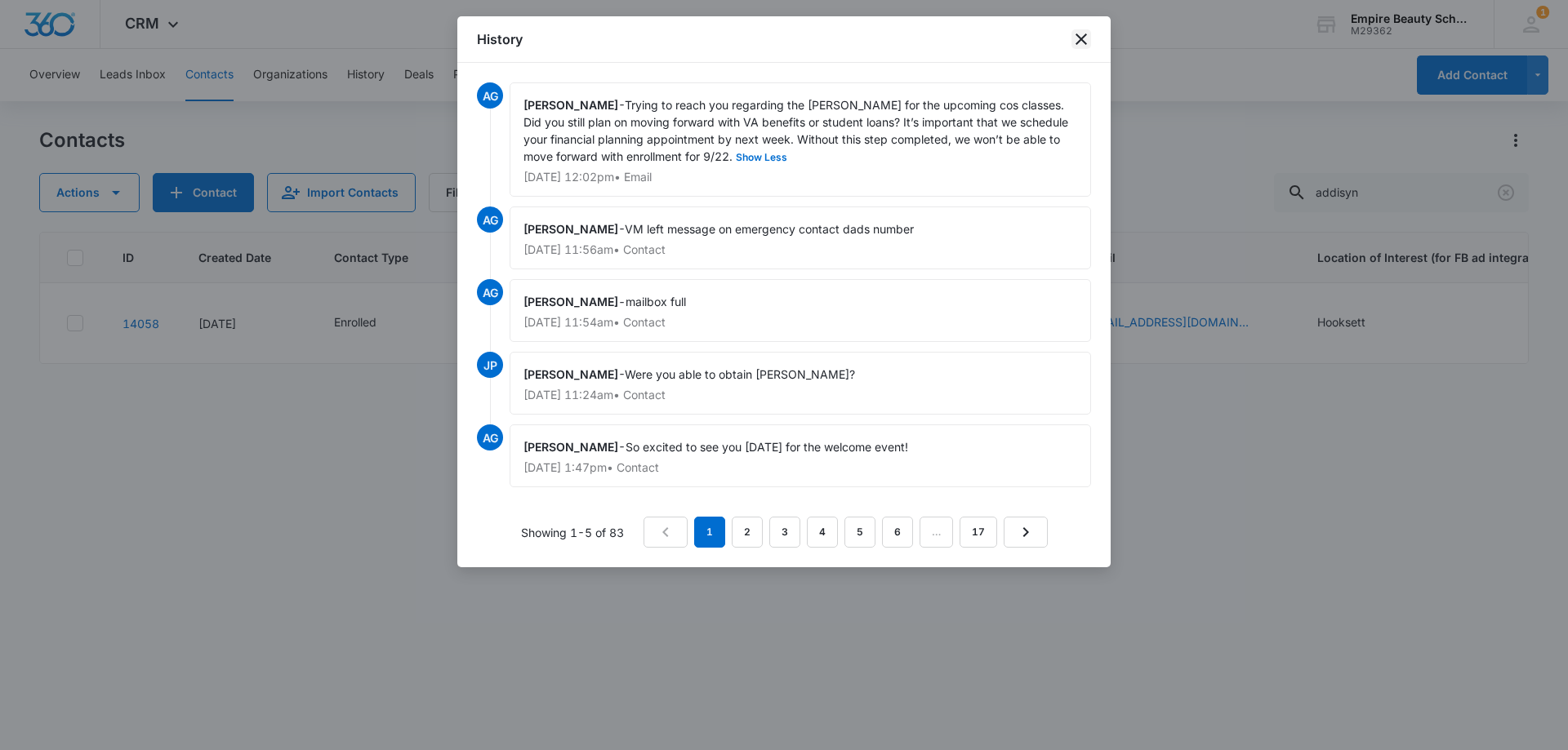
click at [1086, 38] on icon "close" at bounding box center [1081, 39] width 20 height 20
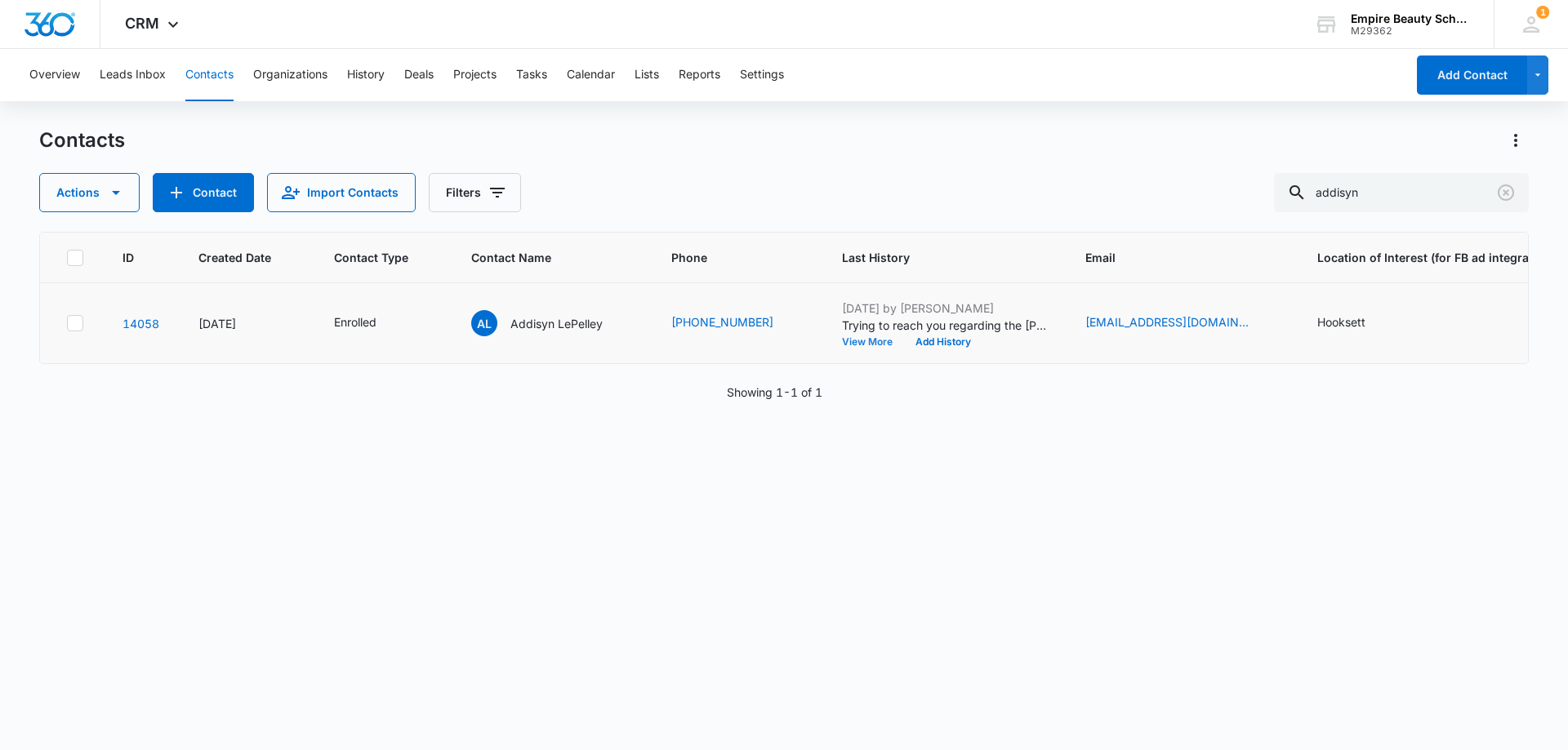
click at [870, 345] on button "View More" at bounding box center [873, 341] width 62 height 10
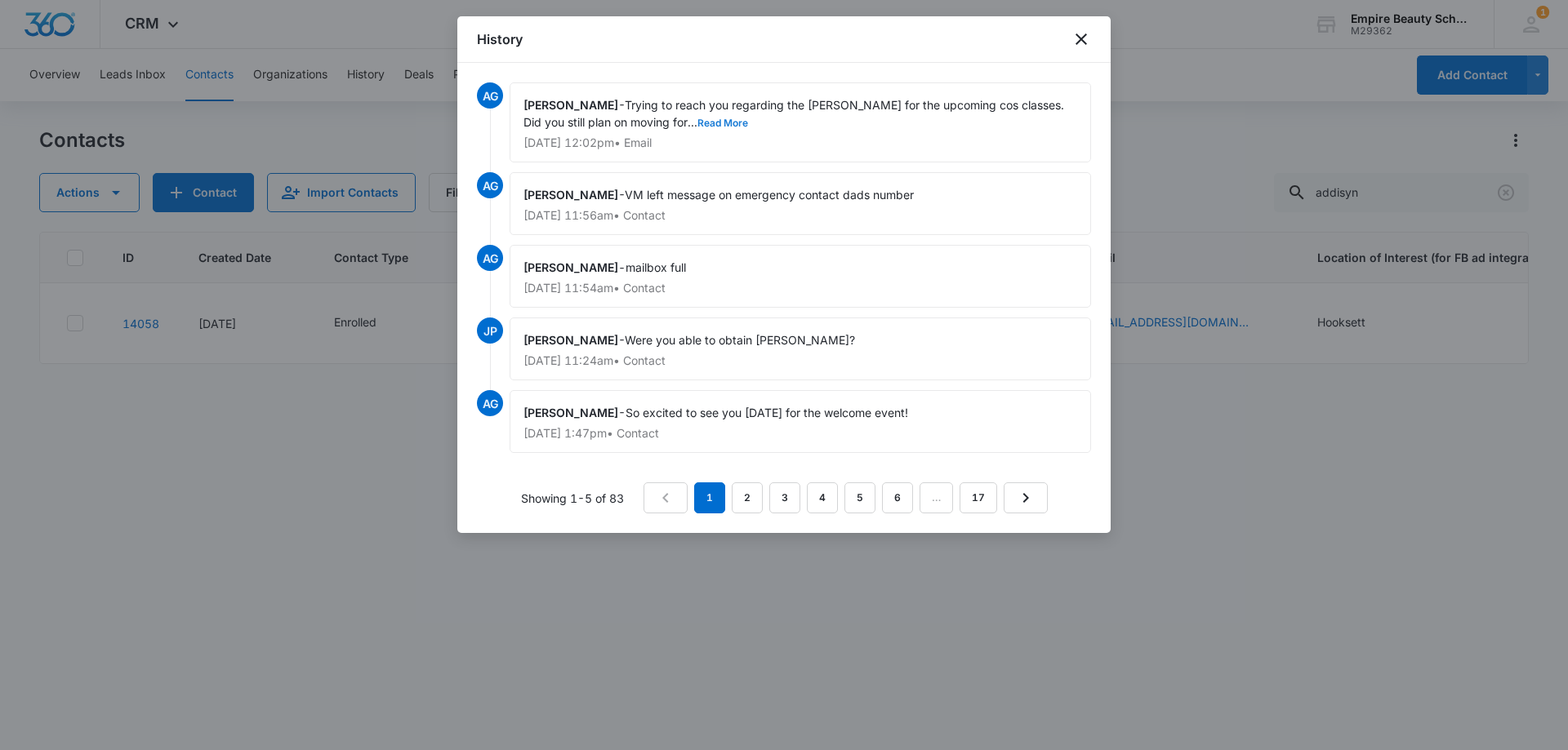
click at [698, 125] on button "Read More" at bounding box center [723, 123] width 51 height 10
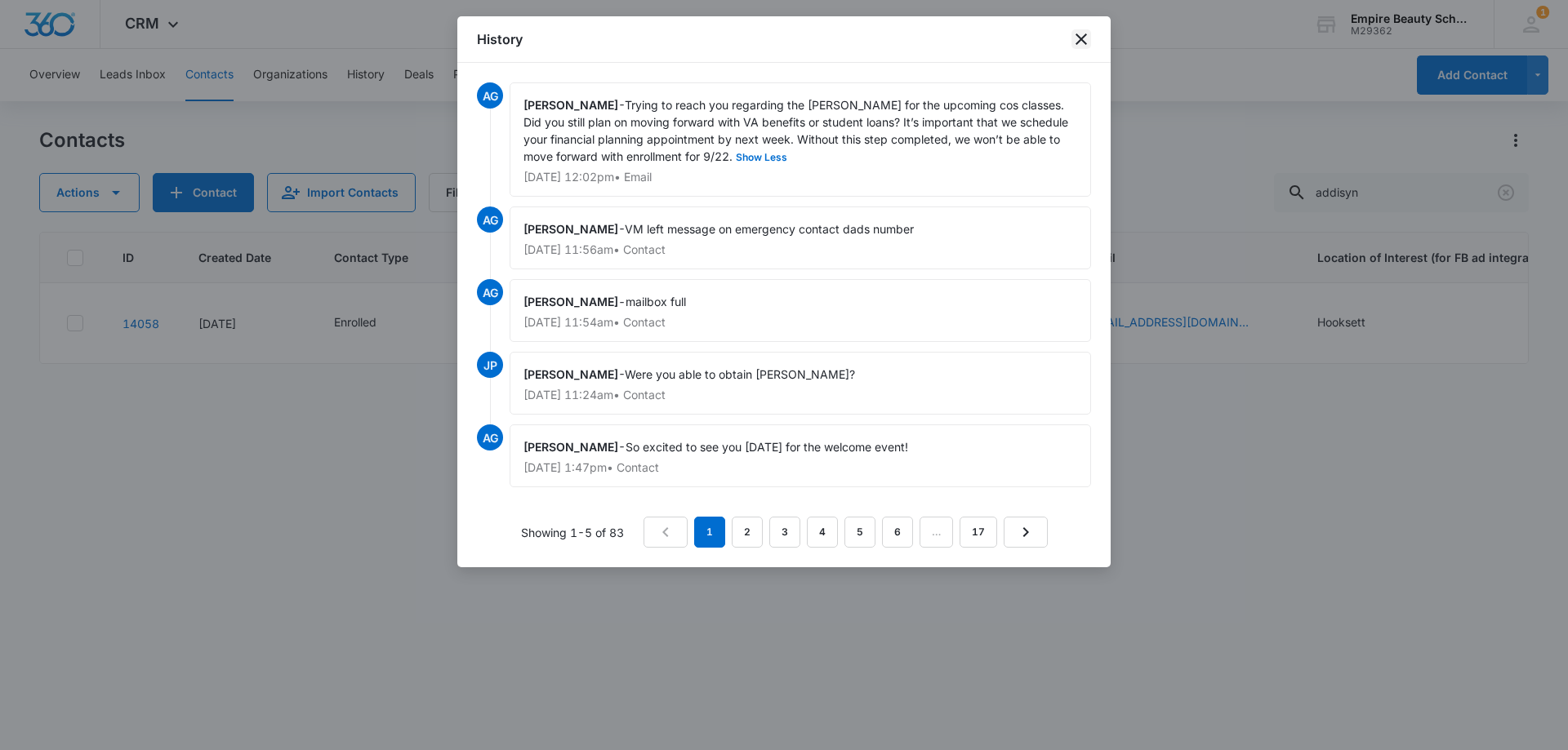
click at [1086, 43] on icon "close" at bounding box center [1081, 39] width 12 height 12
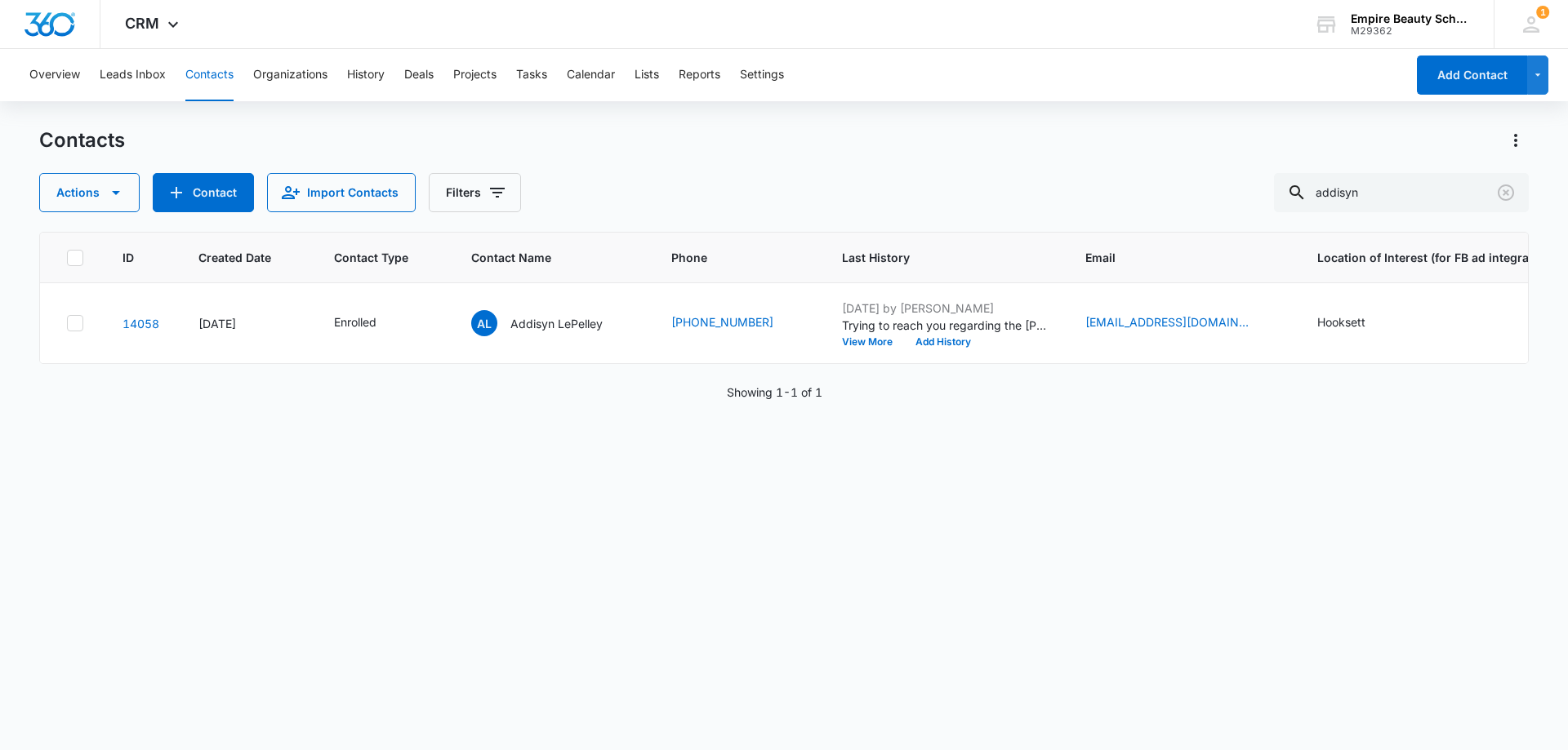
click at [811, 476] on div "ID Created Date Contact Type Contact Name Phone Last History Email Location of …" at bounding box center [784, 480] width 1490 height 497
click at [893, 622] on div "ID Created Date Contact Type Contact Name Phone Last History Email Location of …" at bounding box center [784, 480] width 1490 height 497
click at [1515, 195] on icon "Clear" at bounding box center [1506, 193] width 20 height 20
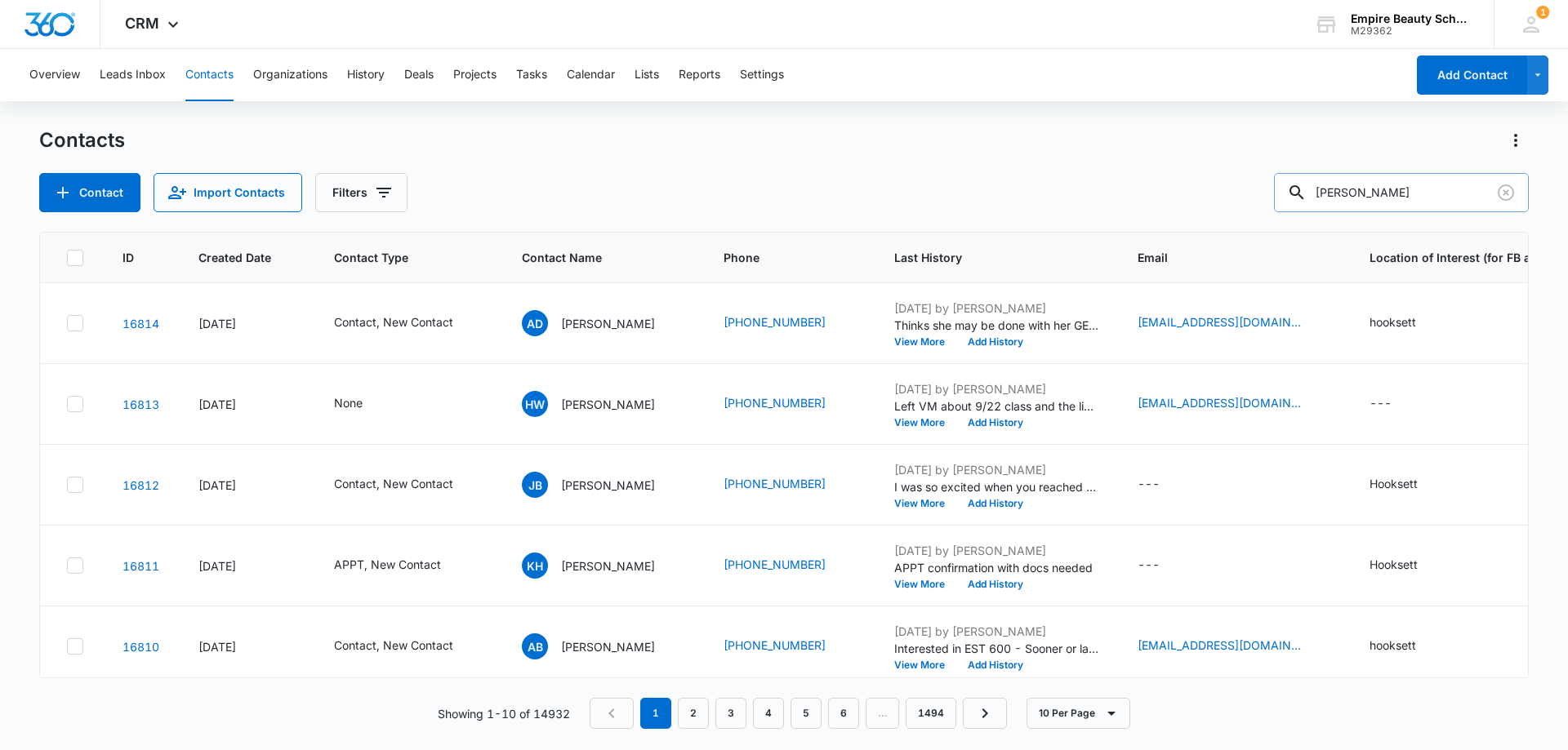
type input "[PERSON_NAME]"
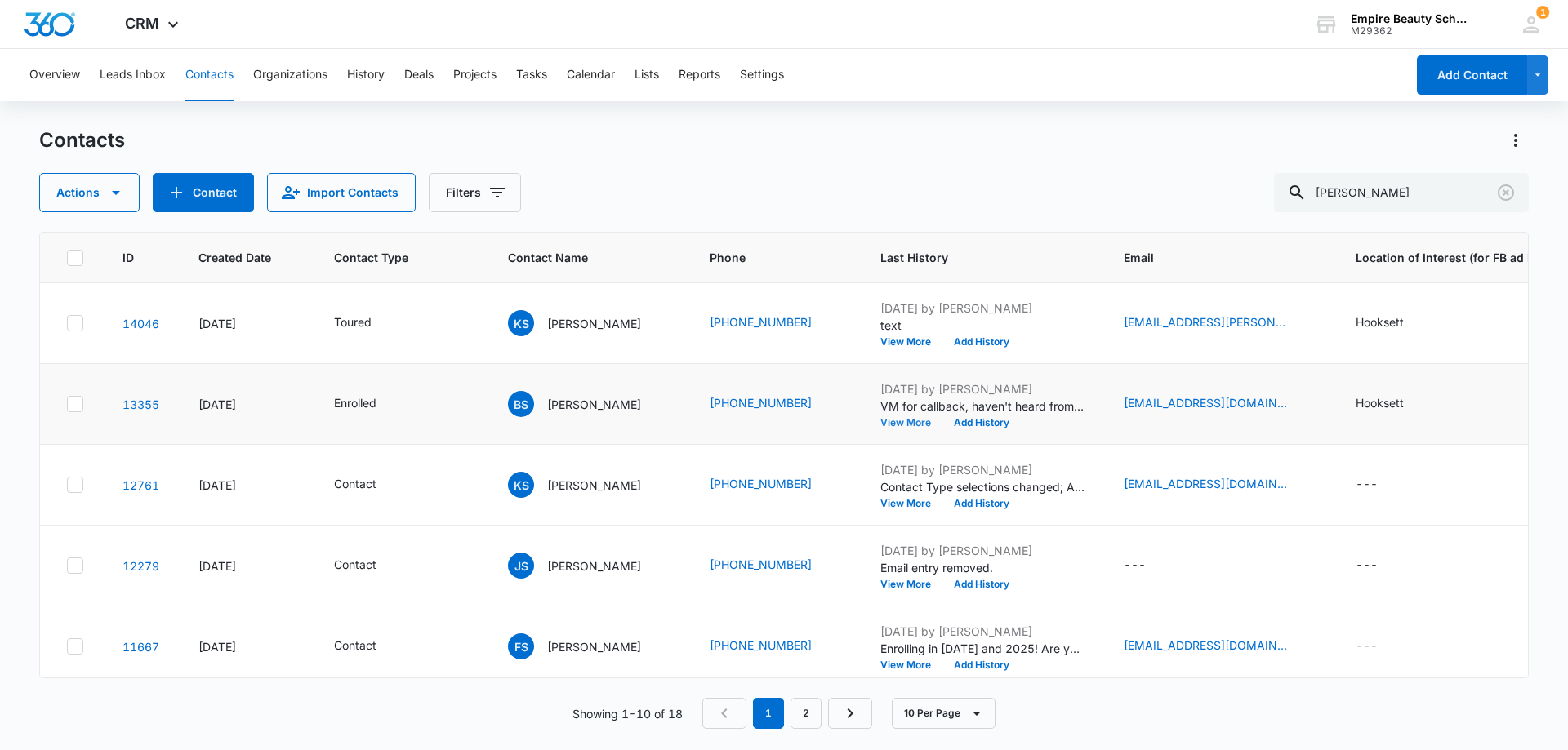
click at [889, 422] on button "View More" at bounding box center [912, 422] width 62 height 10
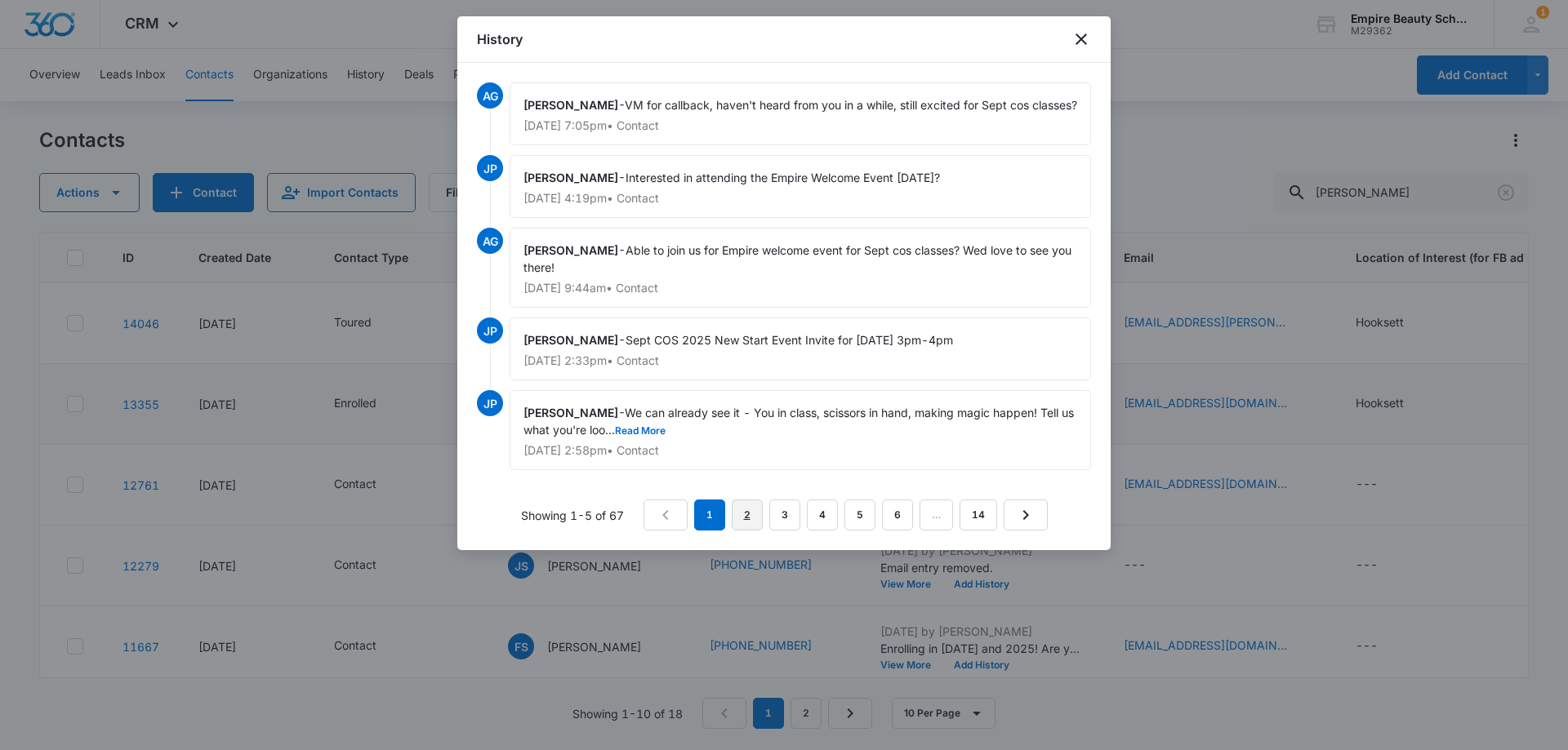
drag, startPoint x: 740, startPoint y: 534, endPoint x: 737, endPoint y: 466, distance: 68.1
click at [741, 531] on link "2" at bounding box center [748, 515] width 31 height 31
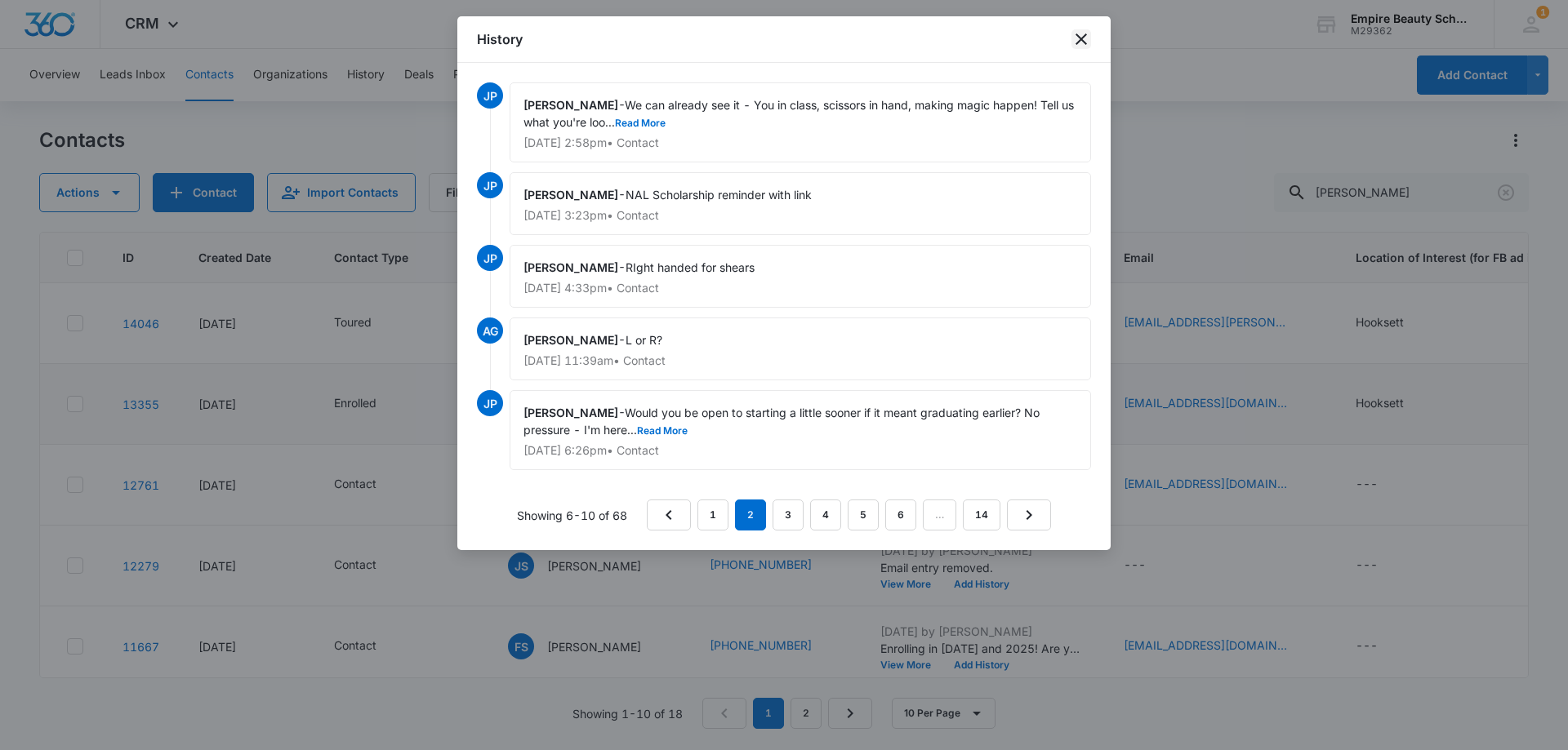
click at [1090, 37] on icon "close" at bounding box center [1081, 39] width 20 height 20
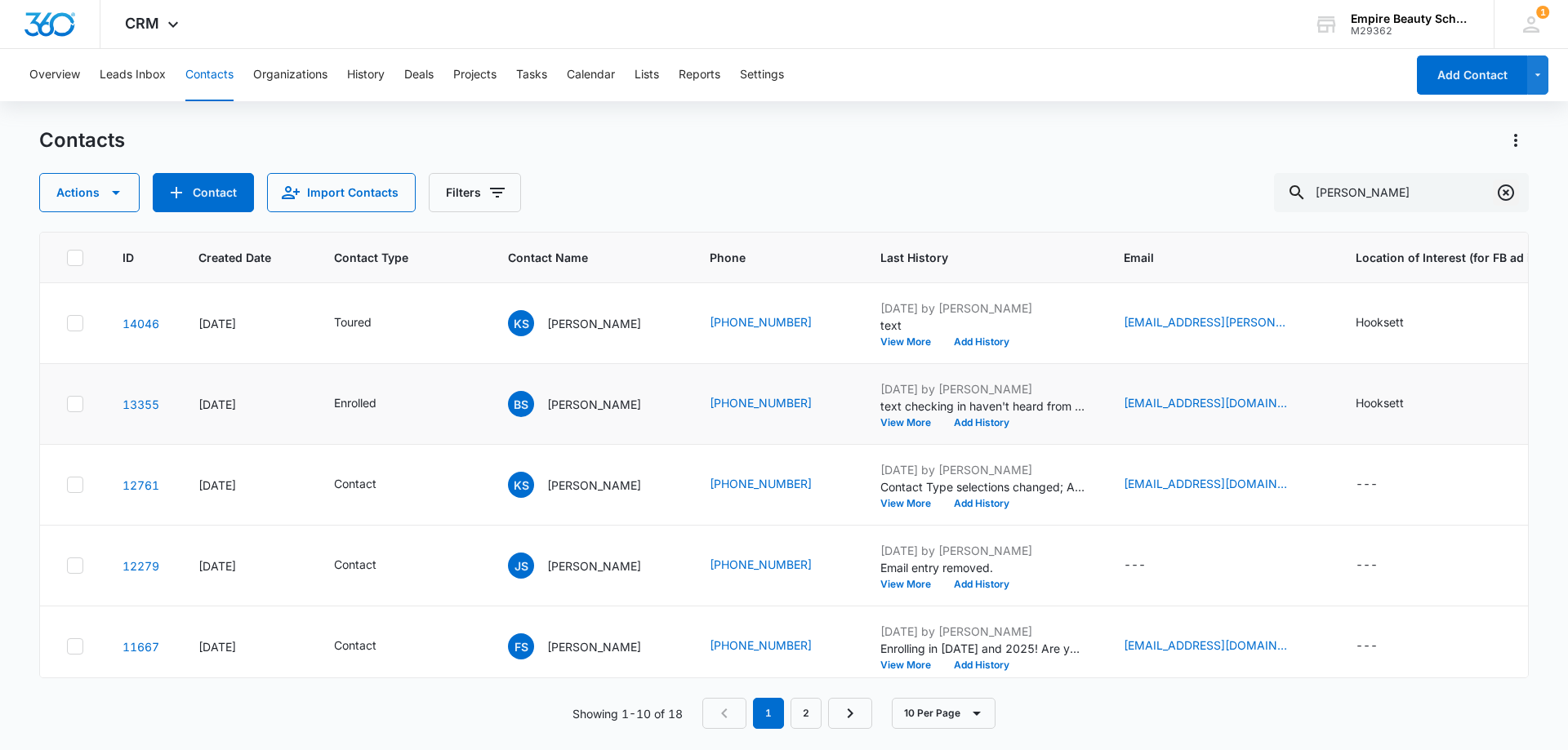
click at [1511, 190] on icon "Clear" at bounding box center [1506, 193] width 20 height 20
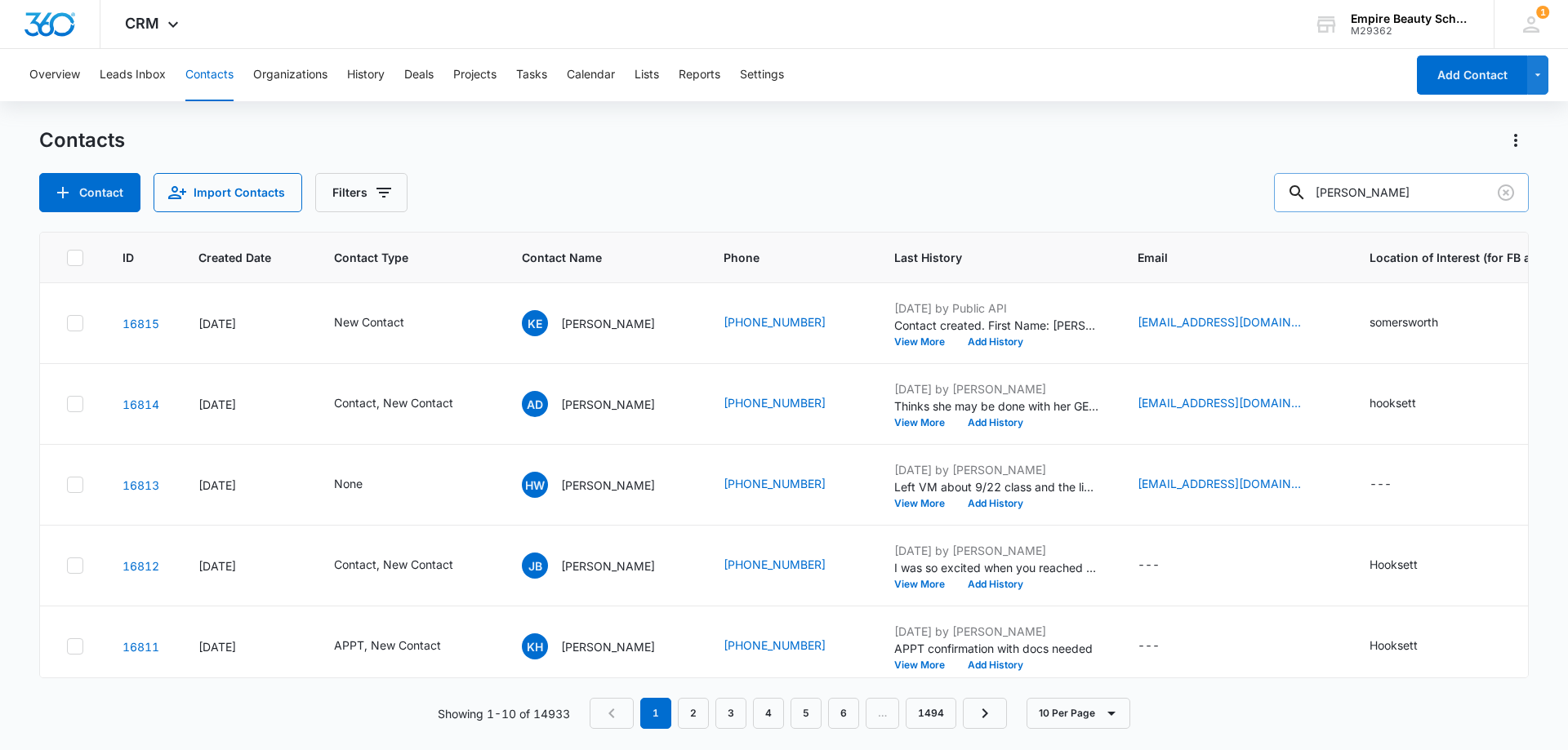
type input "[PERSON_NAME]"
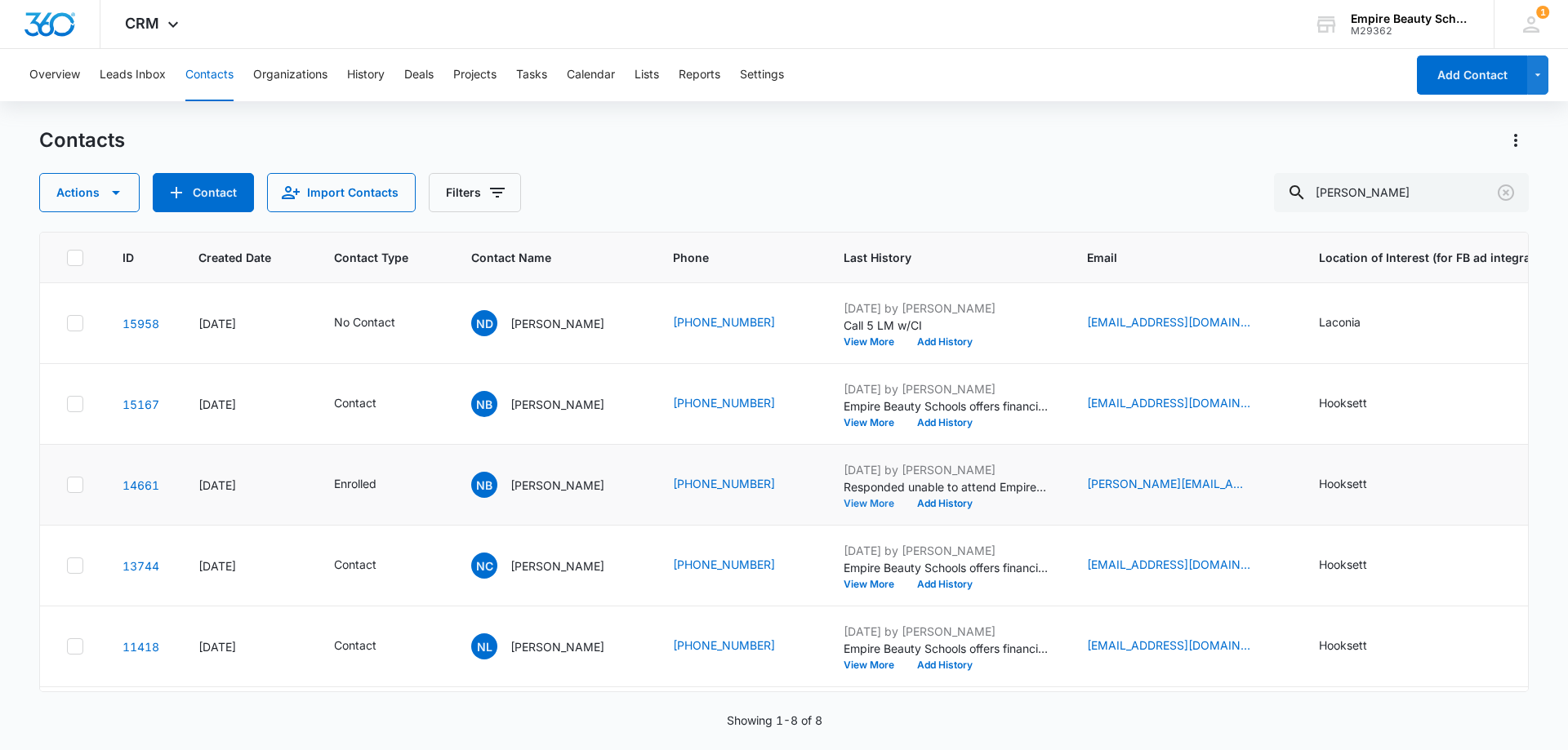
click at [888, 504] on button "View More" at bounding box center [875, 504] width 62 height 10
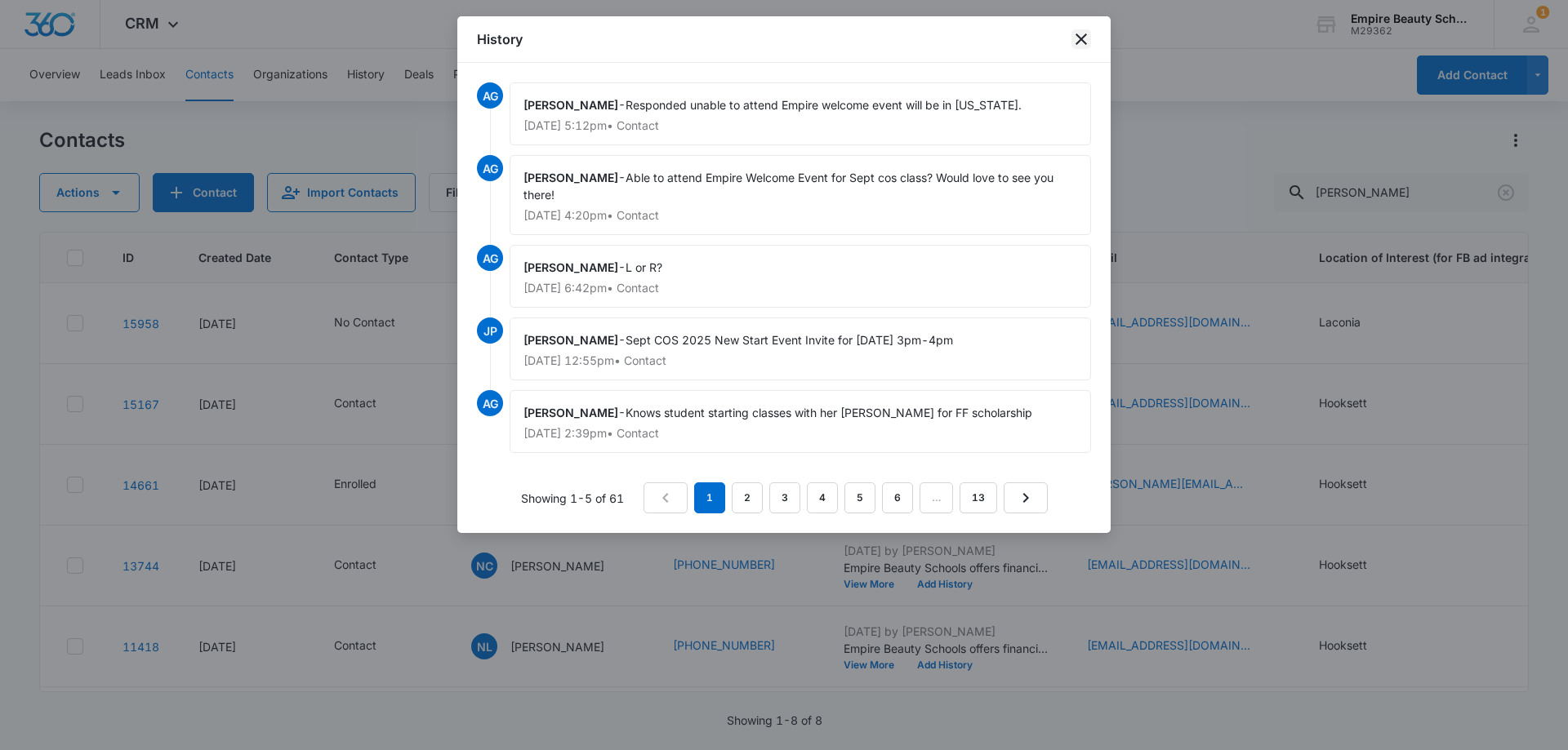
click at [1081, 33] on icon "close" at bounding box center [1081, 39] width 20 height 20
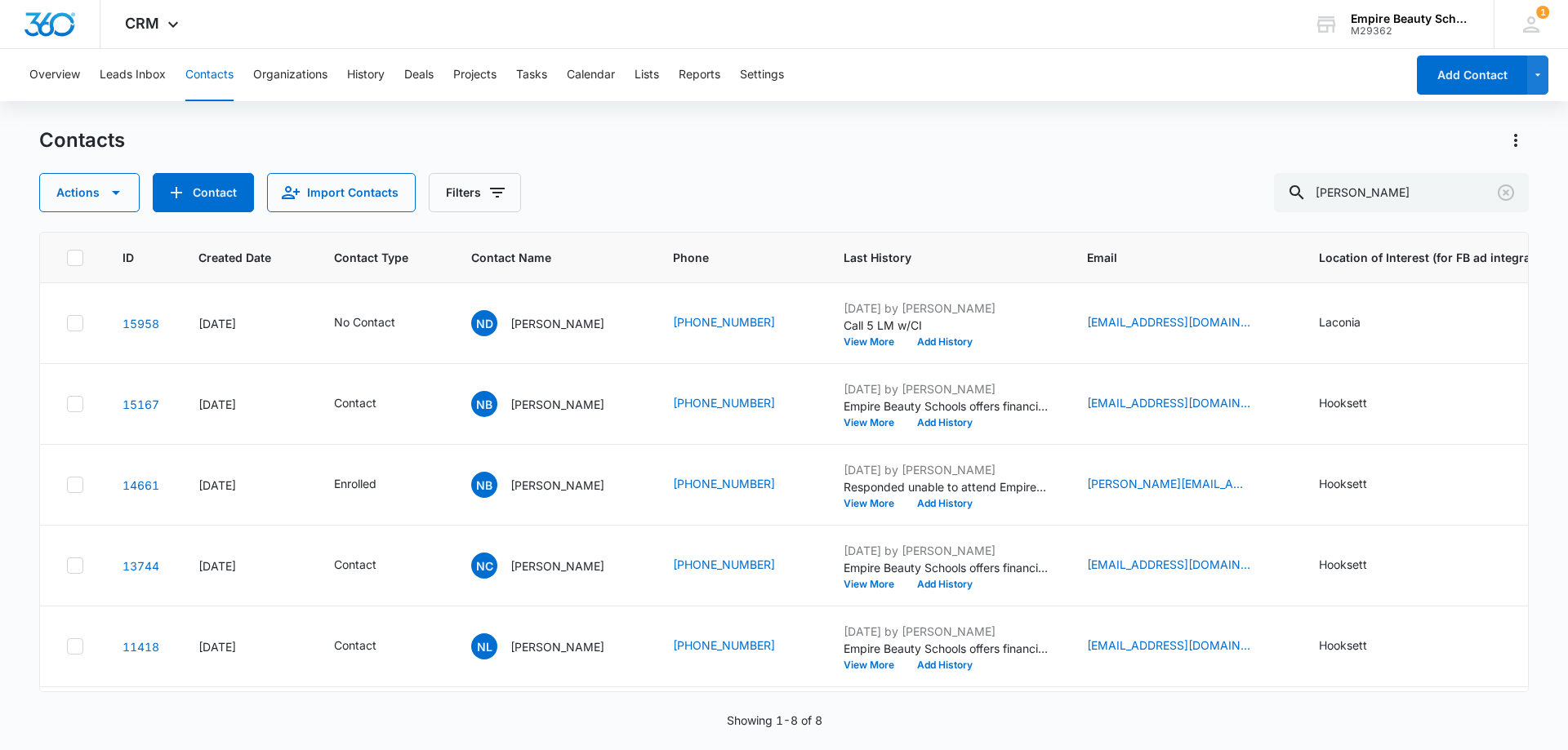
click at [906, 189] on div "Actions Contact Import Contacts Filters [PERSON_NAME]" at bounding box center [784, 192] width 1490 height 39
click at [1075, 172] on div "Contacts Actions Contact Import Contacts Filters [PERSON_NAME]" at bounding box center [784, 170] width 1490 height 85
click at [1503, 190] on icon "Clear" at bounding box center [1506, 193] width 20 height 20
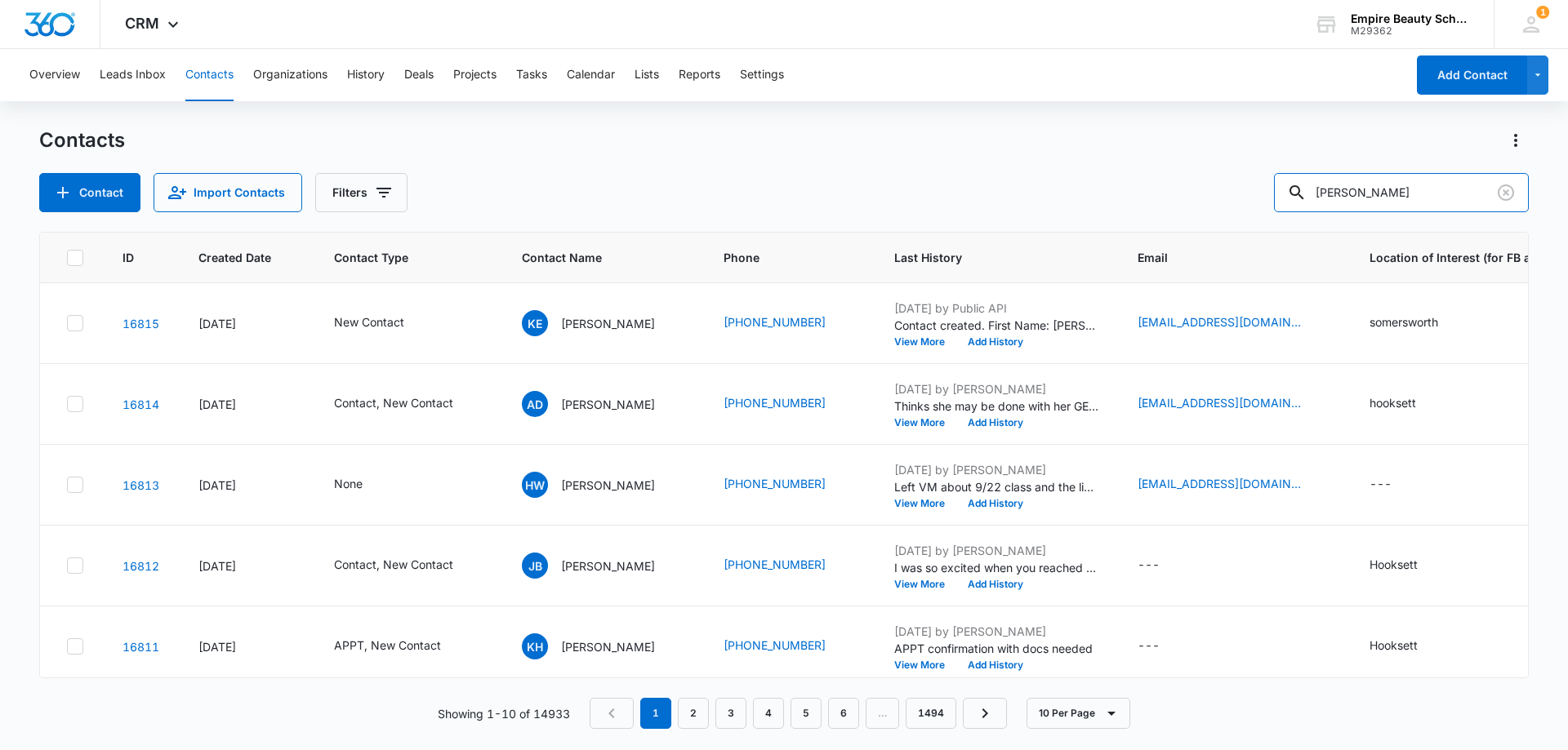
type input "[PERSON_NAME]"
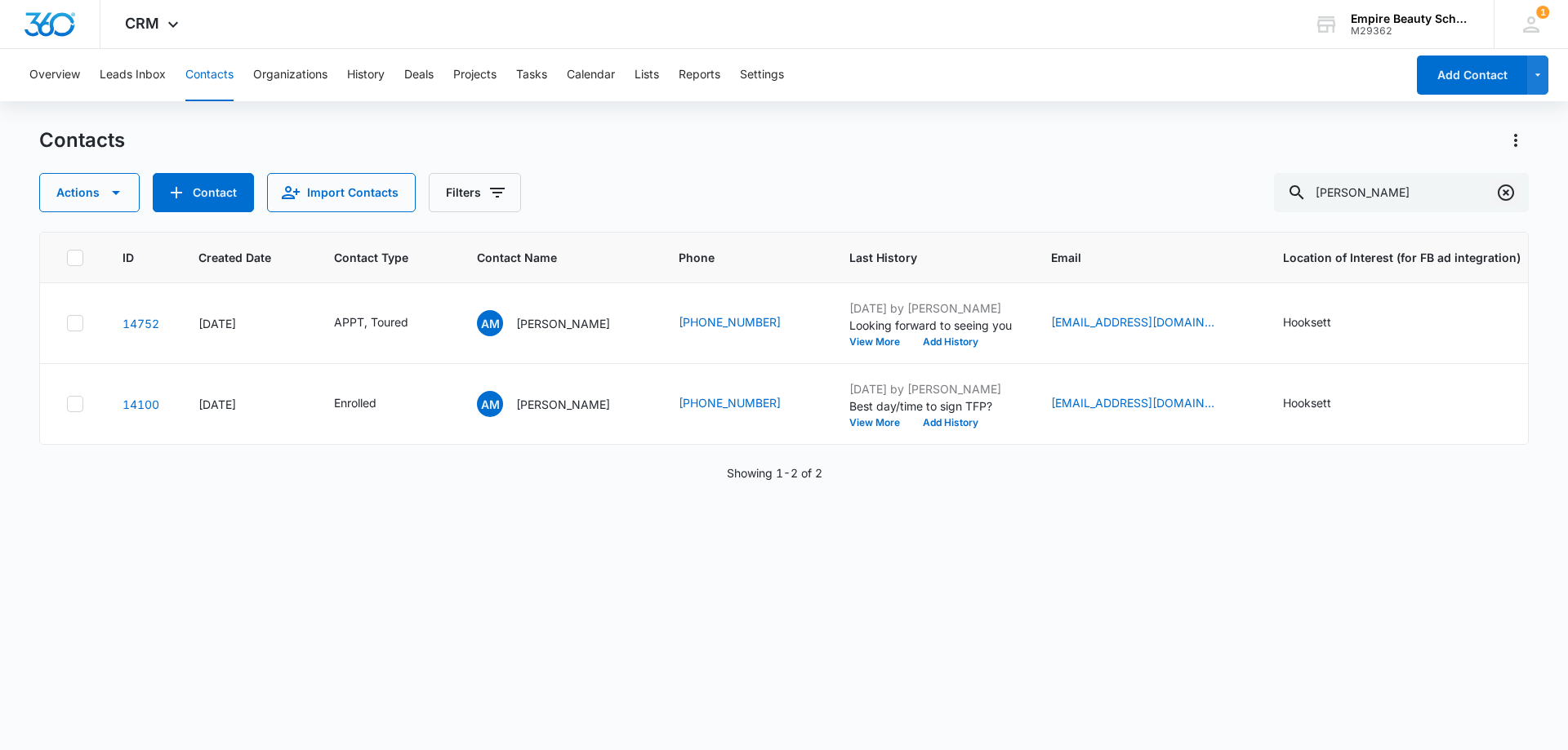
click at [1513, 195] on icon "Clear" at bounding box center [1506, 193] width 16 height 16
